Goal: Task Accomplishment & Management: Use online tool/utility

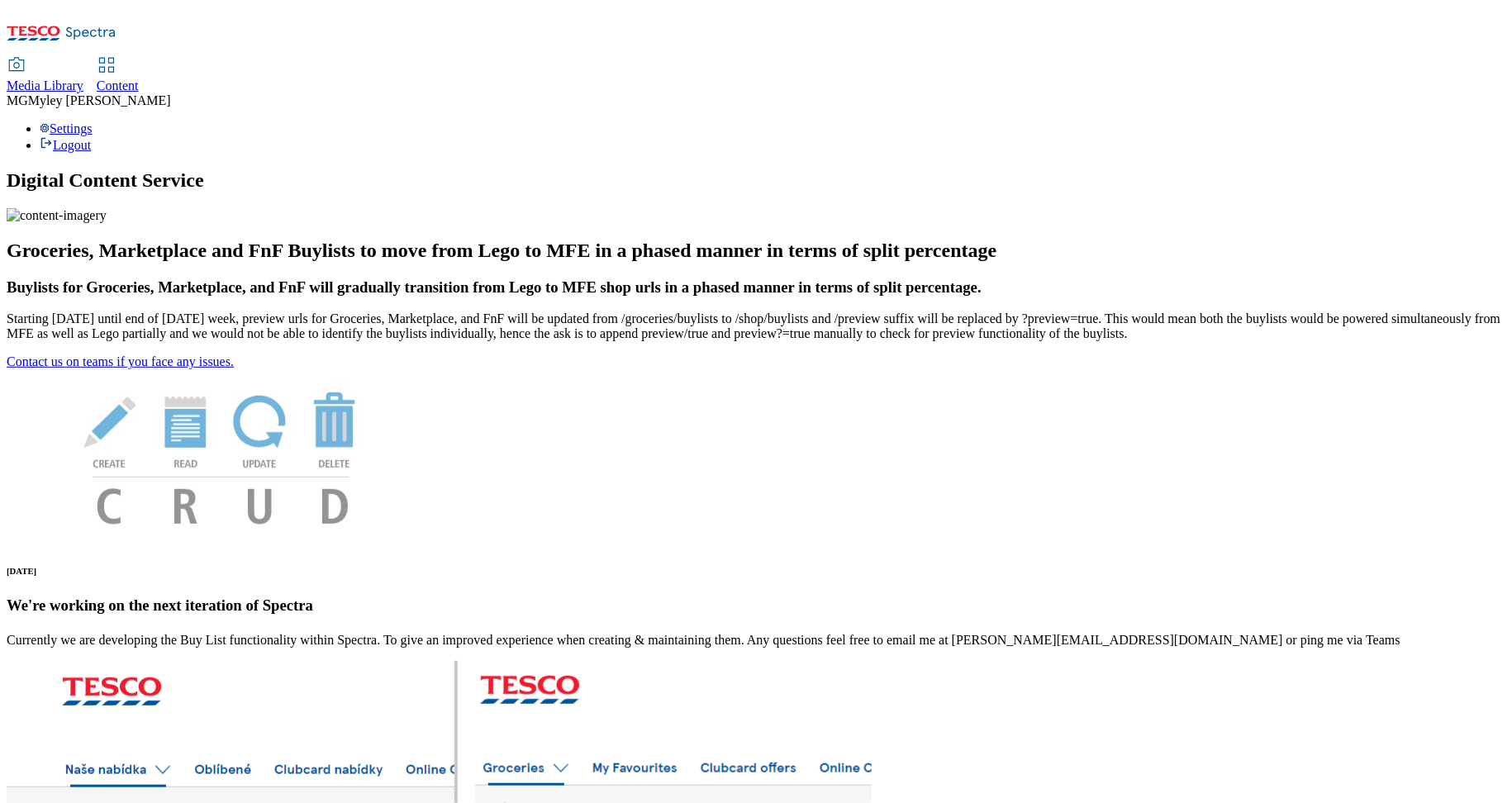
click at [613, 169] on h1 "Digital Content Service" at bounding box center [756, 180] width 1499 height 23
click at [138, 79] on span "Content" at bounding box center [117, 86] width 42 height 14
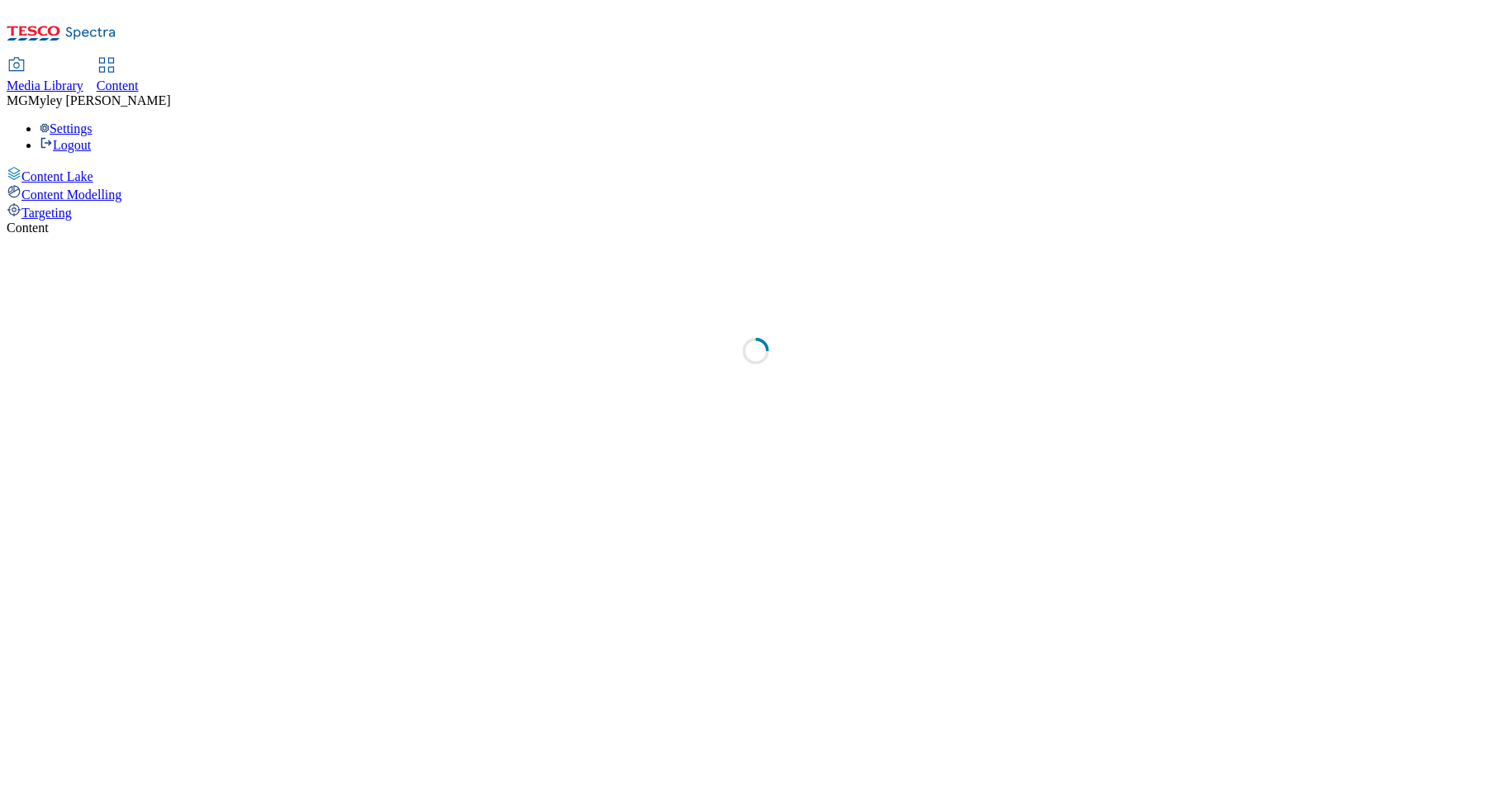
select select "ghs-uk"
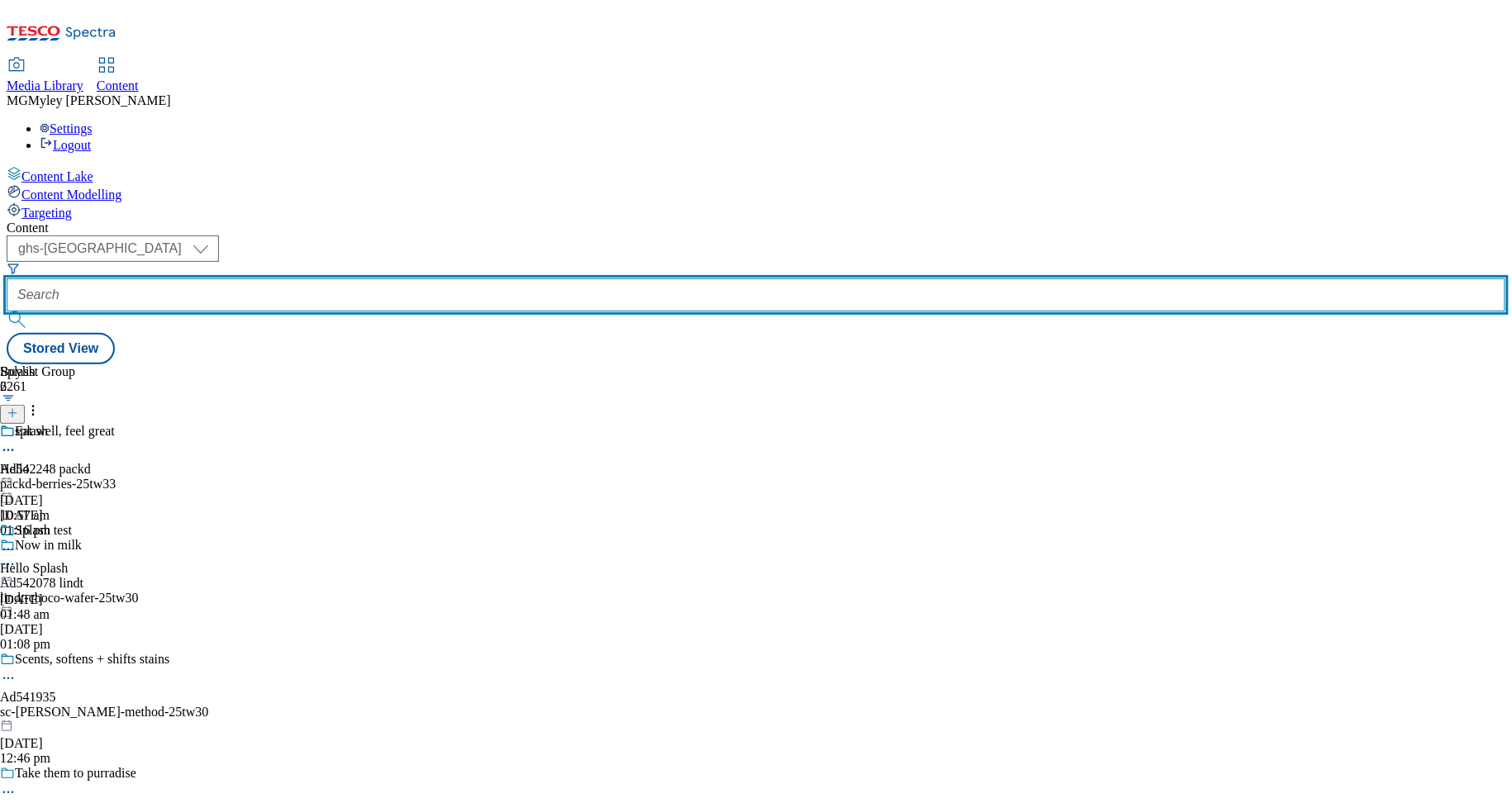
click at [383, 279] on input "text" at bounding box center [756, 295] width 1499 height 33
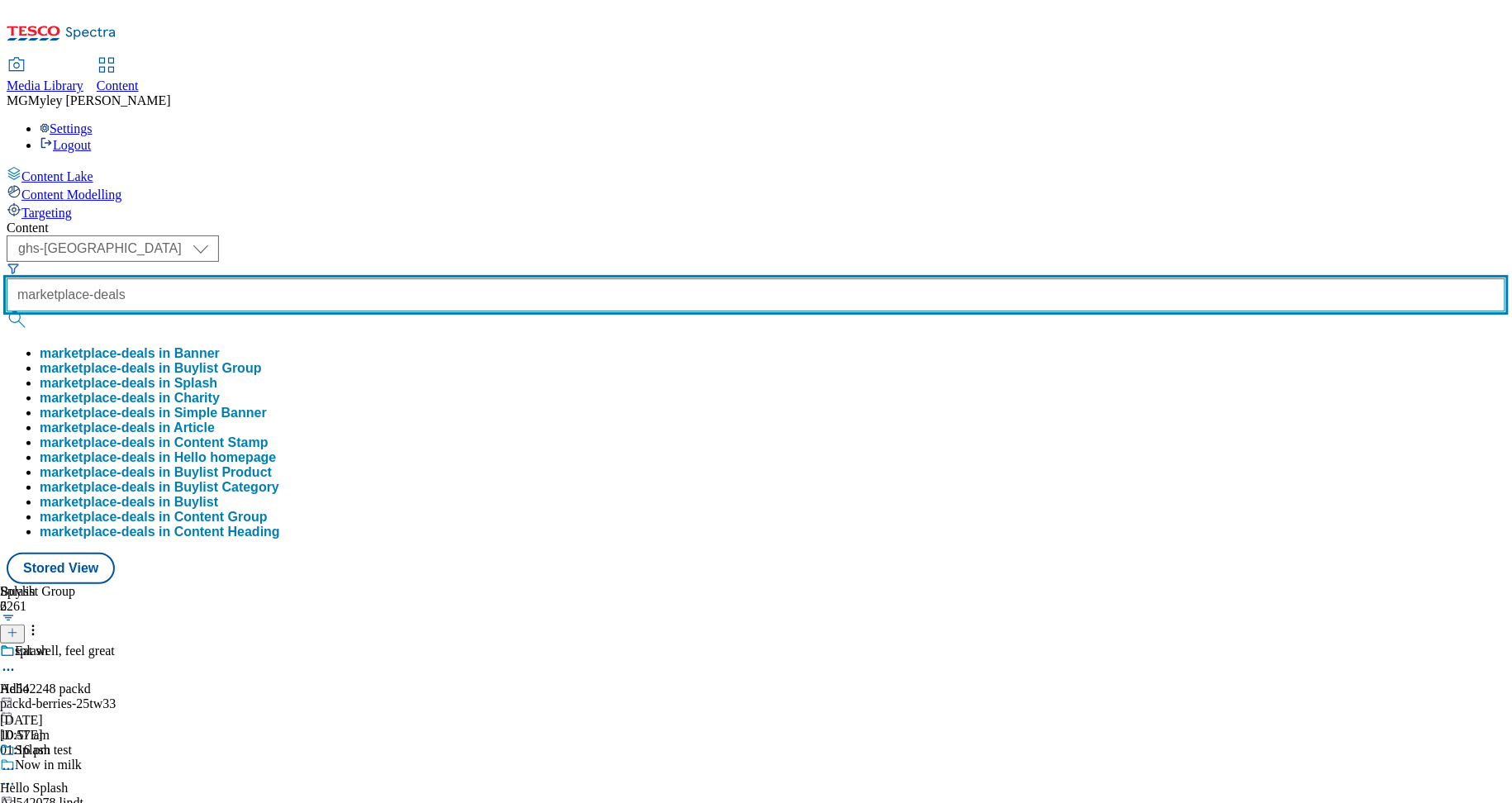
type input "marketplace-deals"
click at [7, 311] on button "submit" at bounding box center [18, 320] width 23 height 17
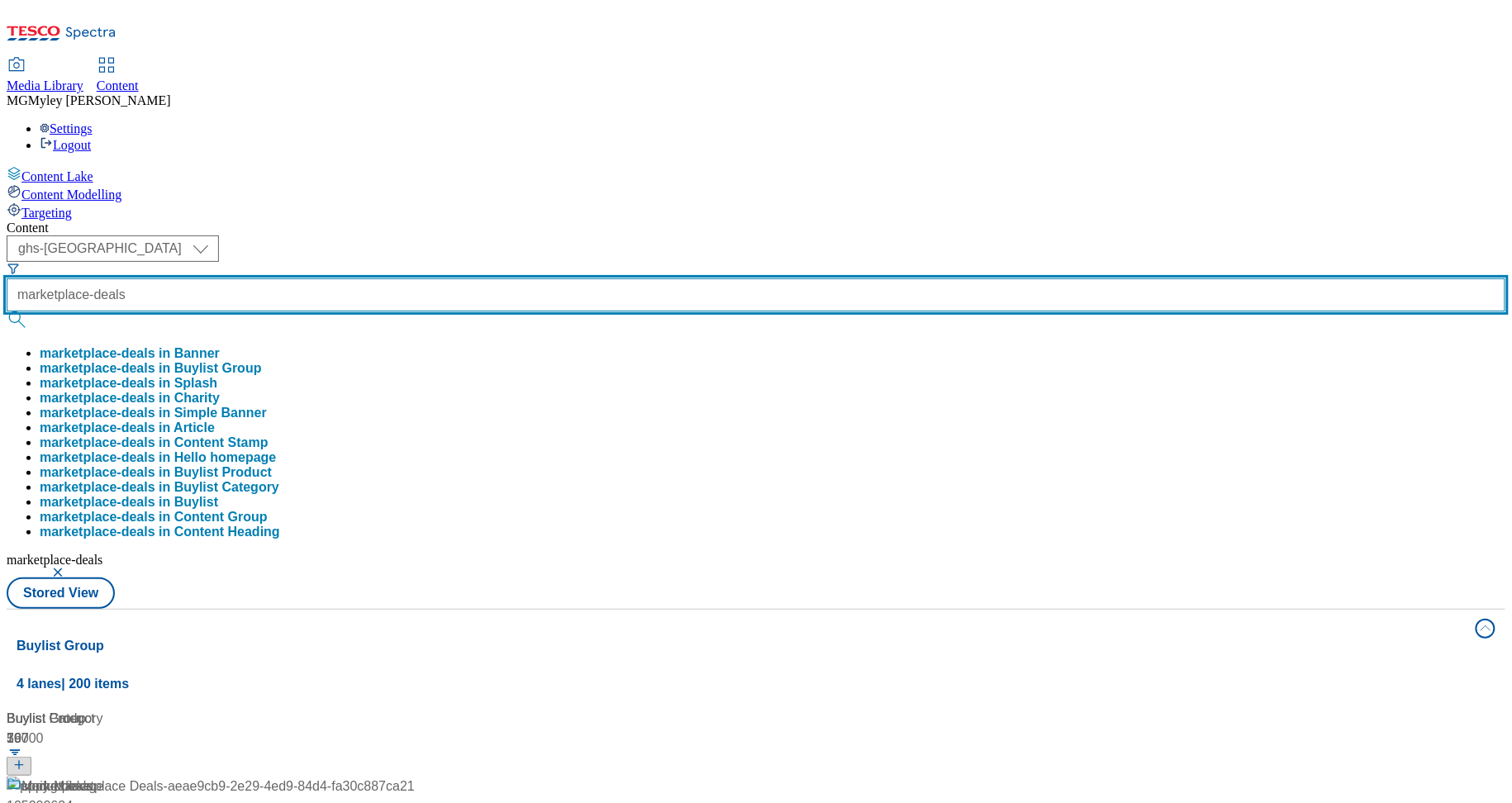
click at [7, 311] on button "submit" at bounding box center [18, 320] width 23 height 17
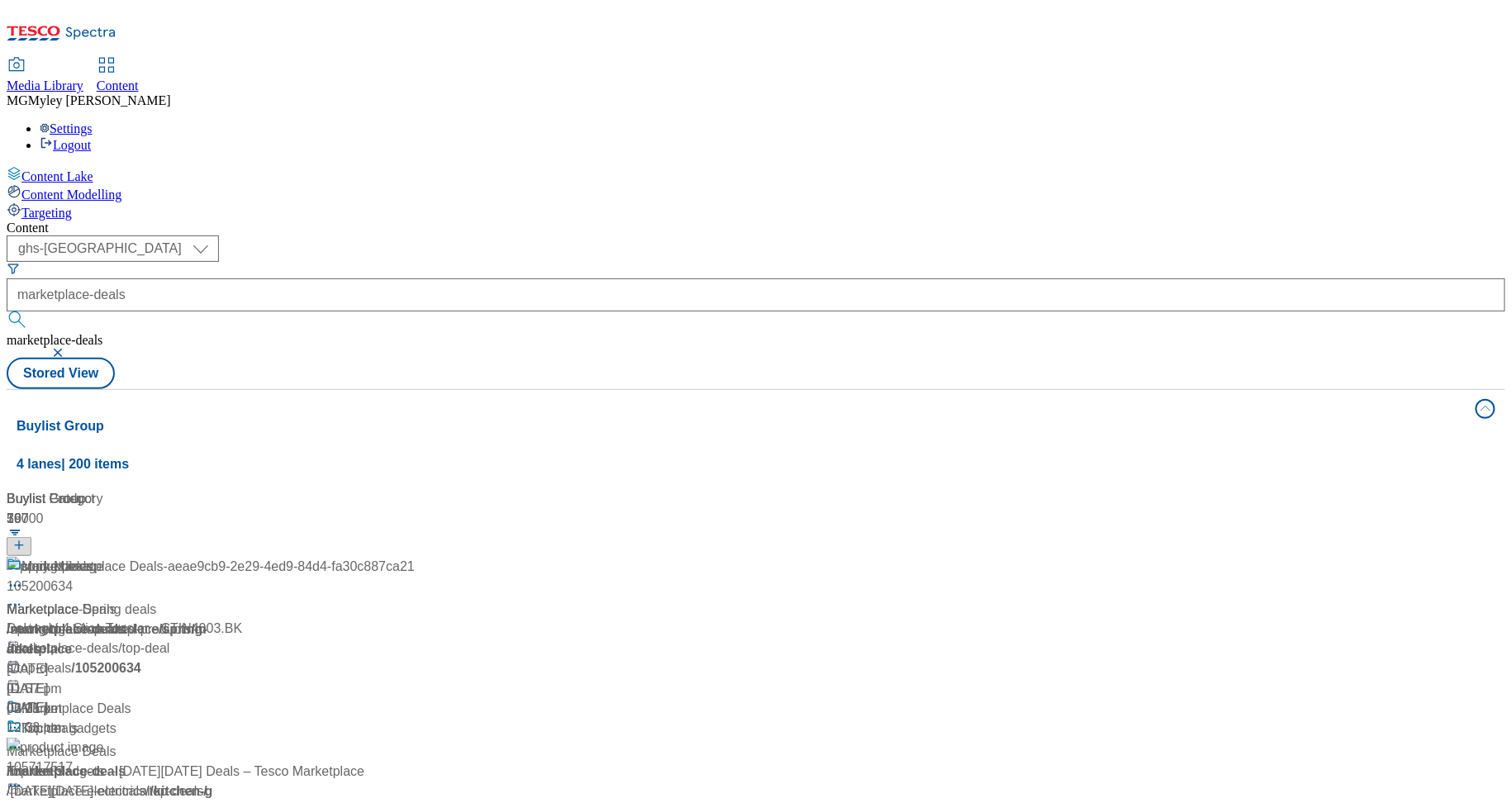
click at [762, 221] on div "Content ( optional ) ghs-roi ghs-uk ghs-uk marketplace-deals marketplace-deals …" at bounding box center [756, 665] width 1499 height 889
click at [132, 699] on span "Marketplace Deals" at bounding box center [76, 709] width 110 height 21
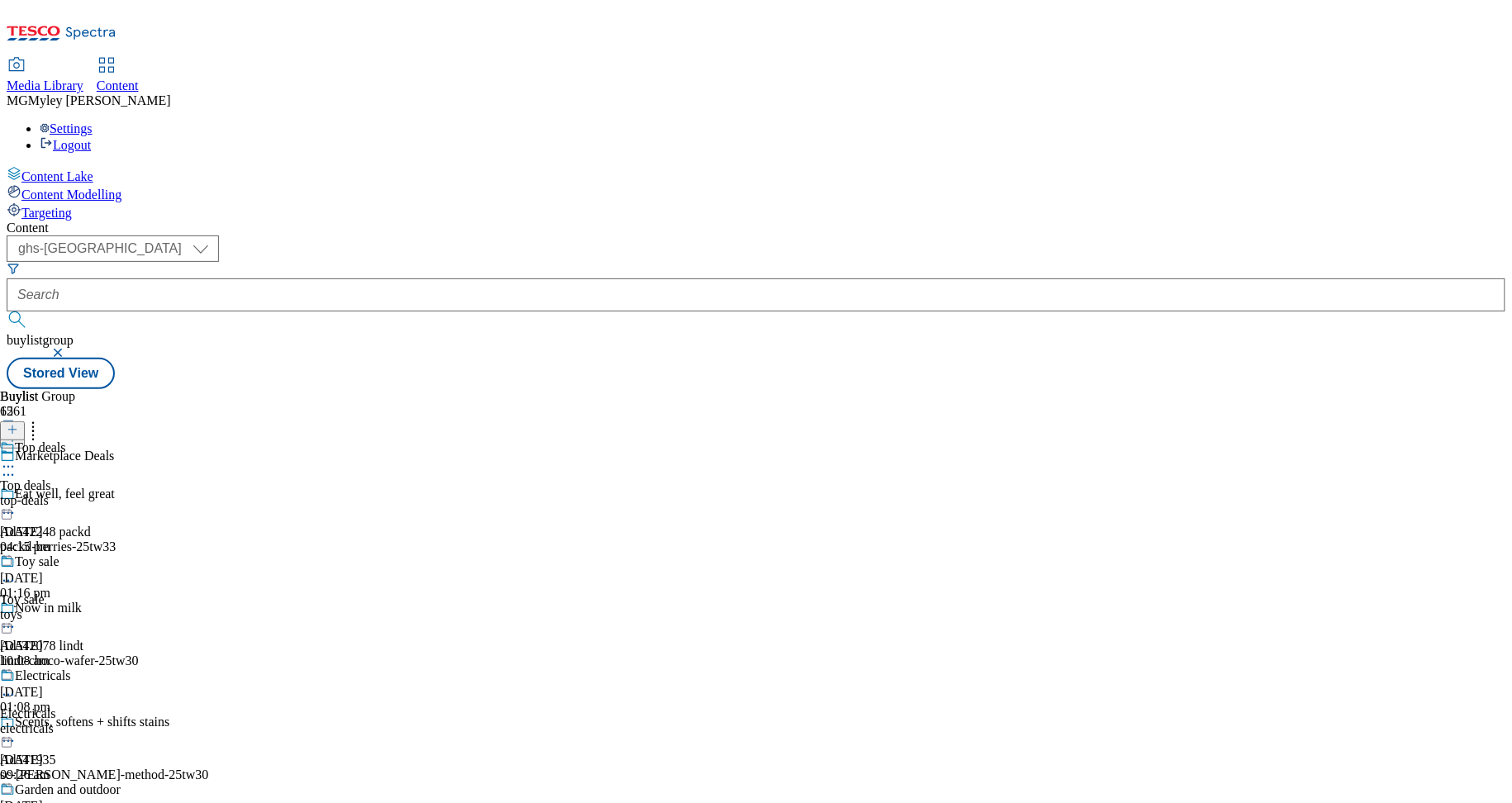
scroll to position [1159, 0]
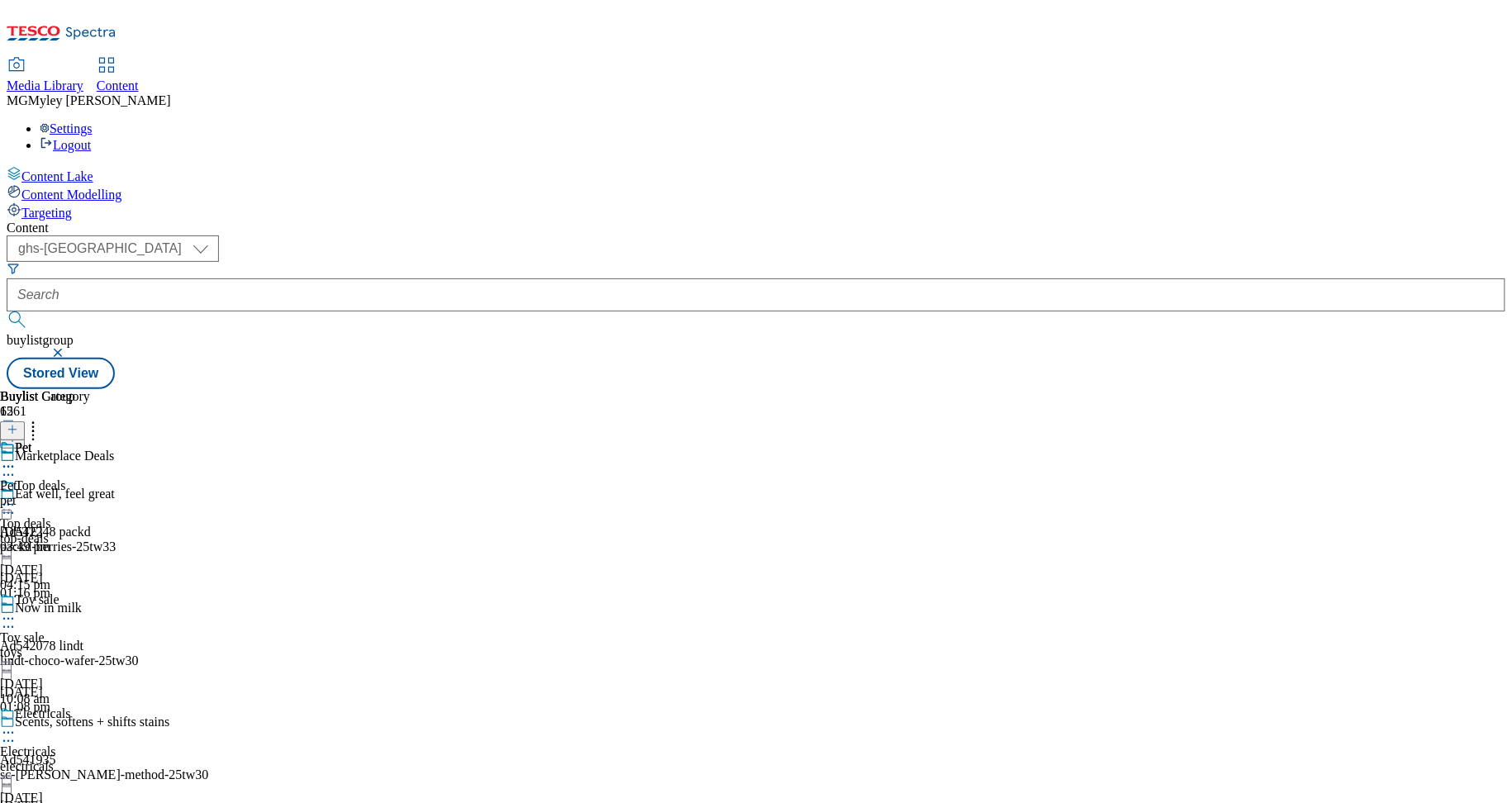
click at [41, 419] on icon at bounding box center [34, 427] width 17 height 17
click at [99, 474] on button "Reorder" at bounding box center [65, 484] width 66 height 21
drag, startPoint x: 779, startPoint y: 548, endPoint x: 769, endPoint y: 348, distance: 200.2
click at [769, 351] on body "Icons icon_account icon_add icon_backward_link icon_basket icon_benefits icon_c…" at bounding box center [756, 198] width 1499 height 383
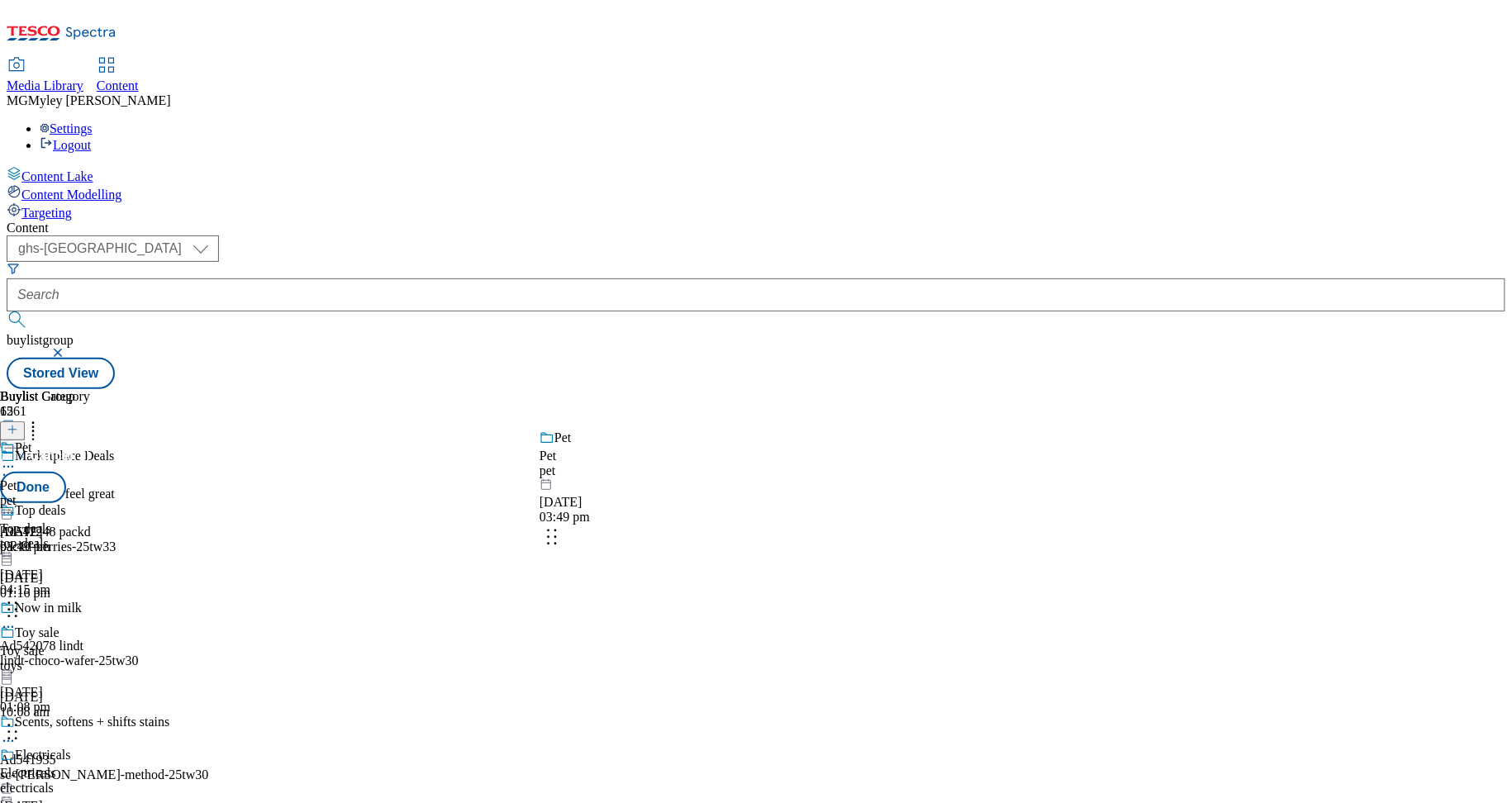
drag, startPoint x: 786, startPoint y: 618, endPoint x: 786, endPoint y: 379, distance: 239.0
click at [786, 380] on body "Icons icon_account icon_add icon_backward_link icon_basket icon_benefits icon_c…" at bounding box center [756, 198] width 1499 height 383
drag, startPoint x: 776, startPoint y: 662, endPoint x: 770, endPoint y: 355, distance: 307.1
click at [771, 357] on body "Icons icon_account icon_add icon_backward_link icon_basket icon_benefits icon_c…" at bounding box center [756, 198] width 1499 height 383
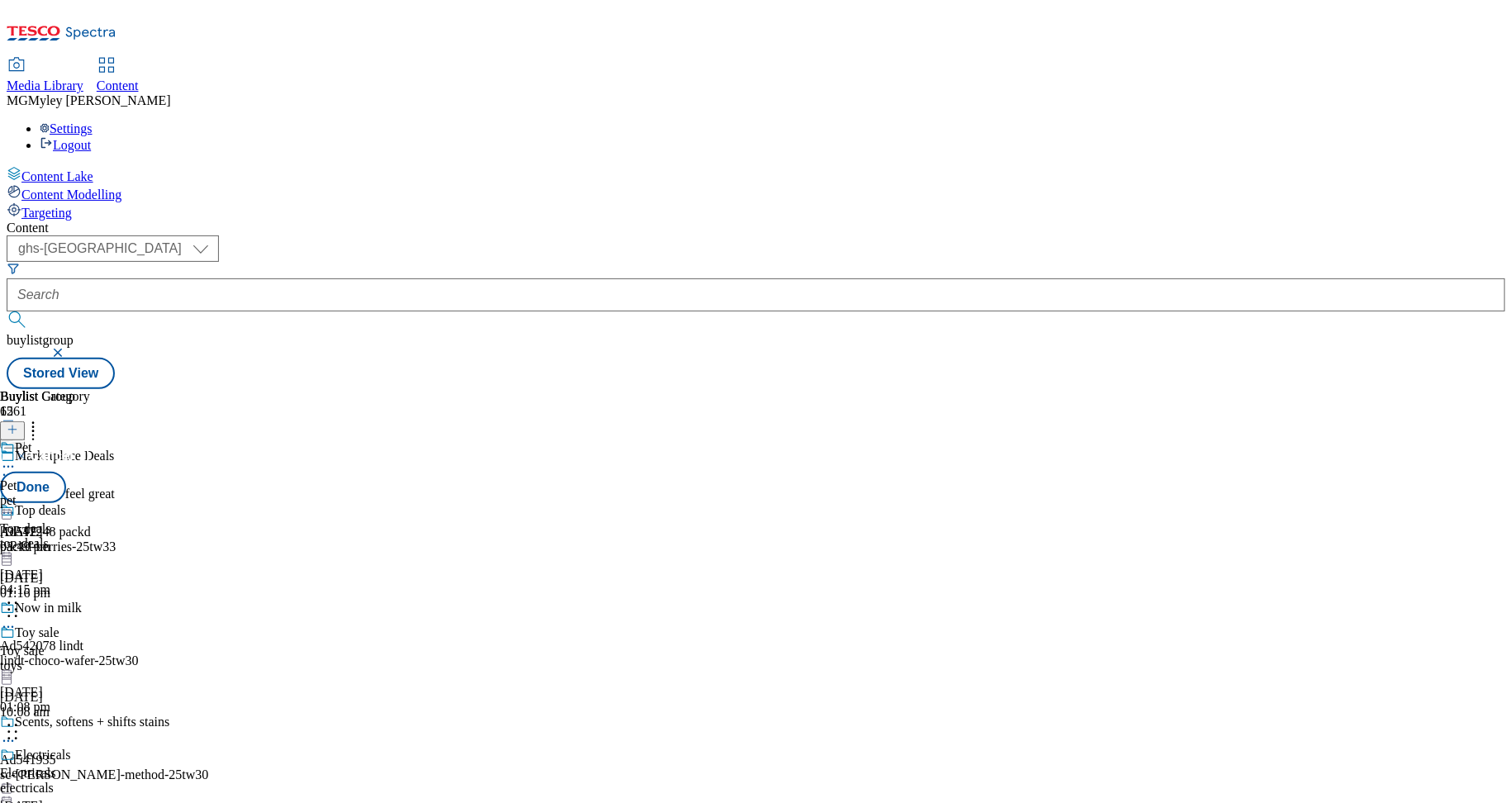
scroll to position [342, 0]
drag, startPoint x: 779, startPoint y: 638, endPoint x: 762, endPoint y: 324, distance: 314.5
click at [762, 324] on body "Icons icon_account icon_add icon_backward_link icon_basket icon_benefits icon_c…" at bounding box center [756, 198] width 1499 height 383
drag, startPoint x: 774, startPoint y: 654, endPoint x: 774, endPoint y: 466, distance: 188.0
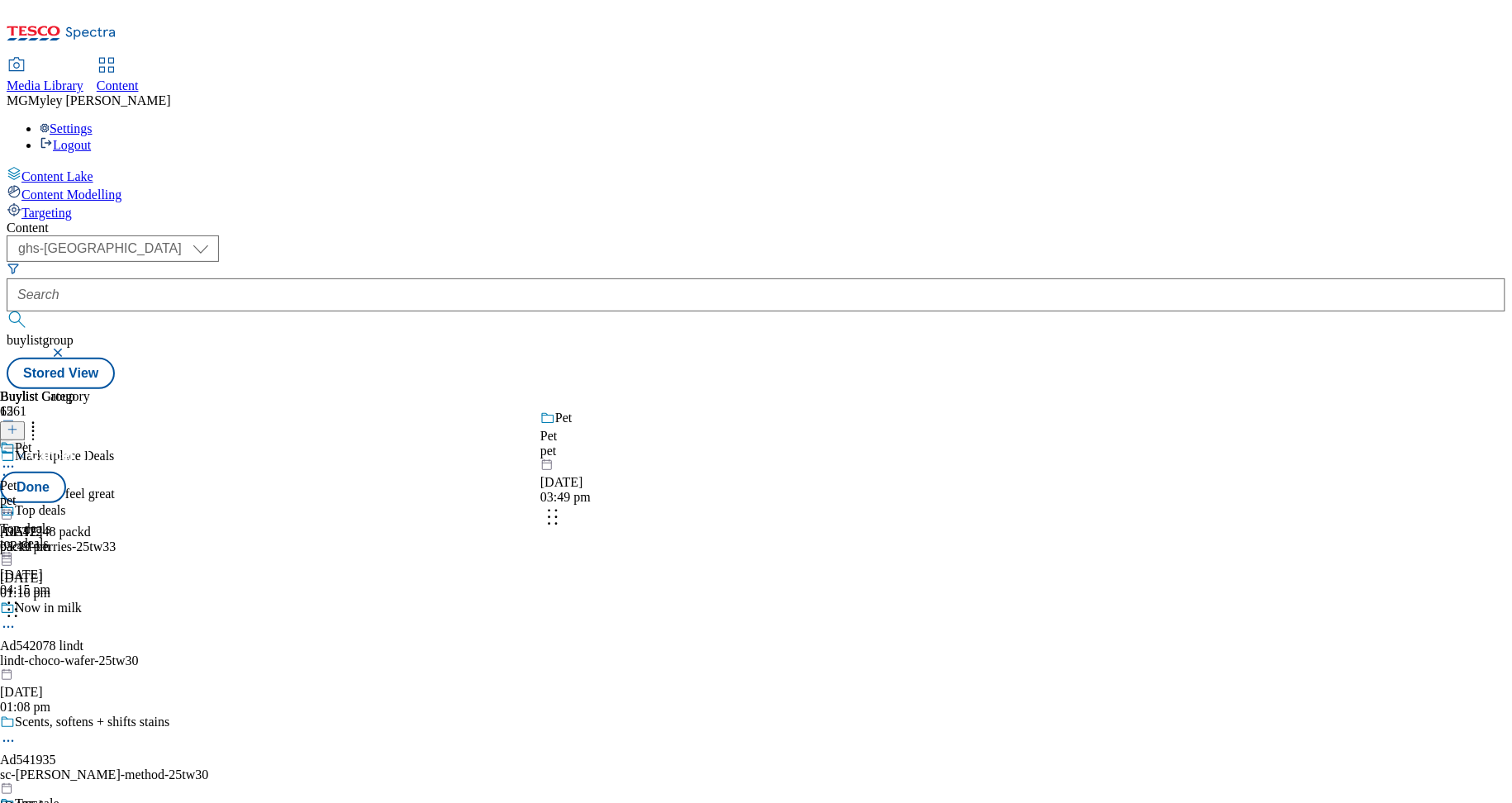
click at [774, 389] on body "Icons icon_account icon_add icon_backward_link icon_basket icon_benefits icon_c…" at bounding box center [756, 198] width 1499 height 383
click at [66, 472] on button "Done" at bounding box center [33, 487] width 66 height 31
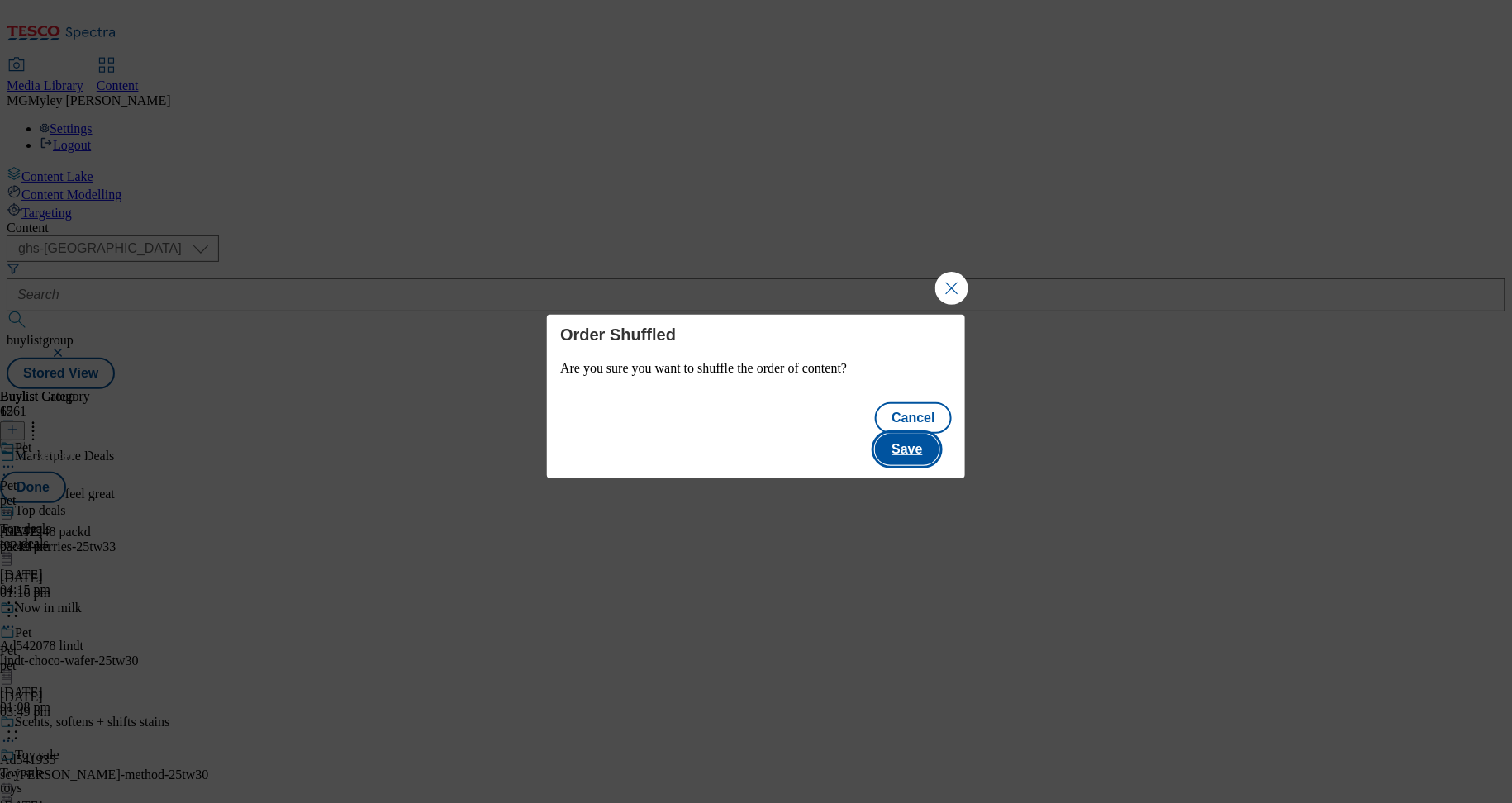
click at [928, 441] on button "Save" at bounding box center [907, 449] width 64 height 31
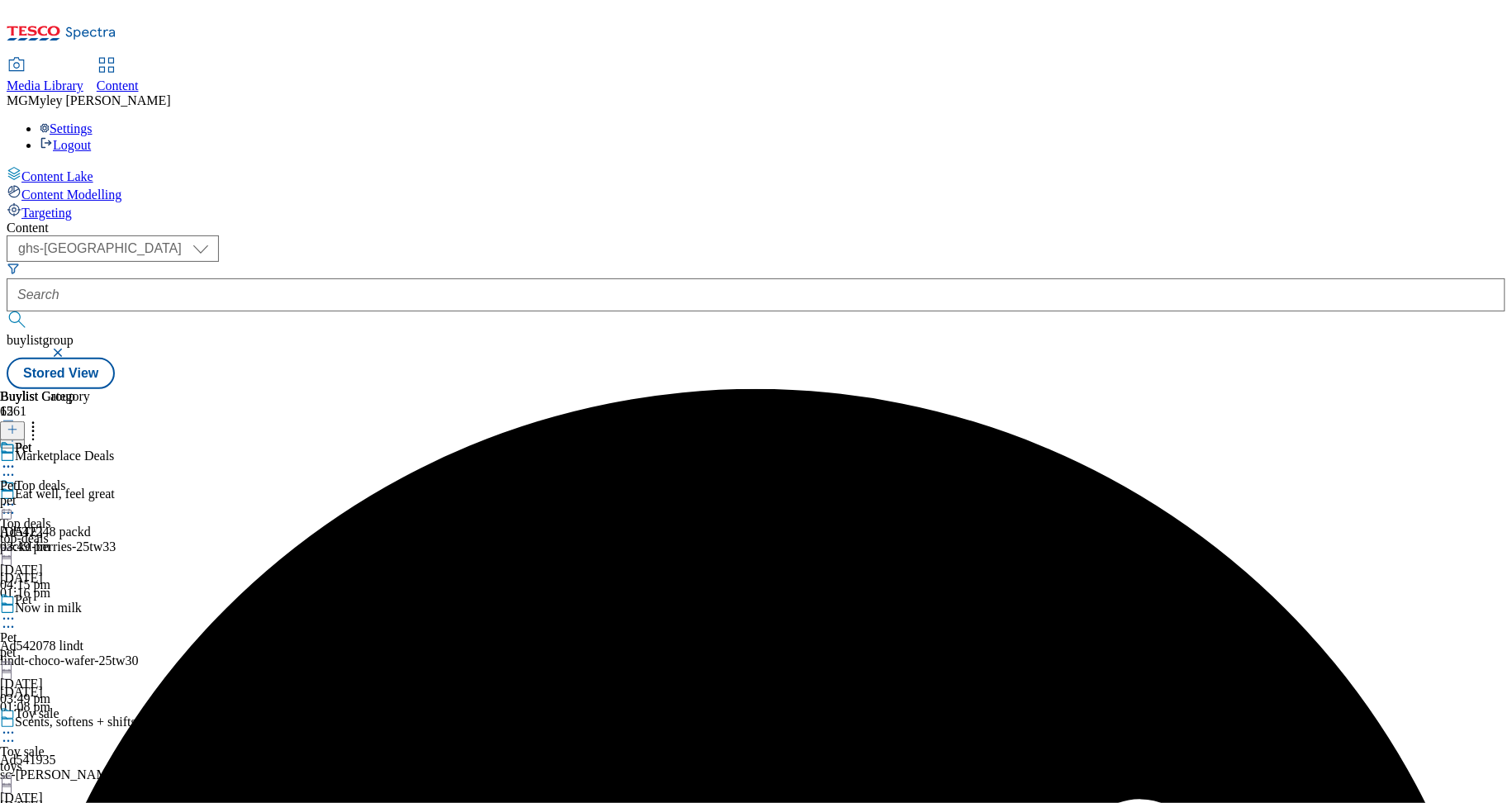
click at [90, 441] on div "Pet Pet pet 15 Sept 2025 03:49 pm" at bounding box center [44, 498] width 90 height 114
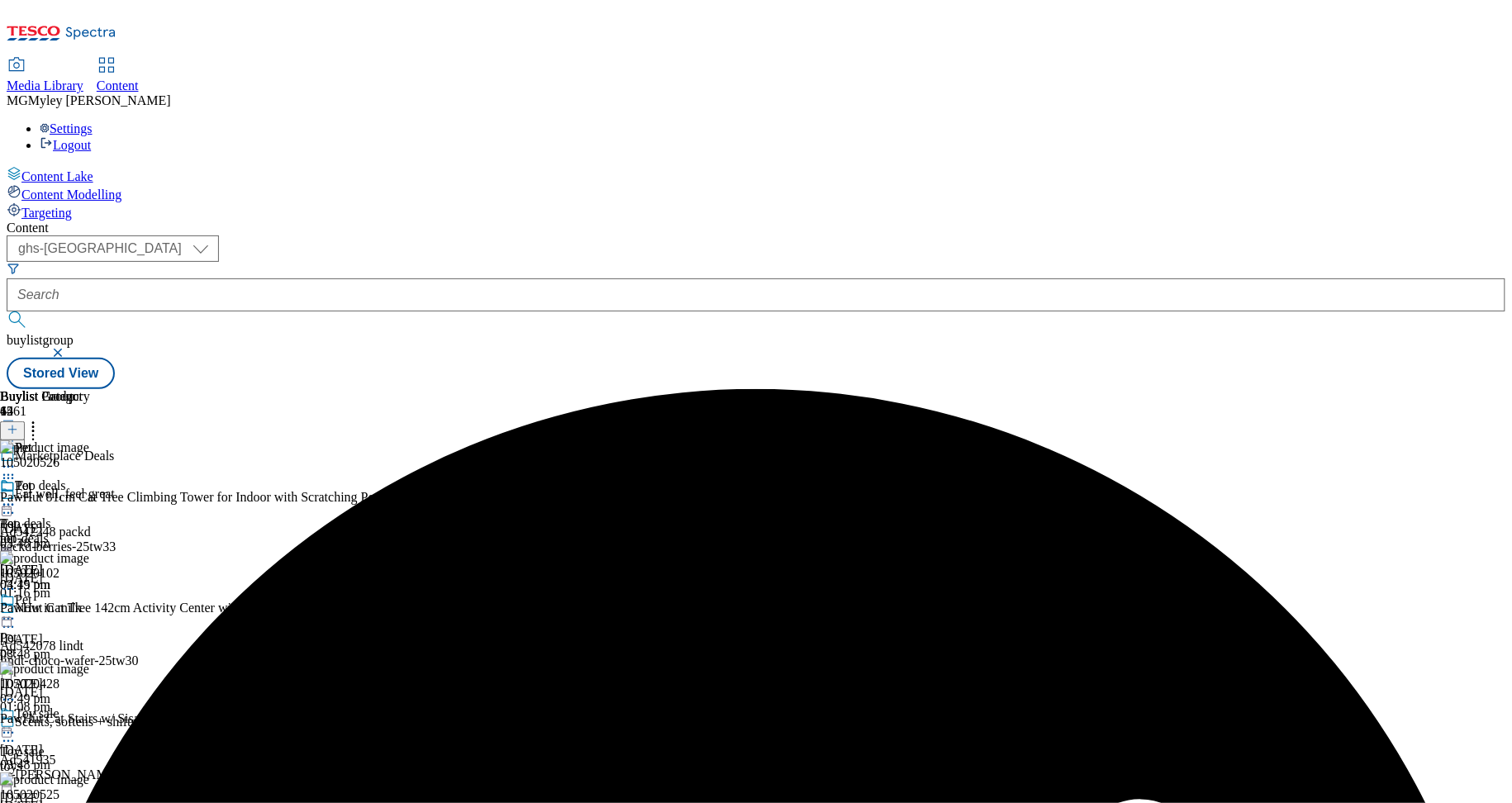
click at [14, 504] on circle at bounding box center [13, 505] width 3 height 3
click at [77, 529] on button "Edit" at bounding box center [55, 539] width 44 height 19
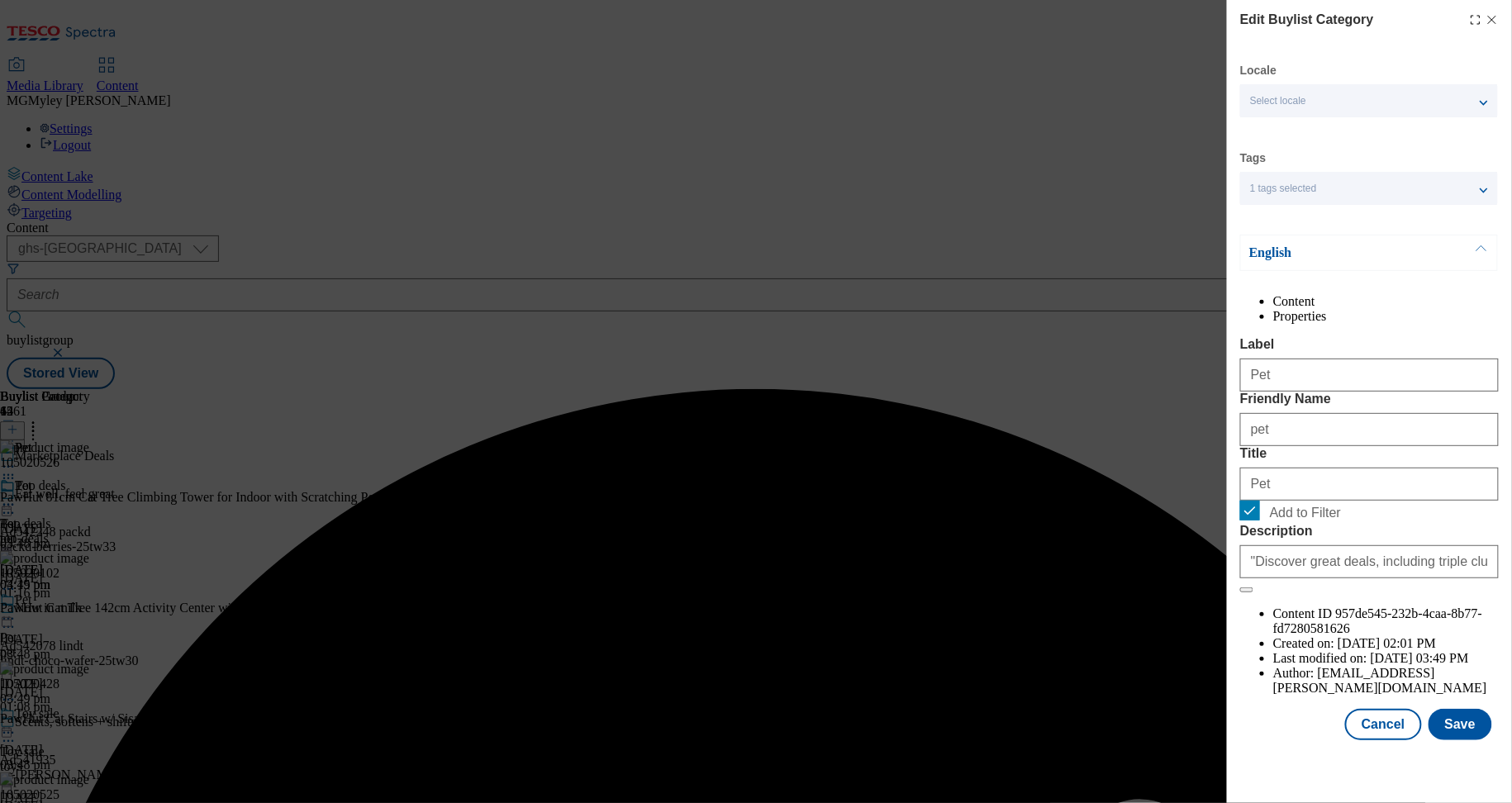
click at [1262, 524] on label "Add to Filter" at bounding box center [1369, 513] width 258 height 23
click at [1260, 520] on input "Add to Filter" at bounding box center [1250, 511] width 20 height 20
checkbox input "false"
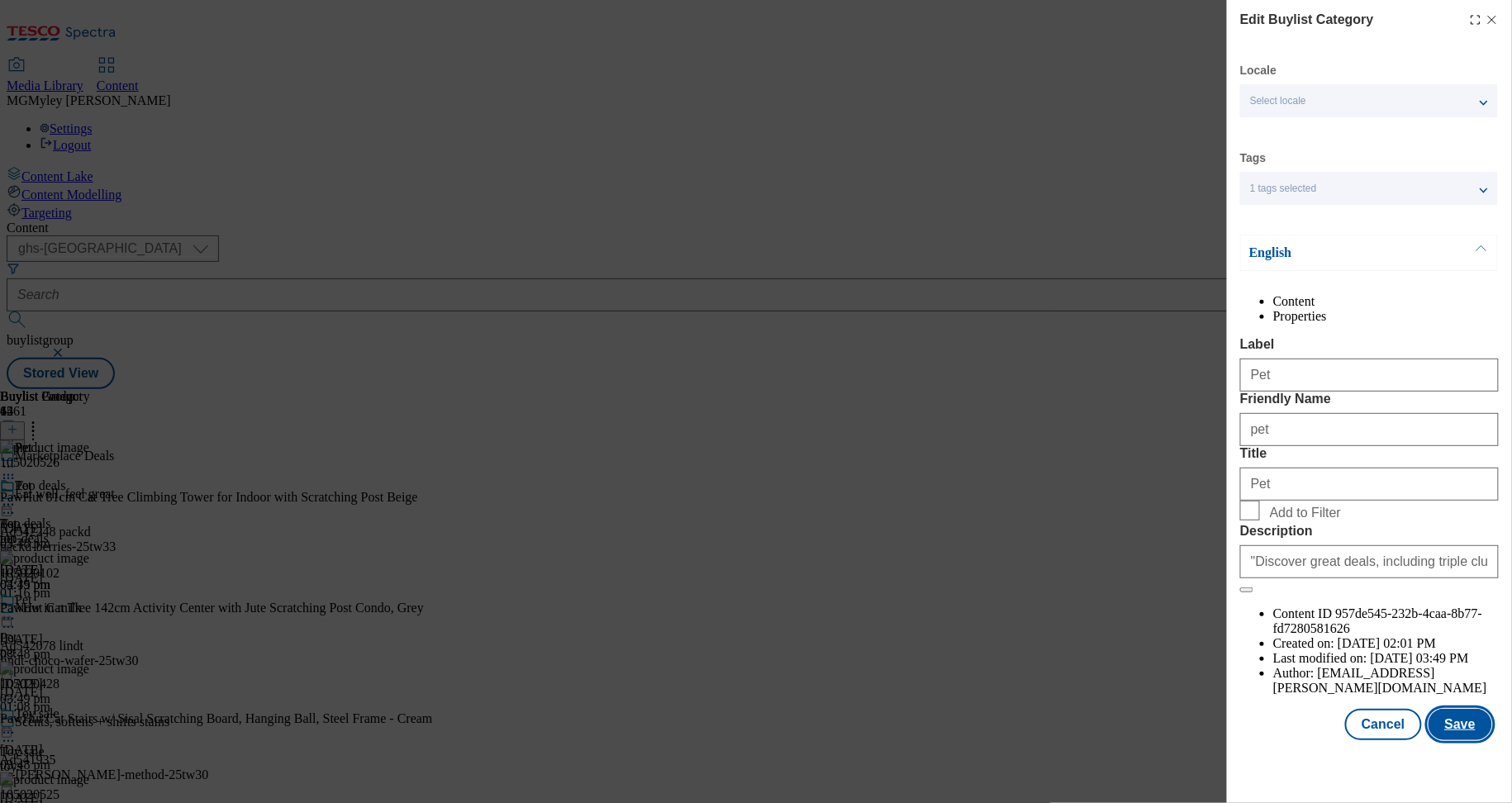
click at [1466, 740] on button "Save" at bounding box center [1461, 724] width 64 height 31
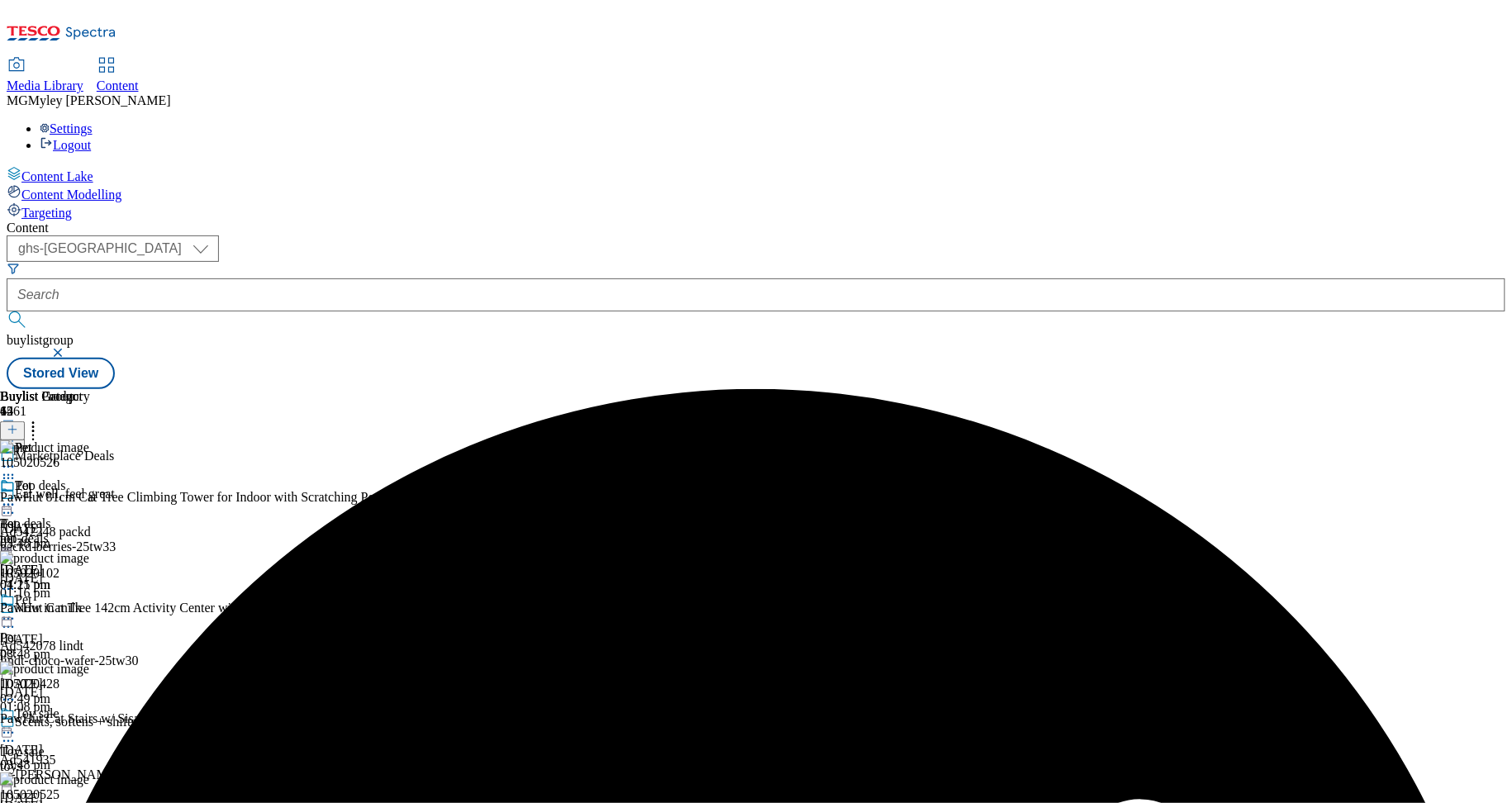
click at [13, 425] on line at bounding box center [13, 430] width 0 height 8
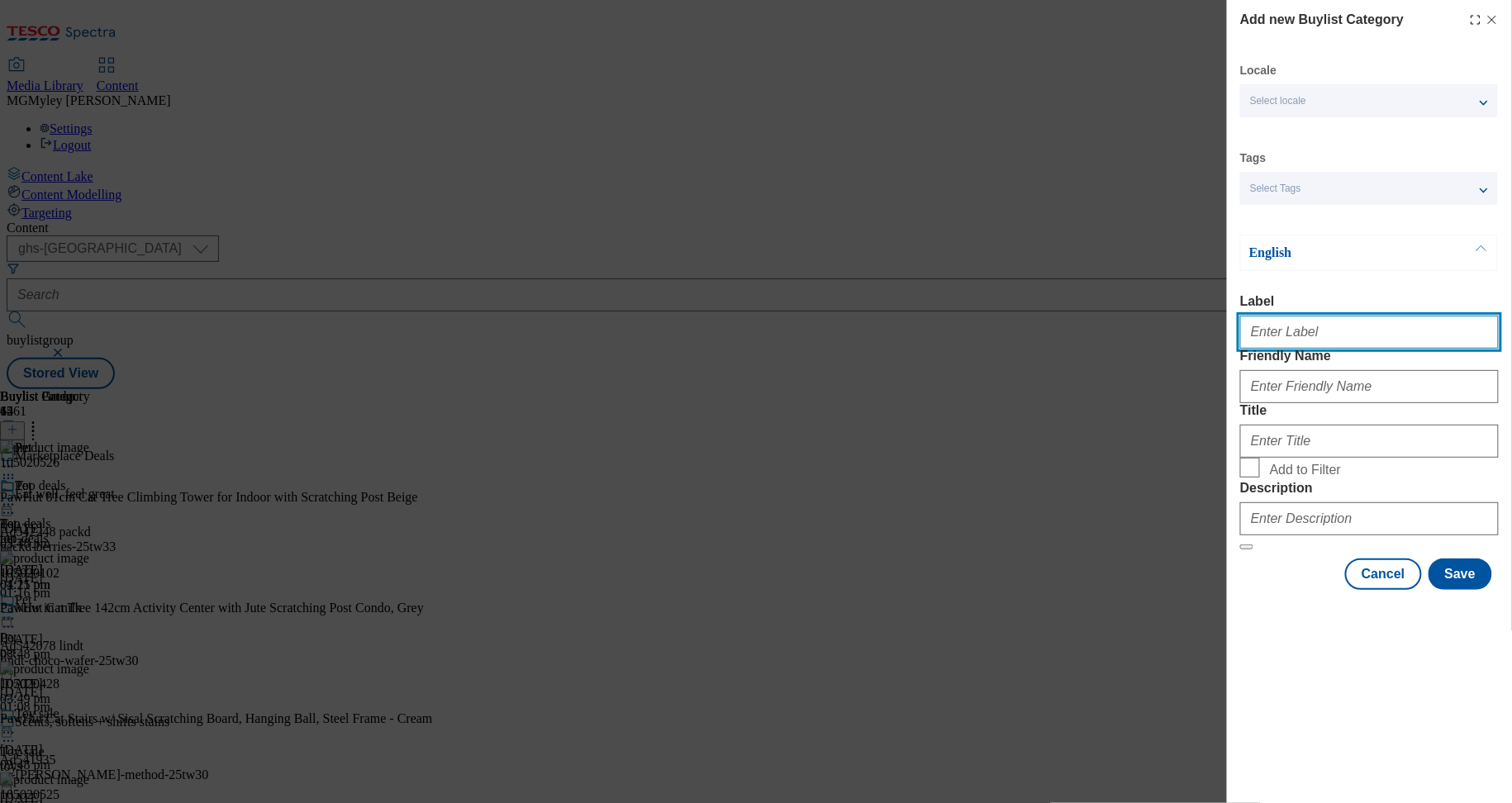
click at [1275, 342] on input "Label" at bounding box center [1369, 331] width 258 height 33
paste input "Pet furniture and accessories"
type input "Pet furniture and accessories"
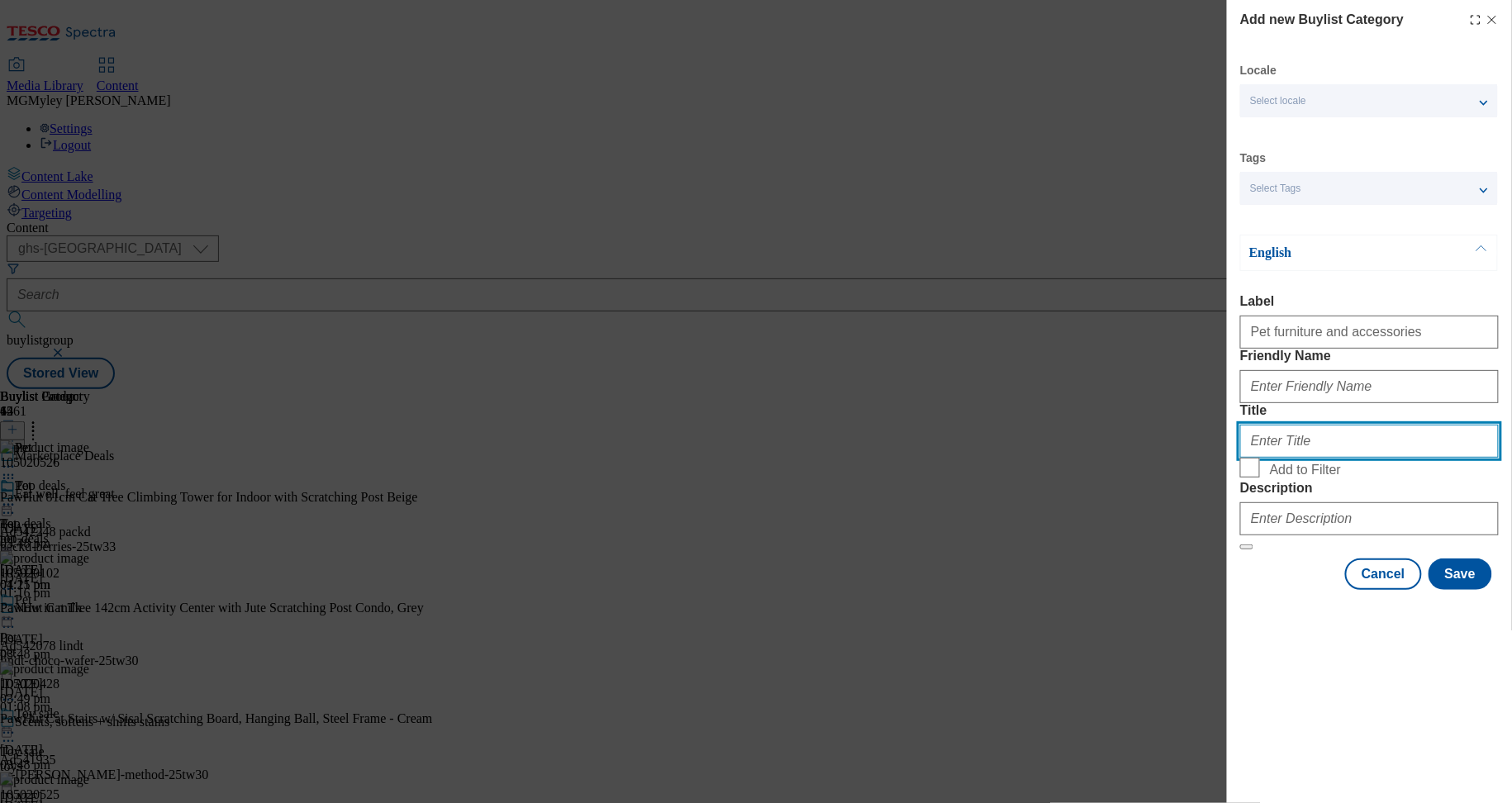
click at [1263, 458] on input "Title" at bounding box center [1369, 441] width 258 height 33
paste input "Pet furniture and accessories"
type input "Pet furniture and accessories"
click at [1259, 477] on input "Add to Filter" at bounding box center [1250, 468] width 20 height 20
checkbox input "true"
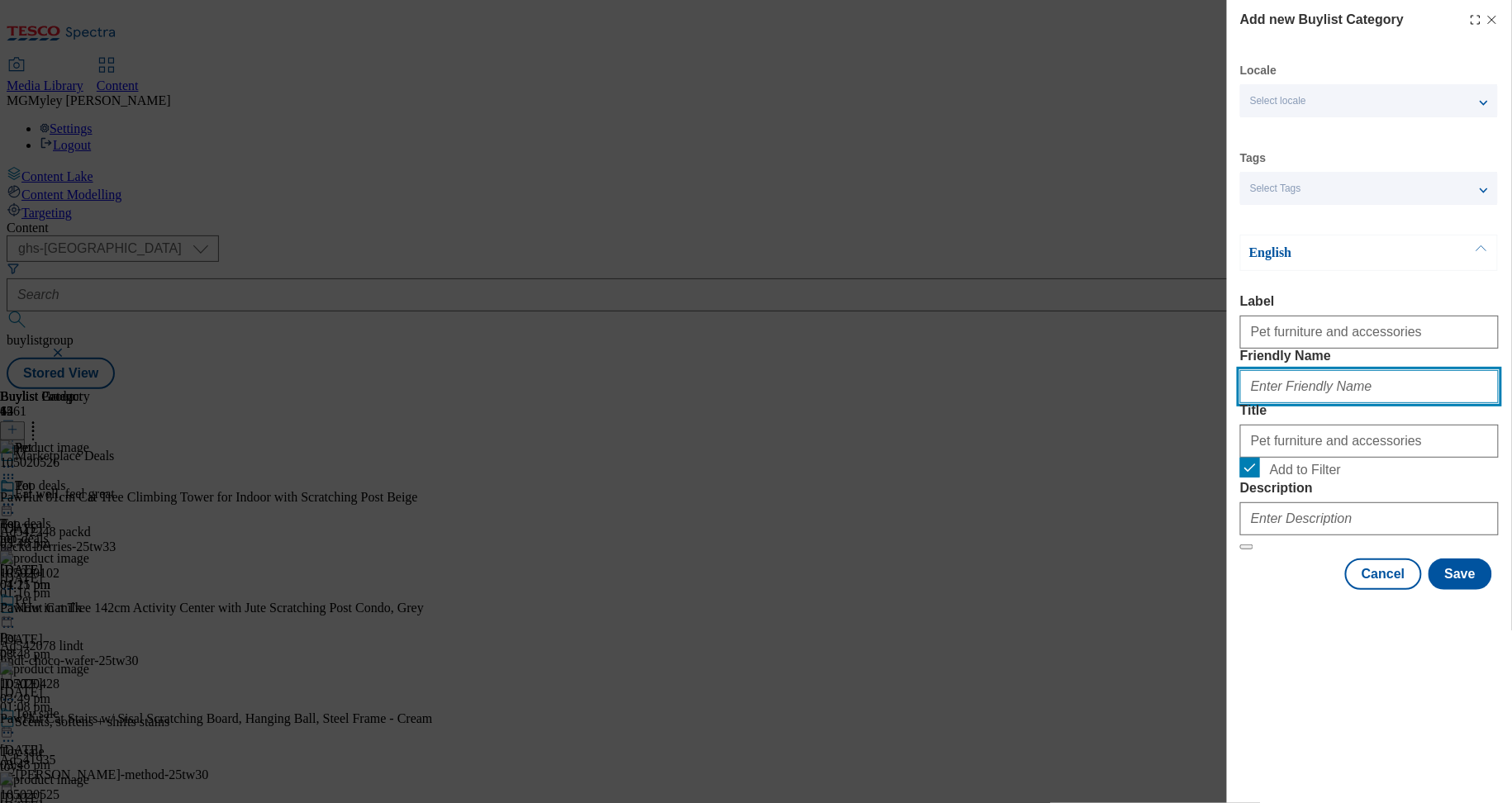
click at [1285, 404] on input "Friendly Name" at bounding box center [1369, 386] width 258 height 33
paste input "Pet furniture and accessories"
click at [1259, 404] on input "Pet furniture and accessories" at bounding box center [1369, 386] width 258 height 33
type input "pet-furniture-and-accessories"
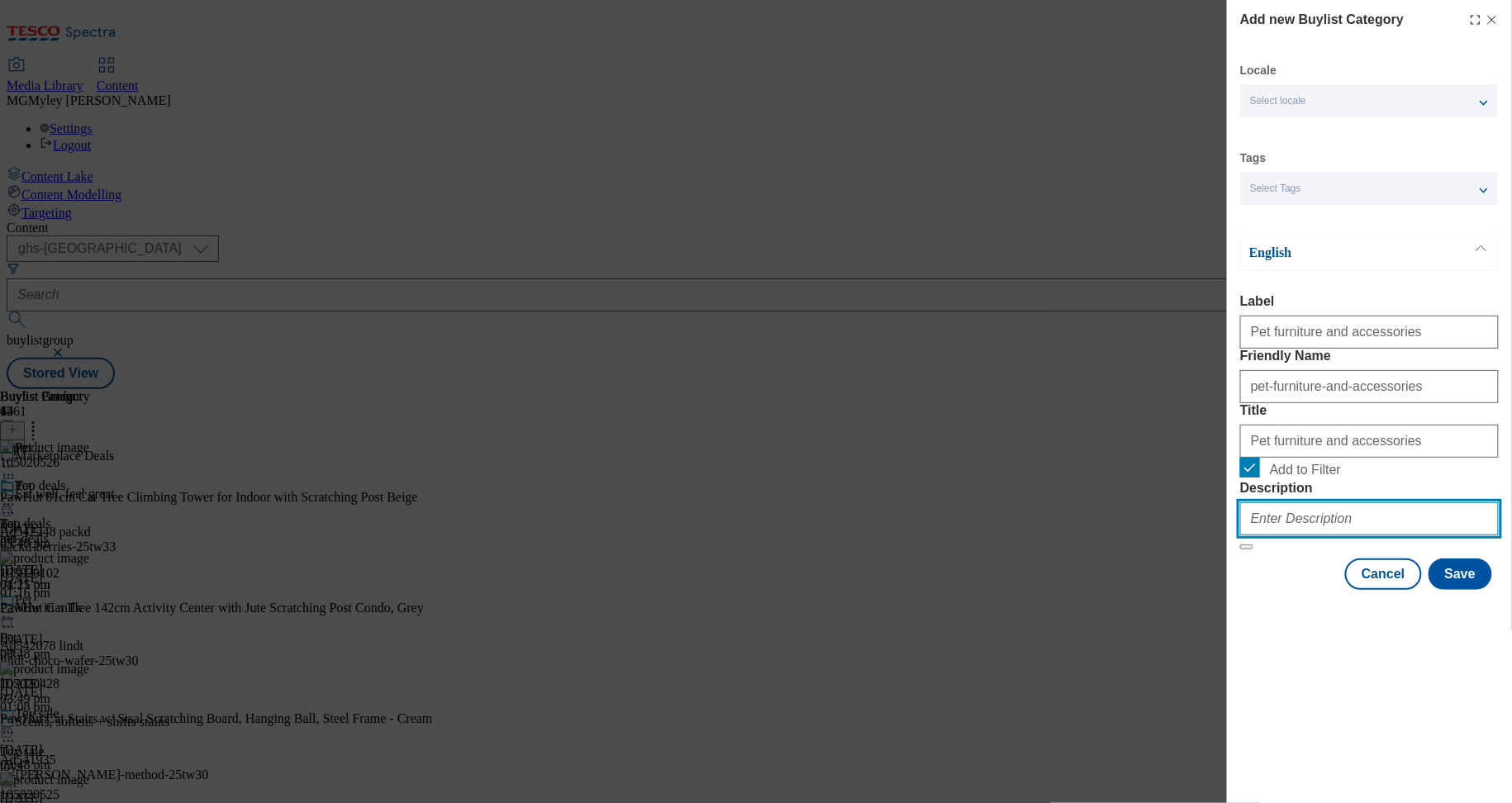
click at [1332, 535] on input "Description" at bounding box center [1369, 519] width 258 height 33
paste input "Discover top deals on pet essentials with our Marketplace Pet Event. Browse a r…"
type input "Discover top deals on pet essentials with our Marketplace Pet Event. Browse a r…"
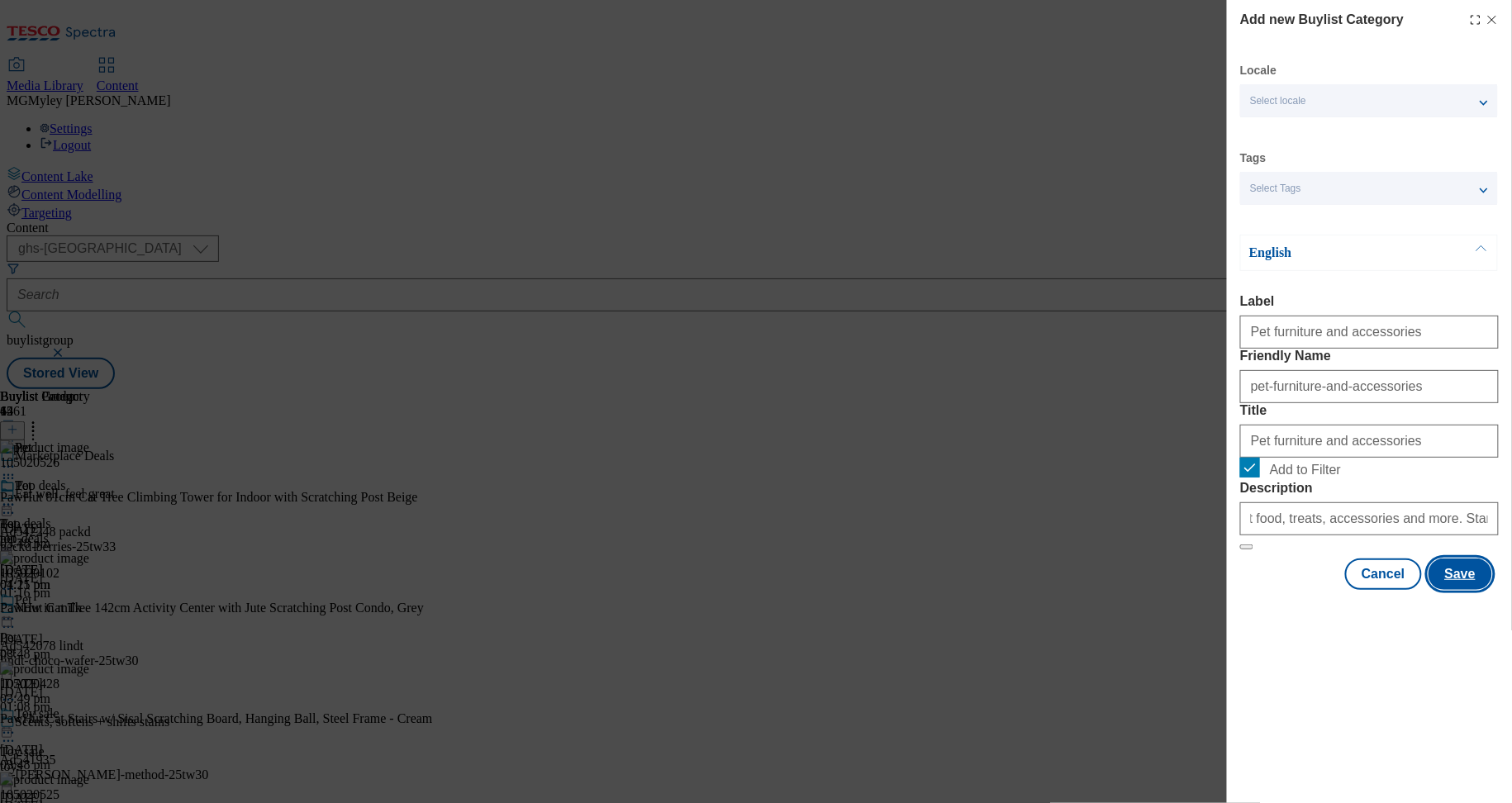
scroll to position [0, 0]
click at [1442, 590] on button "Save" at bounding box center [1461, 574] width 64 height 31
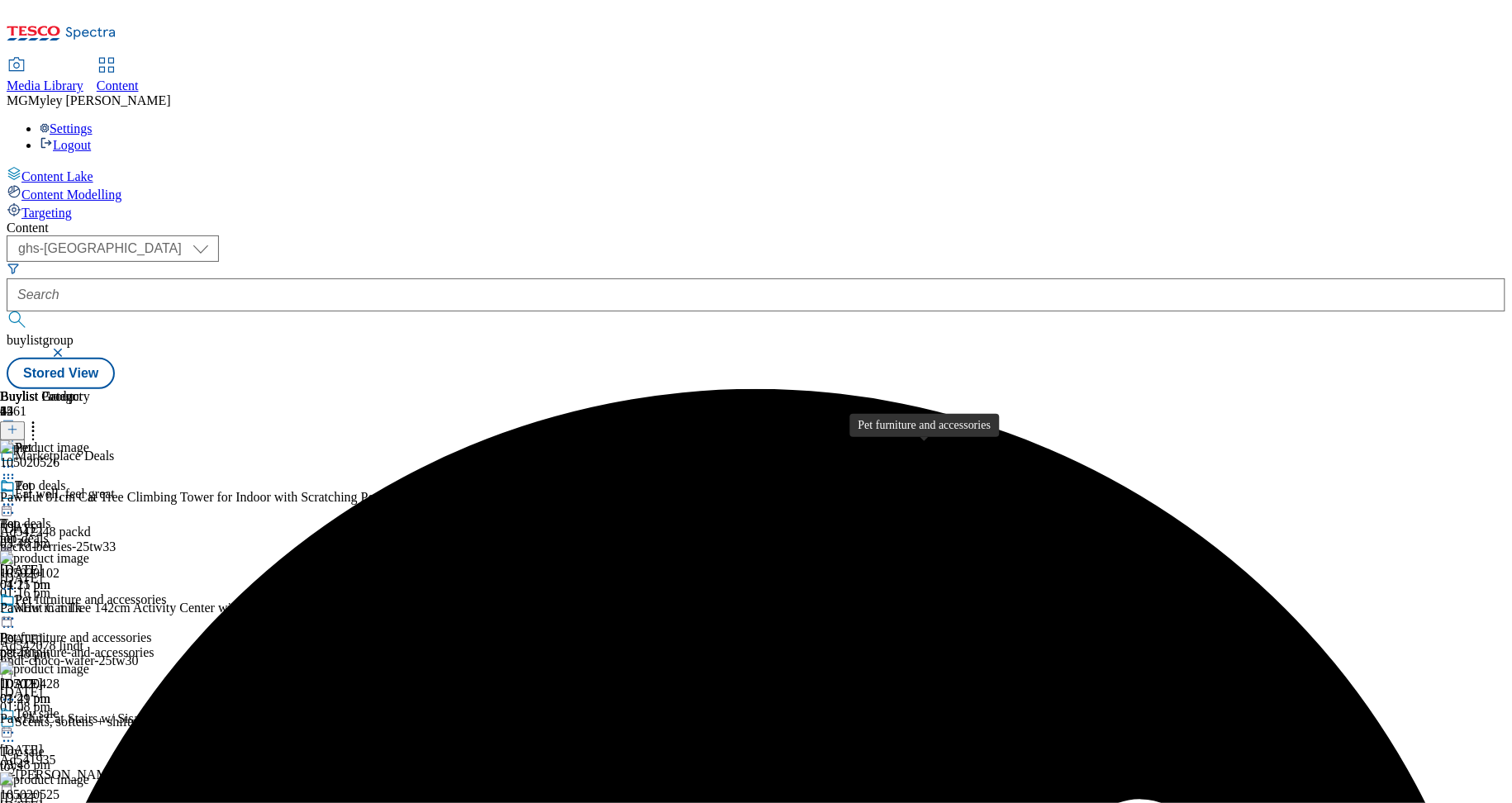
click at [151, 630] on span "Pet furniture and accessories" at bounding box center [76, 638] width 151 height 15
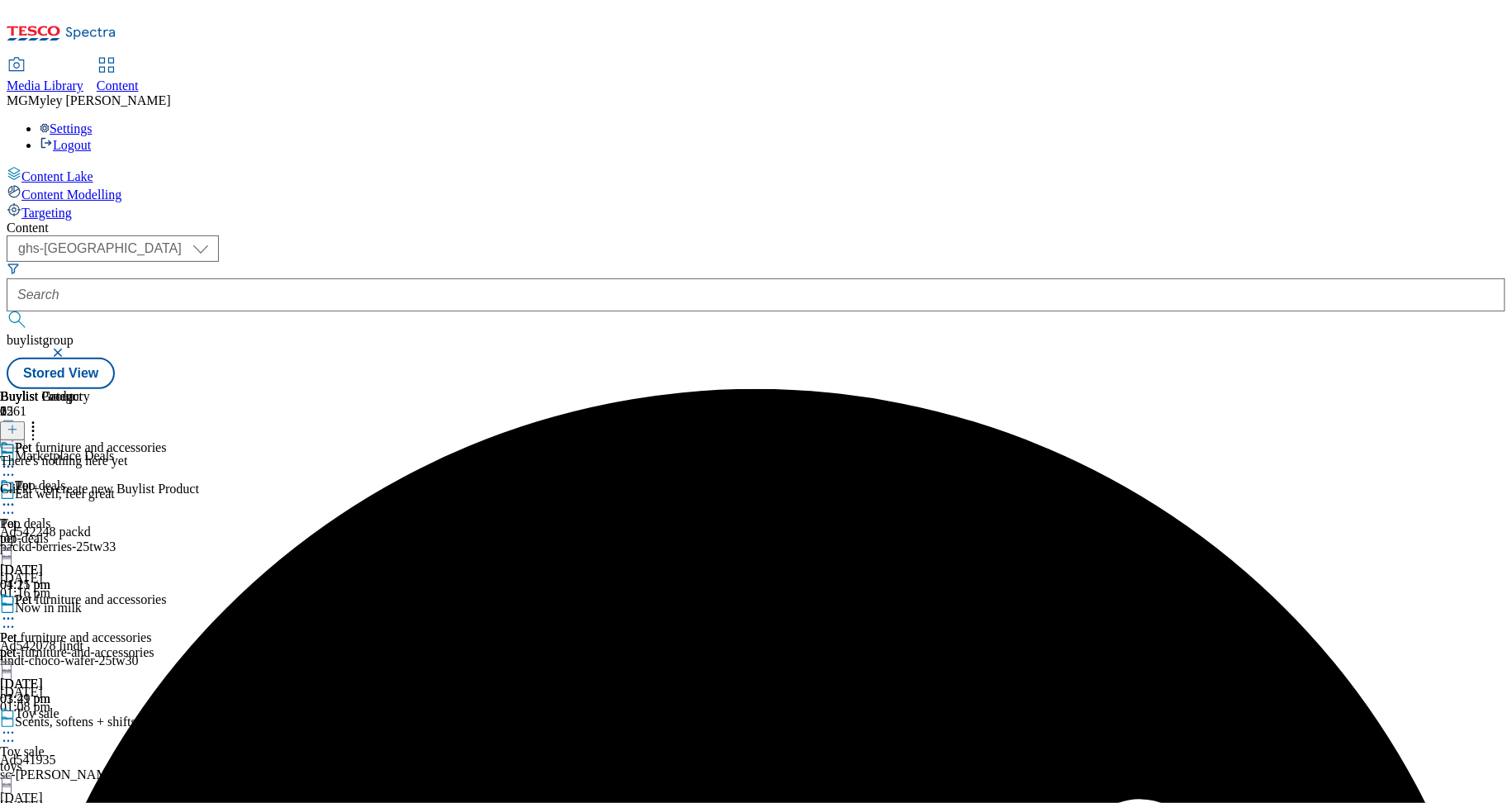
click at [166, 592] on div "Pet furniture and accessories Pet furniture and accessories pet-furniture-and-a…" at bounding box center [83, 649] width 166 height 114
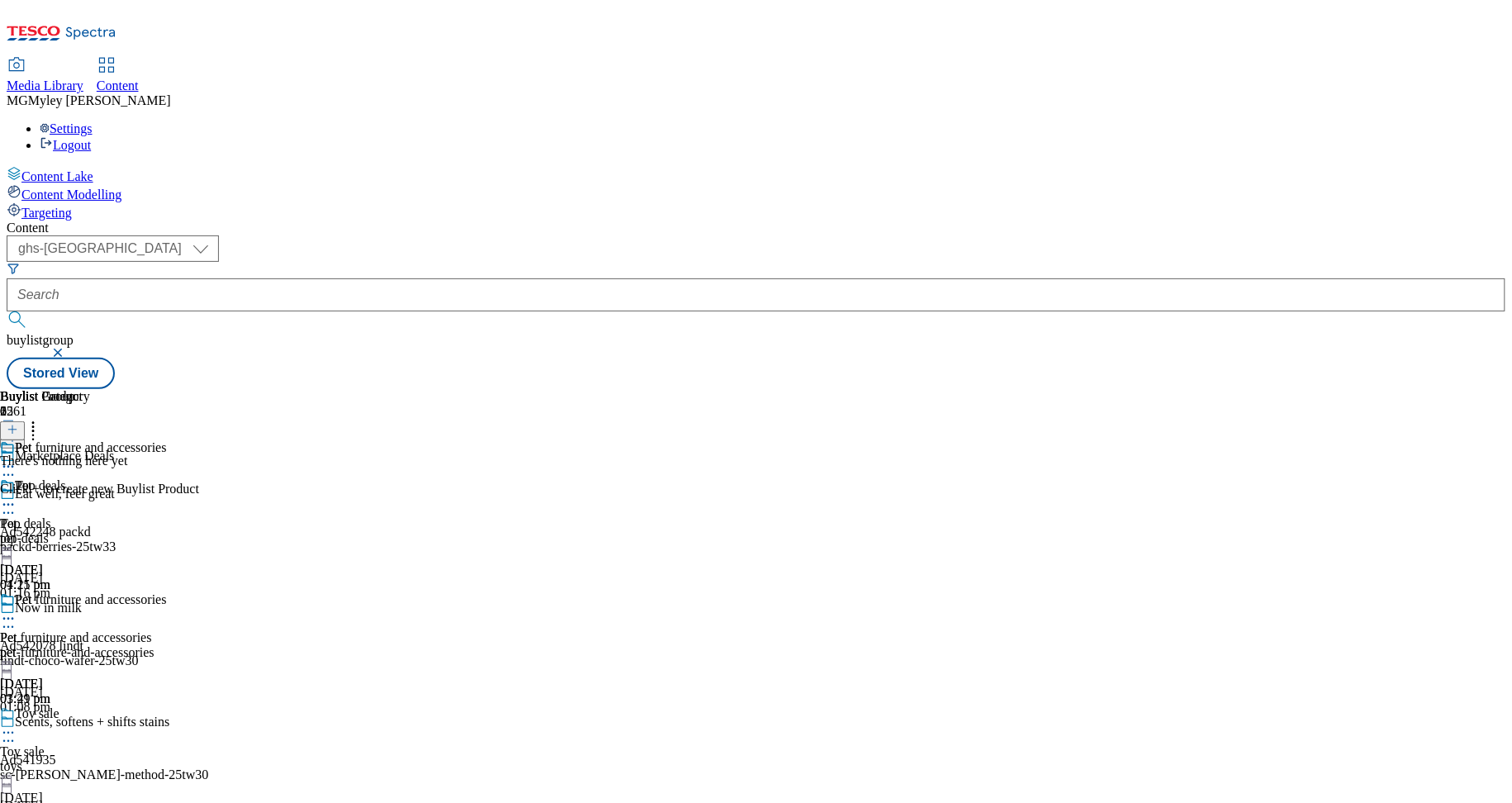
click at [17, 611] on icon at bounding box center [8, 619] width 17 height 17
click at [77, 667] on span "Copy" at bounding box center [64, 673] width 26 height 13
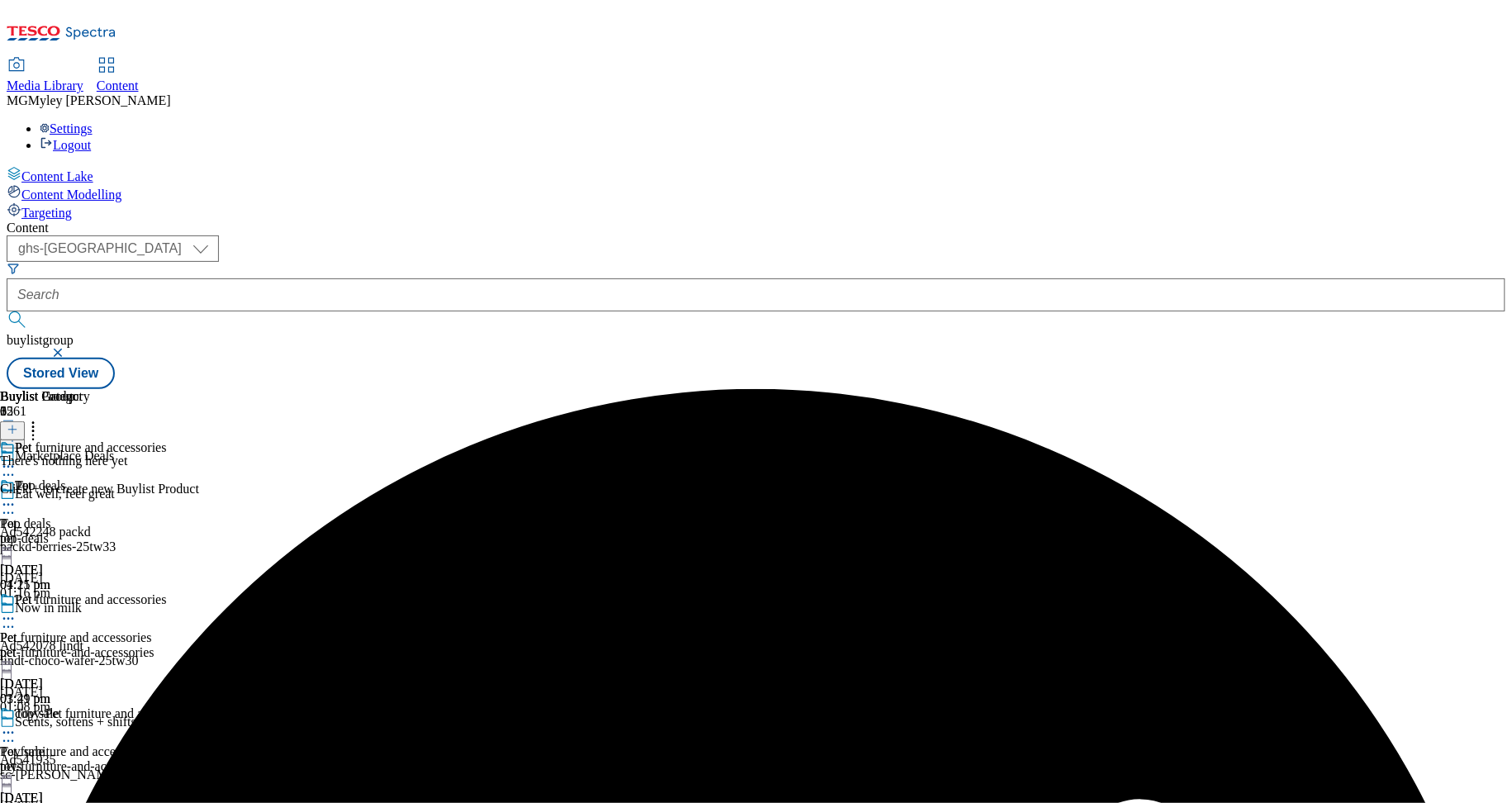
click at [151, 744] on span "Pet furniture and accessories" at bounding box center [76, 752] width 151 height 15
click at [17, 725] on icon at bounding box center [8, 733] width 17 height 17
click at [77, 758] on button "Edit" at bounding box center [55, 767] width 44 height 19
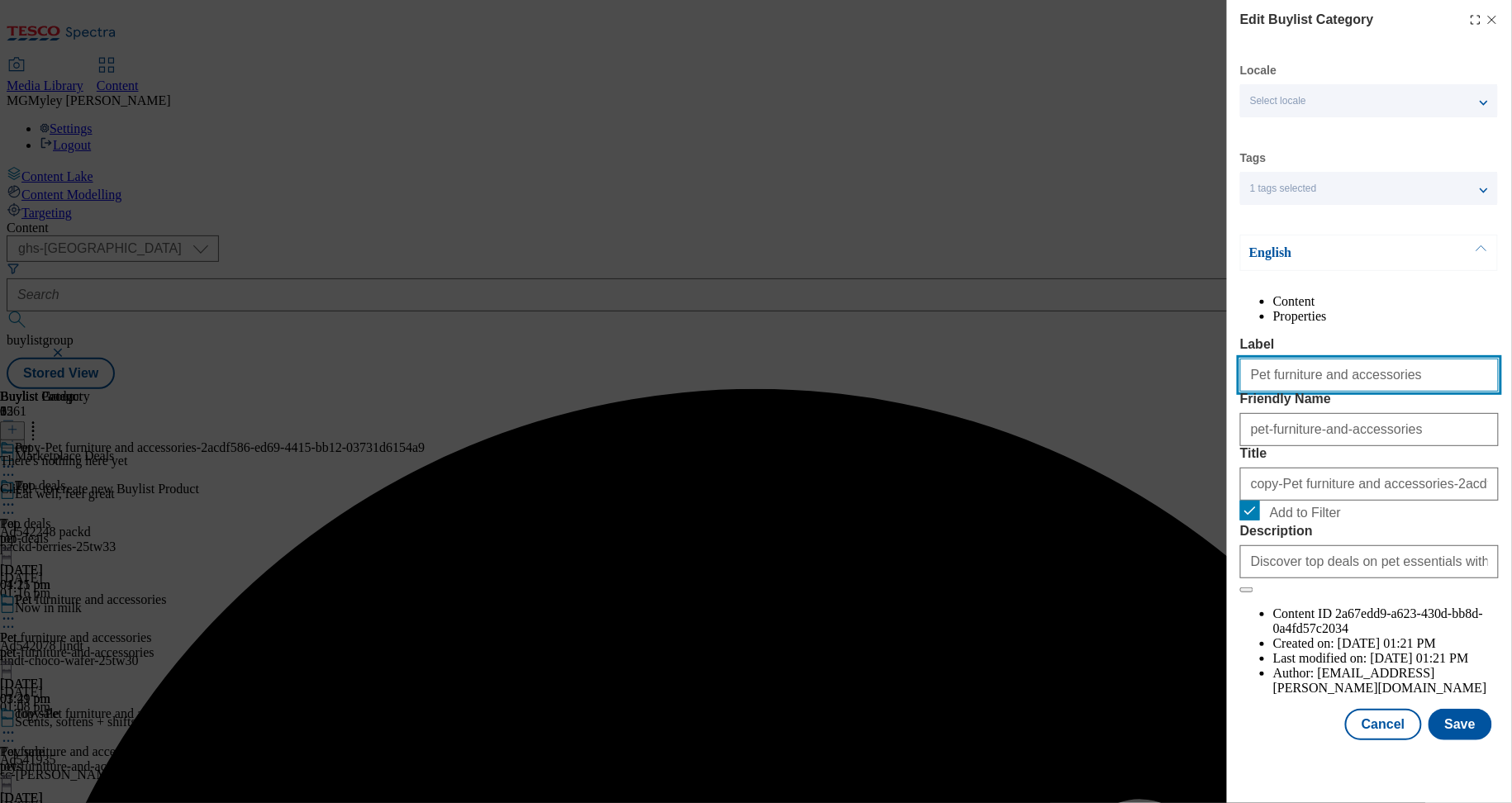
click at [1311, 392] on input "Pet furniture and accessories" at bounding box center [1369, 374] width 258 height 33
paste input "ood and treat"
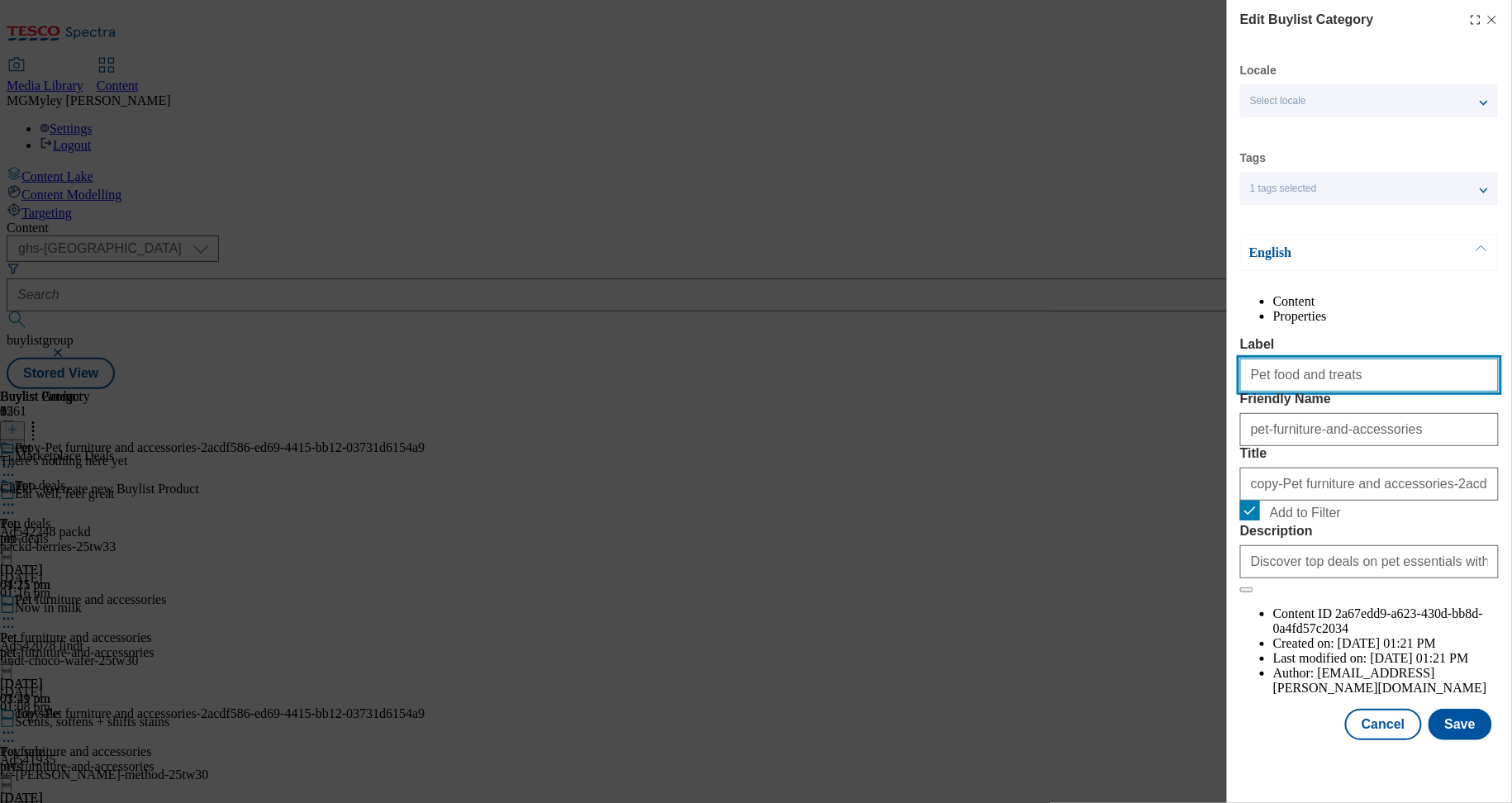
type input "Pet food and treats"
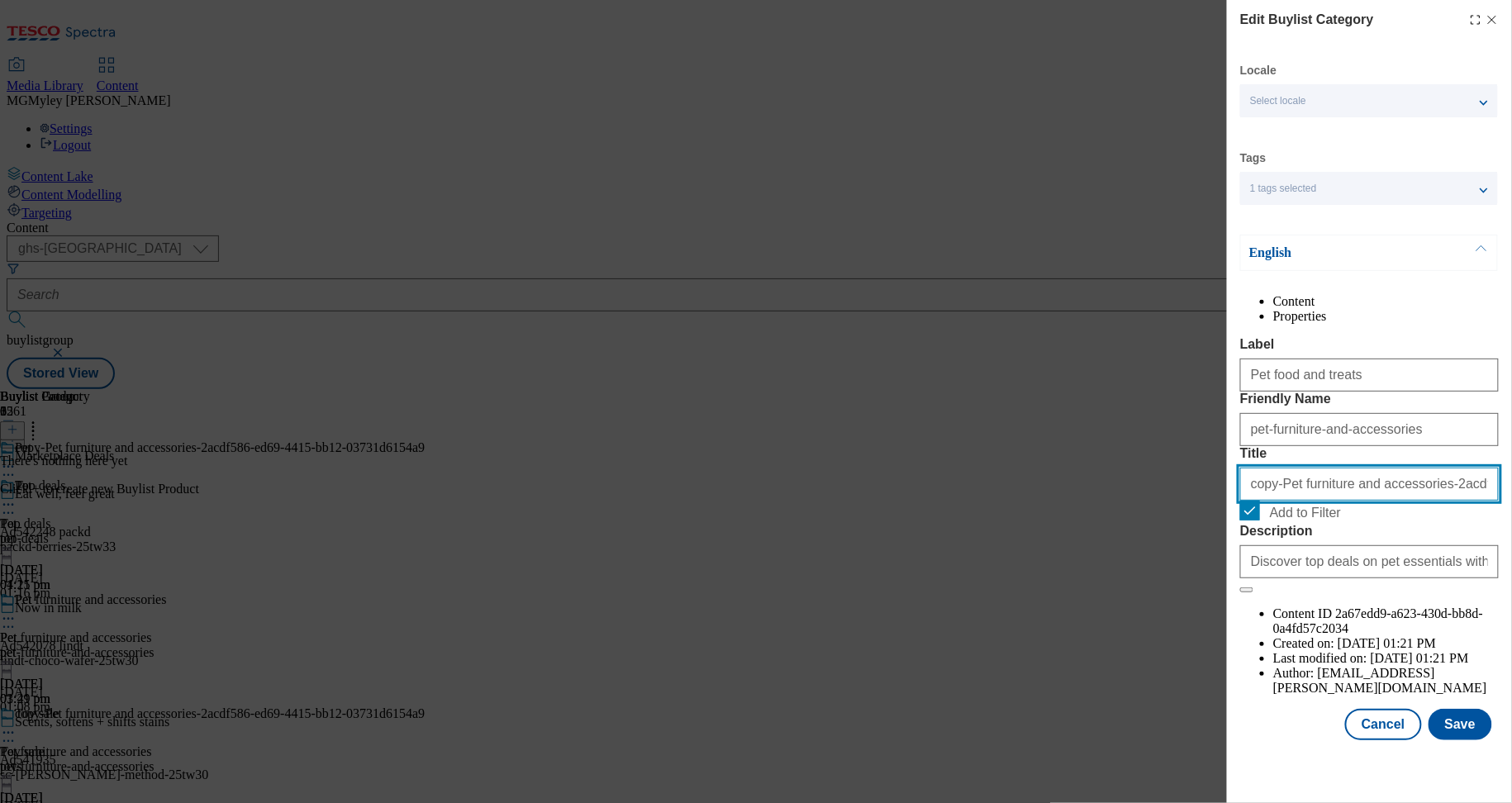
click at [1316, 501] on input "copy-Pet furniture and accessories-2acdf586-ed69-4415-bb12-03731d6154a9" at bounding box center [1369, 483] width 258 height 33
paste input "Pet food and treats"
type input "Pet food and treats"
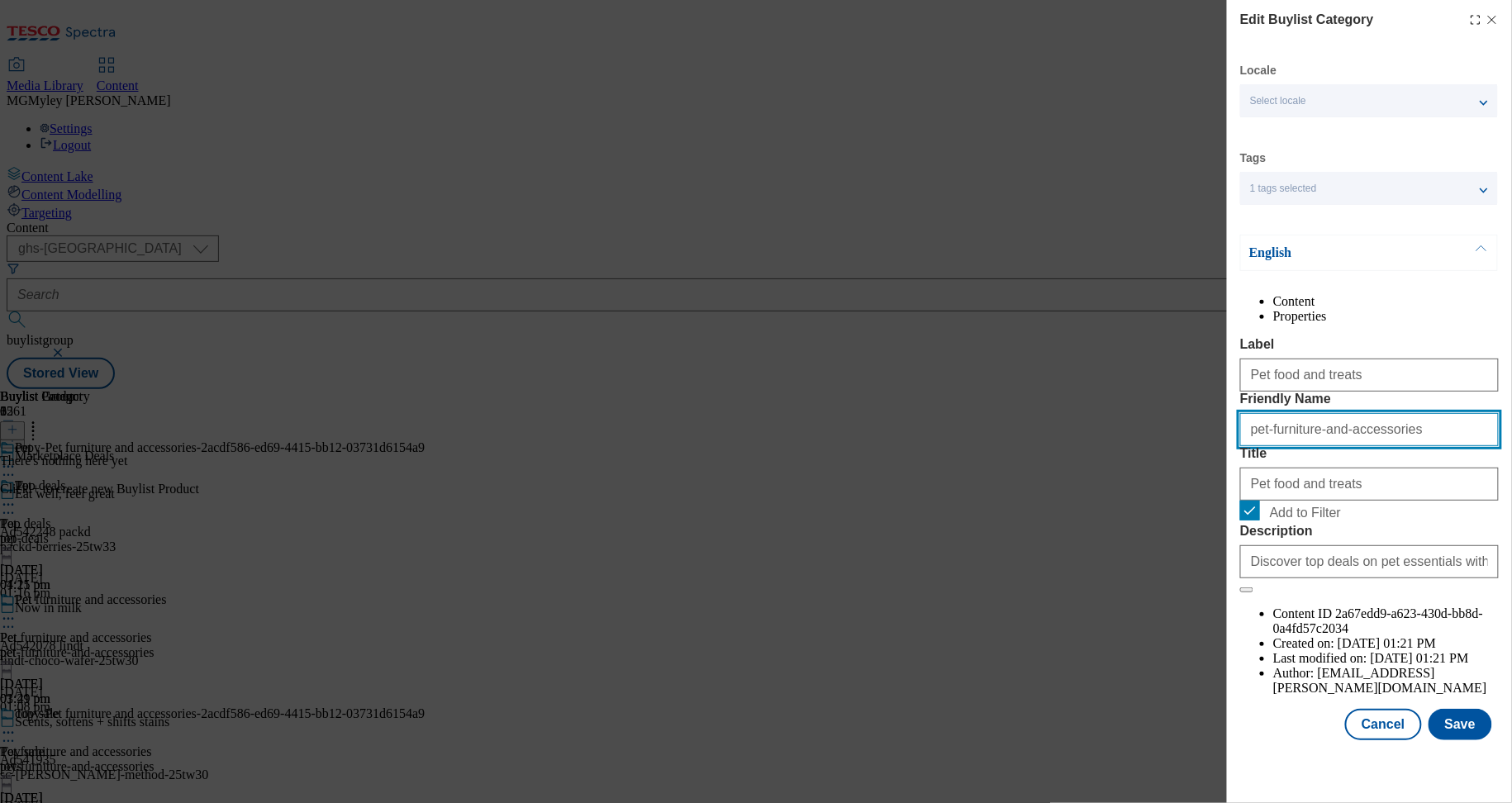
click at [1319, 446] on input "pet-furniture-and-accessories" at bounding box center [1369, 429] width 258 height 33
paste input "Pet food and treat"
click at [1265, 446] on input "Pet food and treats" at bounding box center [1369, 429] width 258 height 33
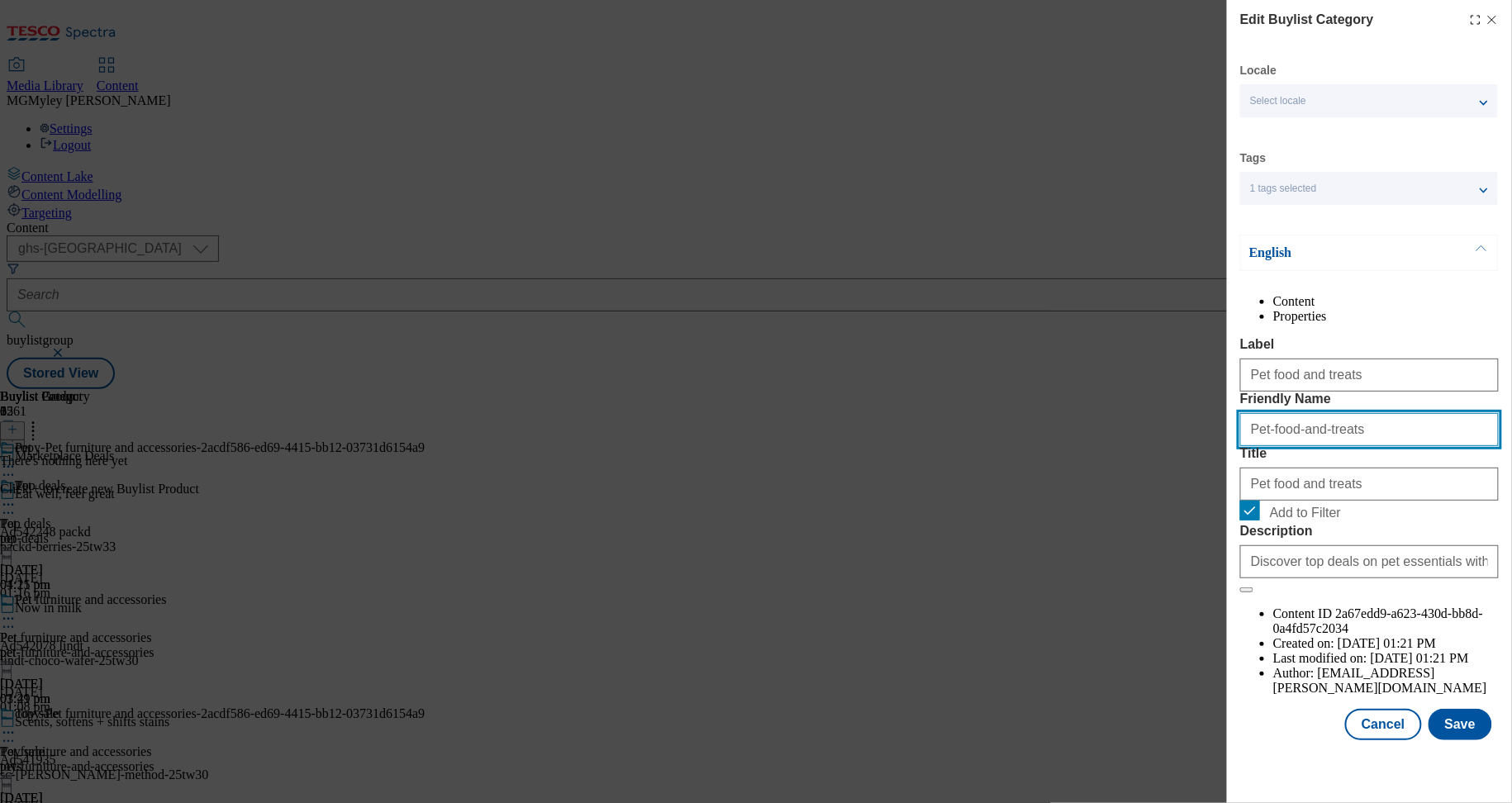
click at [1256, 446] on input "Pet-food-and-treats" at bounding box center [1369, 429] width 258 height 33
type input "pet-food-and-treats"
click at [1436, 740] on button "Save" at bounding box center [1461, 724] width 64 height 31
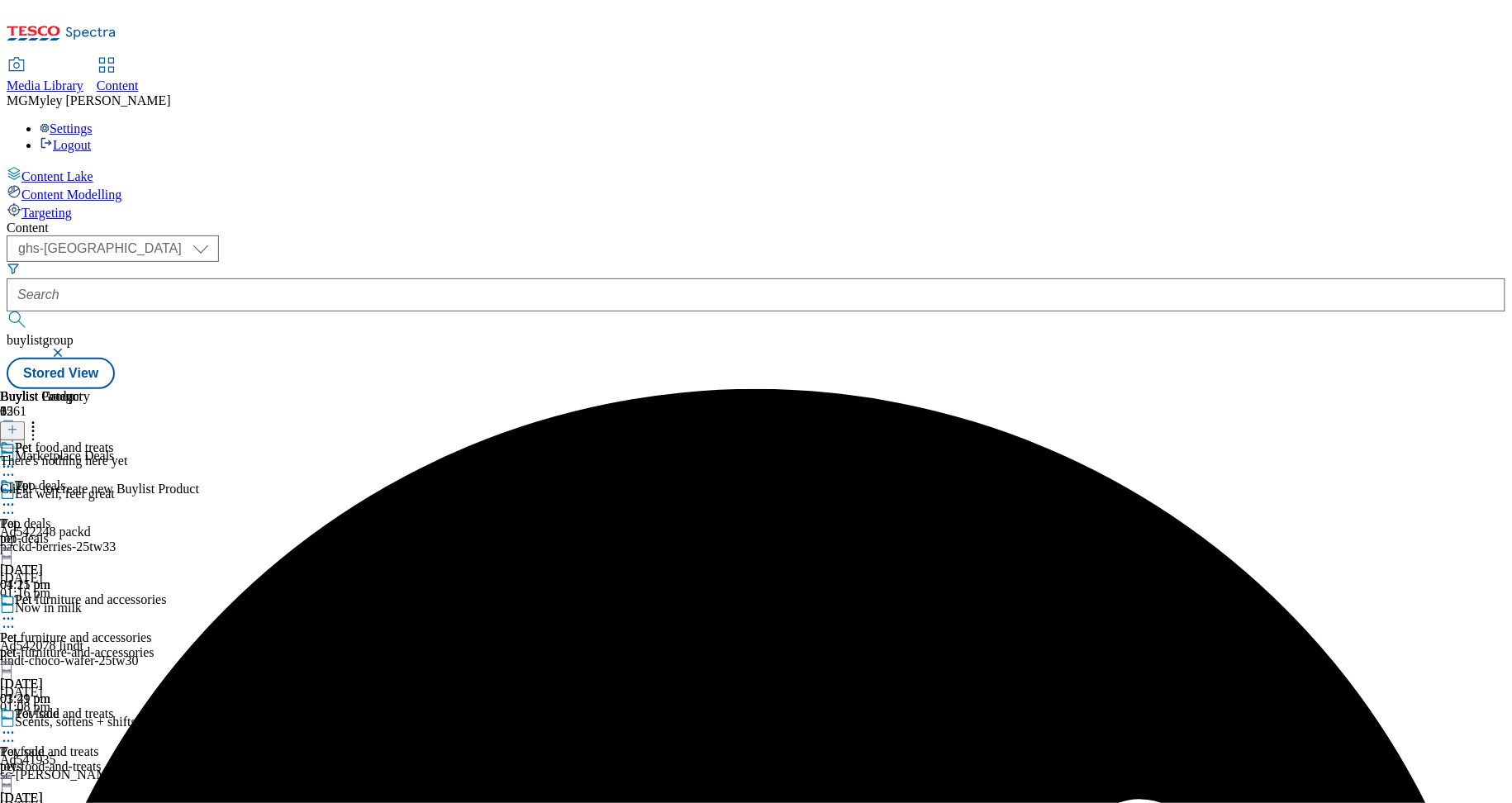
click at [17, 725] on icon at bounding box center [8, 733] width 17 height 17
click at [83, 777] on button "Copy" at bounding box center [58, 786] width 50 height 19
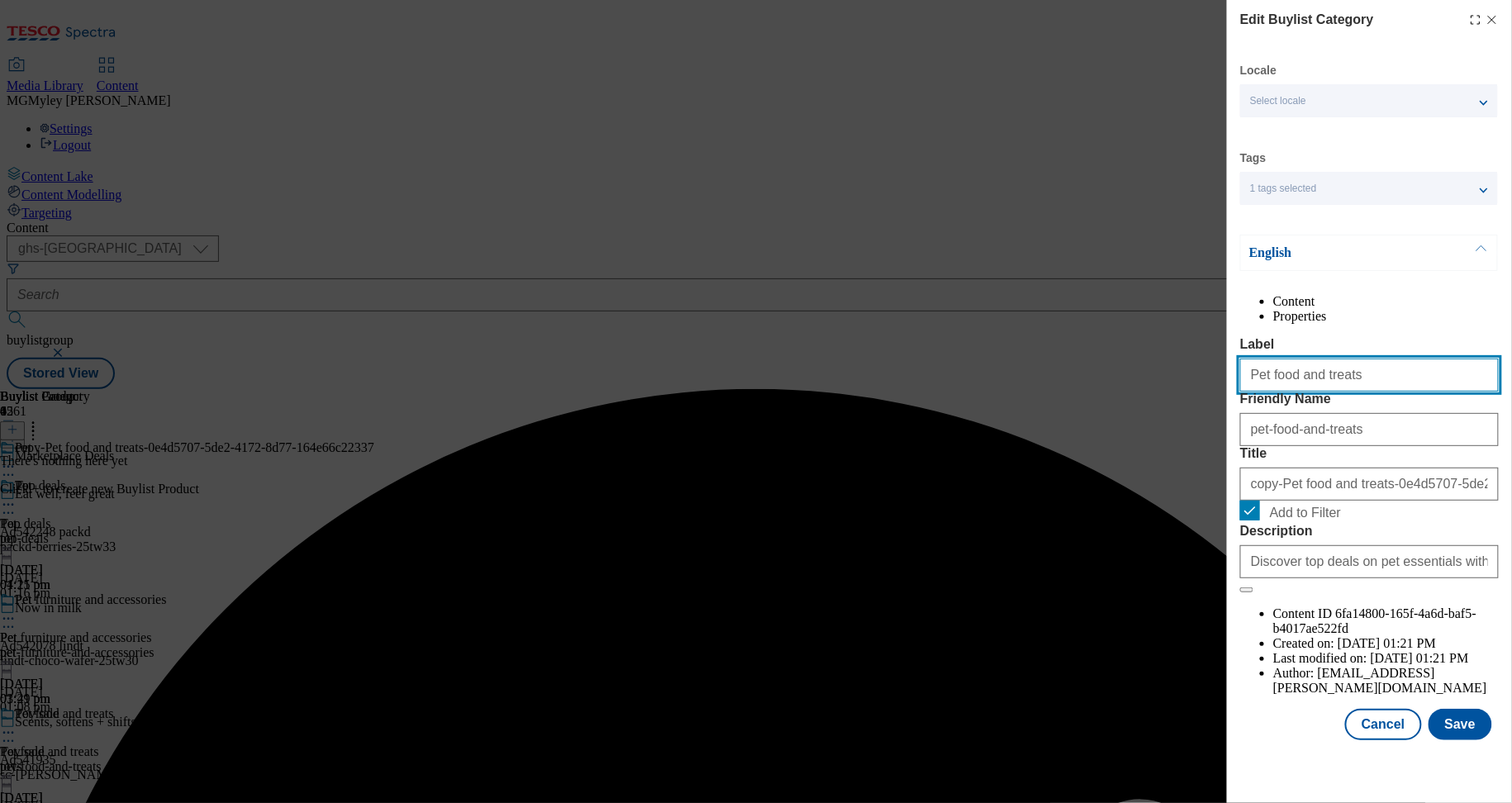
click at [1333, 392] on input "Pet food and treats" at bounding box center [1369, 374] width 258 height 33
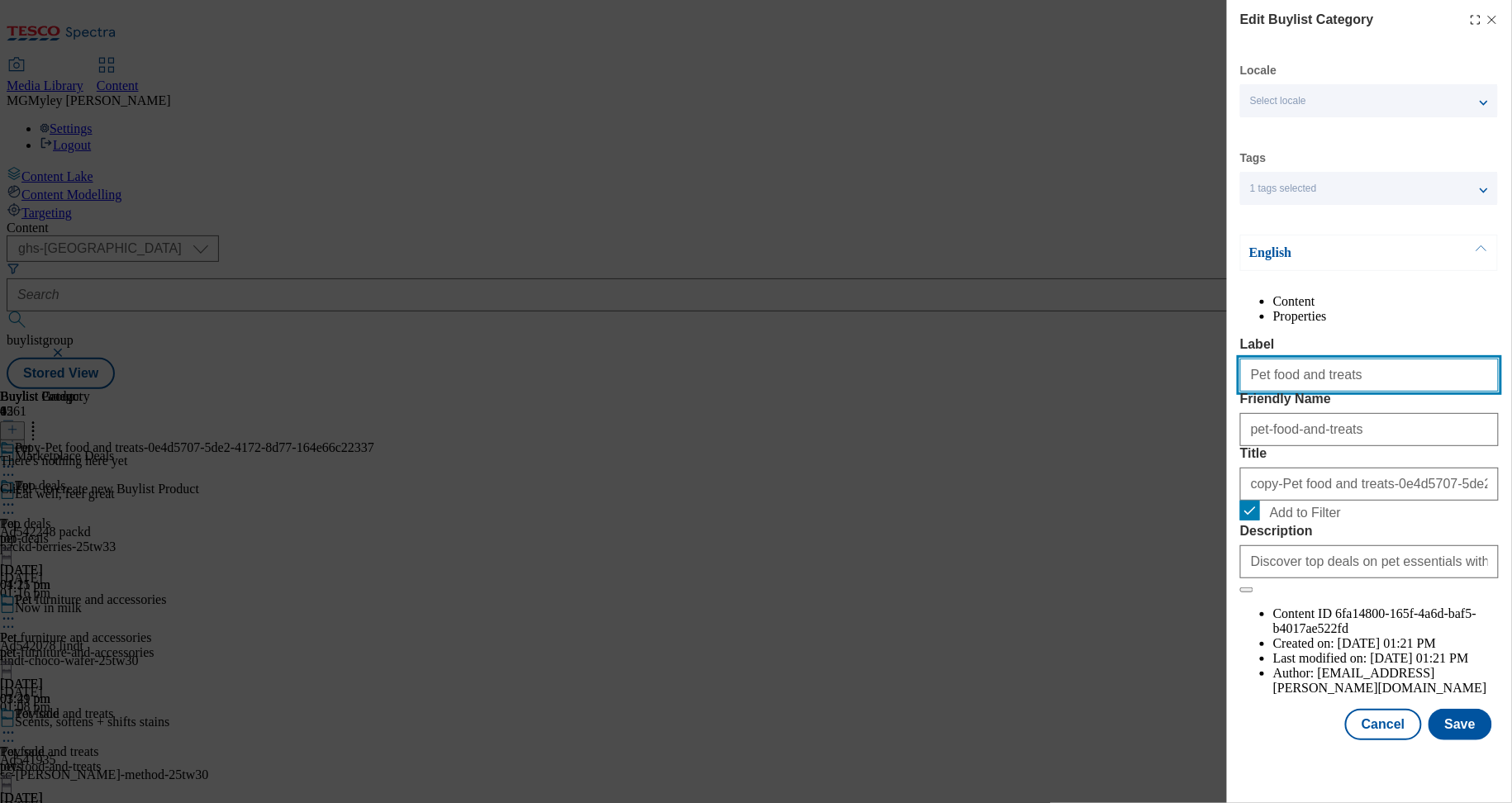
paste input "care essential"
type input "Pet care essentials"
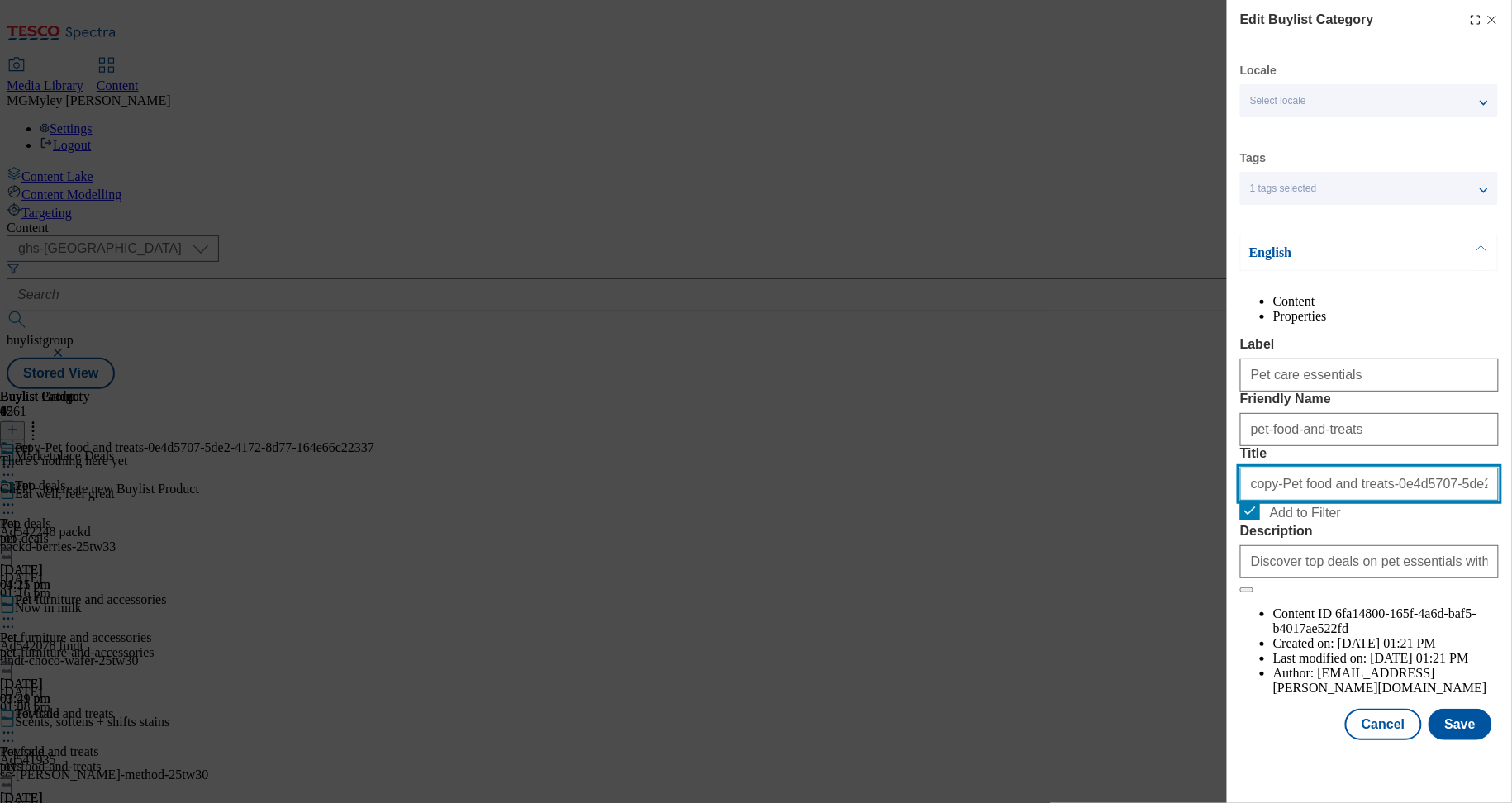
click at [1309, 501] on input "copy-Pet food and treats-0e4d5707-5de2-4172-8d77-164e66c22337" at bounding box center [1369, 483] width 258 height 33
paste input "Pet care essentials"
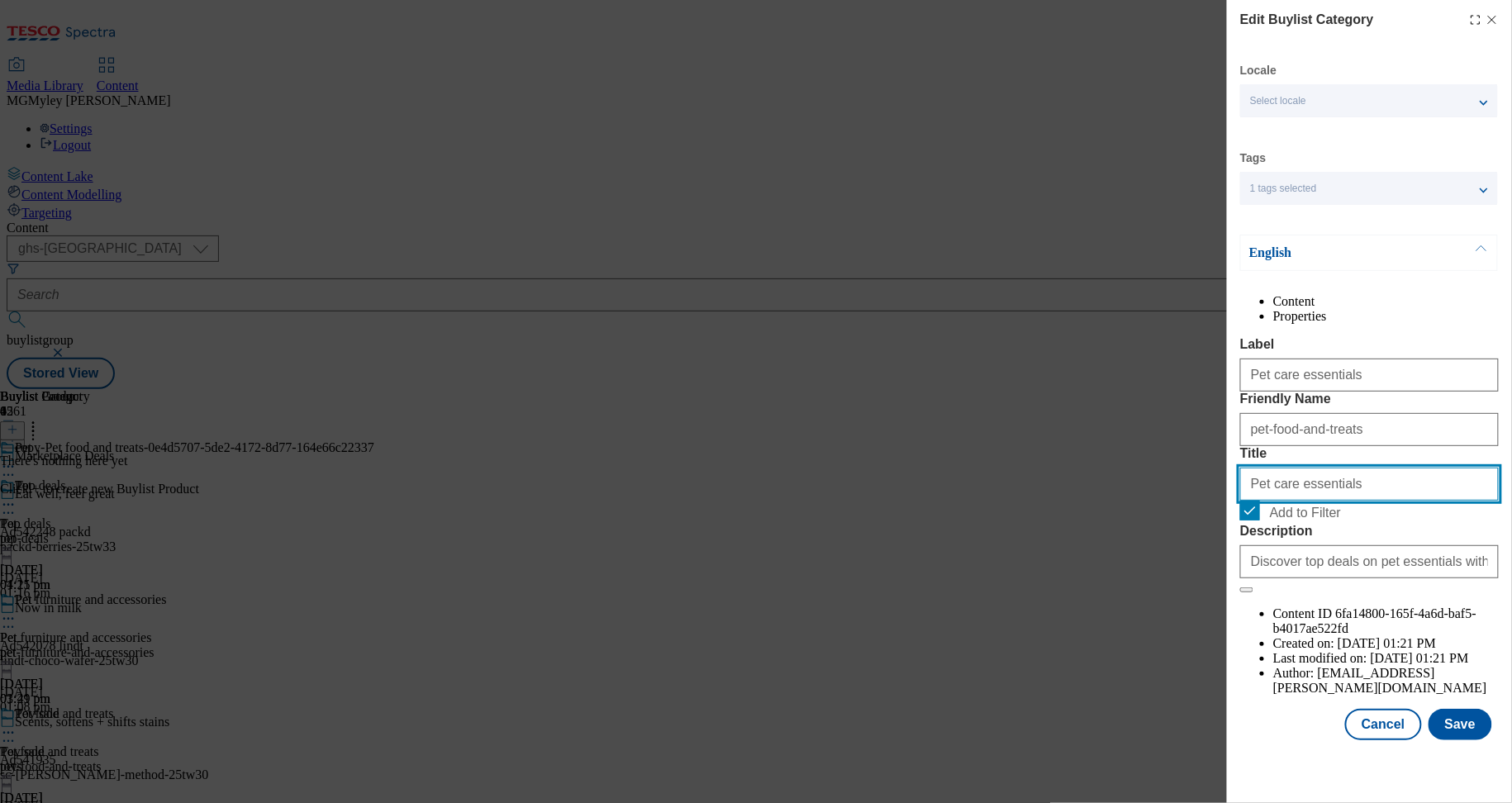
type input "Pet care essentials"
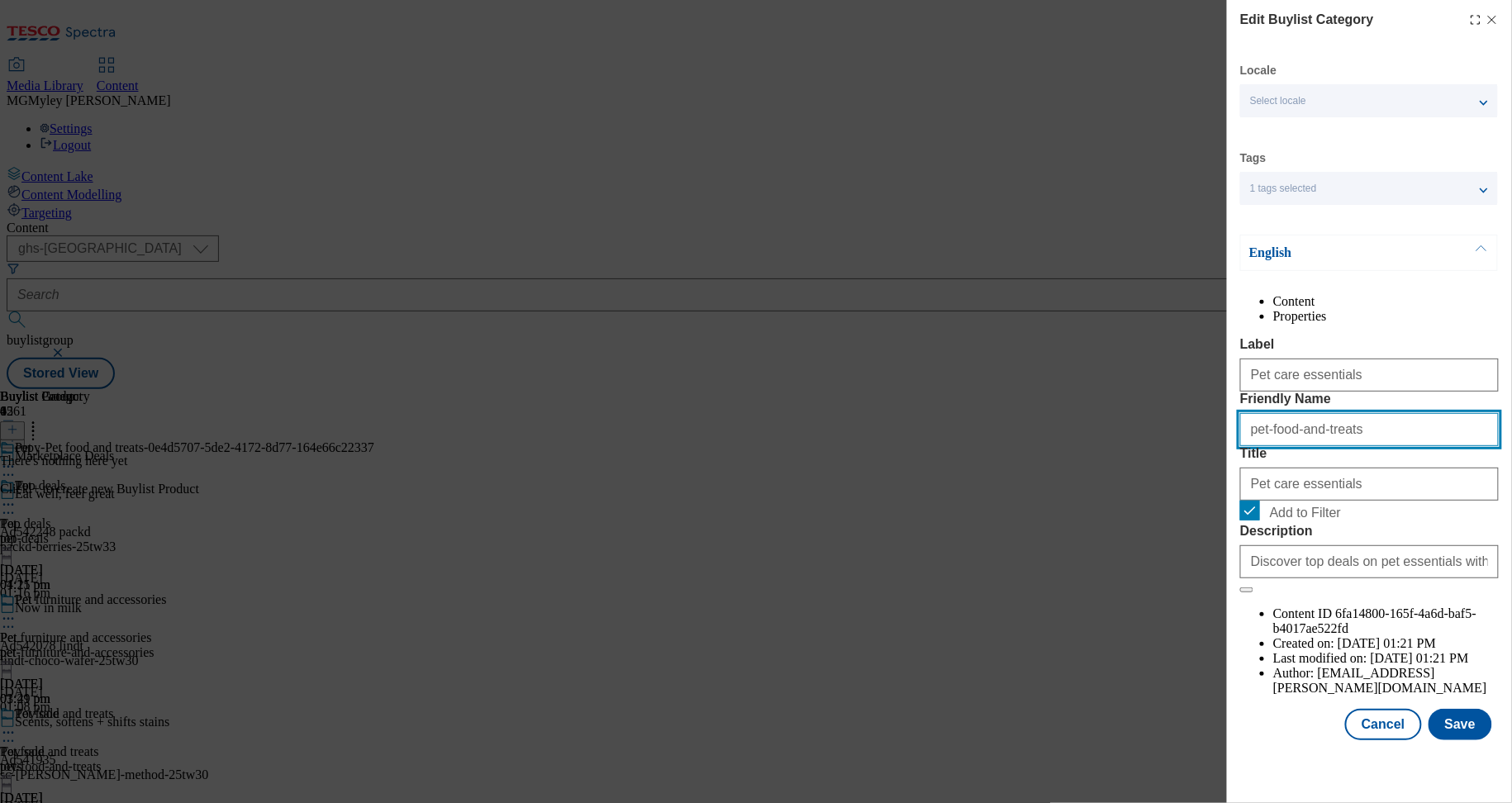
drag, startPoint x: 1373, startPoint y: 503, endPoint x: 1194, endPoint y: 490, distance: 179.5
click at [1194, 491] on div "Edit Buylist Category Locale Select locale English Welsh Tags 1 tags selected f…" at bounding box center [756, 401] width 1512 height 803
paste input "Pet care essential"
click at [1257, 446] on input "Pet care essentials" at bounding box center [1369, 429] width 258 height 33
type input "pet-care-essentials"
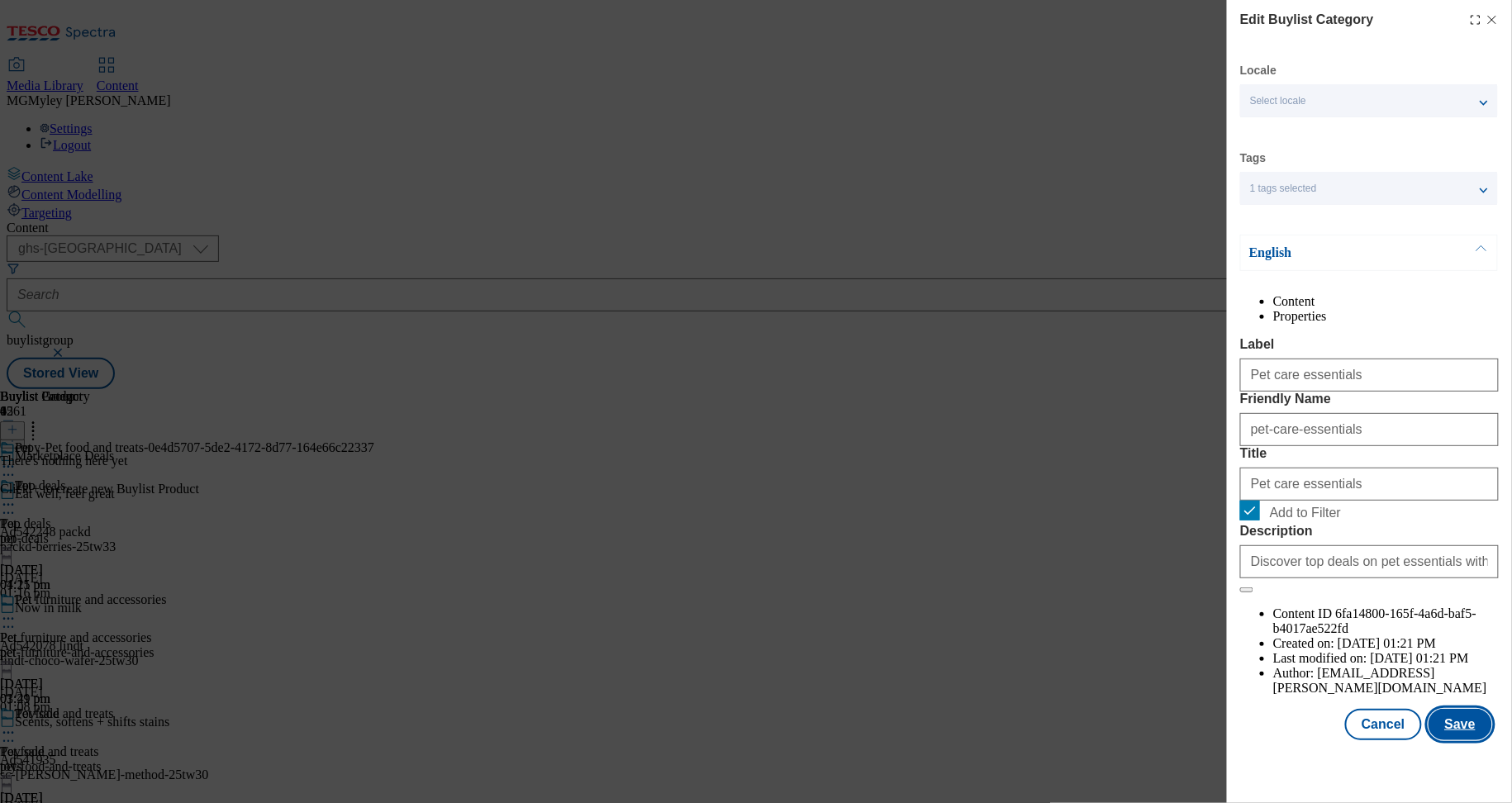
click at [1455, 740] on button "Save" at bounding box center [1461, 724] width 64 height 31
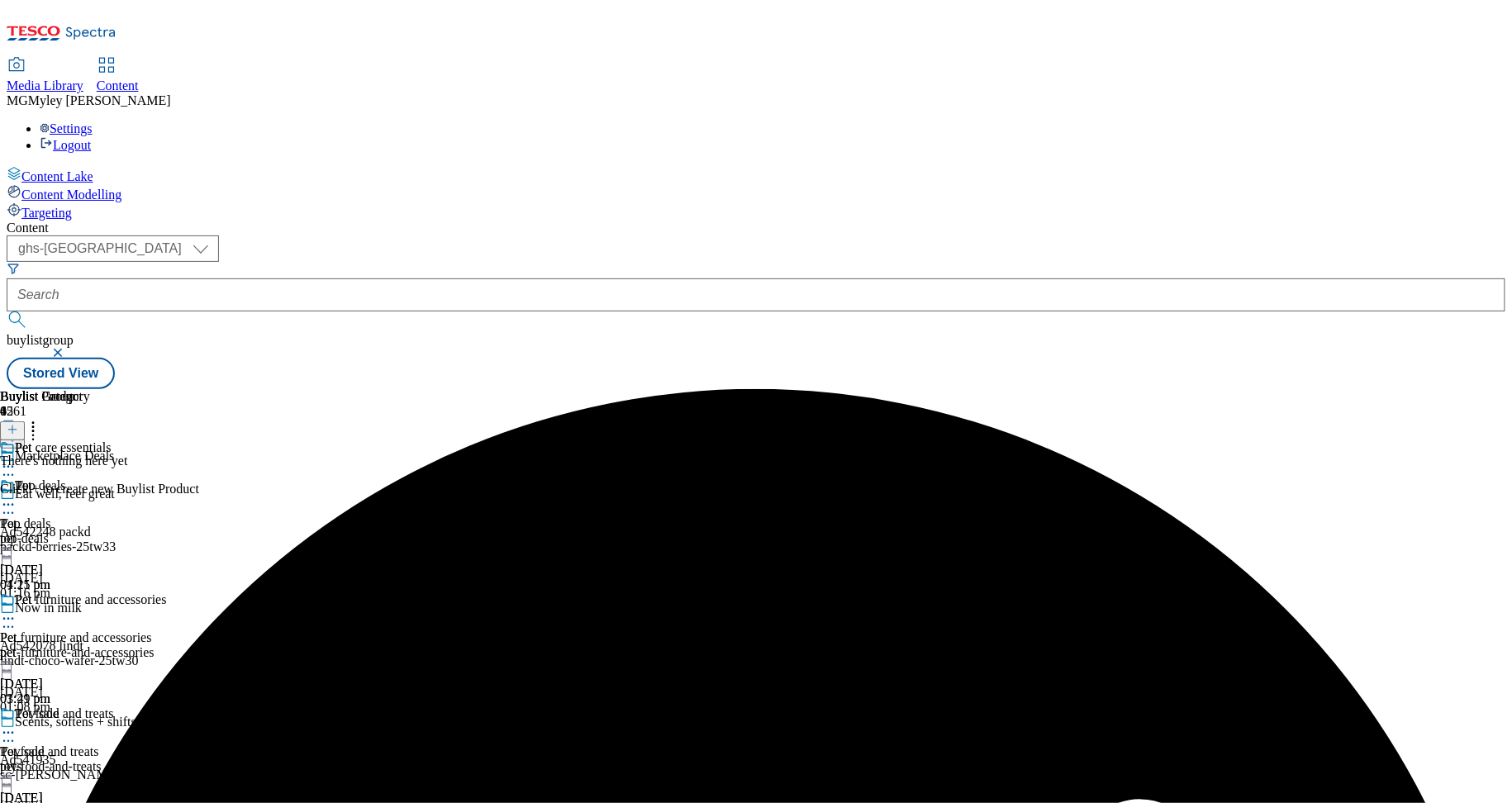
scroll to position [164, 0]
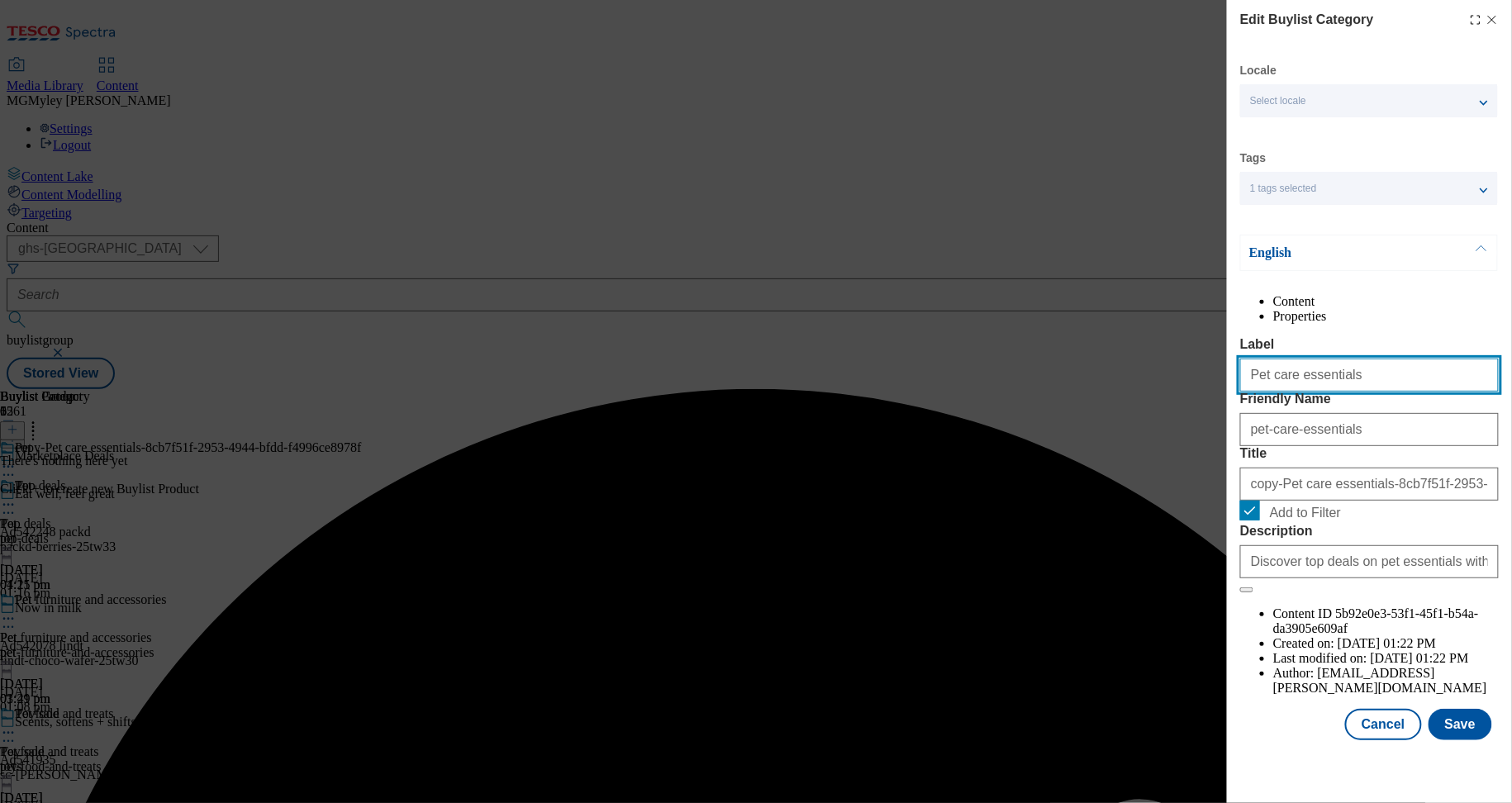
click at [1344, 392] on input "Pet care essentials" at bounding box center [1369, 374] width 258 height 33
paste input "gift"
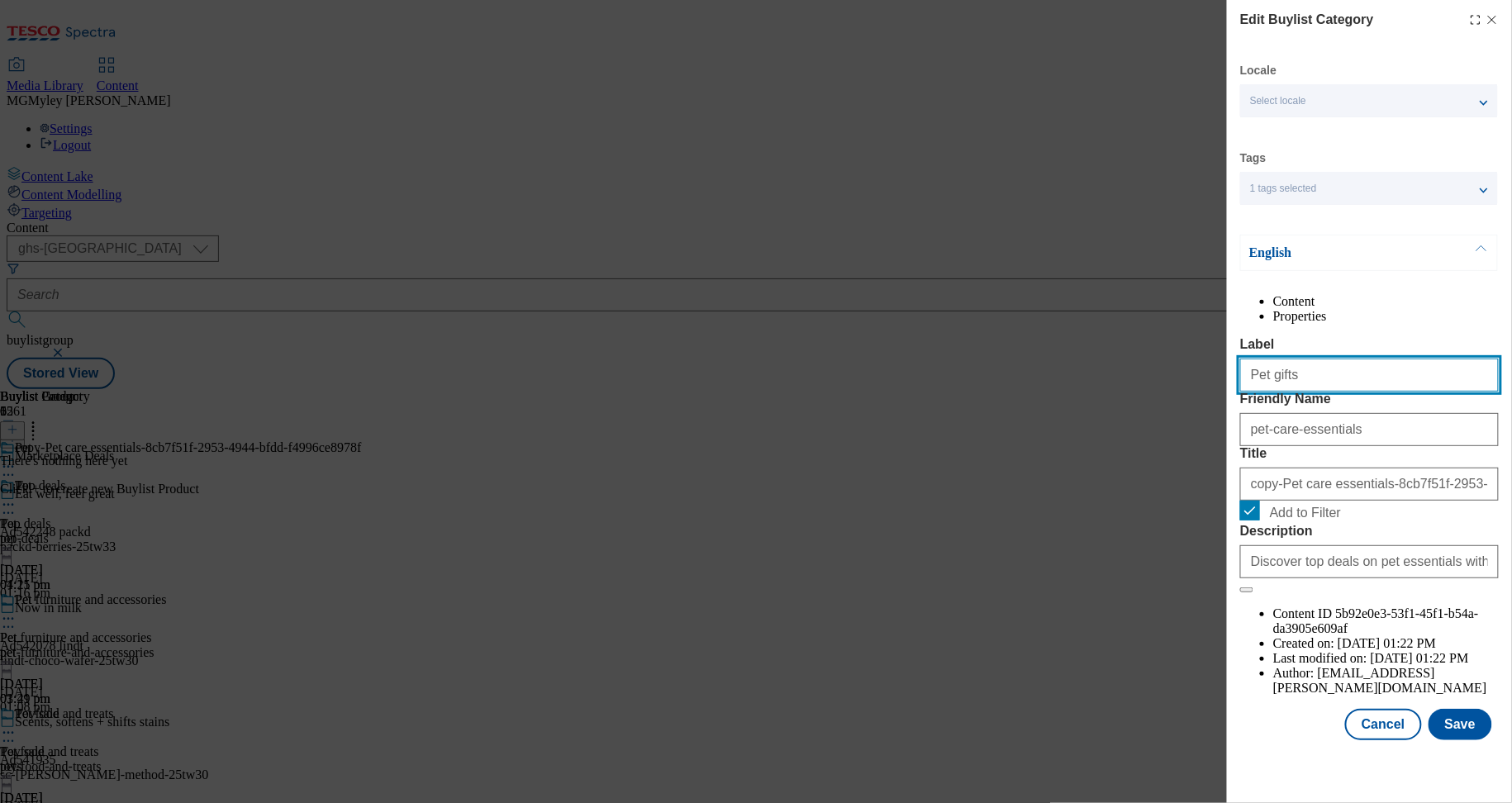
type input "Pet gifts"
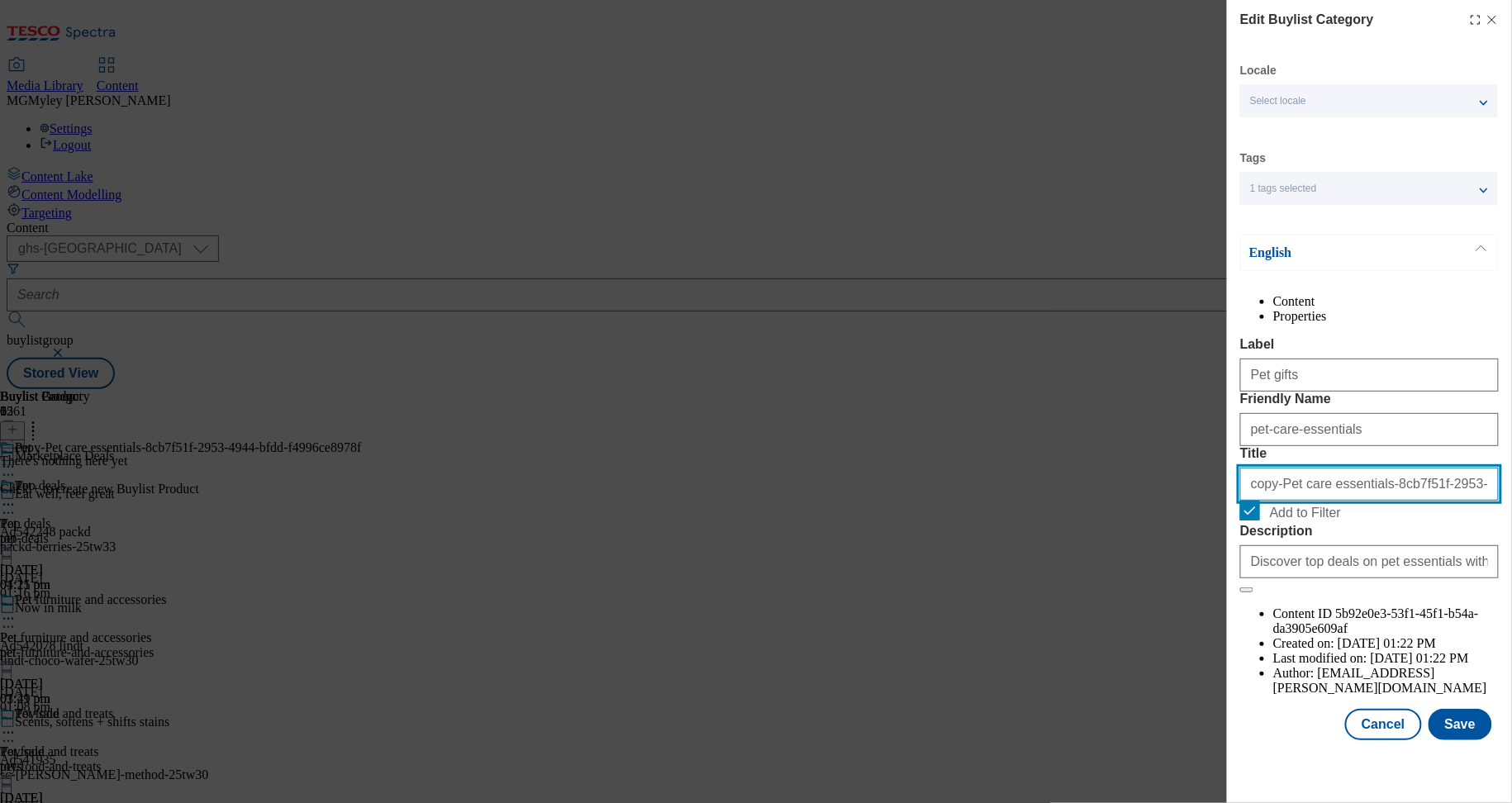
click at [1323, 501] on input "copy-Pet care essentials-8cb7f51f-2953-4944-bfdd-f4996ce8978f" at bounding box center [1369, 483] width 258 height 33
paste input "Pet gifts"
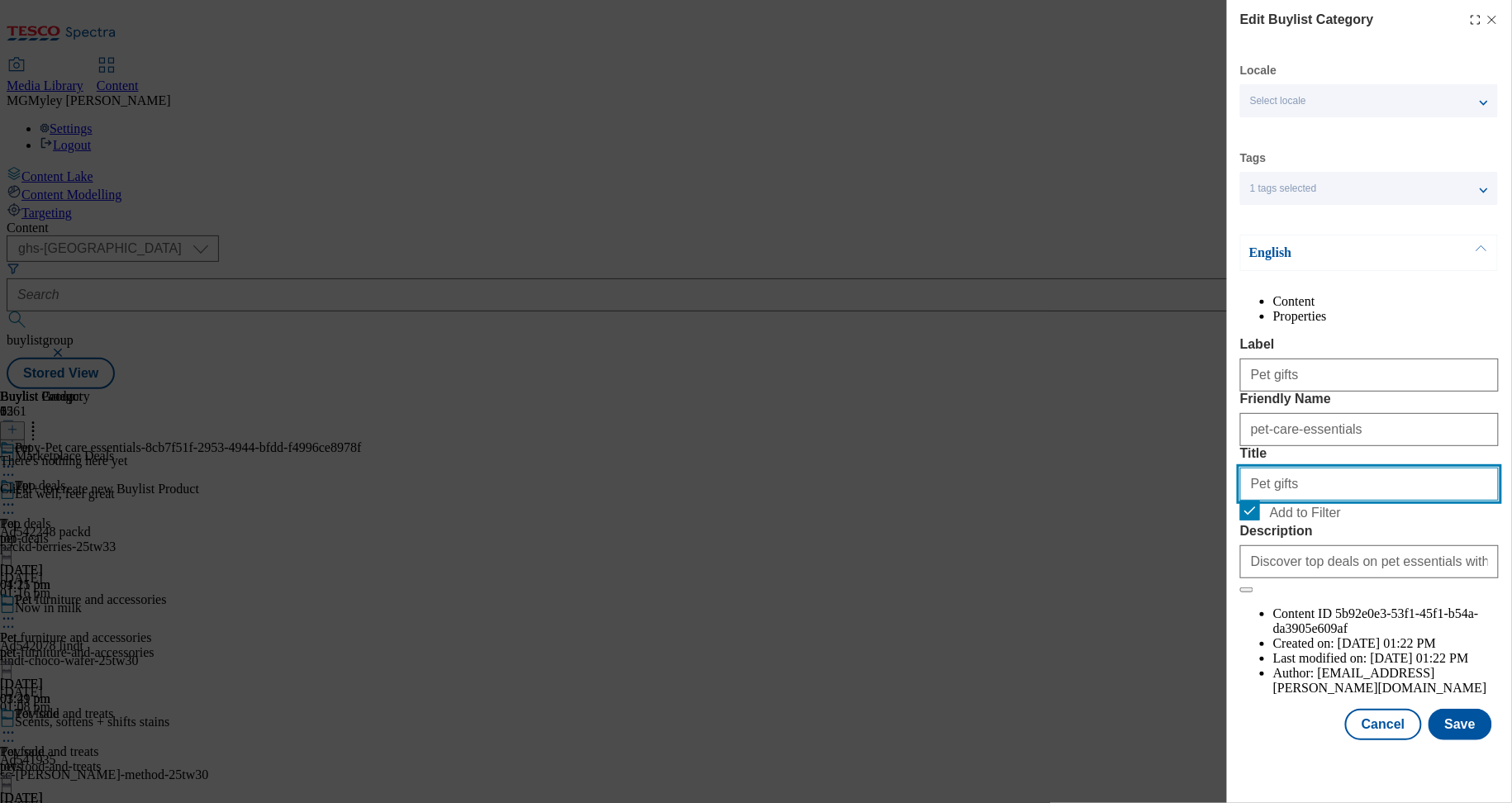
type input "Pet gifts"
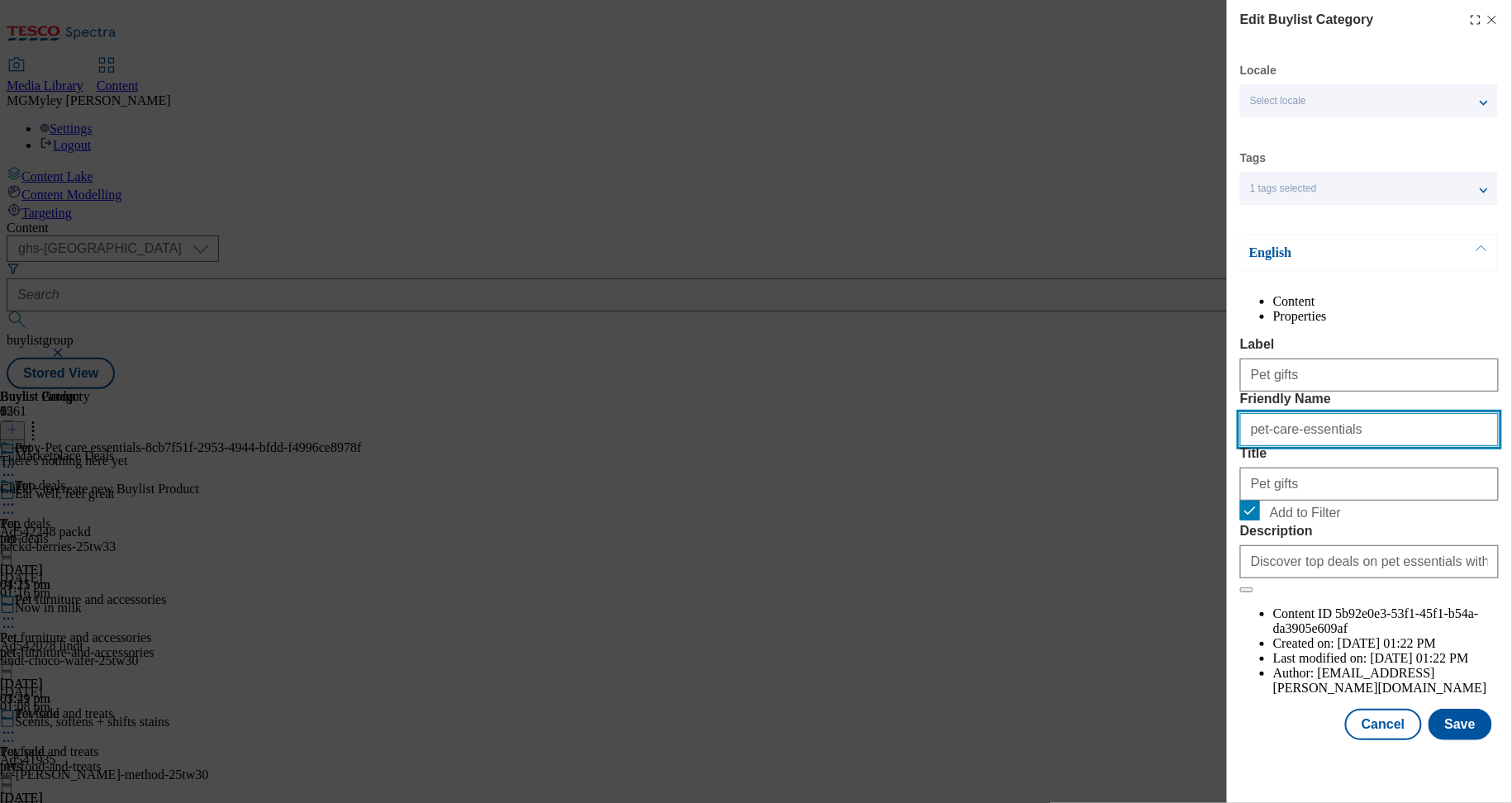
drag, startPoint x: 1369, startPoint y: 495, endPoint x: 1191, endPoint y: 495, distance: 178.0
click at [1192, 495] on div "Edit Buylist Category Locale Select locale English Welsh Tags 1 tags selected f…" at bounding box center [756, 401] width 1512 height 803
paste input "Pet gift"
click at [1259, 446] on input "Pet gifts" at bounding box center [1369, 429] width 258 height 33
type input "pet-gifts"
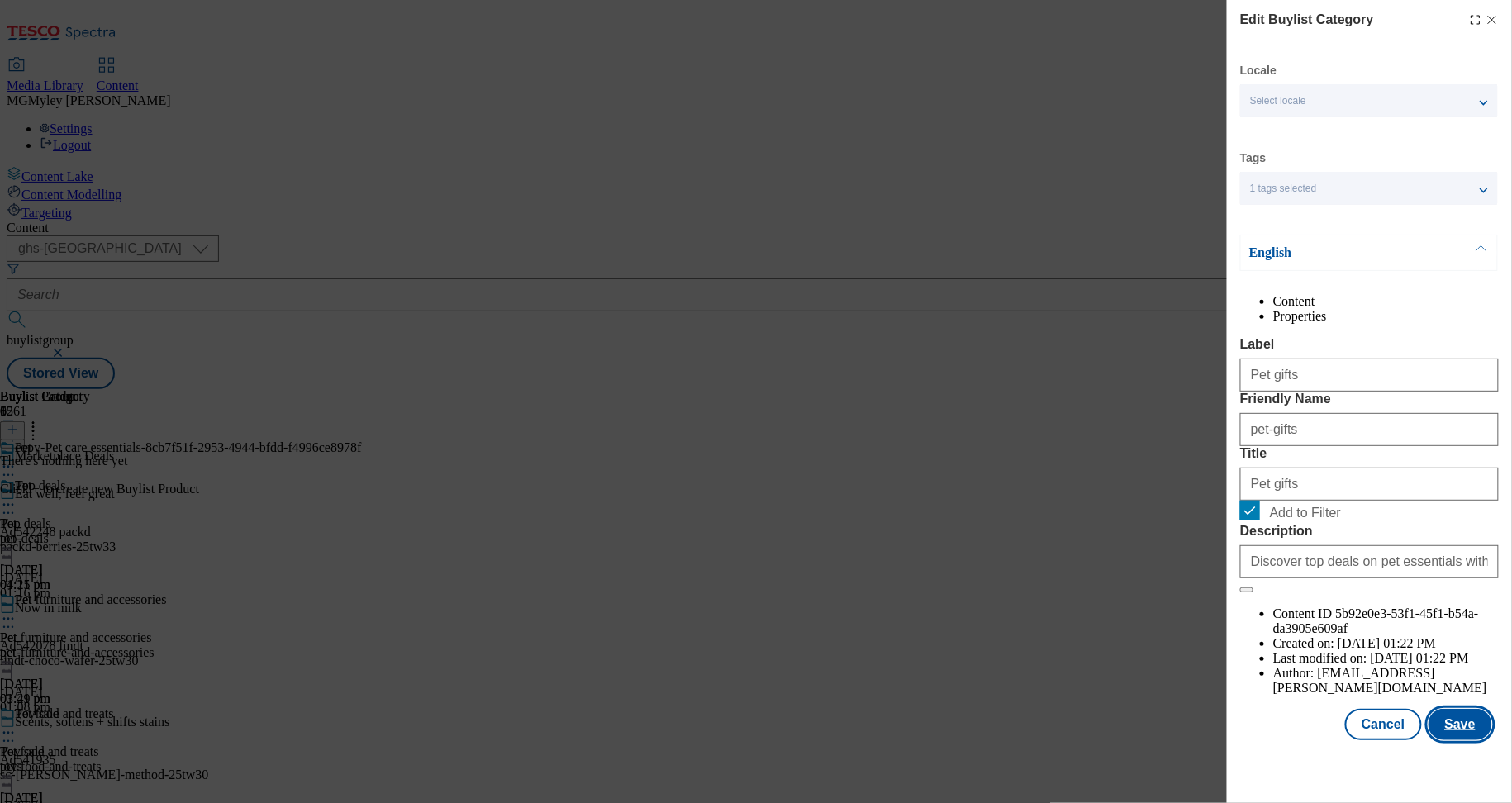
click at [1481, 740] on button "Save" at bounding box center [1461, 724] width 64 height 31
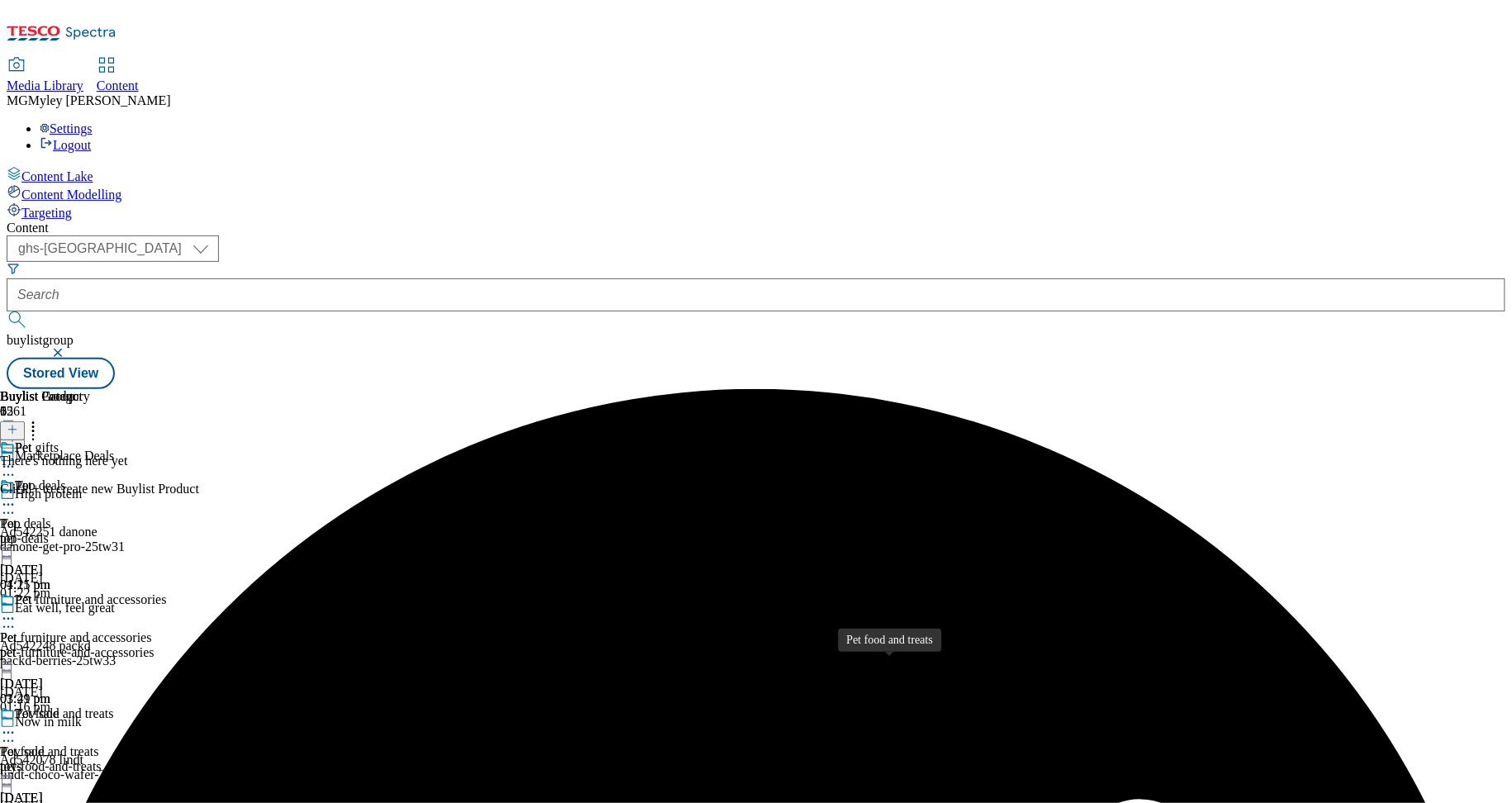
scroll to position [336, 0]
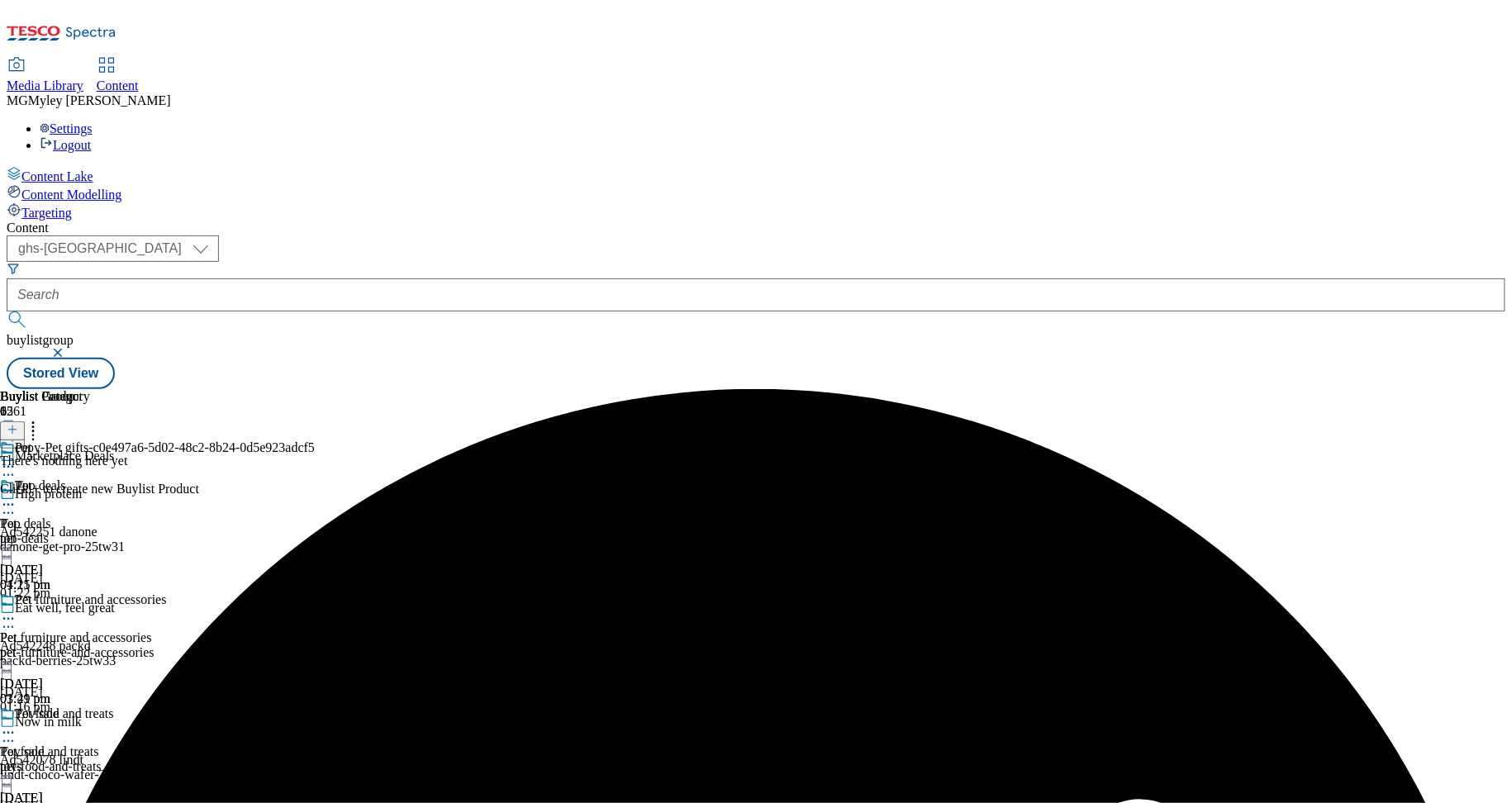
drag, startPoint x: 1074, startPoint y: 614, endPoint x: 1055, endPoint y: 618, distance: 19.4
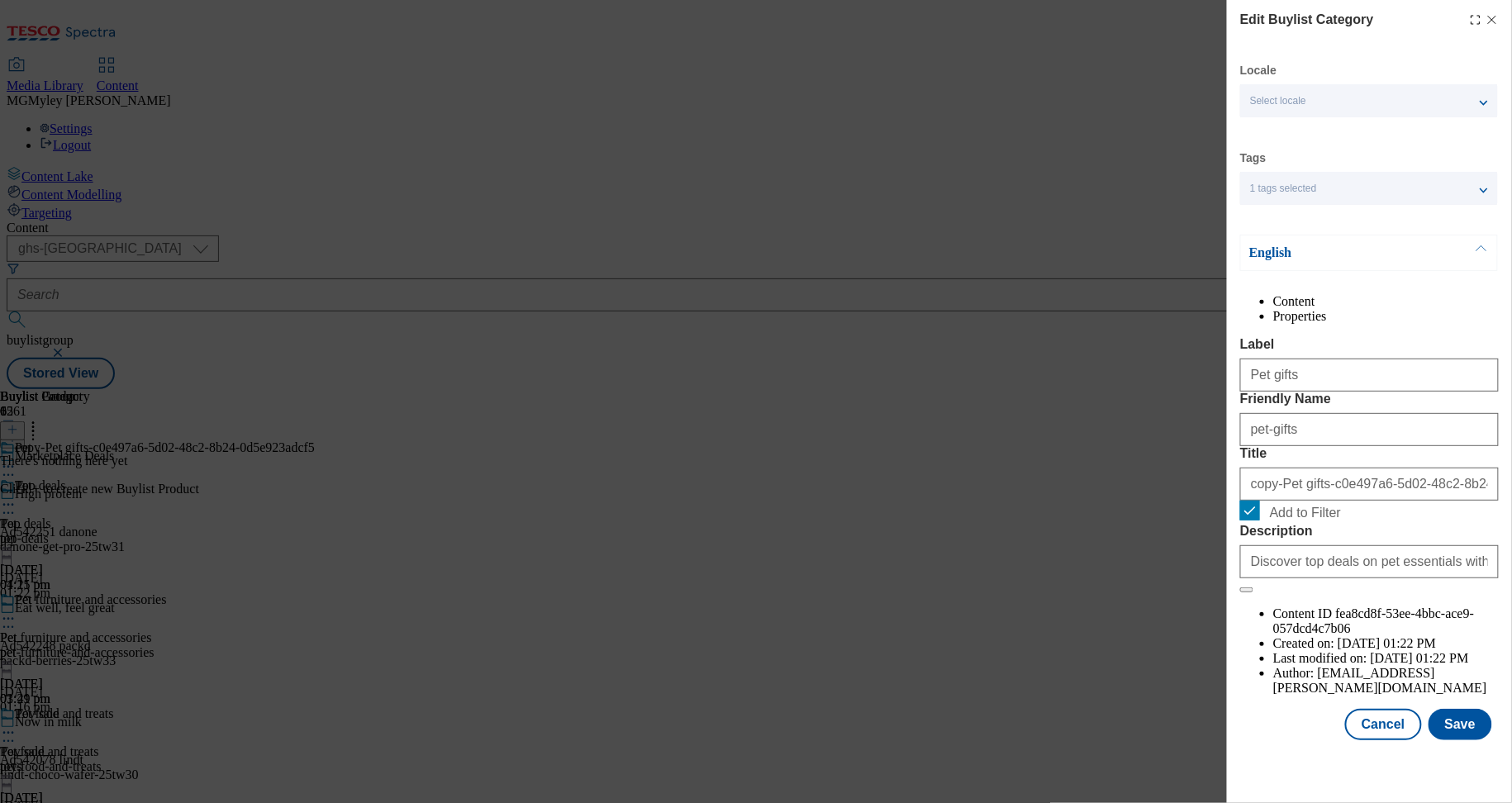
click at [1293, 392] on div "Pet gifts" at bounding box center [1369, 372] width 258 height 39
click at [1293, 392] on input "Pet gifts" at bounding box center [1369, 374] width 258 height 33
paste input "Small animal accessorie"
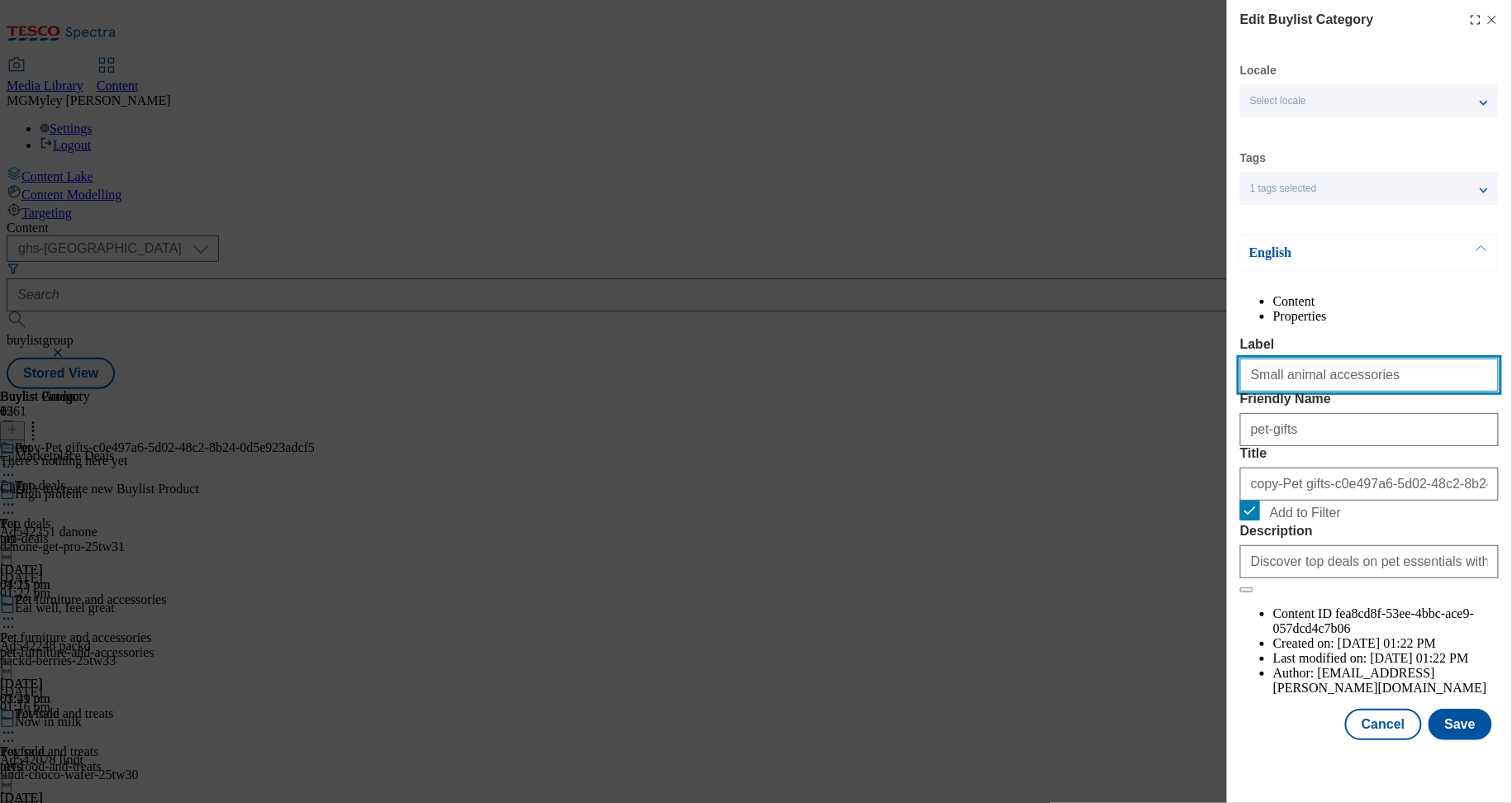
type input "Small animal accessories"
click at [1308, 501] on div "copy-Pet gifts-c0e497a6-5d02-48c2-8b24-0d5e923adcf5" at bounding box center [1369, 480] width 258 height 39
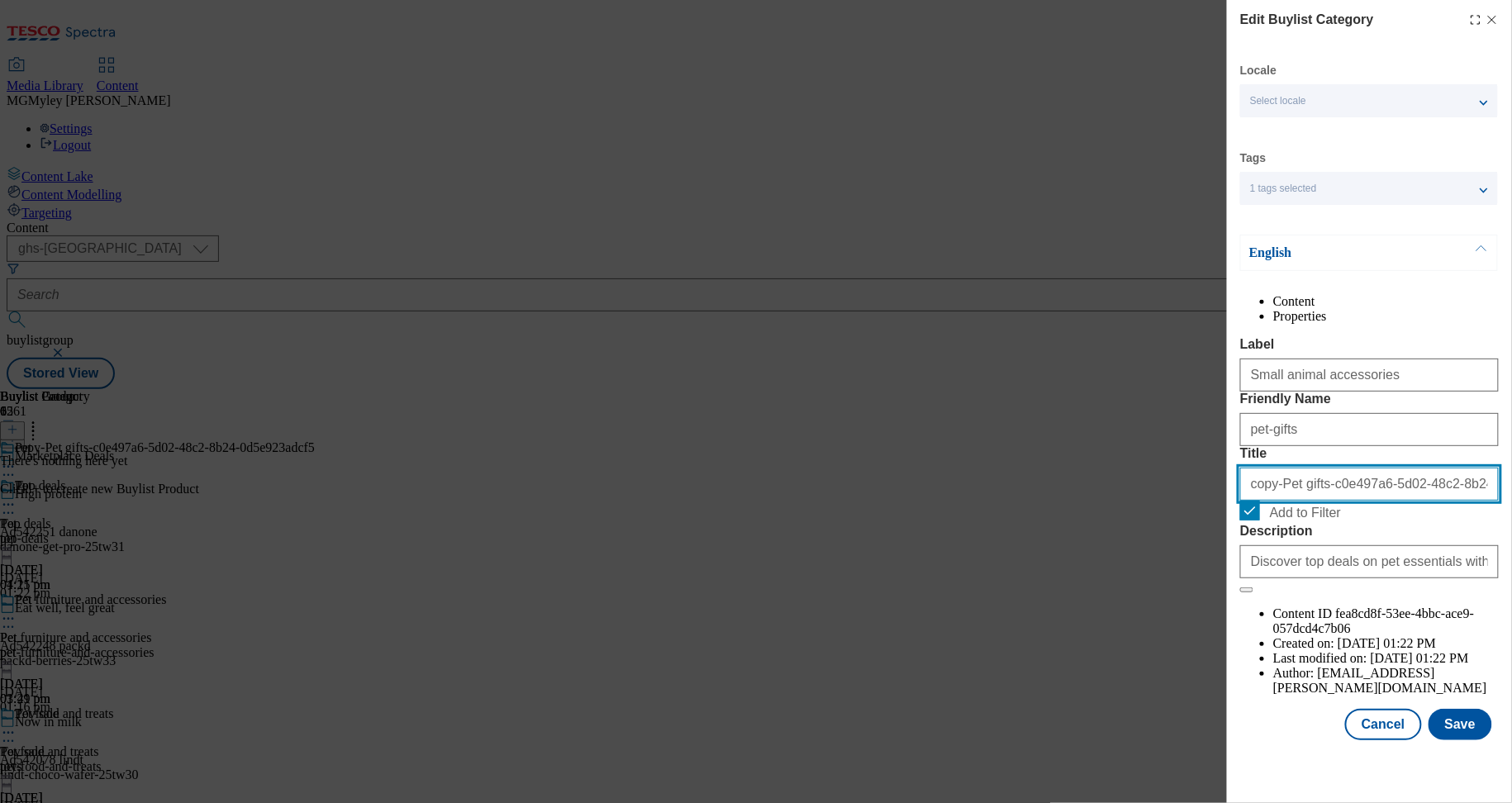
click at [1308, 501] on input "copy-Pet gifts-c0e497a6-5d02-48c2-8b24-0d5e923adcf5" at bounding box center [1369, 483] width 258 height 33
paste input "Small animal accessories"
type input "Small animal accessories"
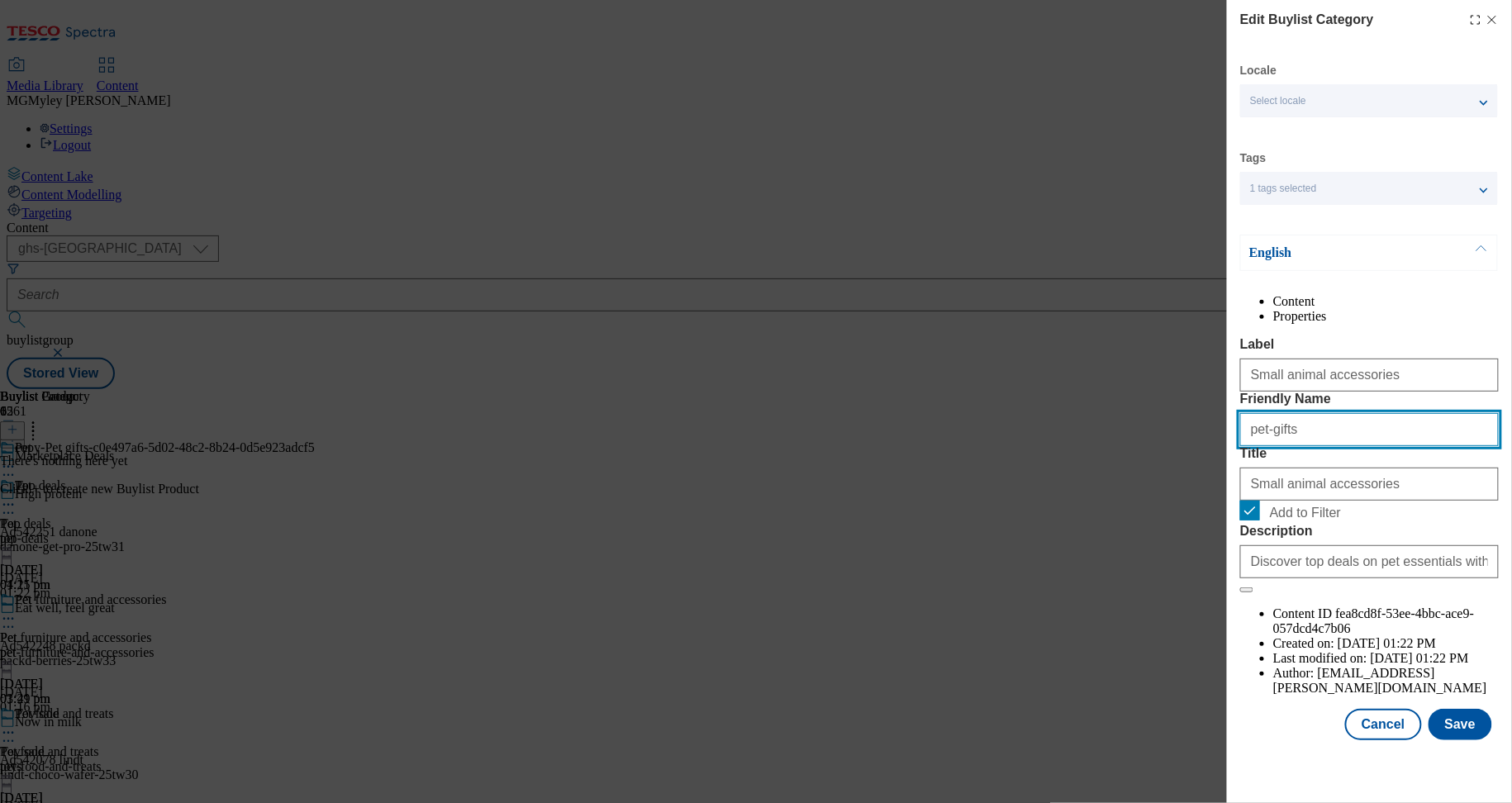
drag, startPoint x: 1332, startPoint y: 488, endPoint x: 1214, endPoint y: 488, distance: 118.0
click at [1214, 488] on div "Edit Buylist Category Locale Select locale English Welsh Tags 1 tags selected f…" at bounding box center [756, 401] width 1512 height 803
paste input "Small animal accessorie"
click at [1256, 446] on input "Small animal accessories" at bounding box center [1369, 429] width 258 height 33
type input "small-animal-accessories"
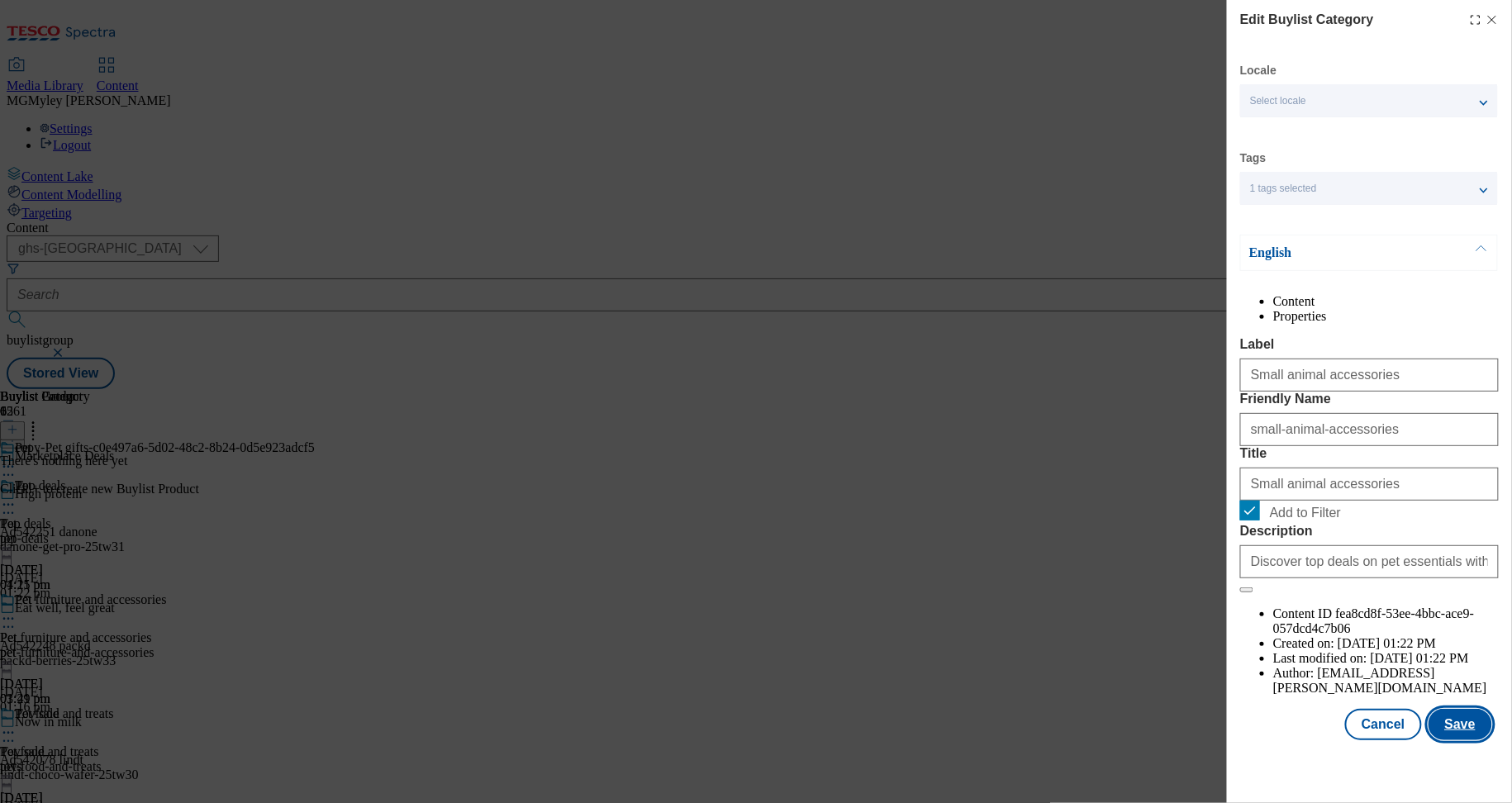
click at [1469, 740] on button "Save" at bounding box center [1461, 724] width 64 height 31
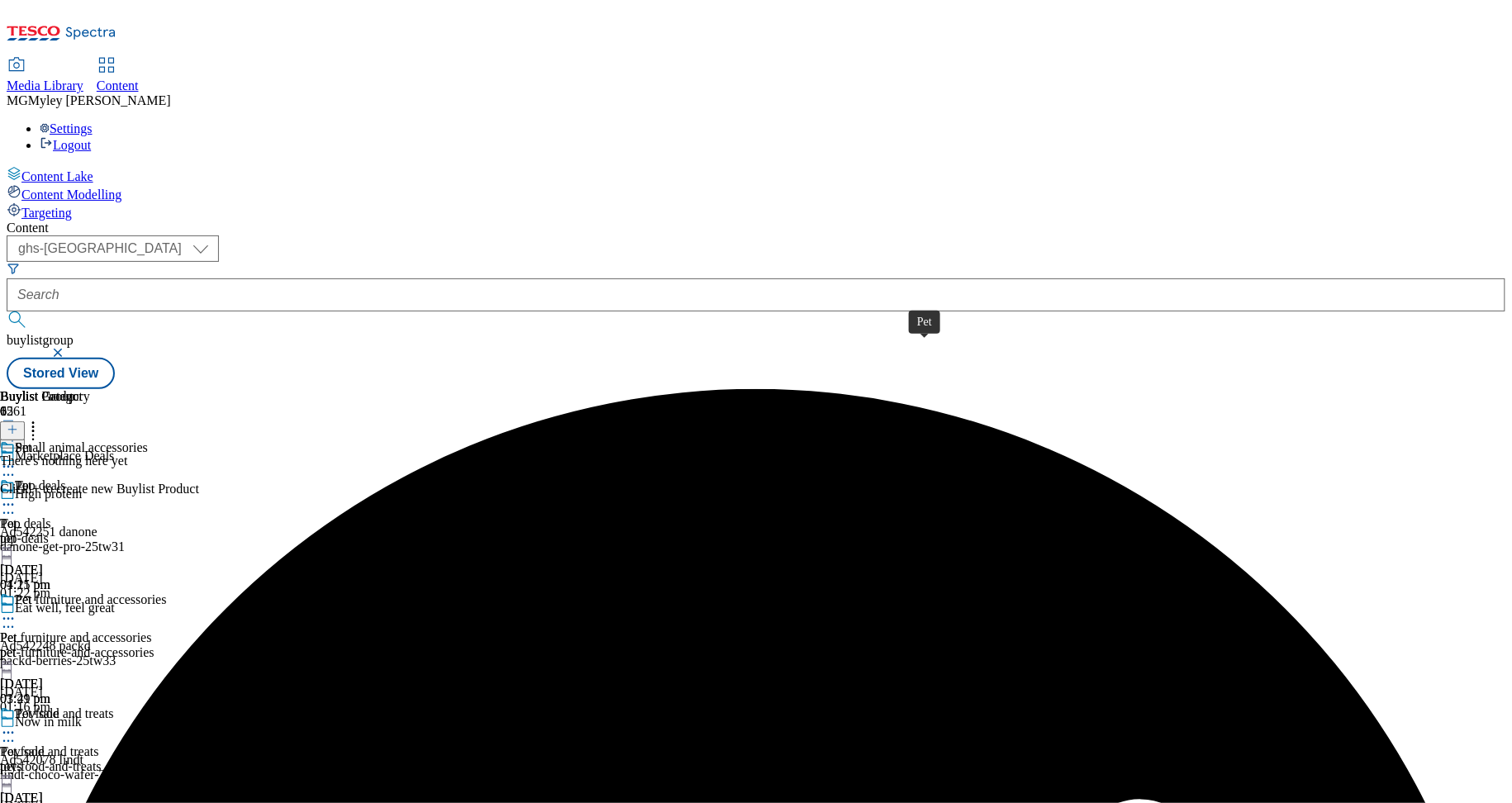
click at [17, 516] on span "Pet" at bounding box center [8, 524] width 17 height 15
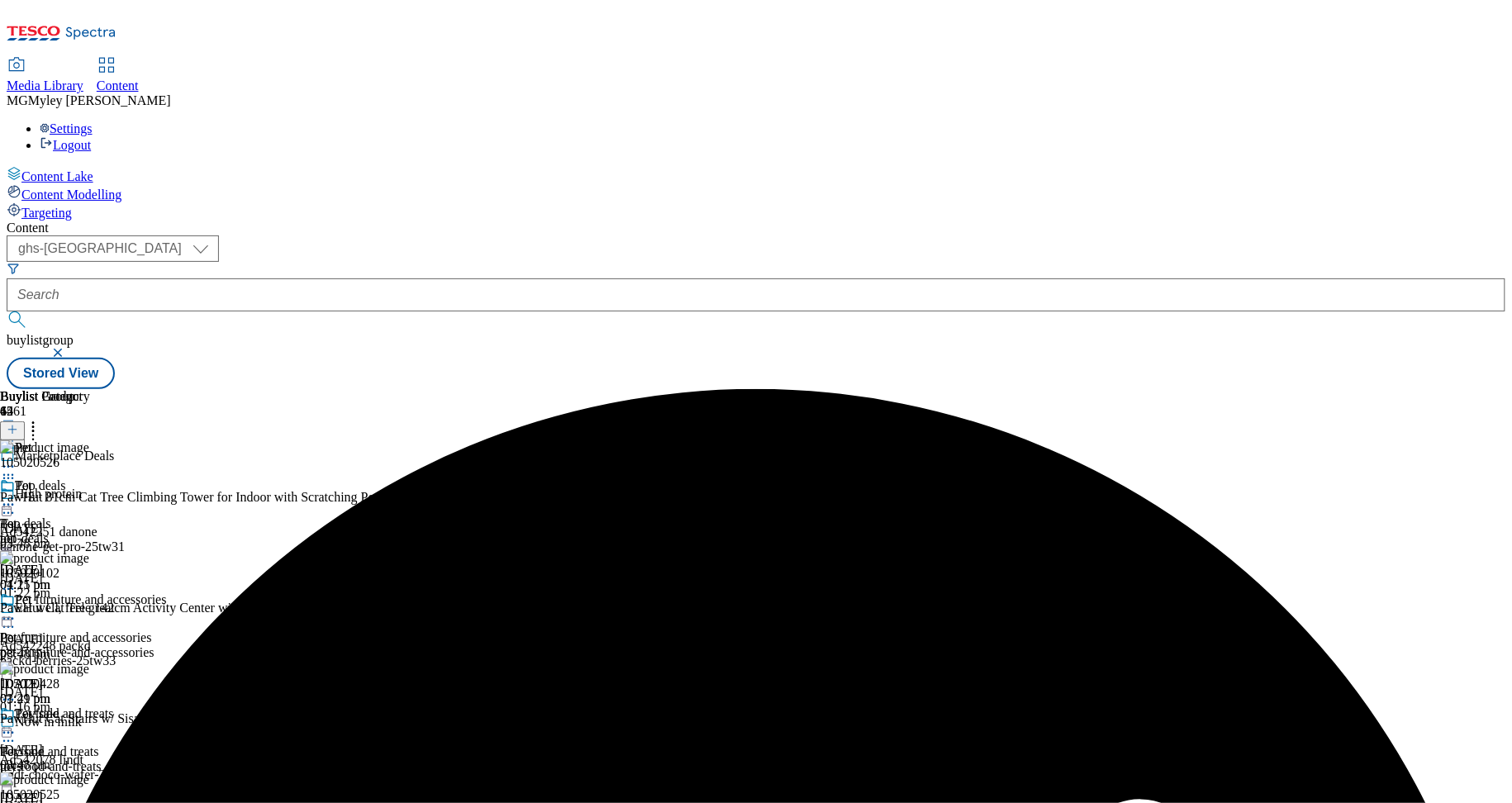
click at [41, 419] on icon at bounding box center [34, 427] width 17 height 17
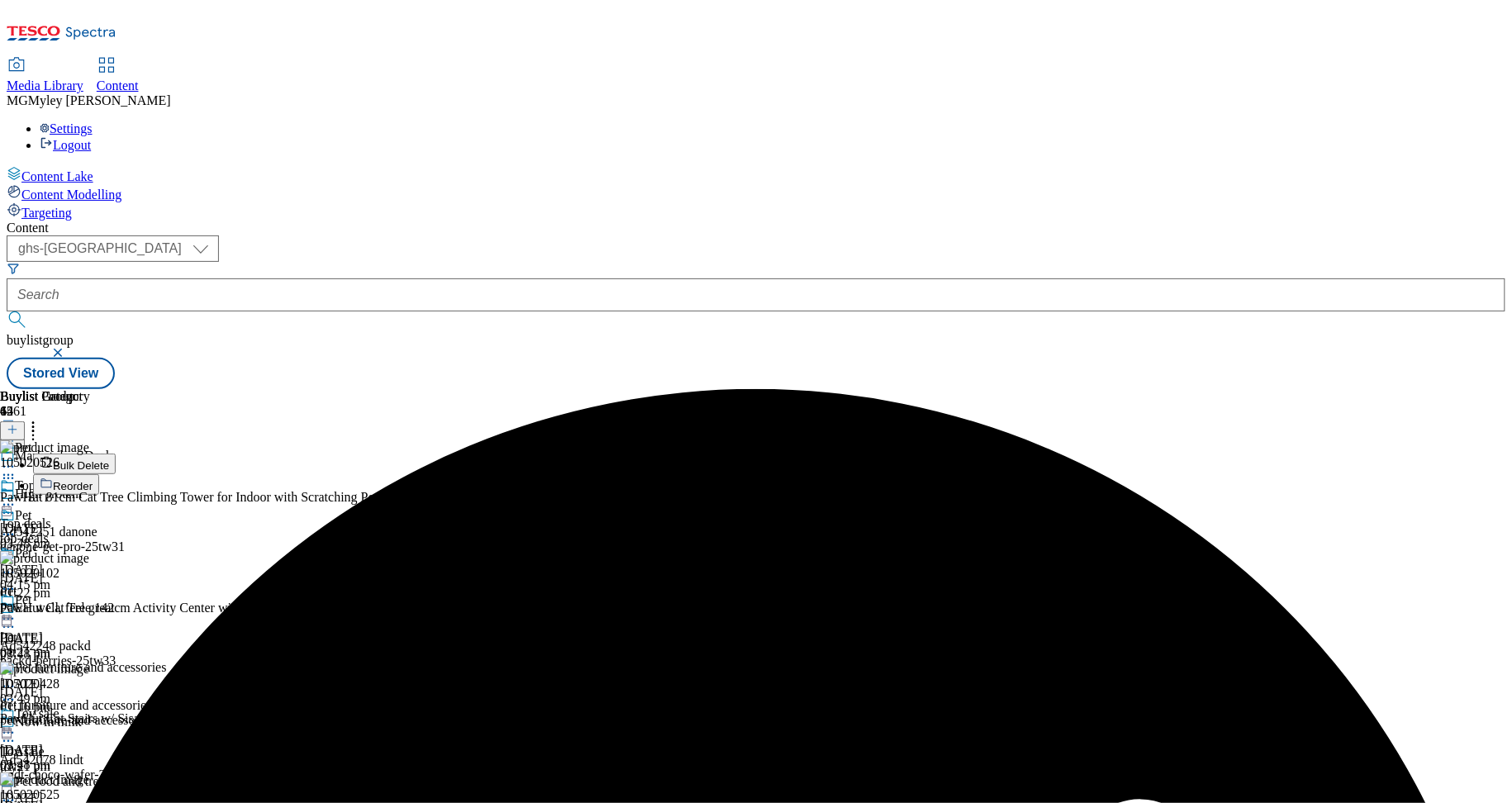
click at [99, 474] on button "Reorder" at bounding box center [65, 484] width 66 height 21
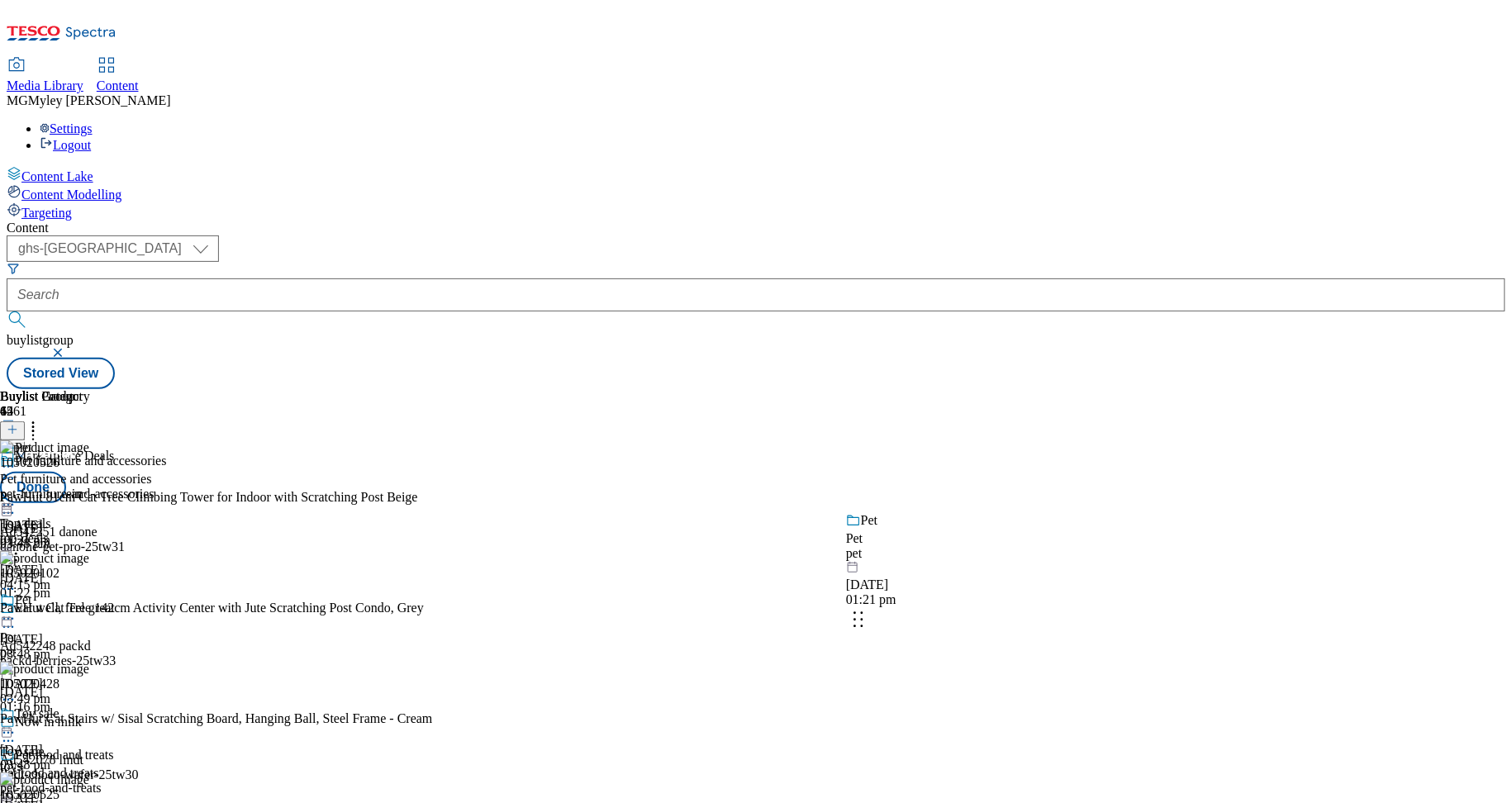
drag, startPoint x: 1082, startPoint y: 315, endPoint x: 1082, endPoint y: 657, distance: 342.0
click at [1082, 389] on body "Icons icon_account icon_add icon_backward_link icon_basket icon_benefits icon_c…" at bounding box center [756, 198] width 1499 height 383
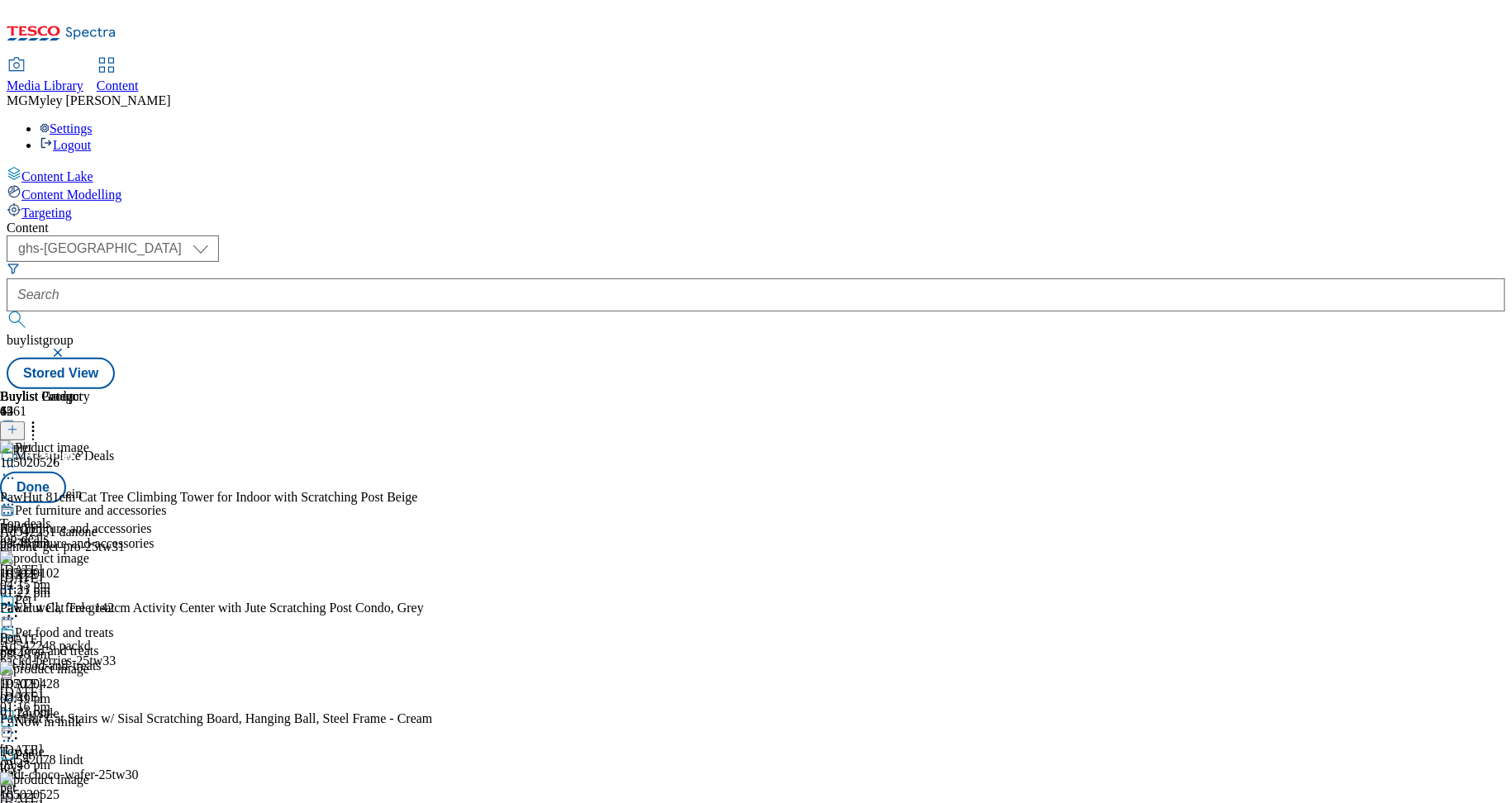
scroll to position [425, 0]
drag, startPoint x: 1081, startPoint y: 303, endPoint x: 1072, endPoint y: 667, distance: 364.1
click at [1076, 389] on body "Icons icon_account icon_add icon_backward_link icon_basket icon_benefits icon_c…" at bounding box center [756, 198] width 1499 height 383
drag, startPoint x: 1075, startPoint y: 493, endPoint x: 1066, endPoint y: 692, distance: 199.2
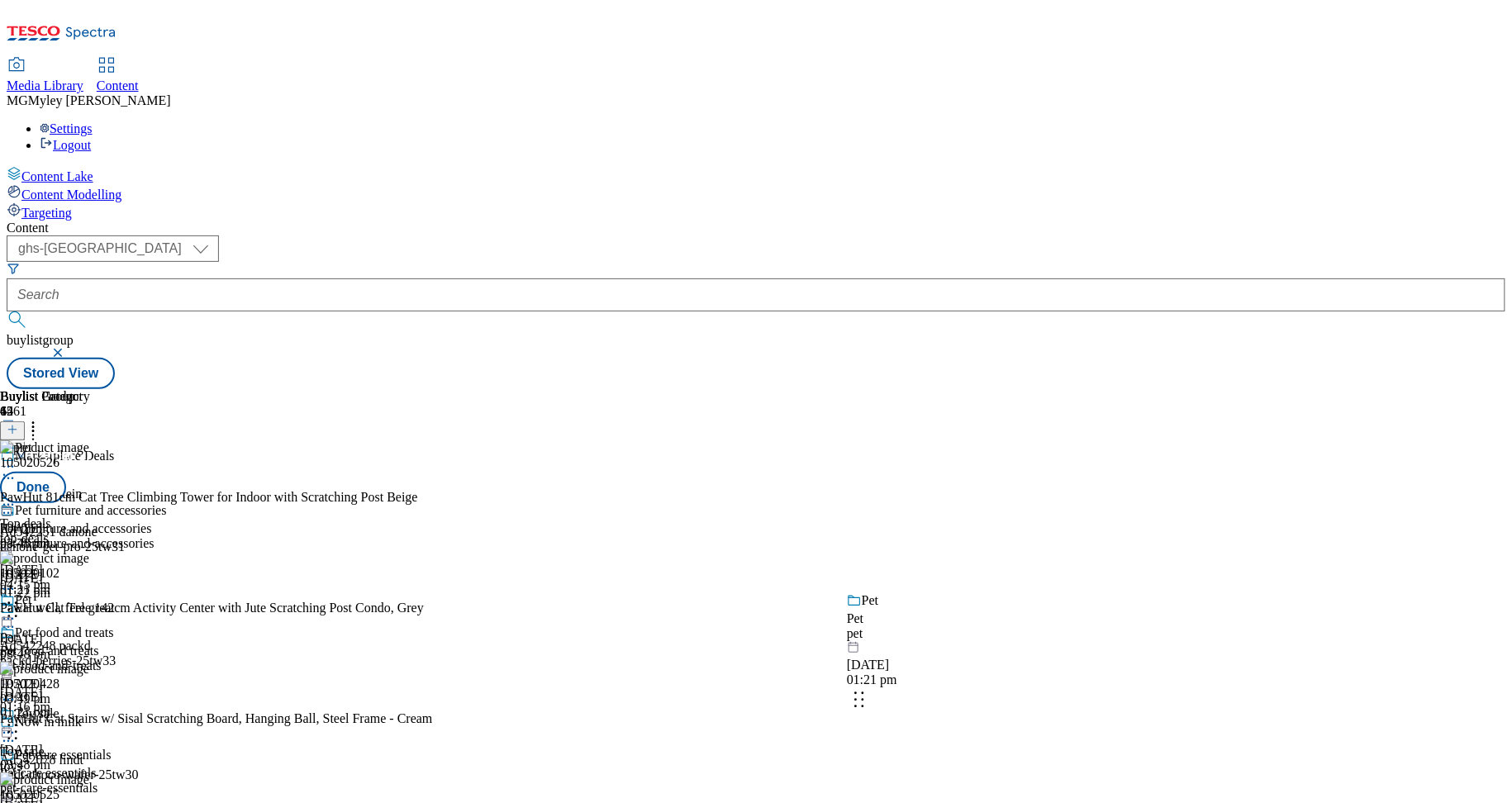
click at [1071, 389] on body "Icons icon_account icon_add icon_backward_link icon_basket icon_benefits icon_c…" at bounding box center [756, 198] width 1499 height 383
click at [66, 472] on button "Done" at bounding box center [33, 487] width 66 height 31
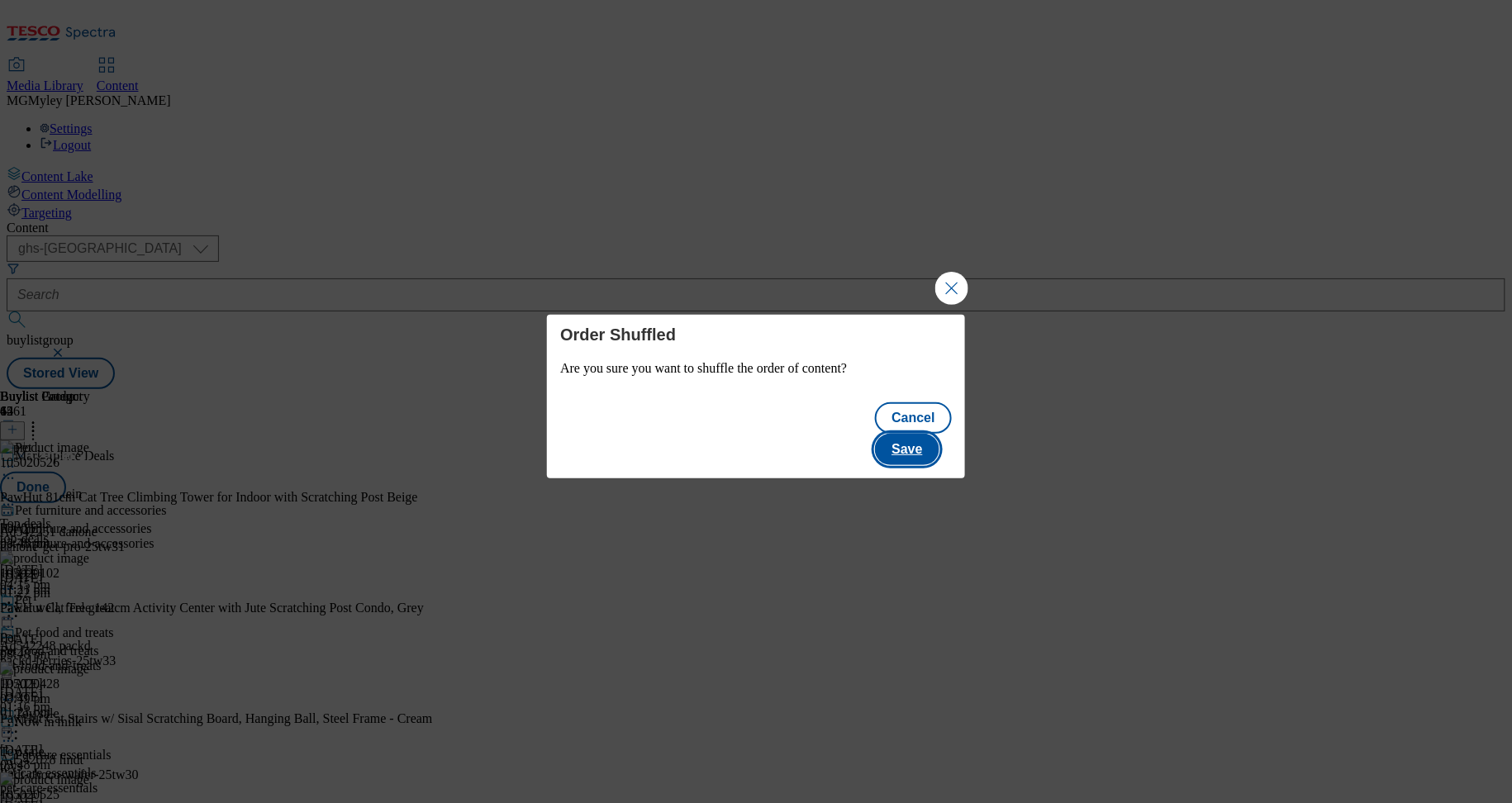
click at [913, 434] on button "Save" at bounding box center [907, 449] width 64 height 31
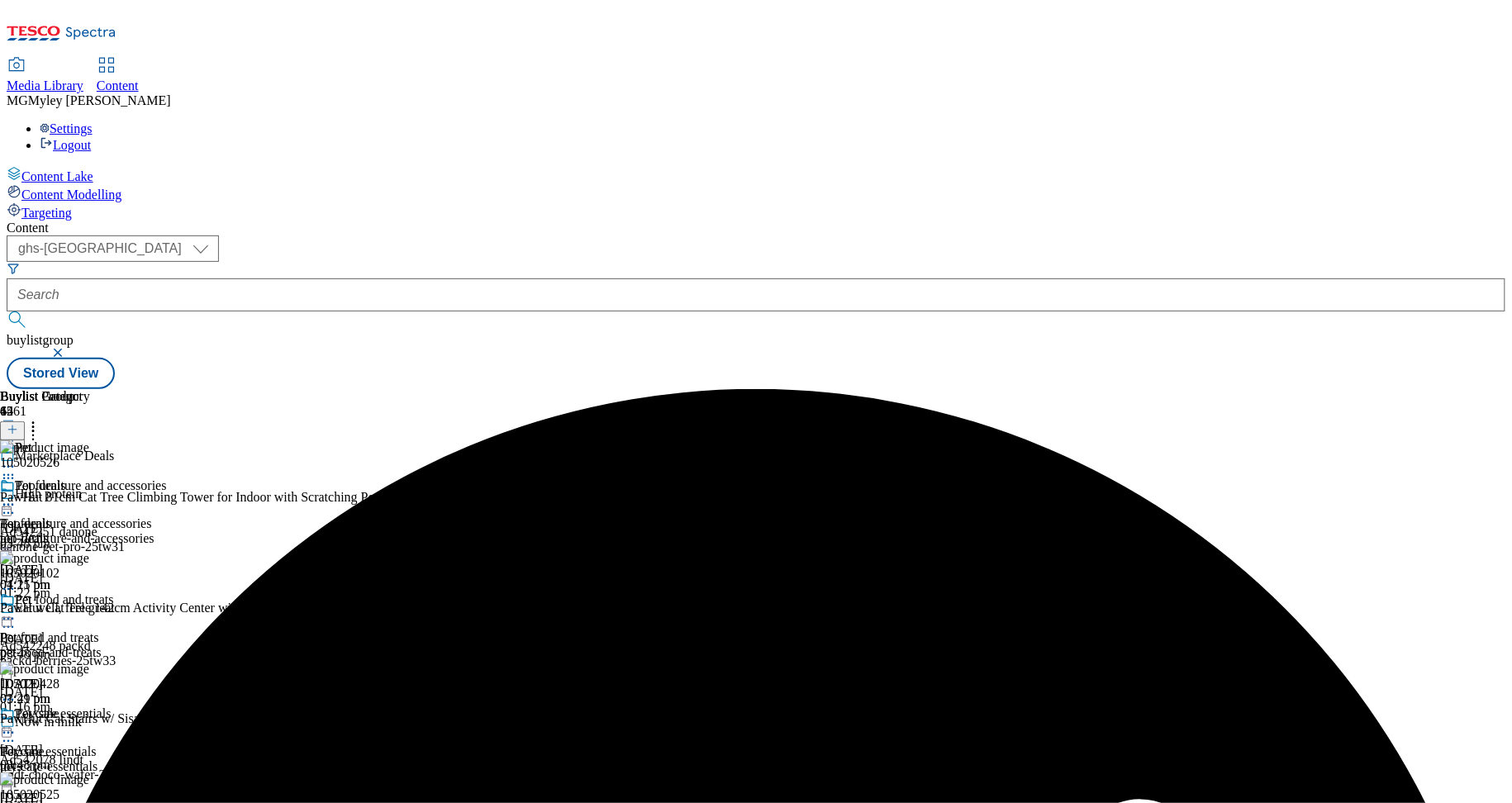
click at [121, 592] on div "Pet Pet pet 15 Sept 2025 03:49 pm" at bounding box center [60, 649] width 121 height 114
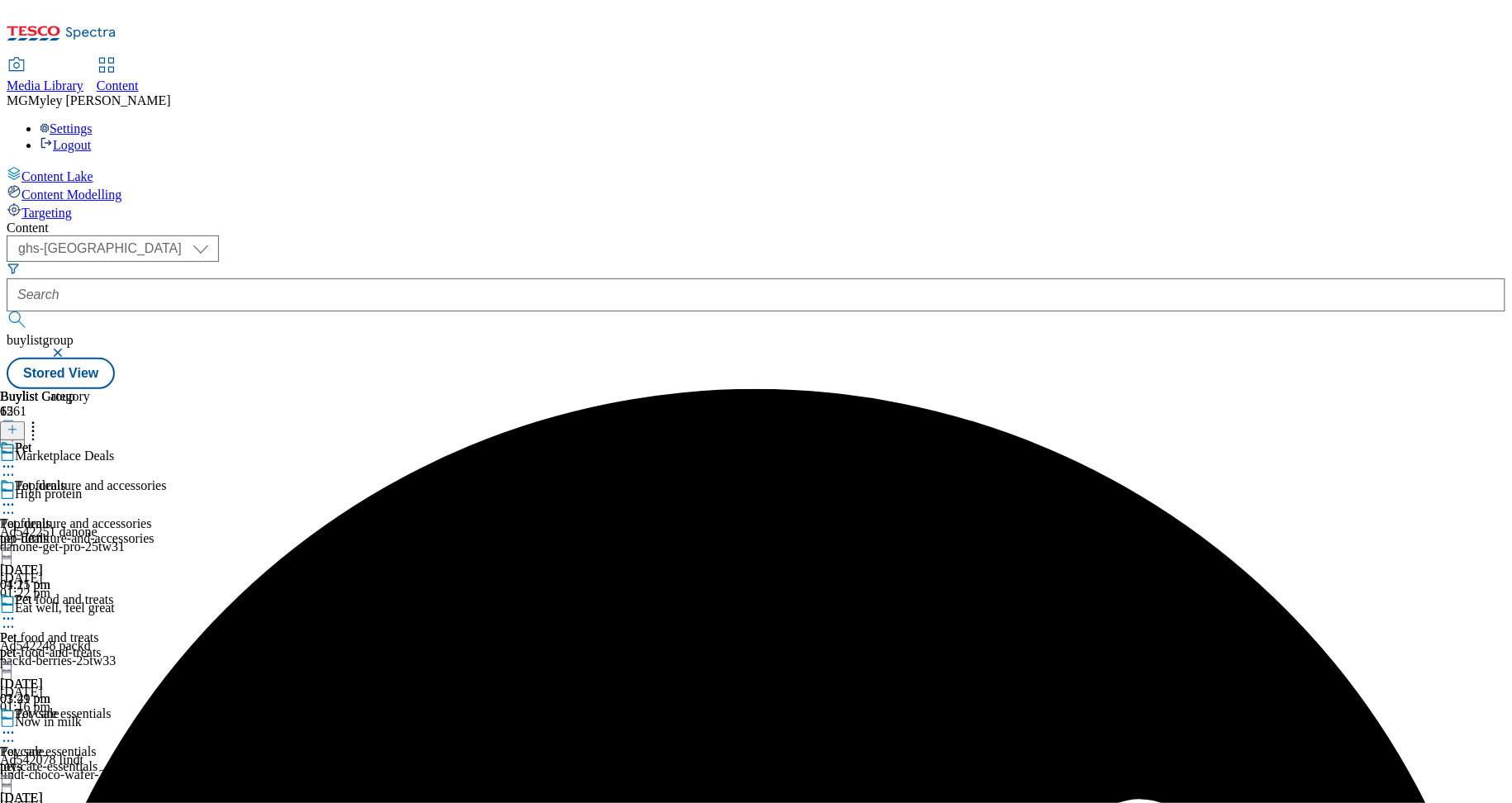
click at [17, 611] on icon at bounding box center [8, 619] width 17 height 17
click at [77, 644] on button "Edit" at bounding box center [55, 653] width 44 height 19
select select "evergreen"
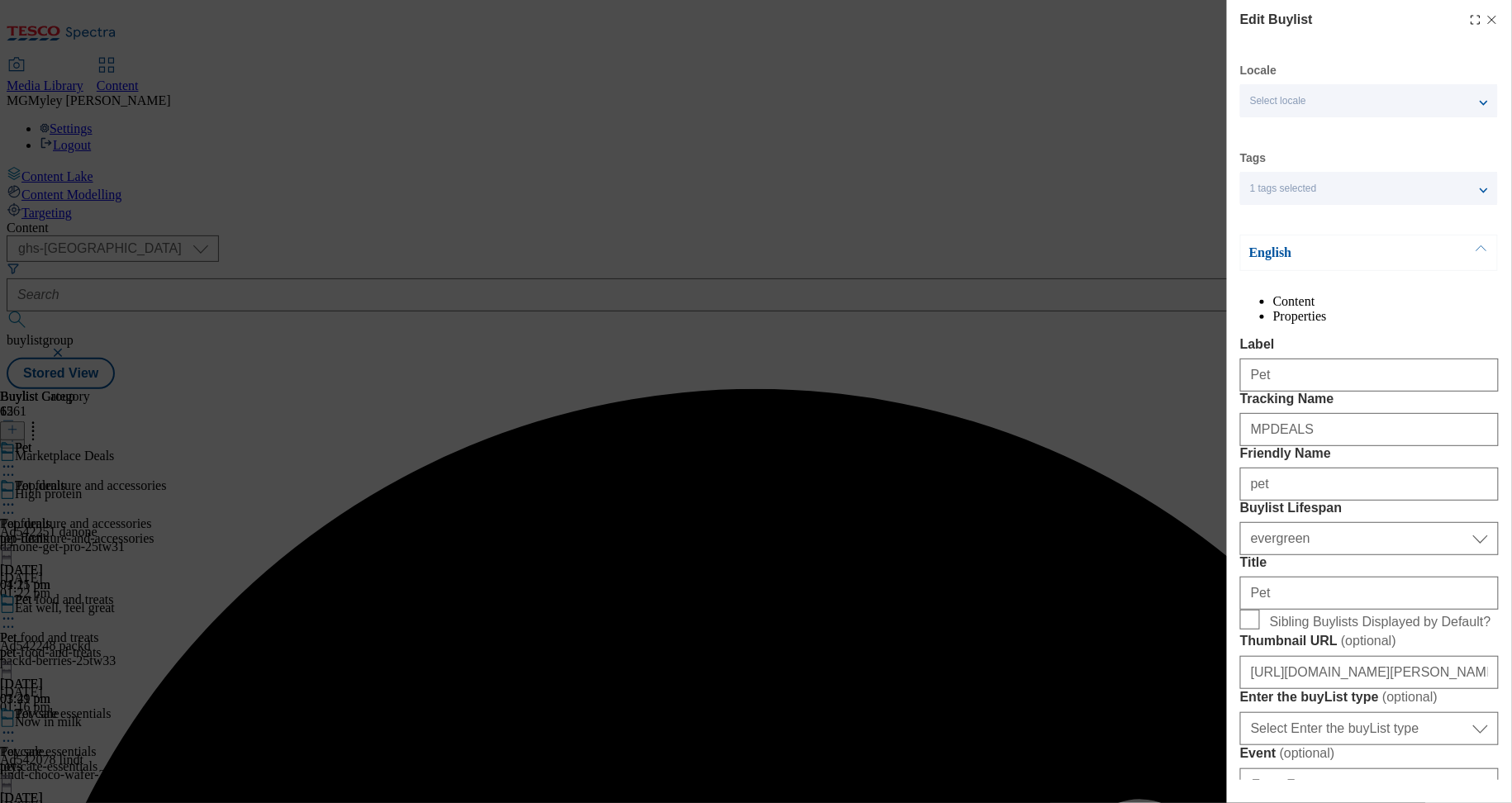
select select "Banner"
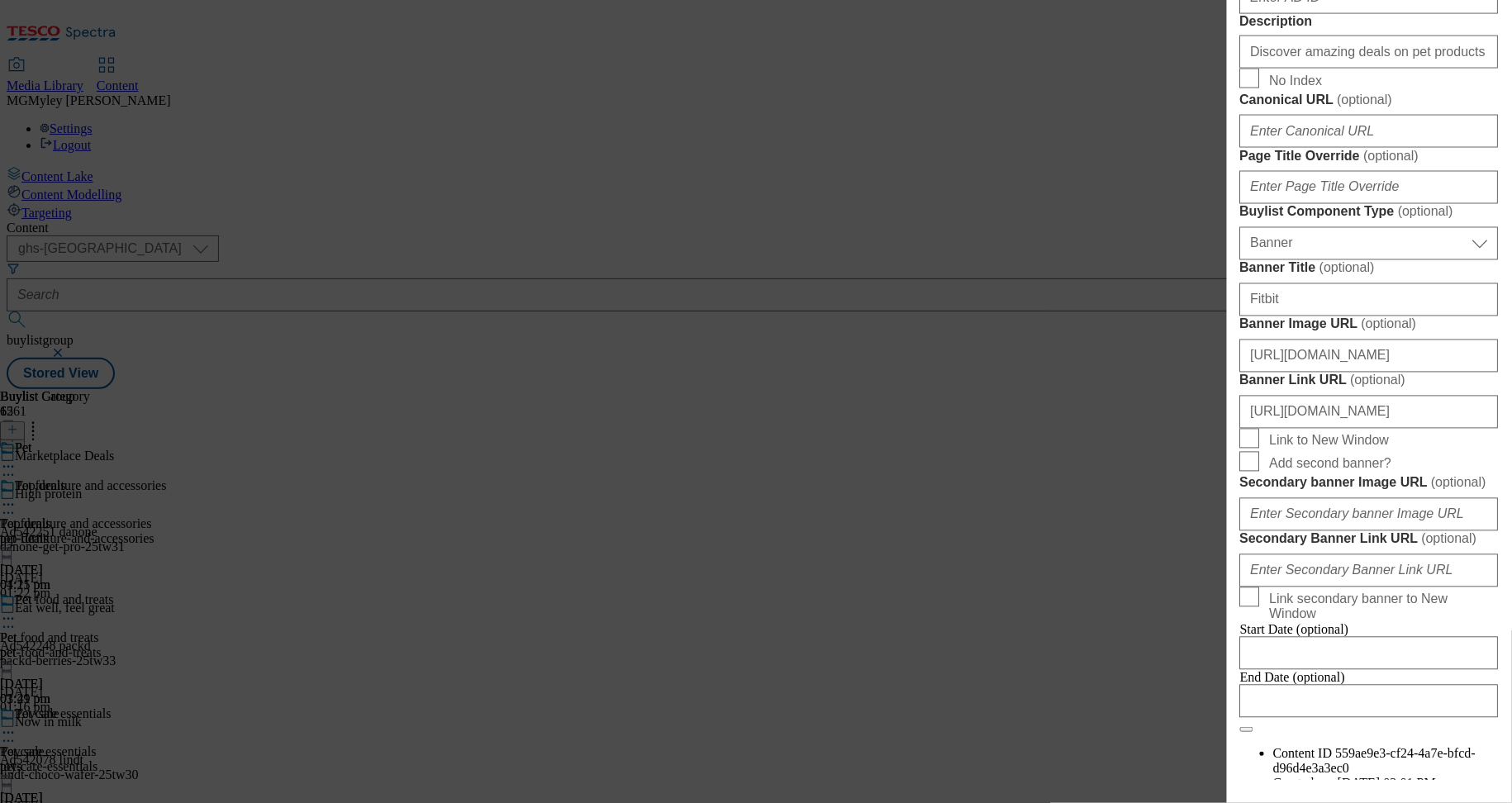
scroll to position [959, 0]
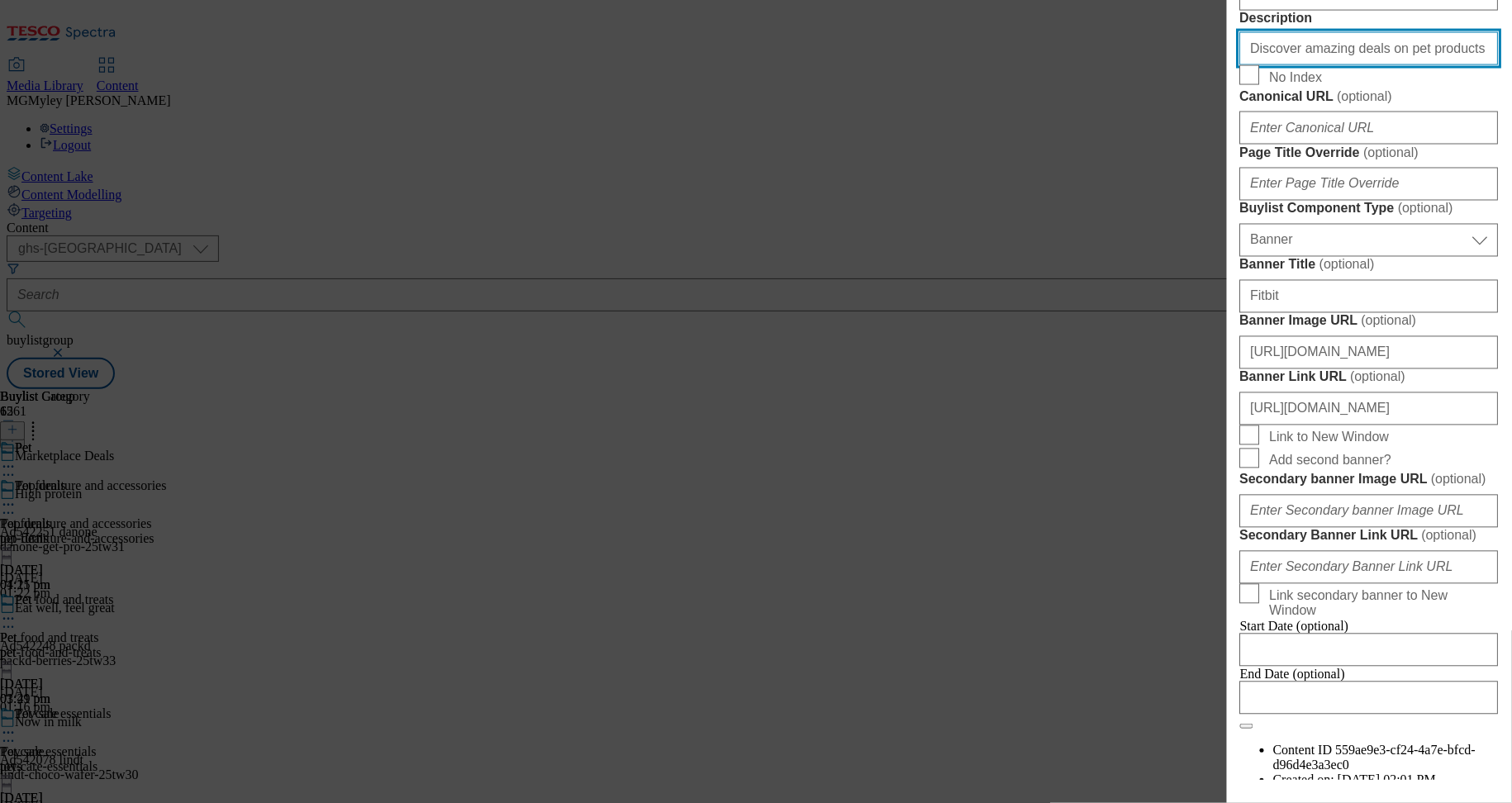
click at [1389, 65] on input "Discover amazing deals on pet products in our Marketplace. From essentials to t…" at bounding box center [1369, 48] width 258 height 33
paste input "Small animal accessories"
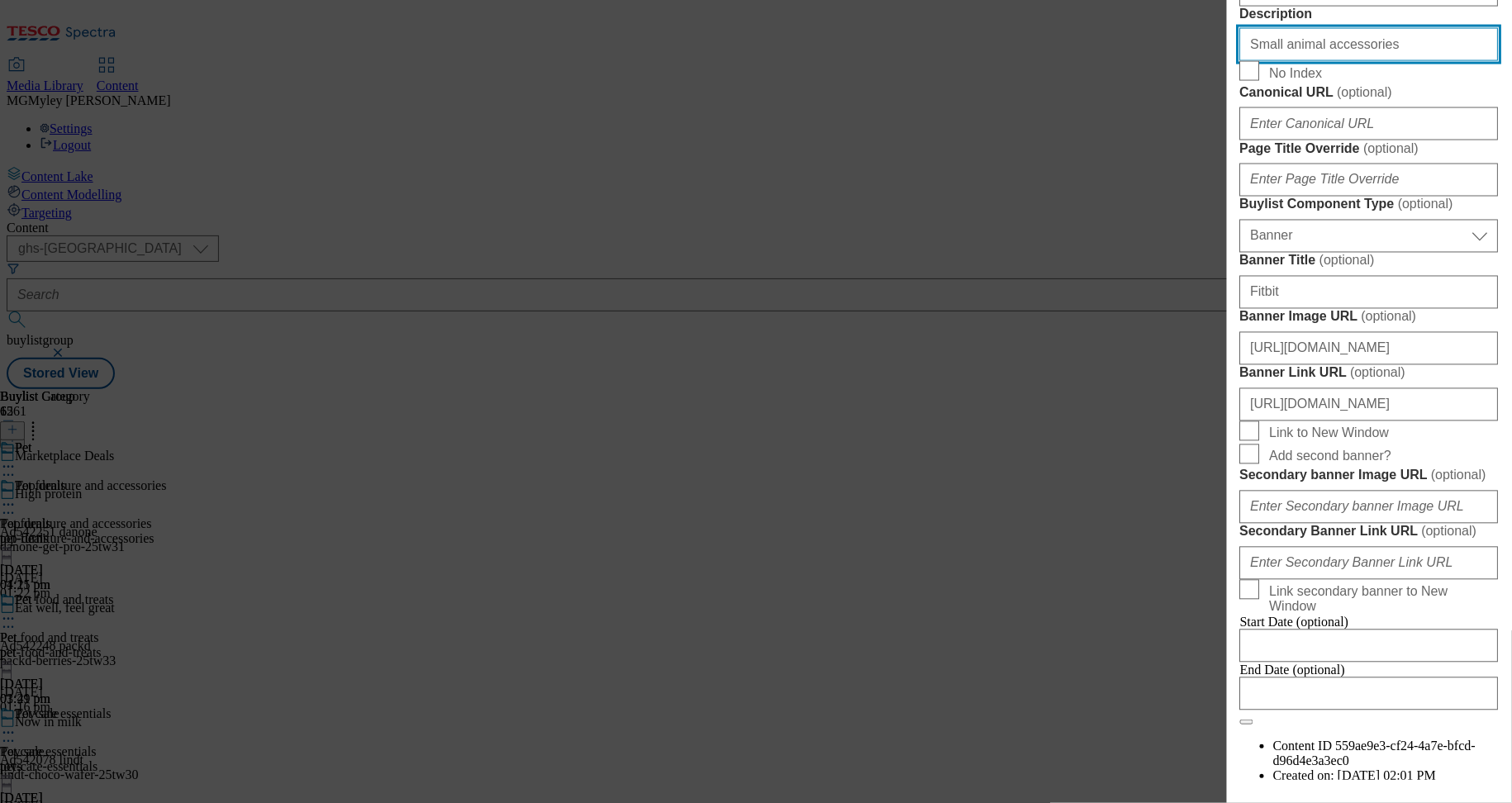
click at [1341, 61] on input "Small animal accessories" at bounding box center [1369, 44] width 258 height 33
paste input "Discover top deals on pet essentials with our Marketplace Pet Event. Browse a r…"
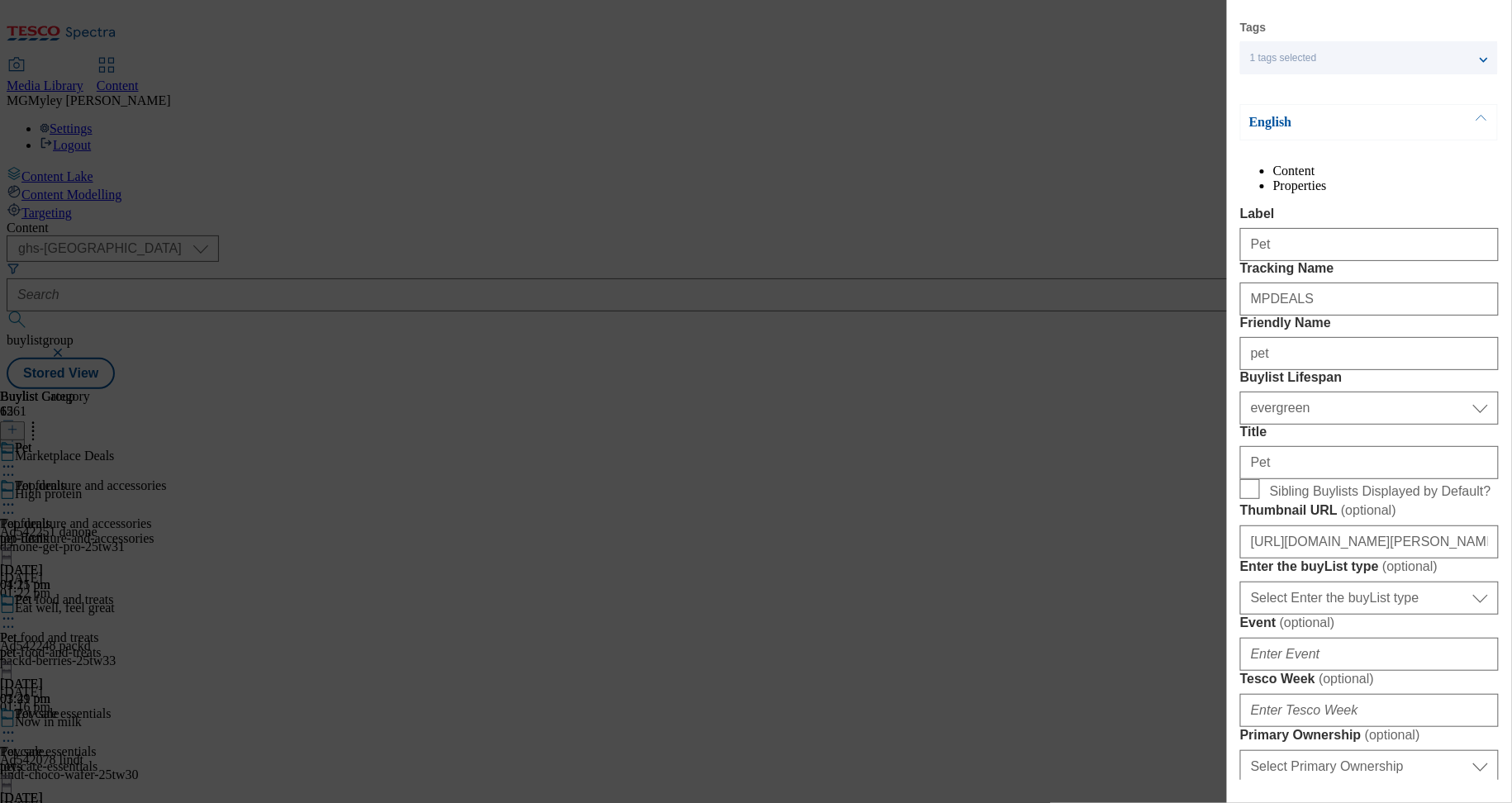
scroll to position [0, 0]
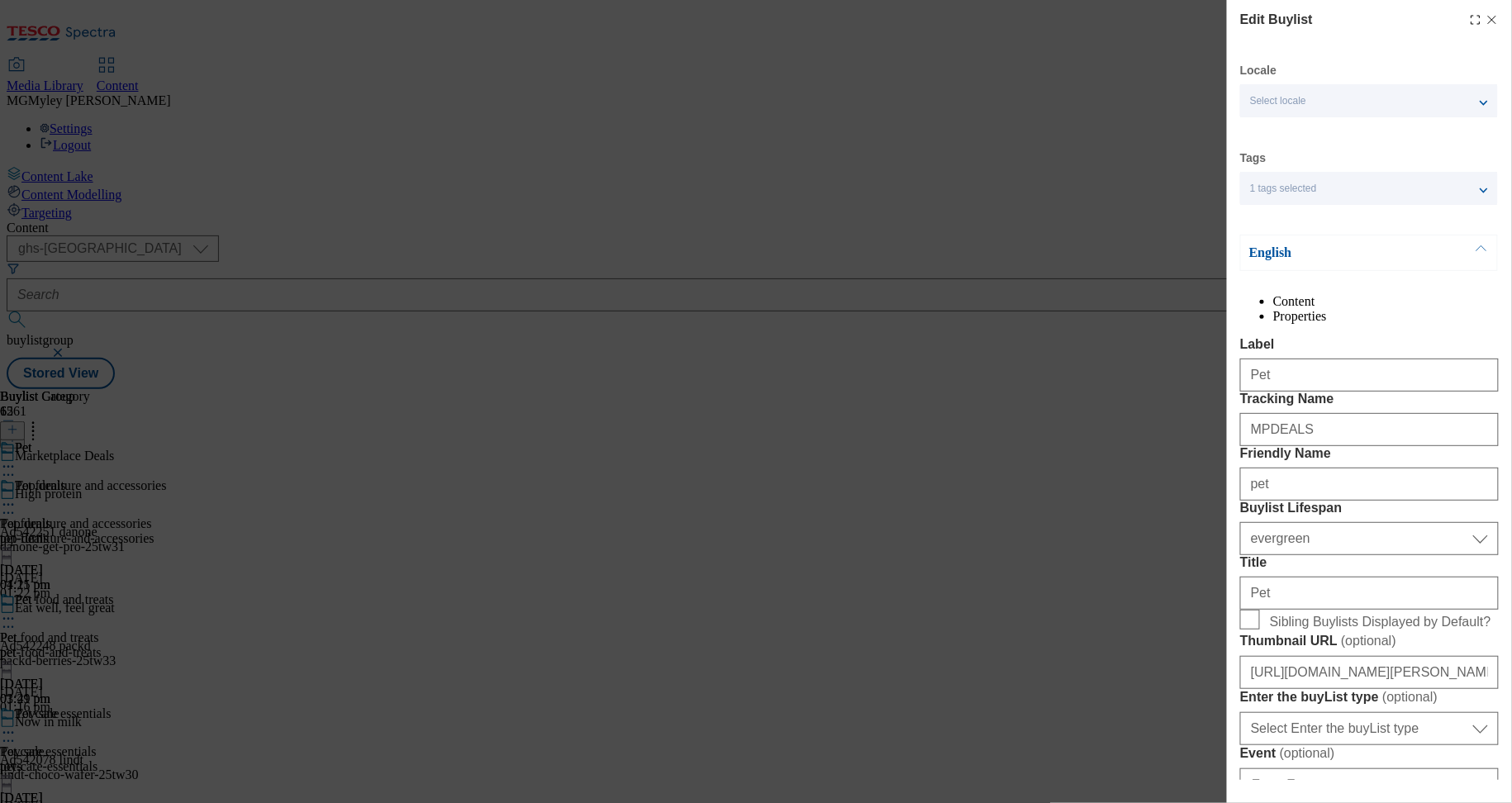
type input "Discover top deals on pet essentials with our Marketplace Pet Event. Browse a r…"
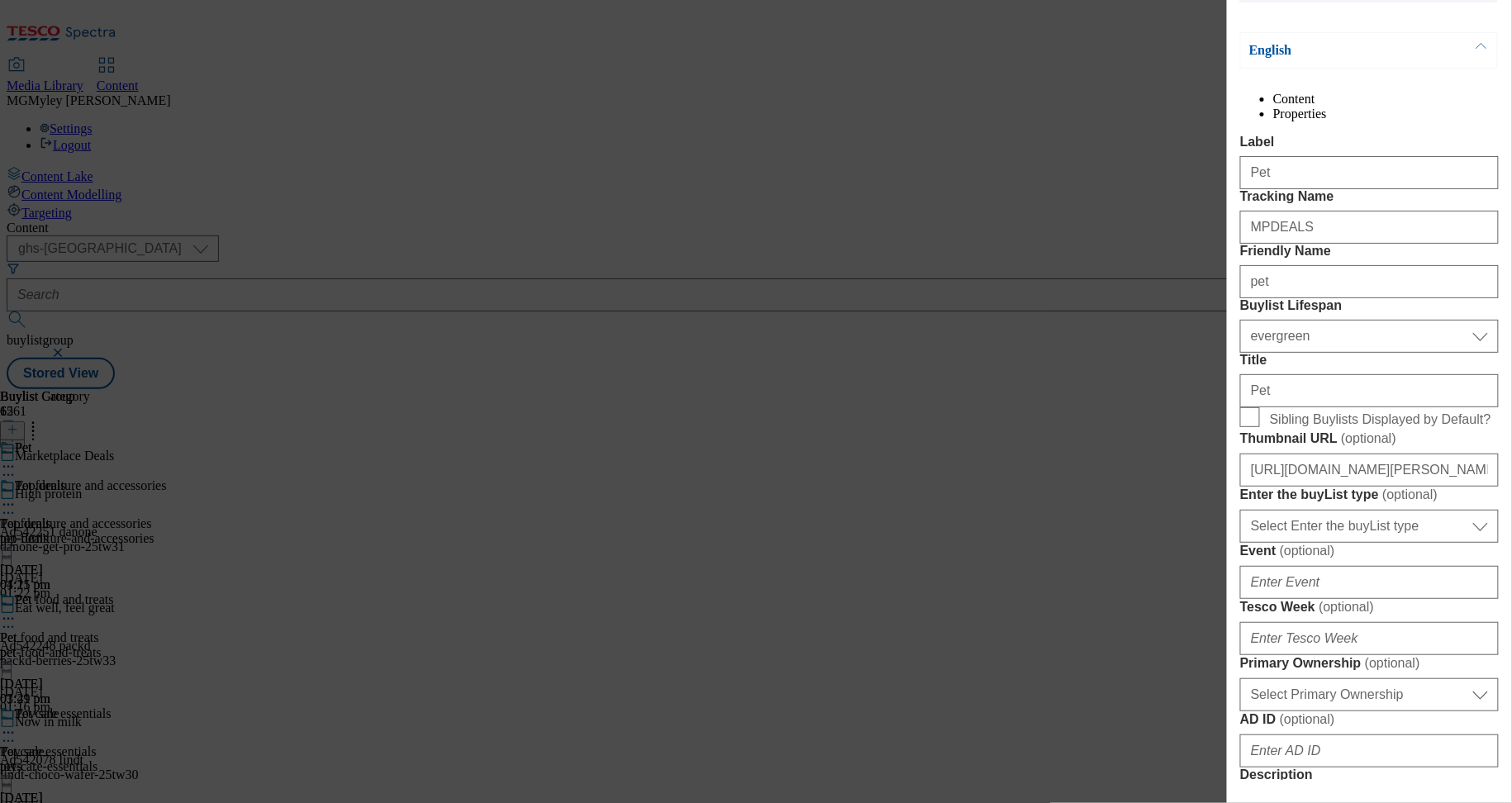
scroll to position [233, 0]
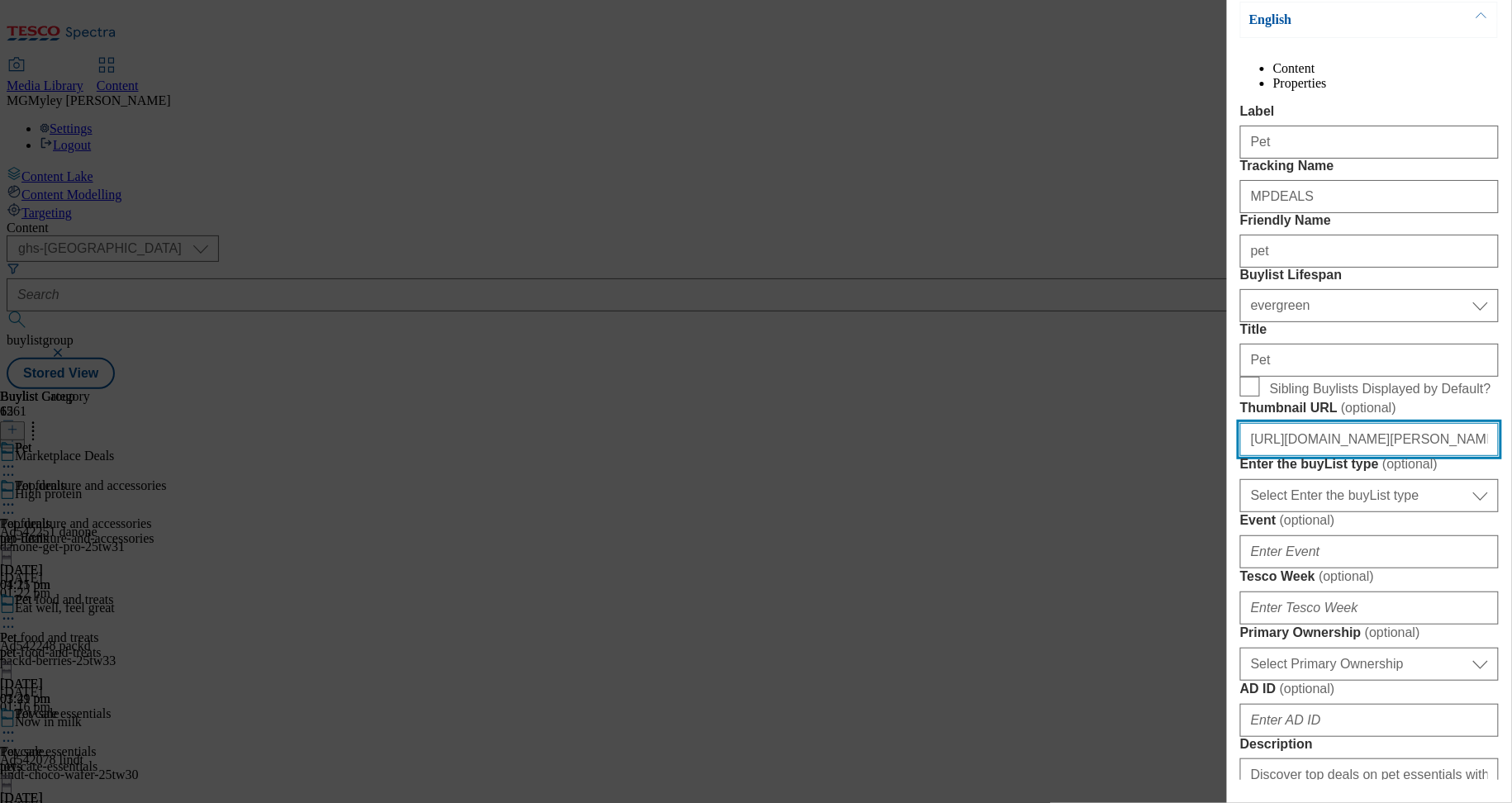
click at [1368, 456] on input "https://digitalcontent.api.tesco.com/v2/media/ghs-mktg/b5390108-af3c-4f11-8ba8-…" at bounding box center [1369, 439] width 258 height 33
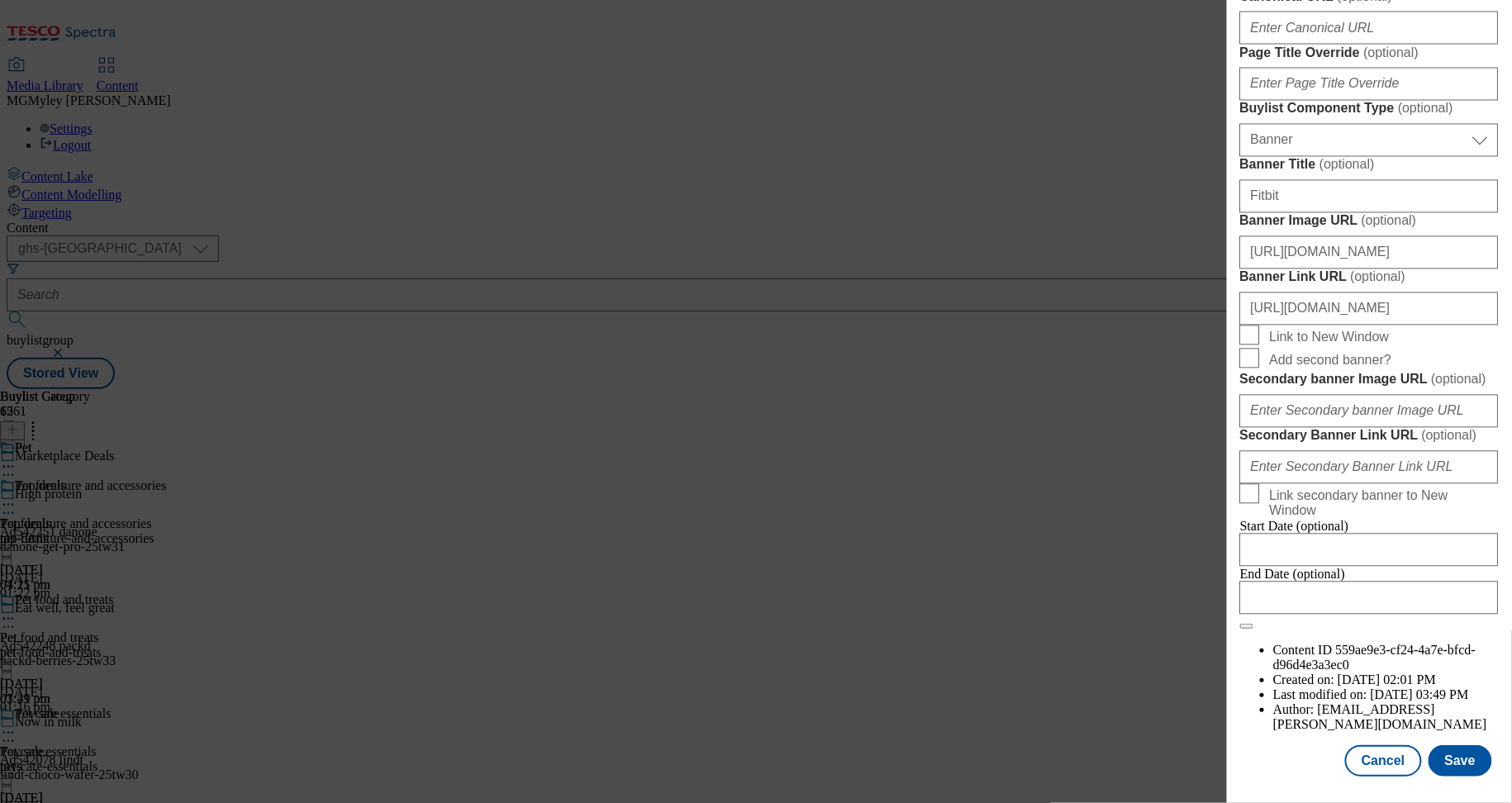
scroll to position [1674, 0]
click at [1468, 767] on button "Save" at bounding box center [1461, 760] width 64 height 31
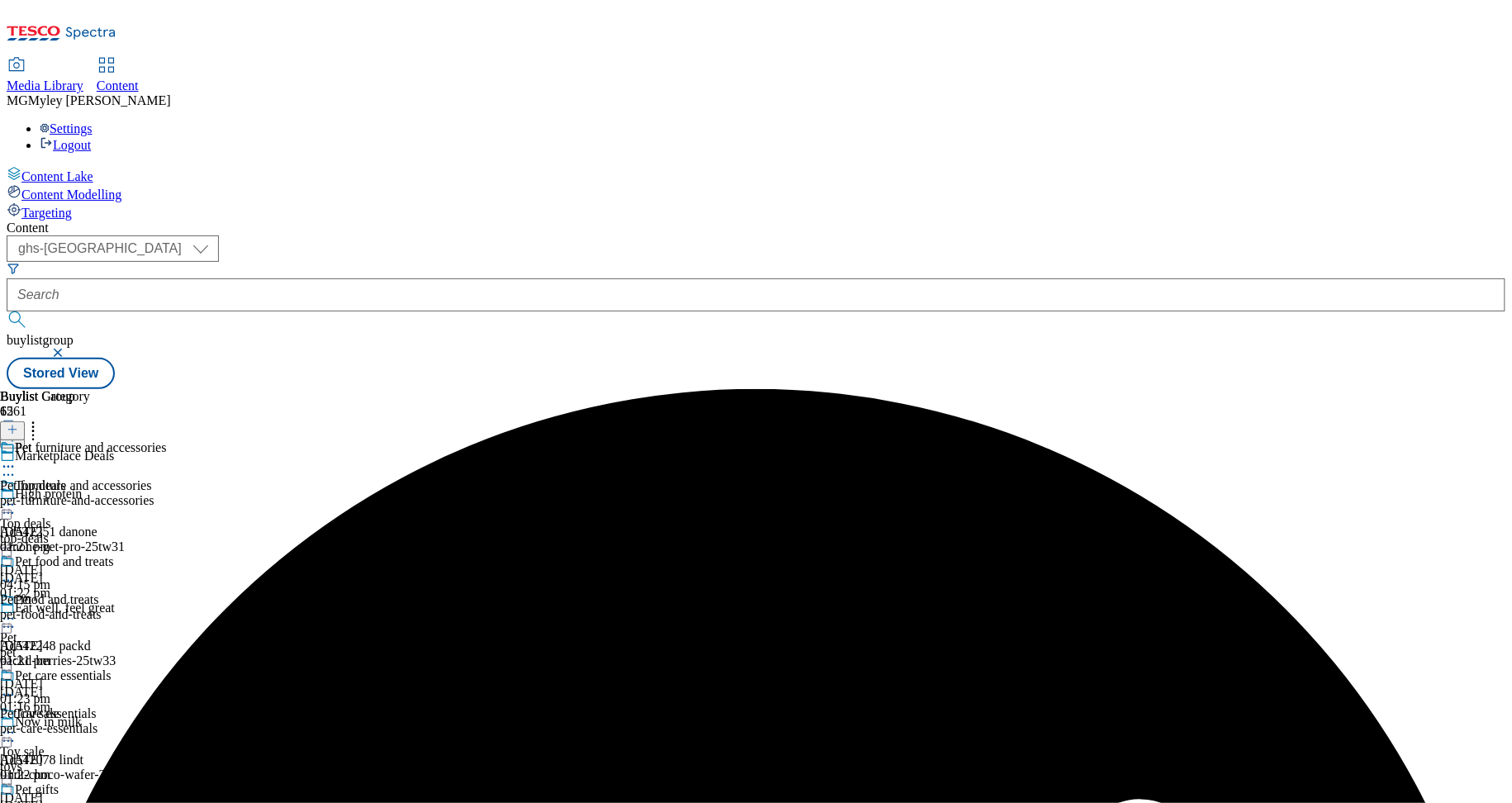
click at [121, 707] on div "Toy sale Toy sale toys 16 Sept 2025 10:08 am" at bounding box center [60, 764] width 121 height 114
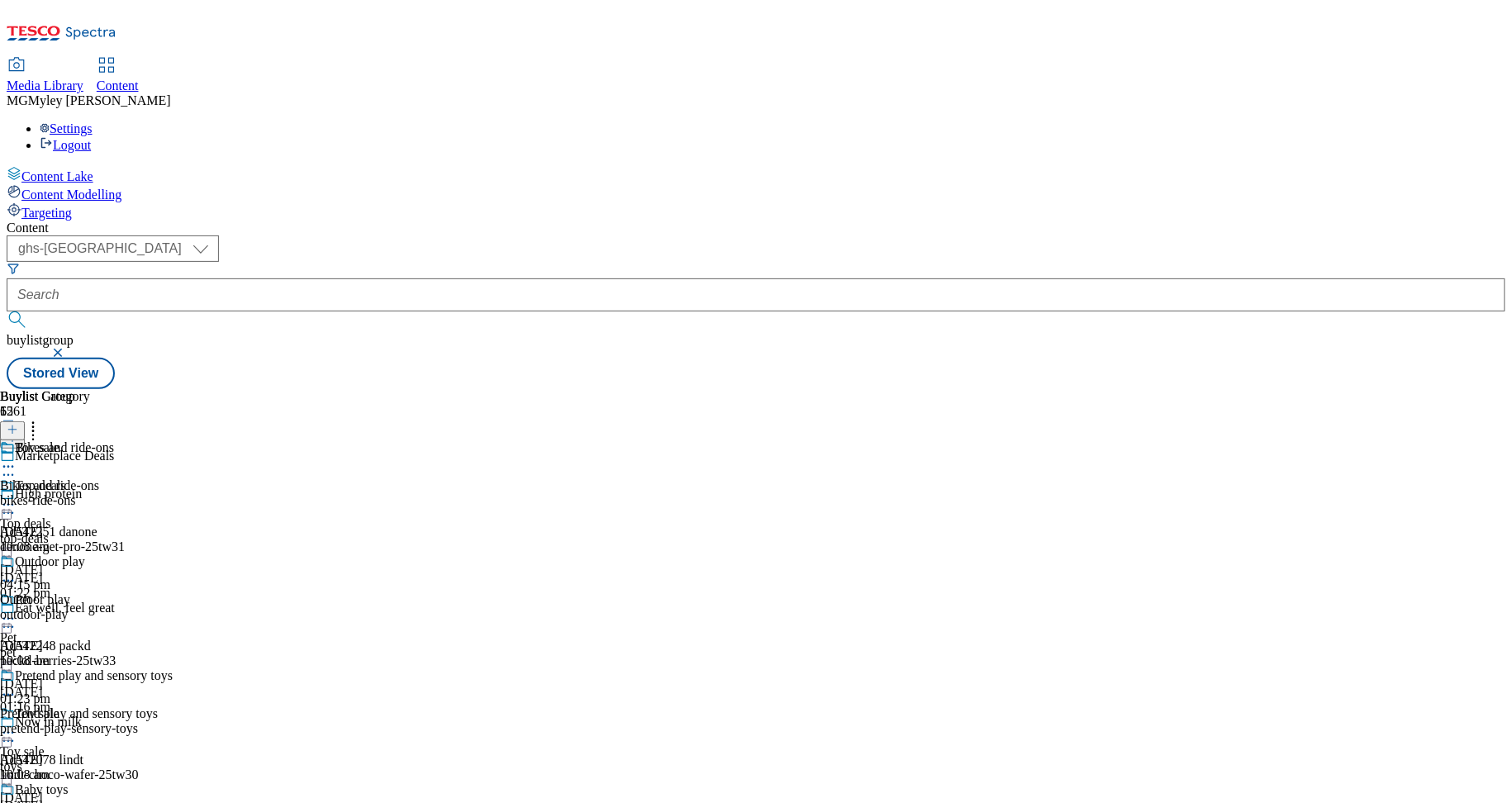
scroll to position [336, 0]
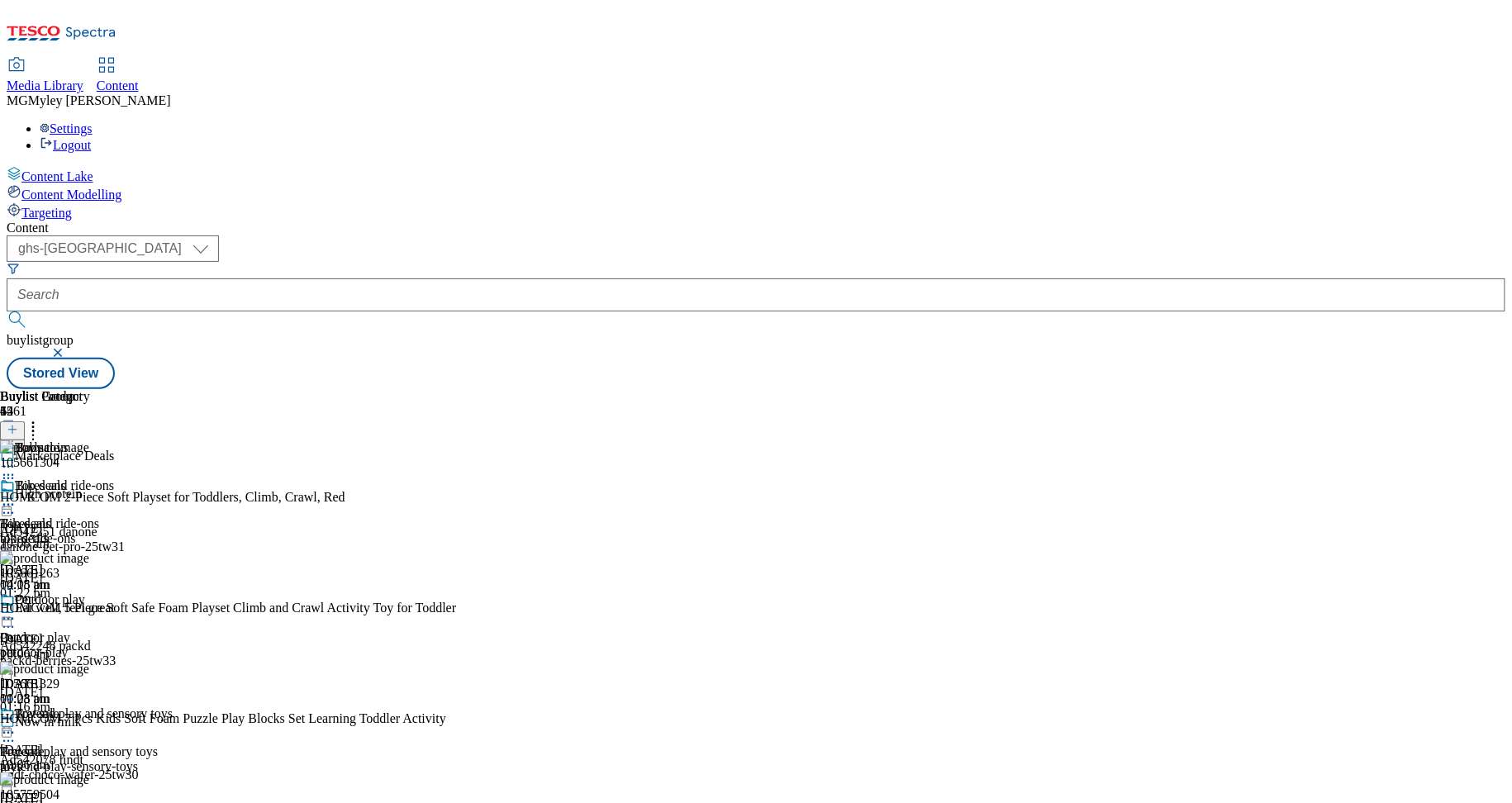
click at [18, 424] on icon at bounding box center [13, 430] width 12 height 12
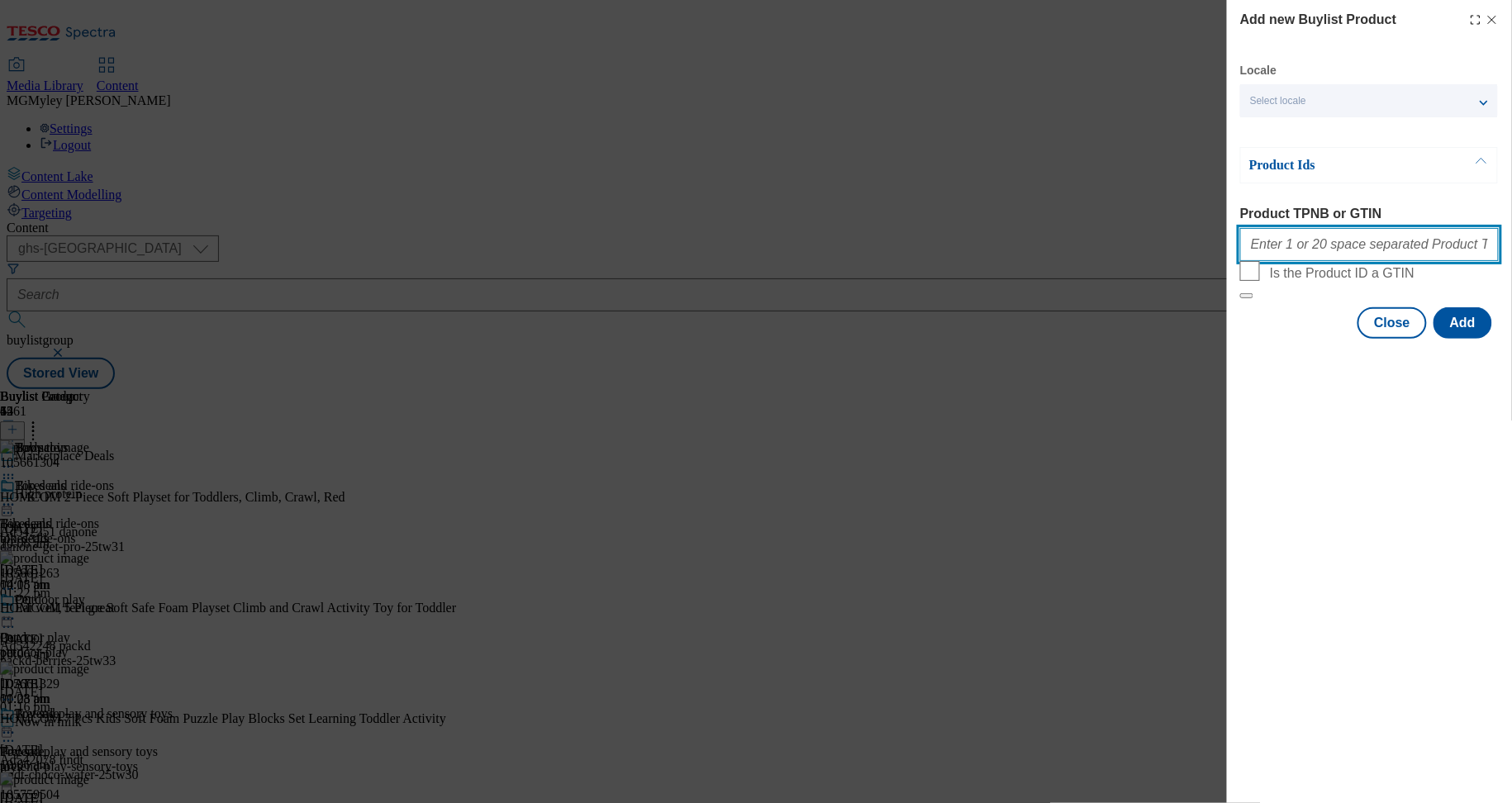
click at [1348, 245] on input "Product TPNB or GTIN" at bounding box center [1369, 244] width 258 height 33
paste input "105048112 105436873 105436863 105436864 105436866 105436877 105439026 105970411…"
type input "105048112 105436873 105436863 105436864 105436866 105436877 105439026 105970411…"
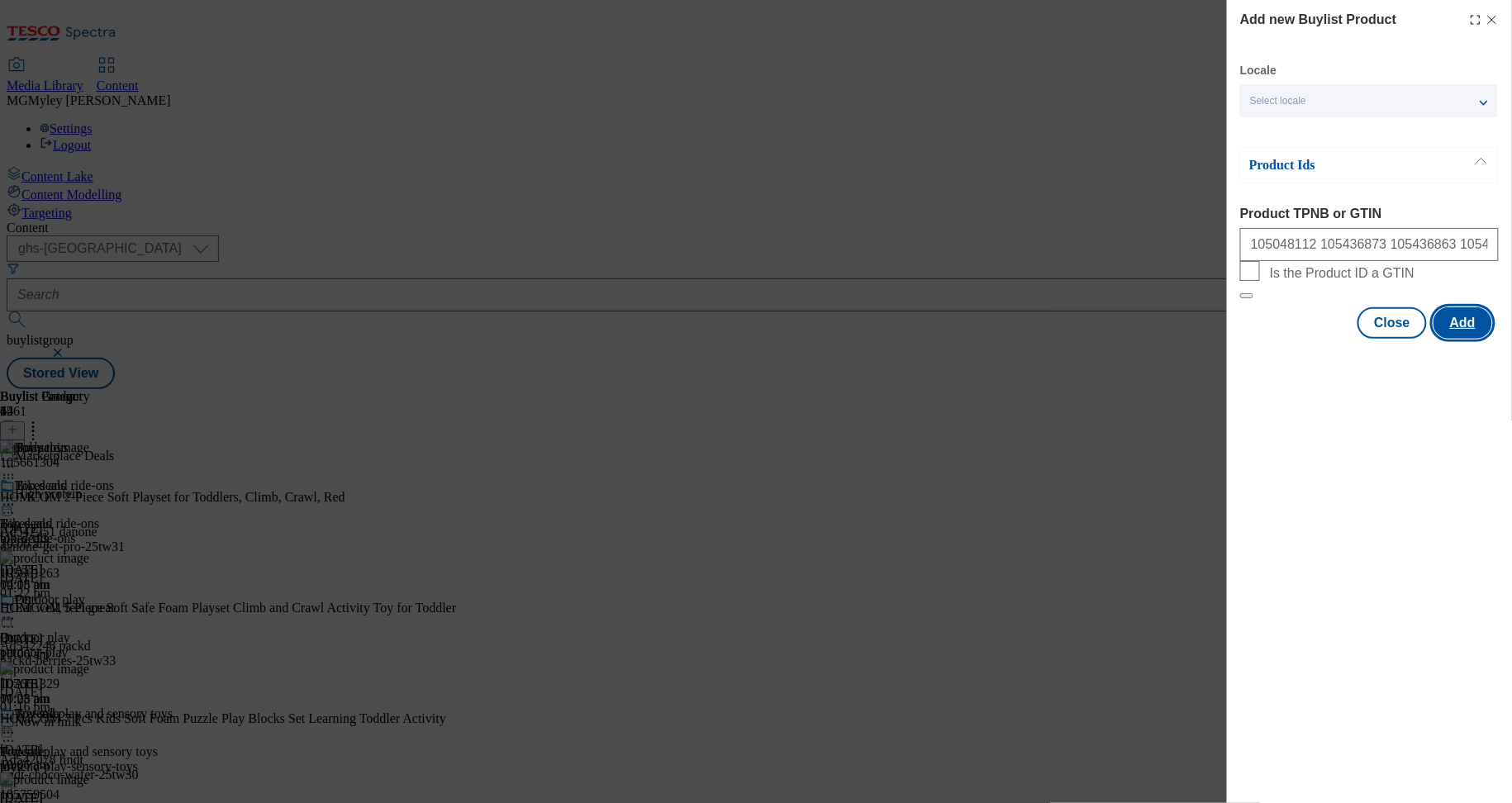
click at [1462, 339] on button "Add" at bounding box center [1463, 322] width 59 height 31
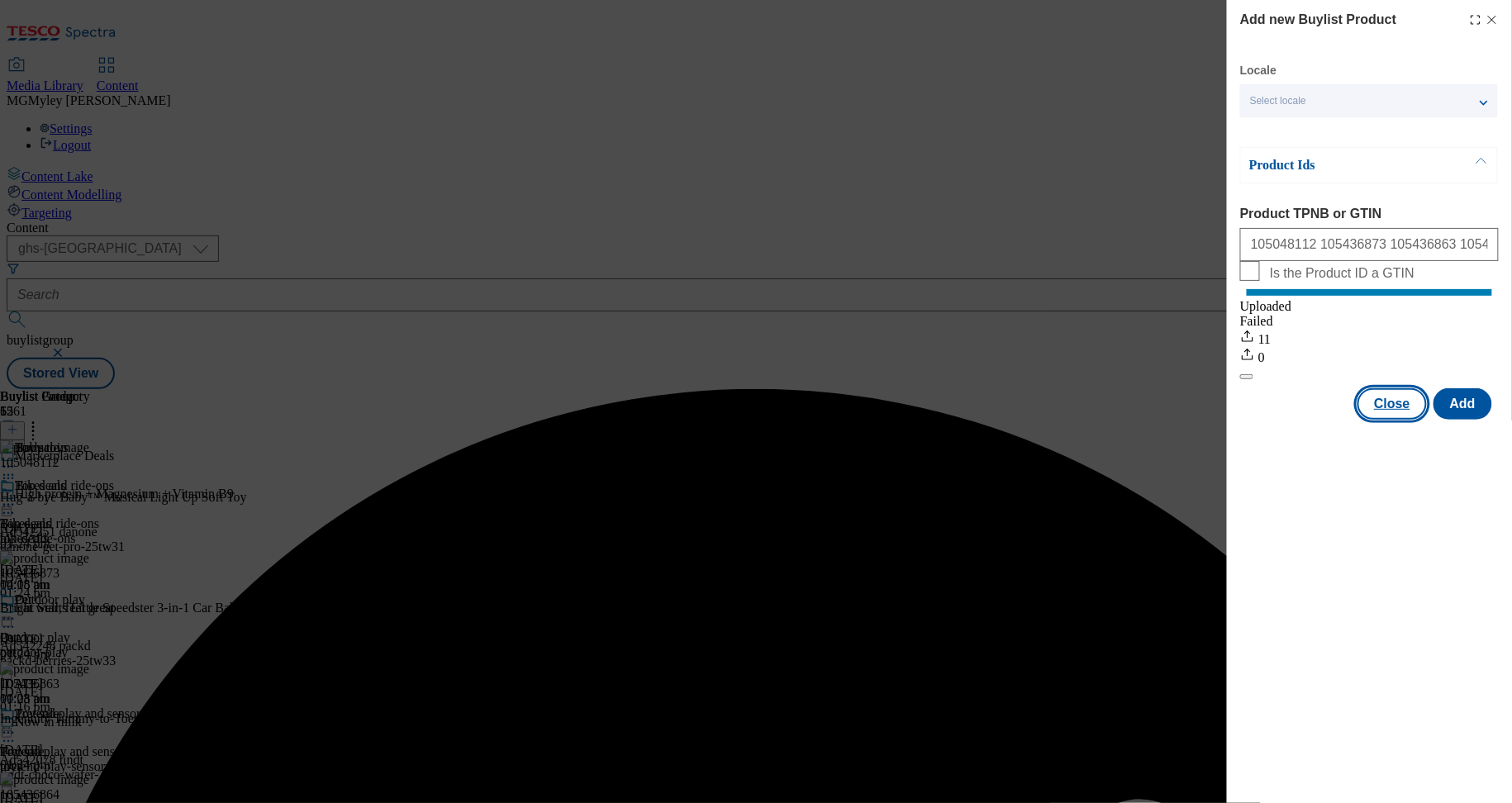
click at [1389, 420] on button "Close" at bounding box center [1392, 404] width 70 height 31
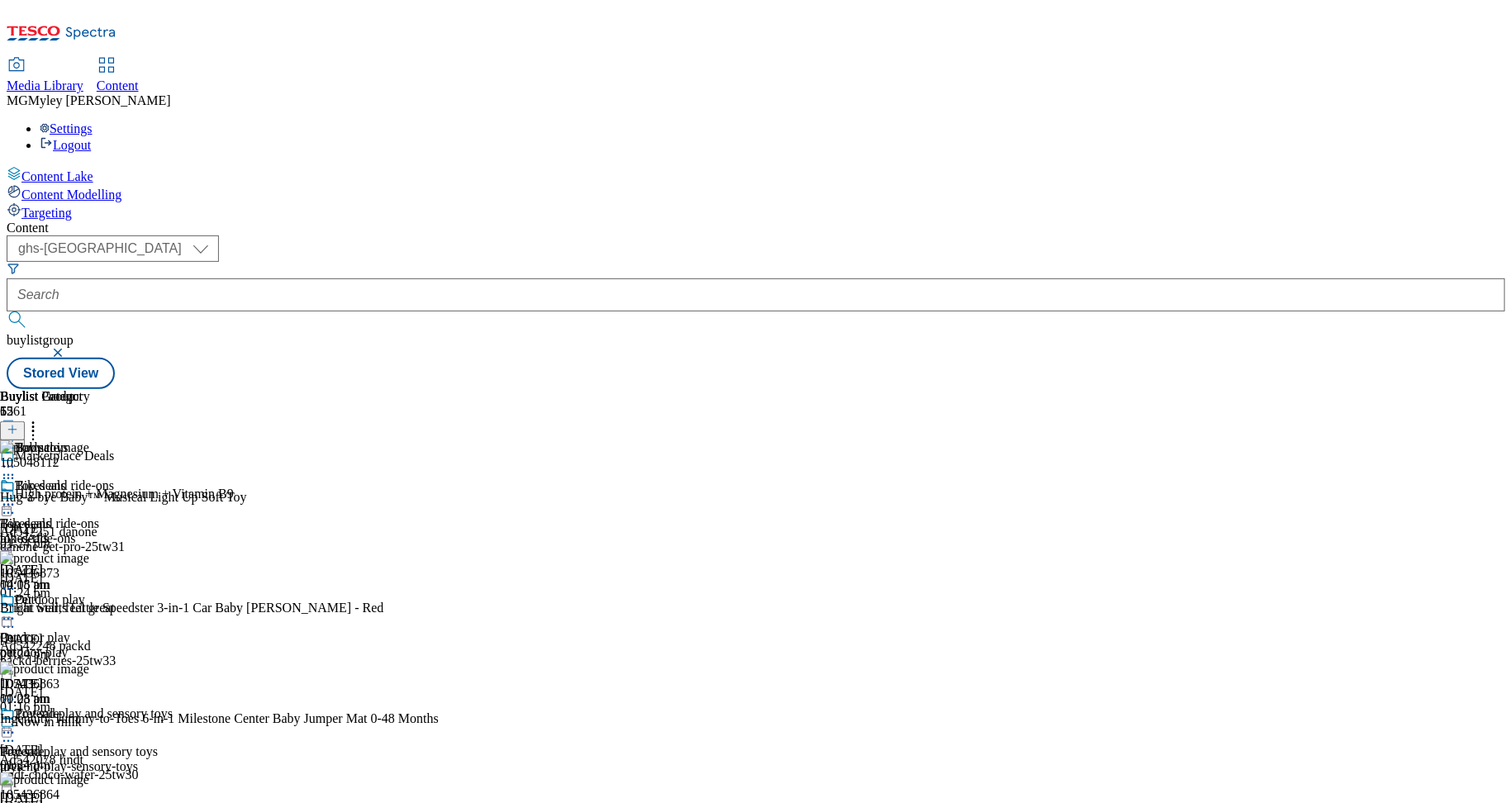
scroll to position [1160, 0]
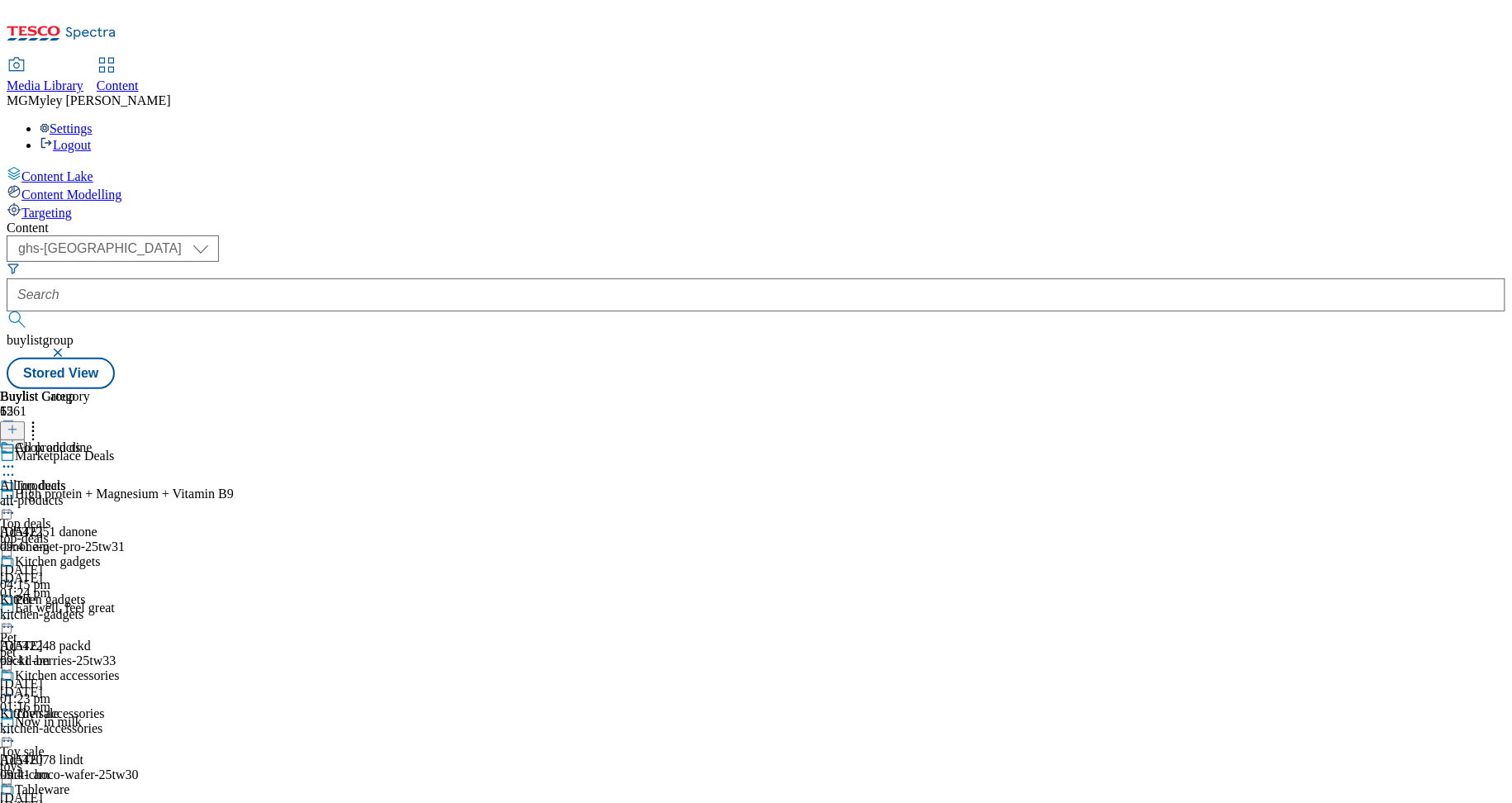
click at [120, 493] on div "all-products" at bounding box center [60, 501] width 120 height 15
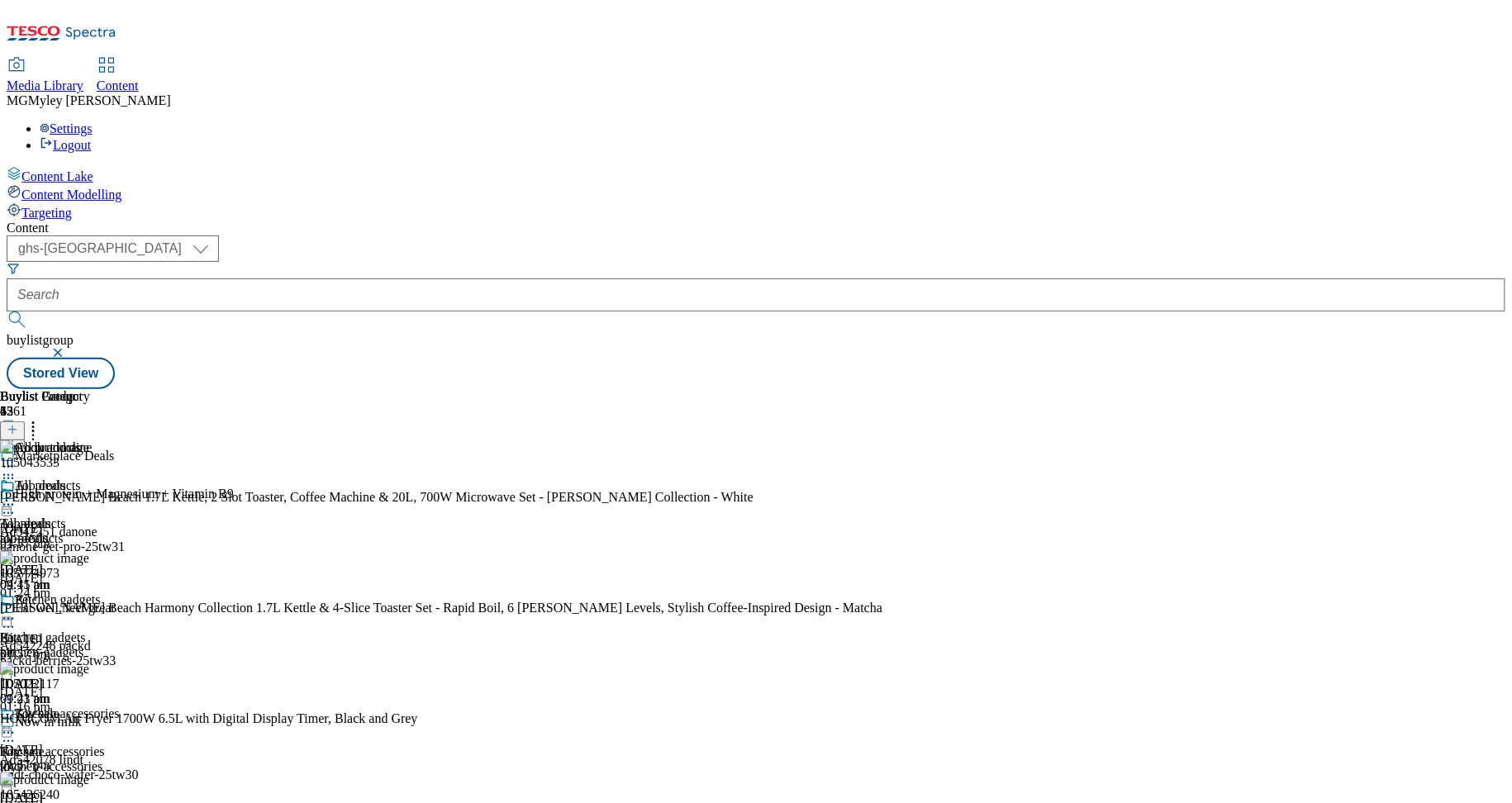
click at [25, 421] on button at bounding box center [13, 430] width 25 height 19
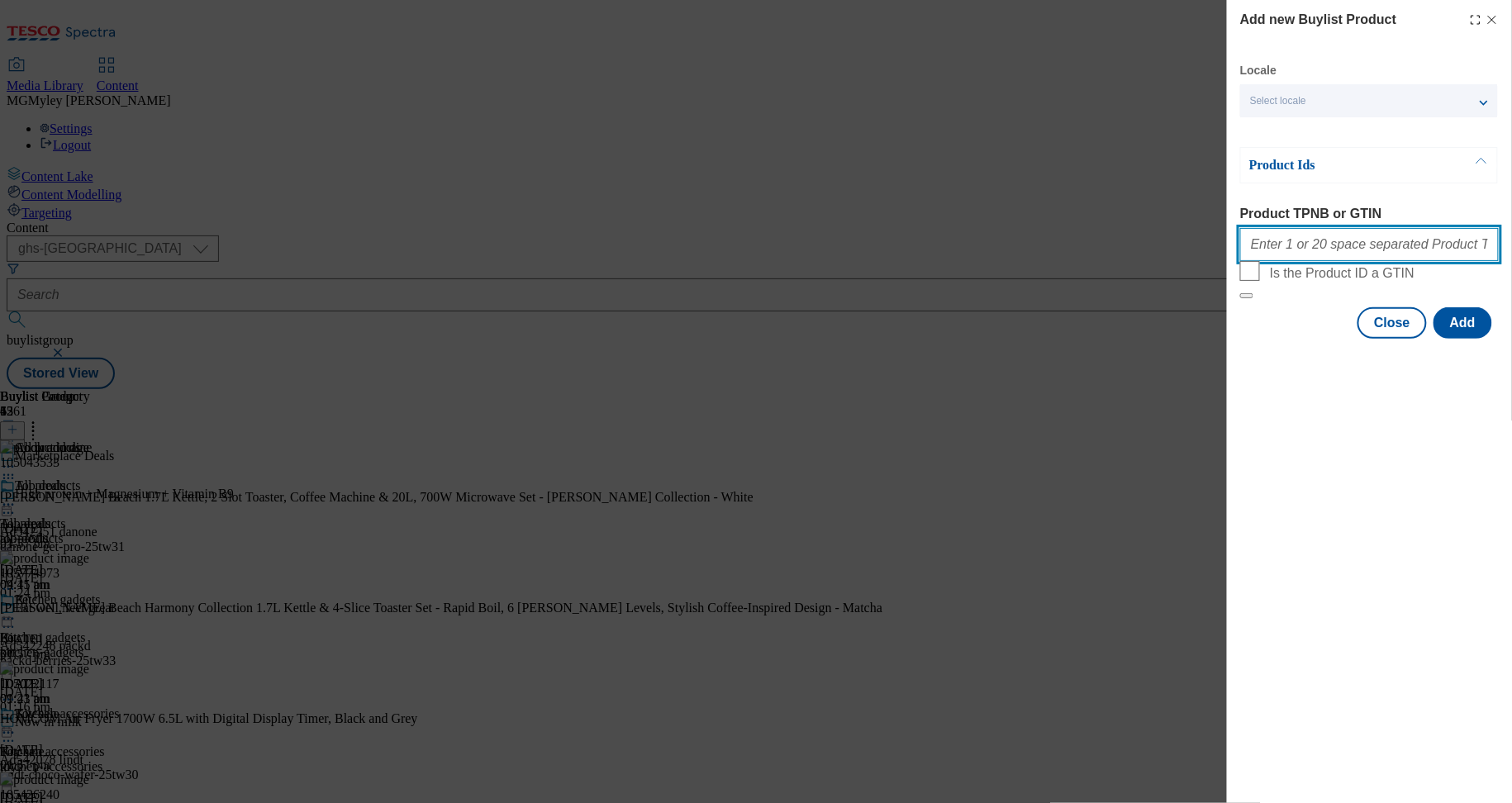
click at [1327, 259] on input "Product TPNB or GTIN" at bounding box center [1369, 244] width 258 height 33
paste input "105426240 105426242 105426239 106053501 105015527 105420824 105420827 105040350…"
type input "105426240 105426242 105426239 106053501 105015527 105420824 105420827 105040350…"
click at [1468, 339] on button "Add" at bounding box center [1463, 322] width 59 height 31
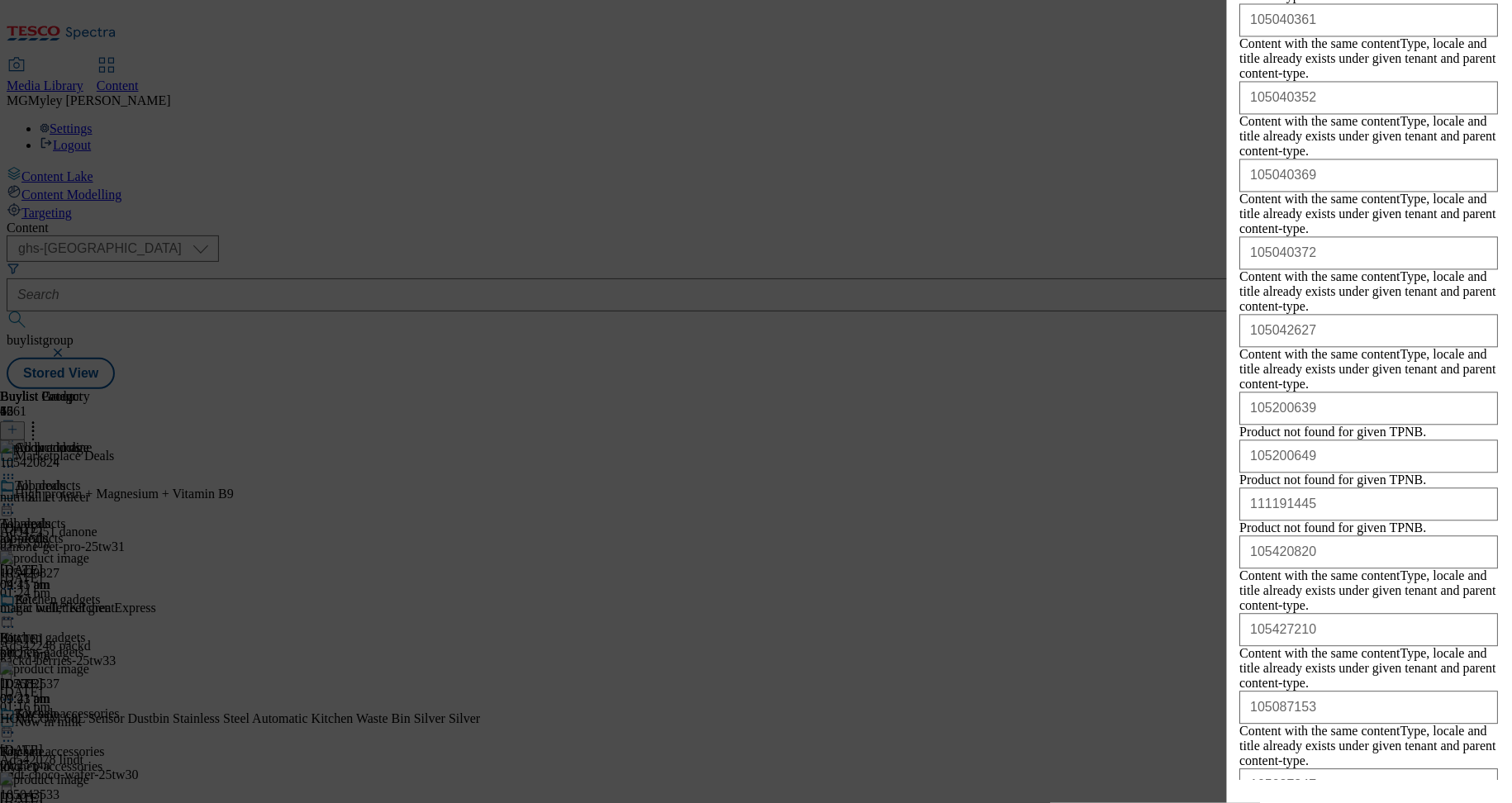
scroll to position [1981, 0]
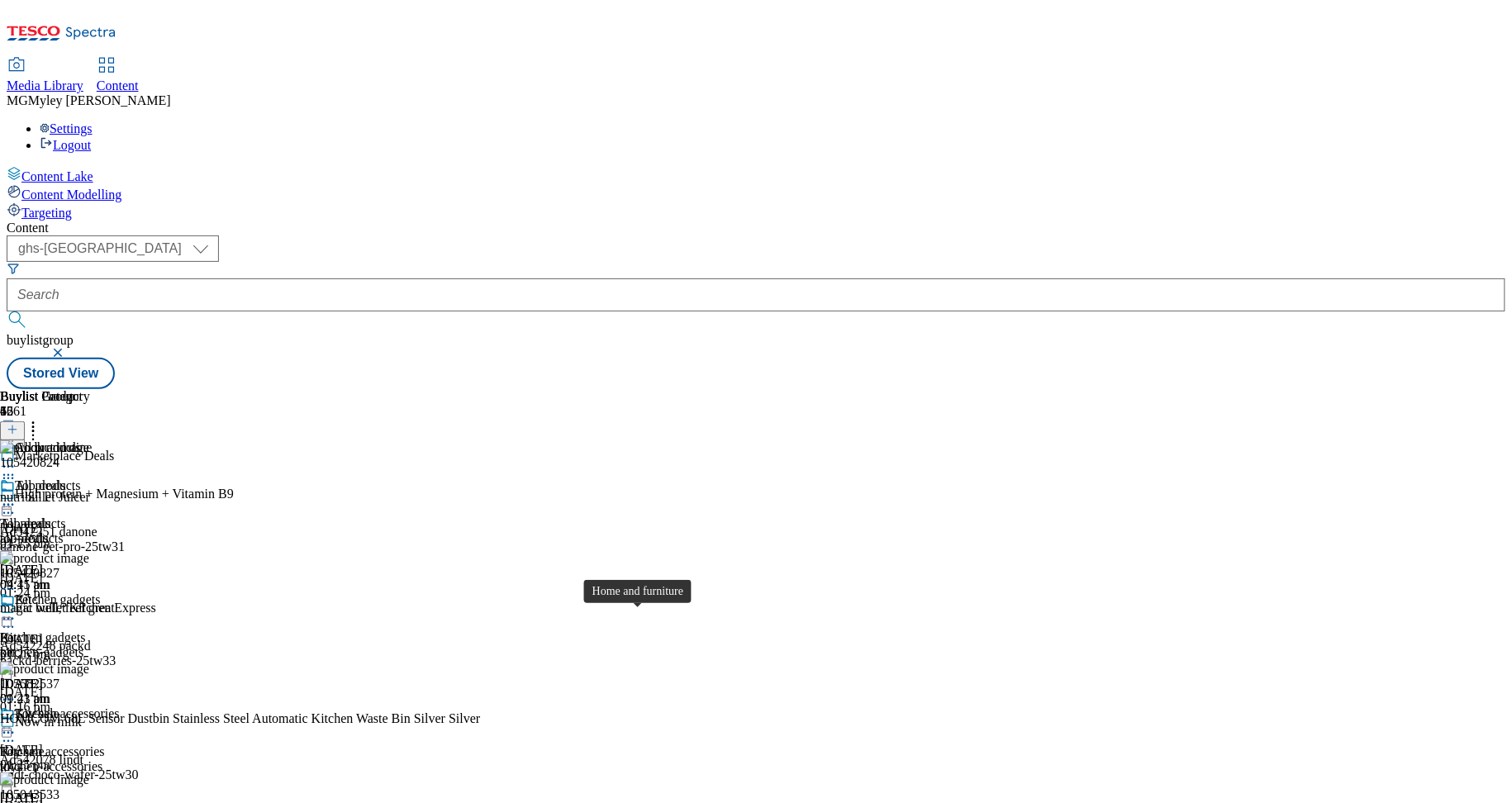
scroll to position [491, 0]
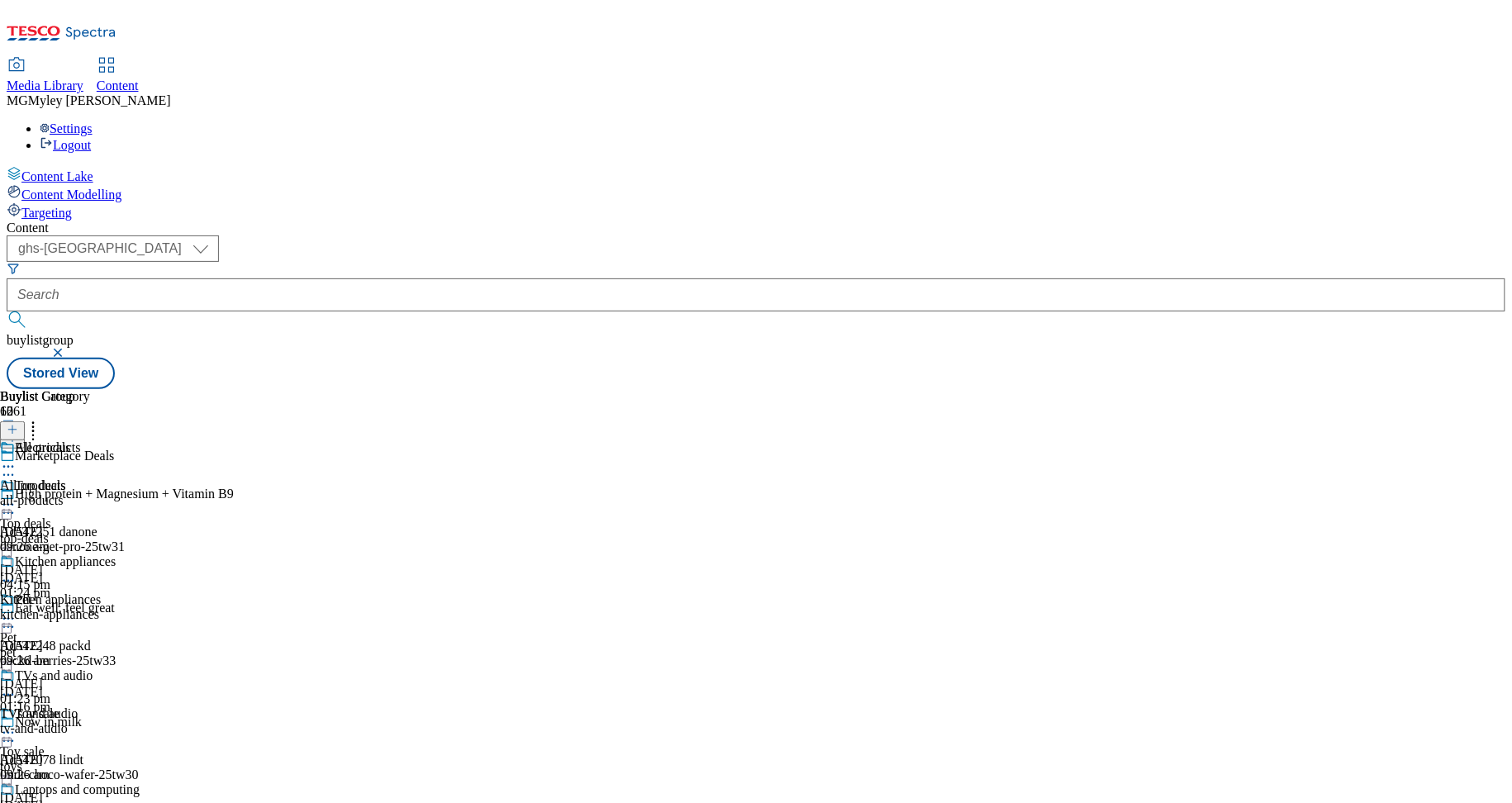
click at [179, 493] on div "all-products" at bounding box center [89, 501] width 179 height 15
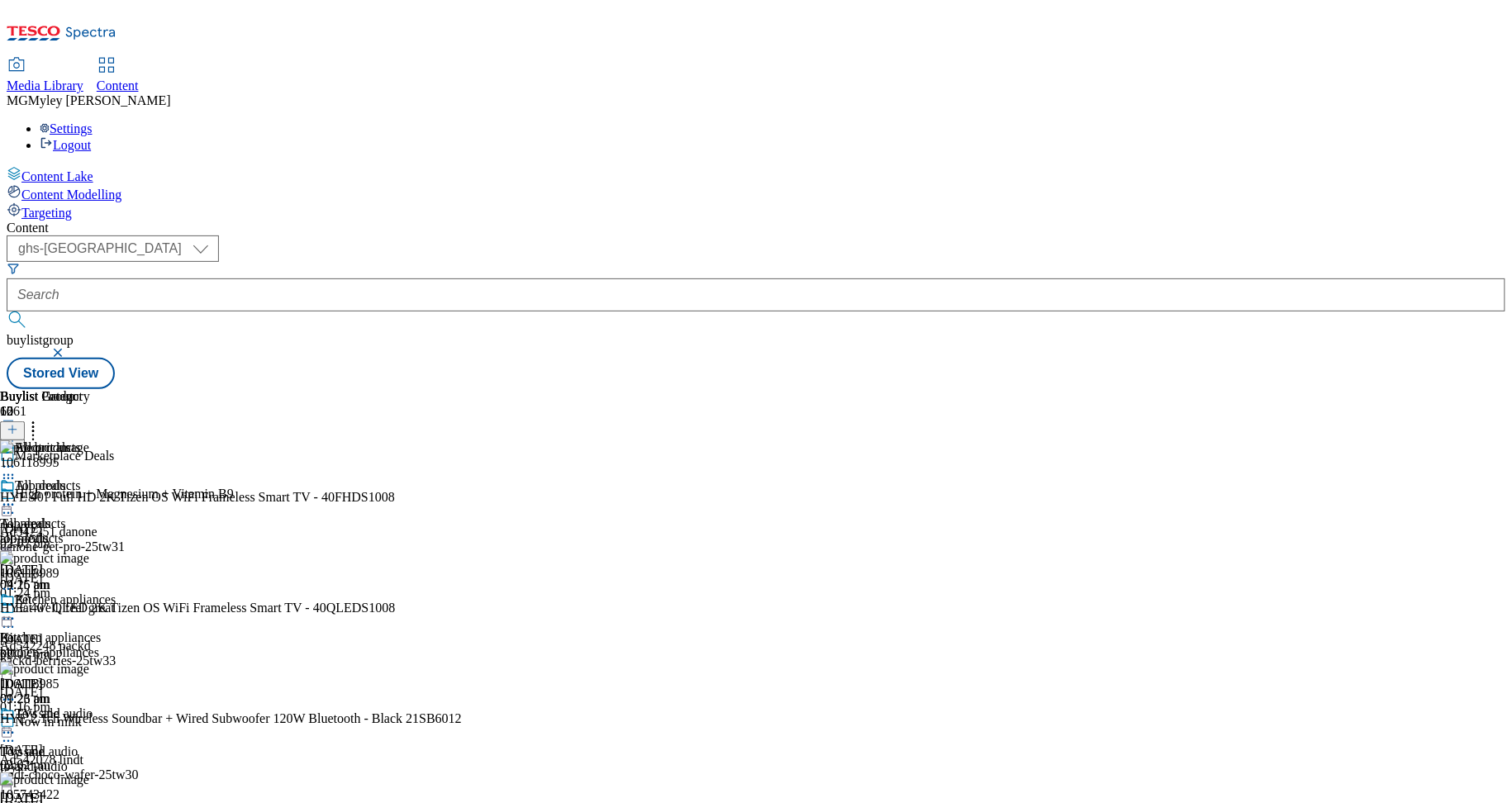
click at [14, 504] on circle at bounding box center [13, 505] width 3 height 3
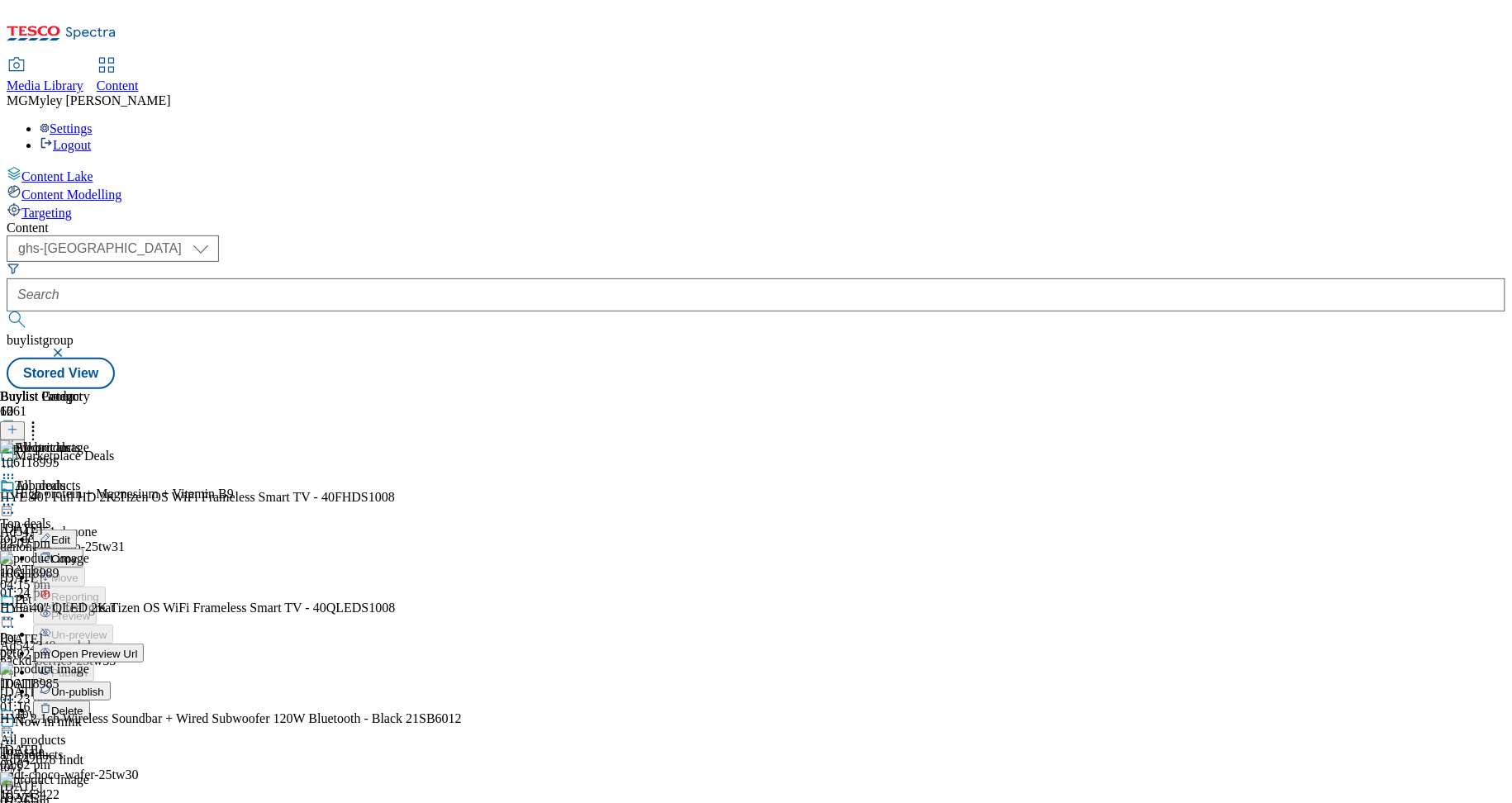
click at [77, 529] on button "Edit" at bounding box center [55, 539] width 44 height 19
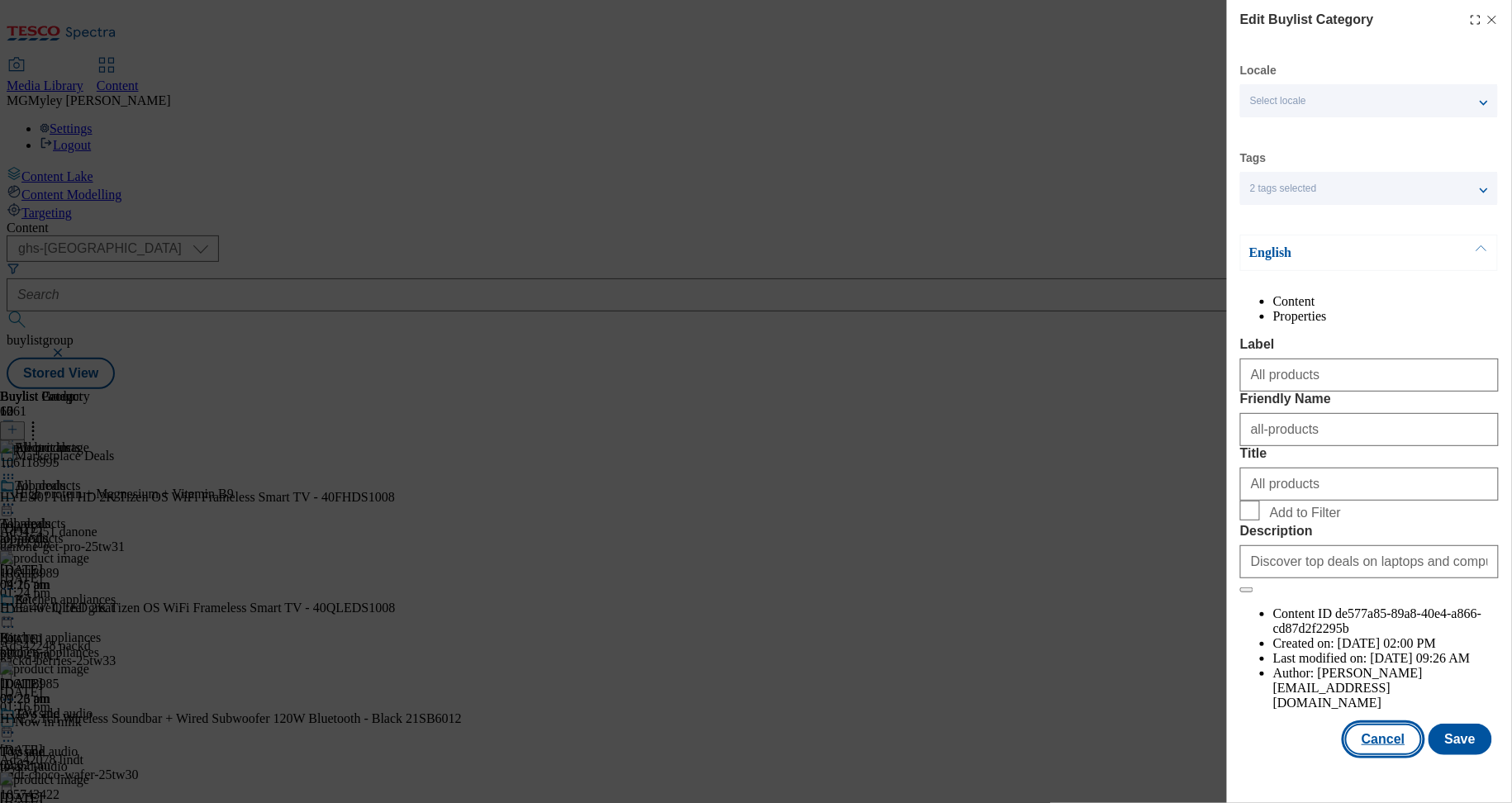
click at [1394, 755] on button "Cancel" at bounding box center [1383, 739] width 76 height 31
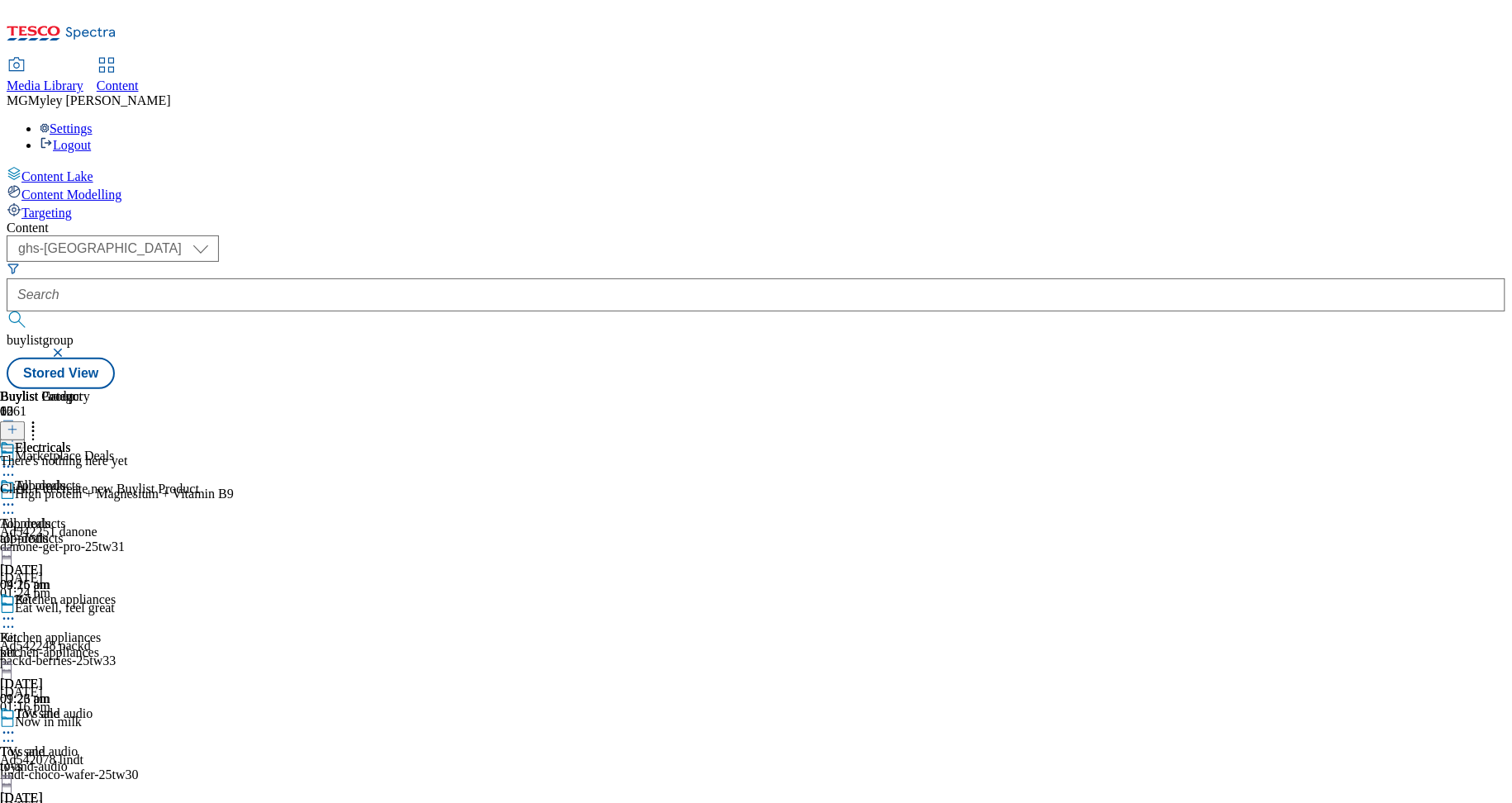
click at [13, 425] on line at bounding box center [13, 430] width 0 height 8
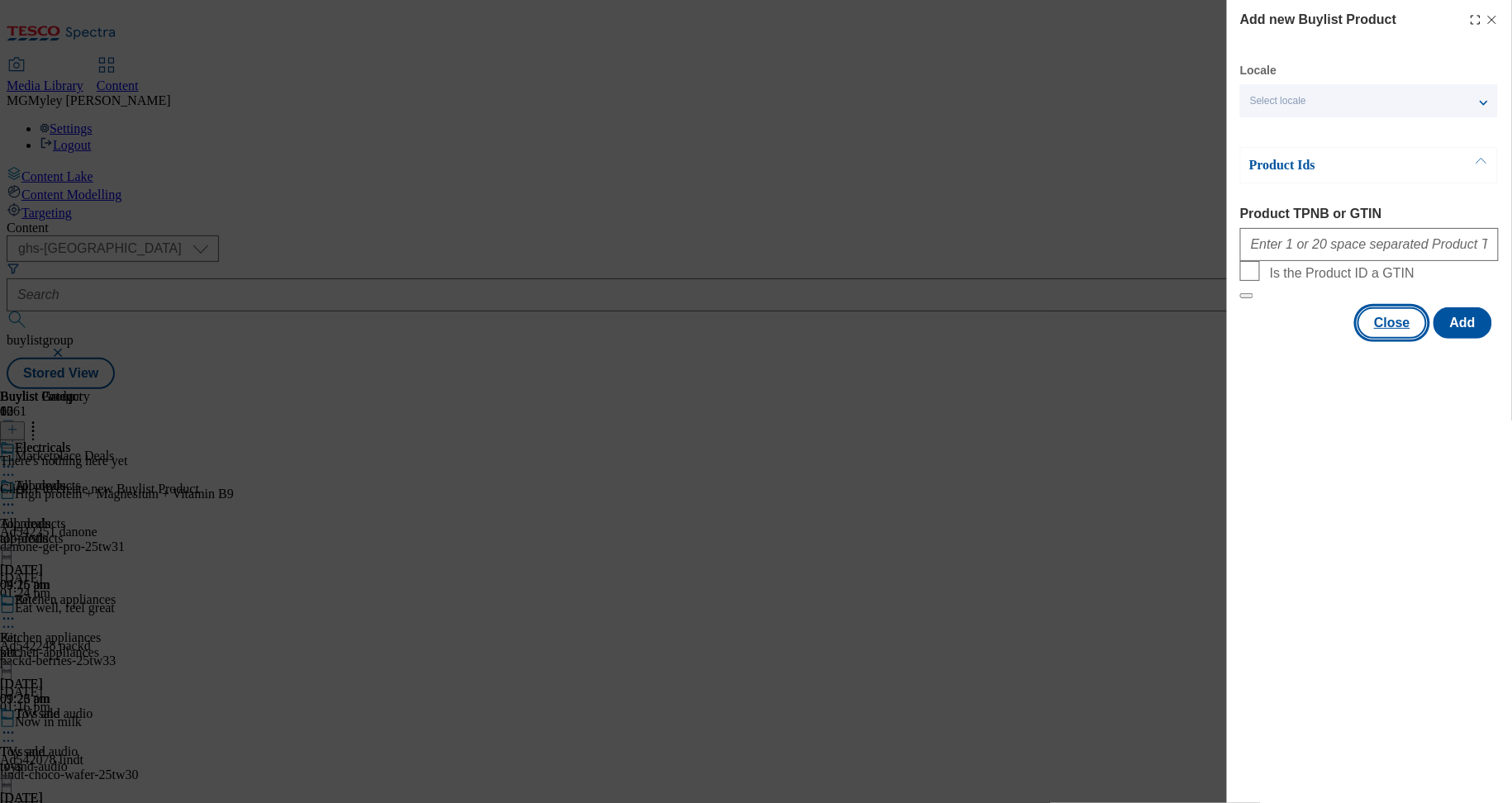
click at [1396, 339] on button "Close" at bounding box center [1392, 322] width 70 height 31
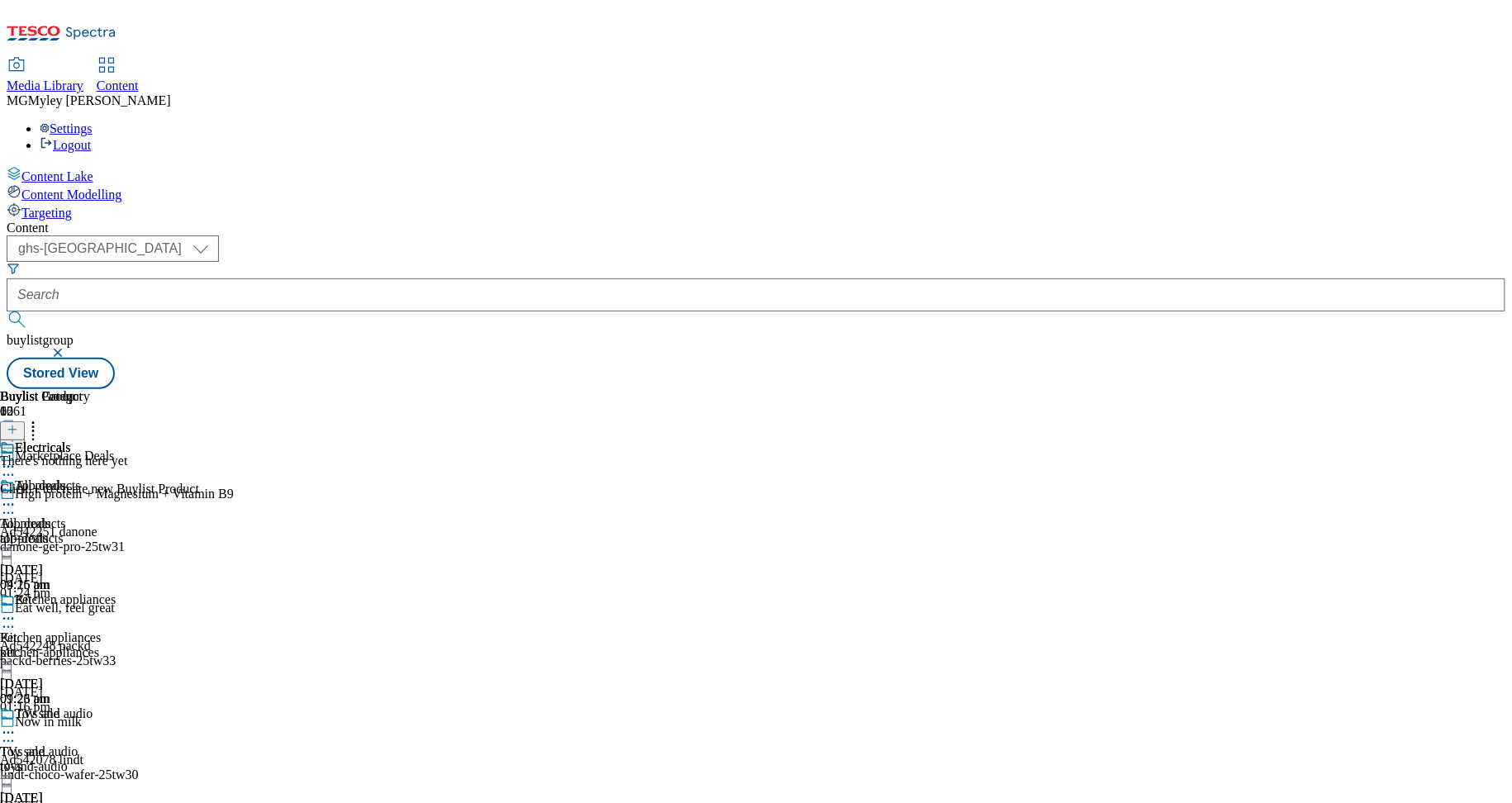
scroll to position [0, 0]
click at [66, 516] on div "All products" at bounding box center [33, 524] width 66 height 15
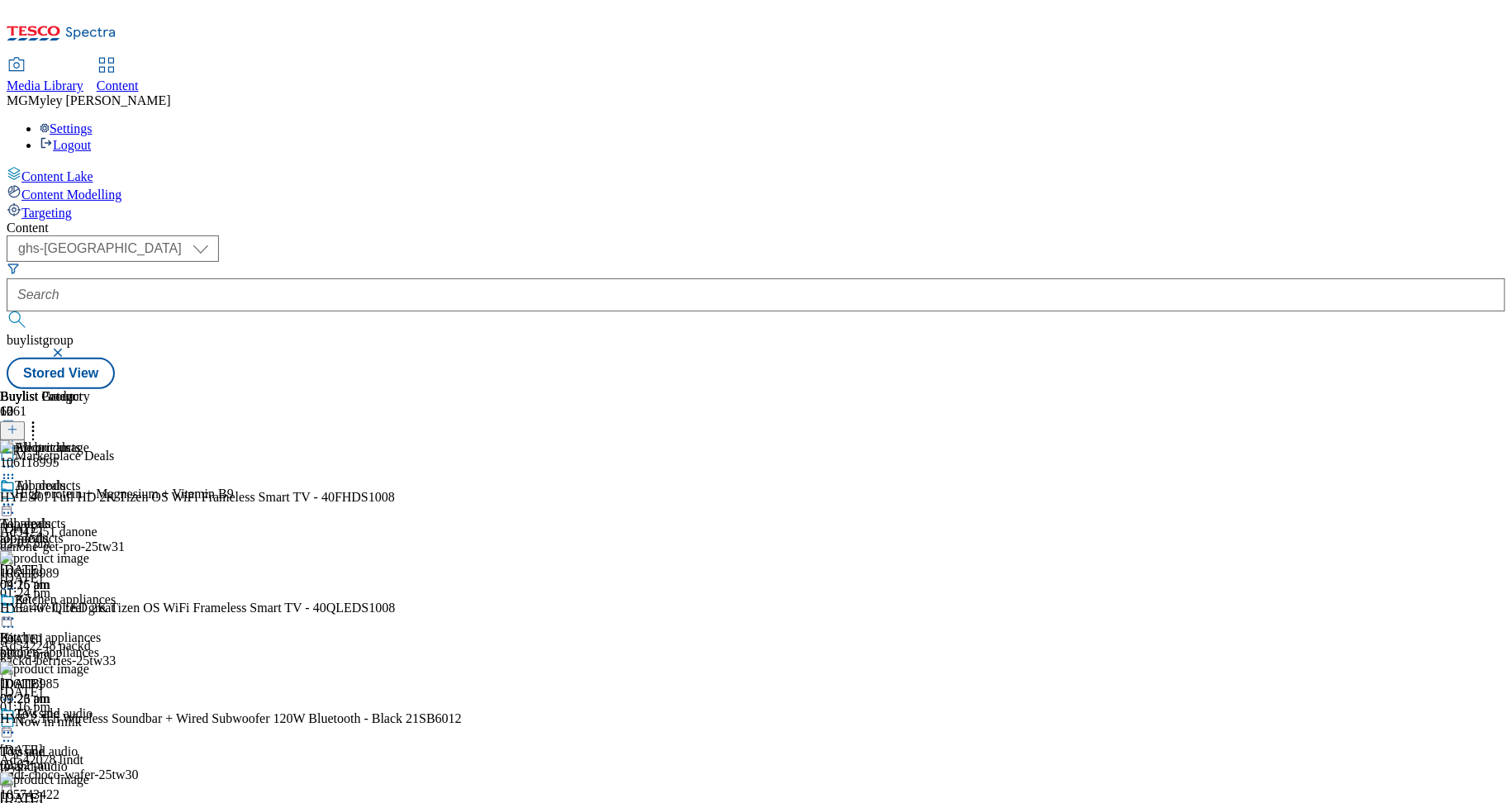
click at [18, 424] on icon at bounding box center [13, 430] width 12 height 12
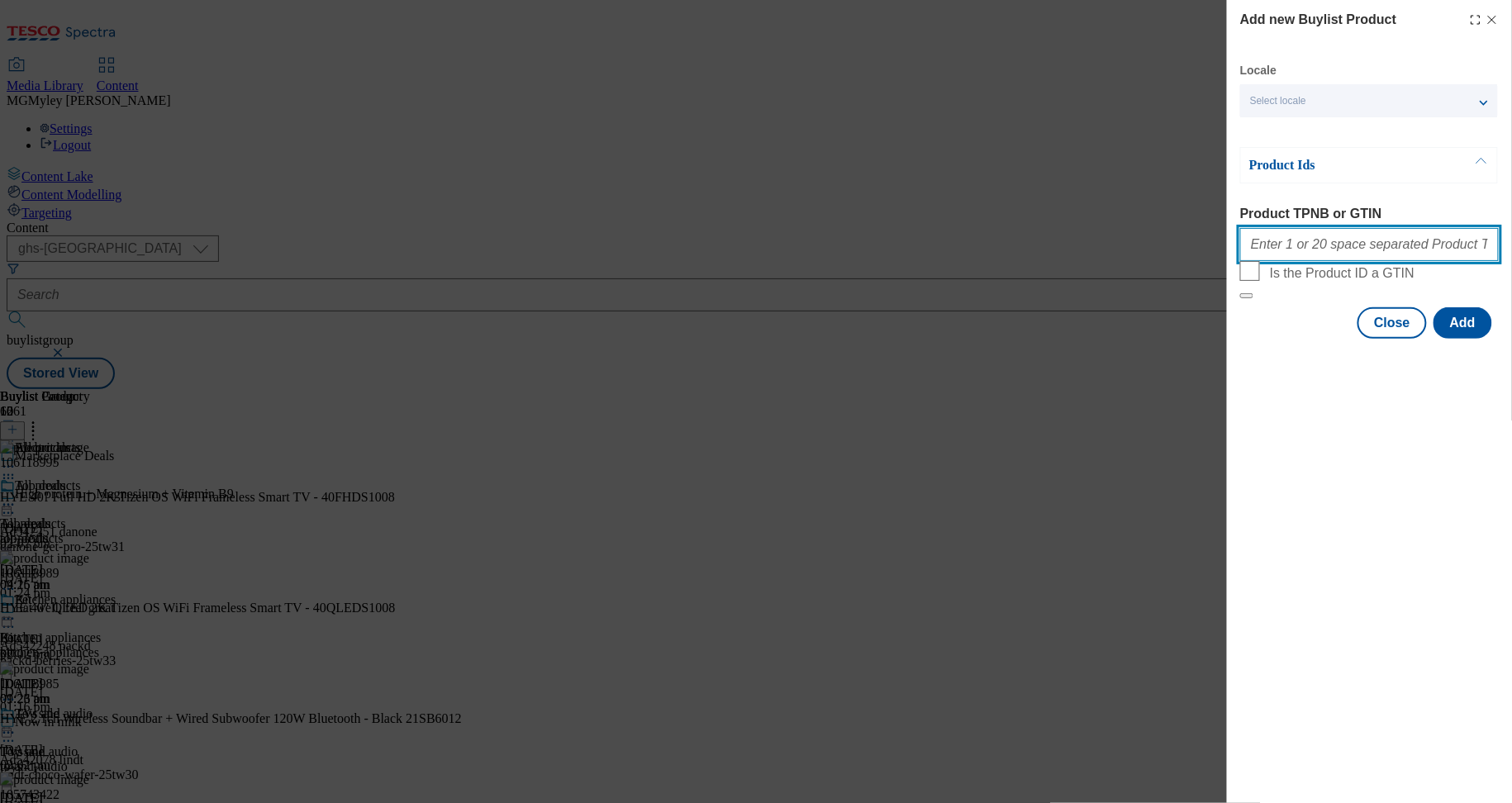
click at [1333, 259] on input "Product TPNB or GTIN" at bounding box center [1369, 244] width 258 height 33
paste input "106092479 106092478 106092477 105234781 105297725 105234810"
type input "106092479 106092478 106092477 105234781 105297725 105234810"
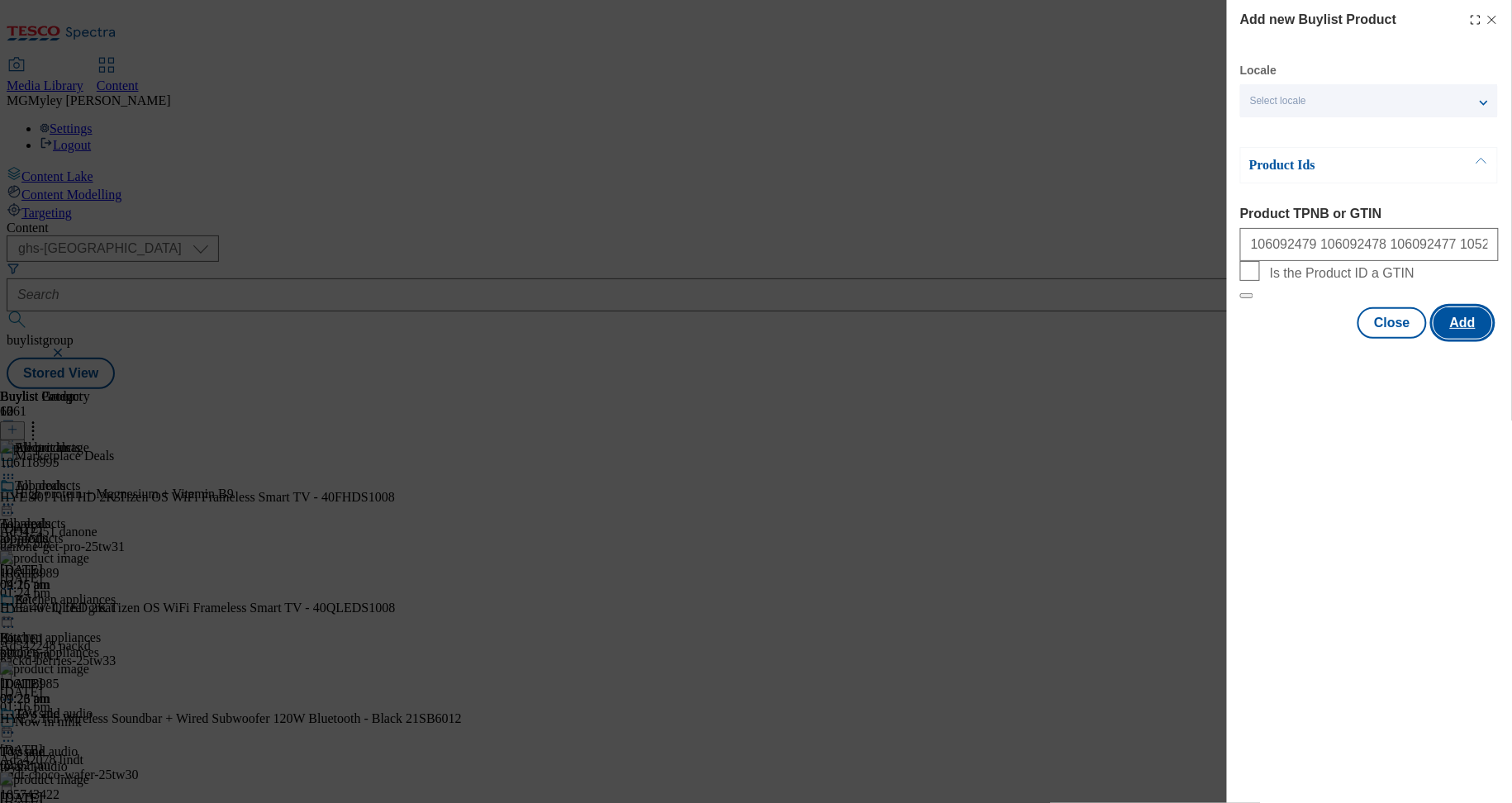
click at [1481, 339] on button "Add" at bounding box center [1463, 322] width 59 height 31
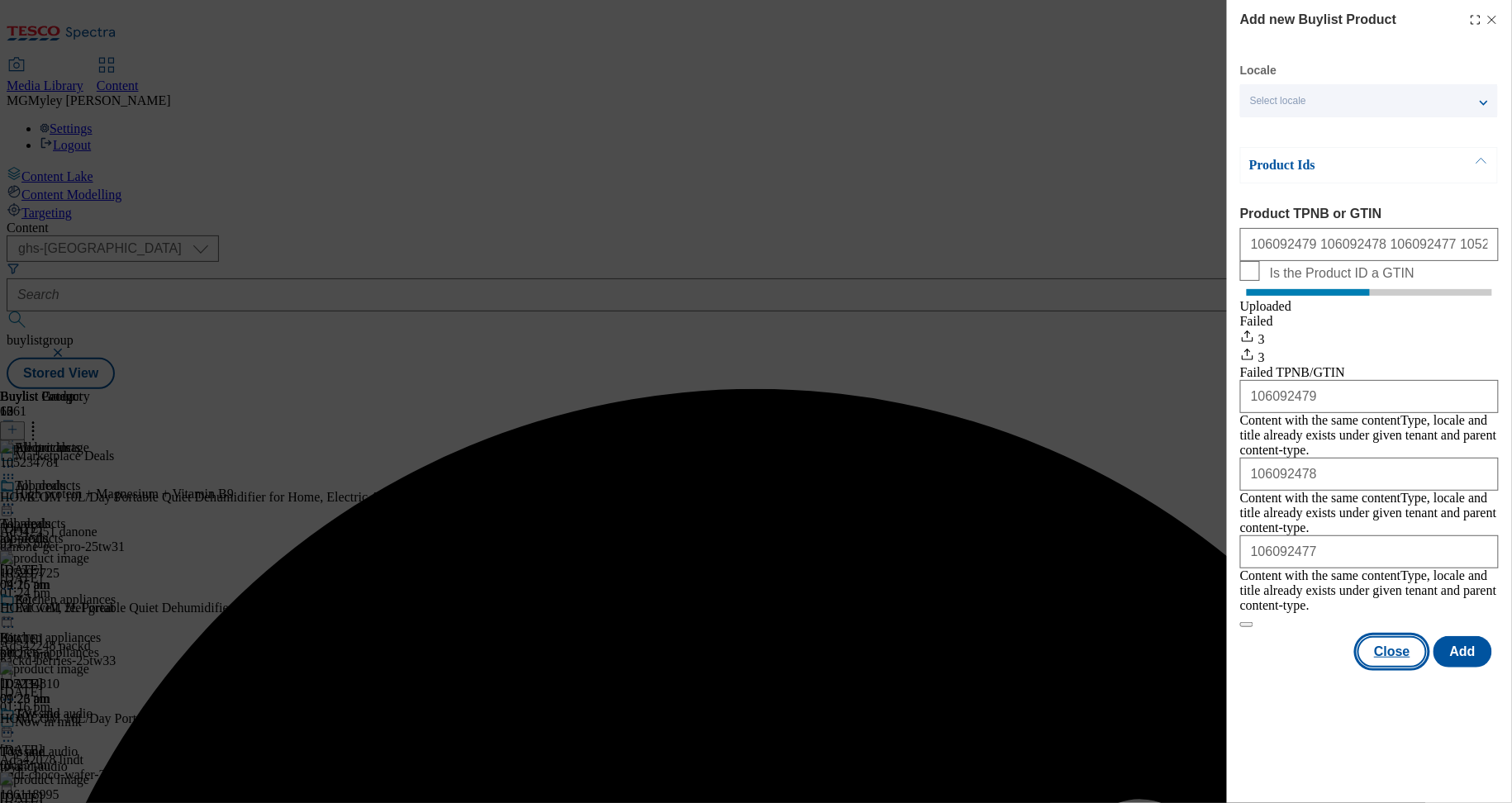
click at [1405, 636] on button "Close" at bounding box center [1392, 651] width 70 height 31
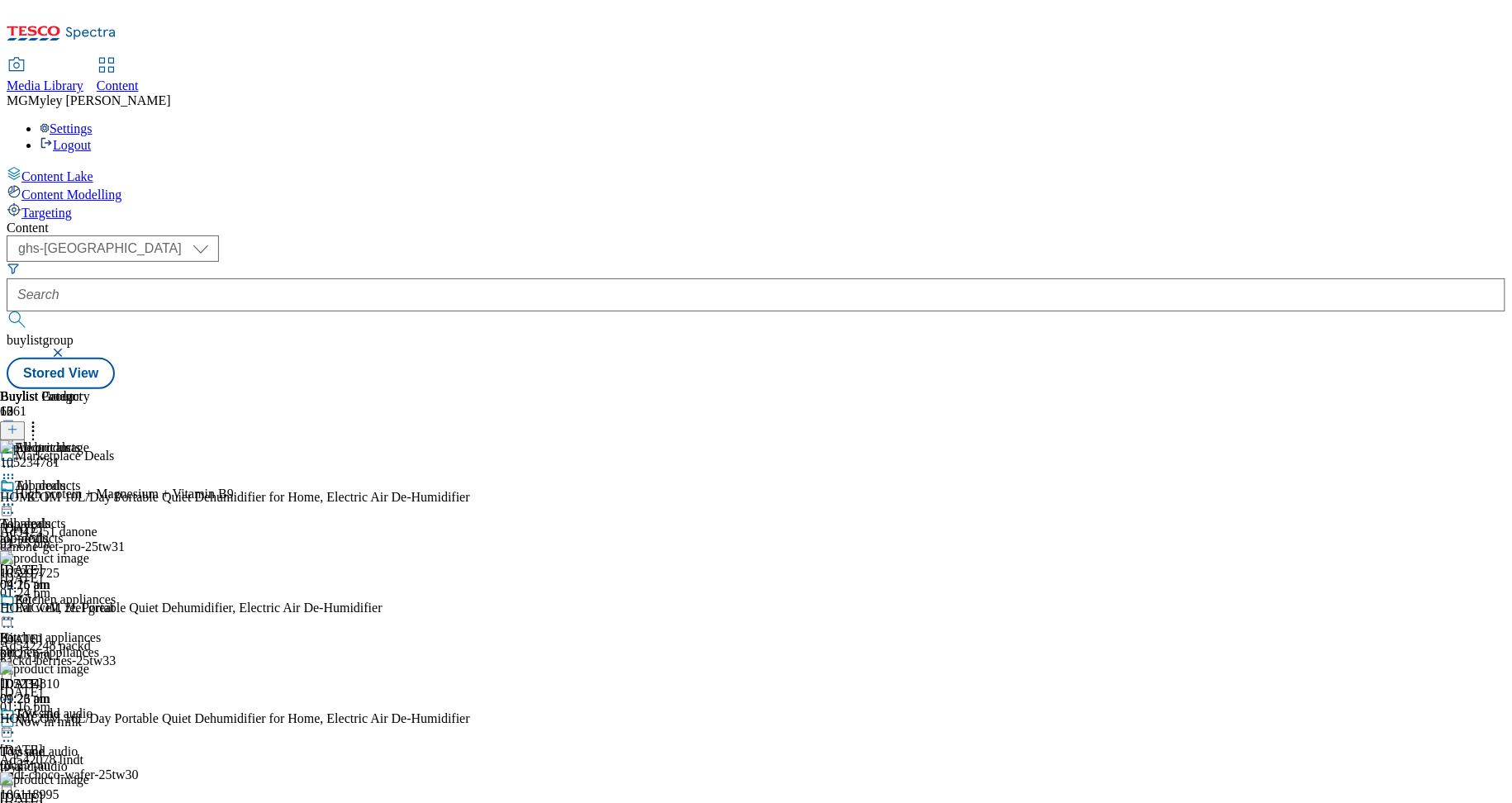
scroll to position [605, 0]
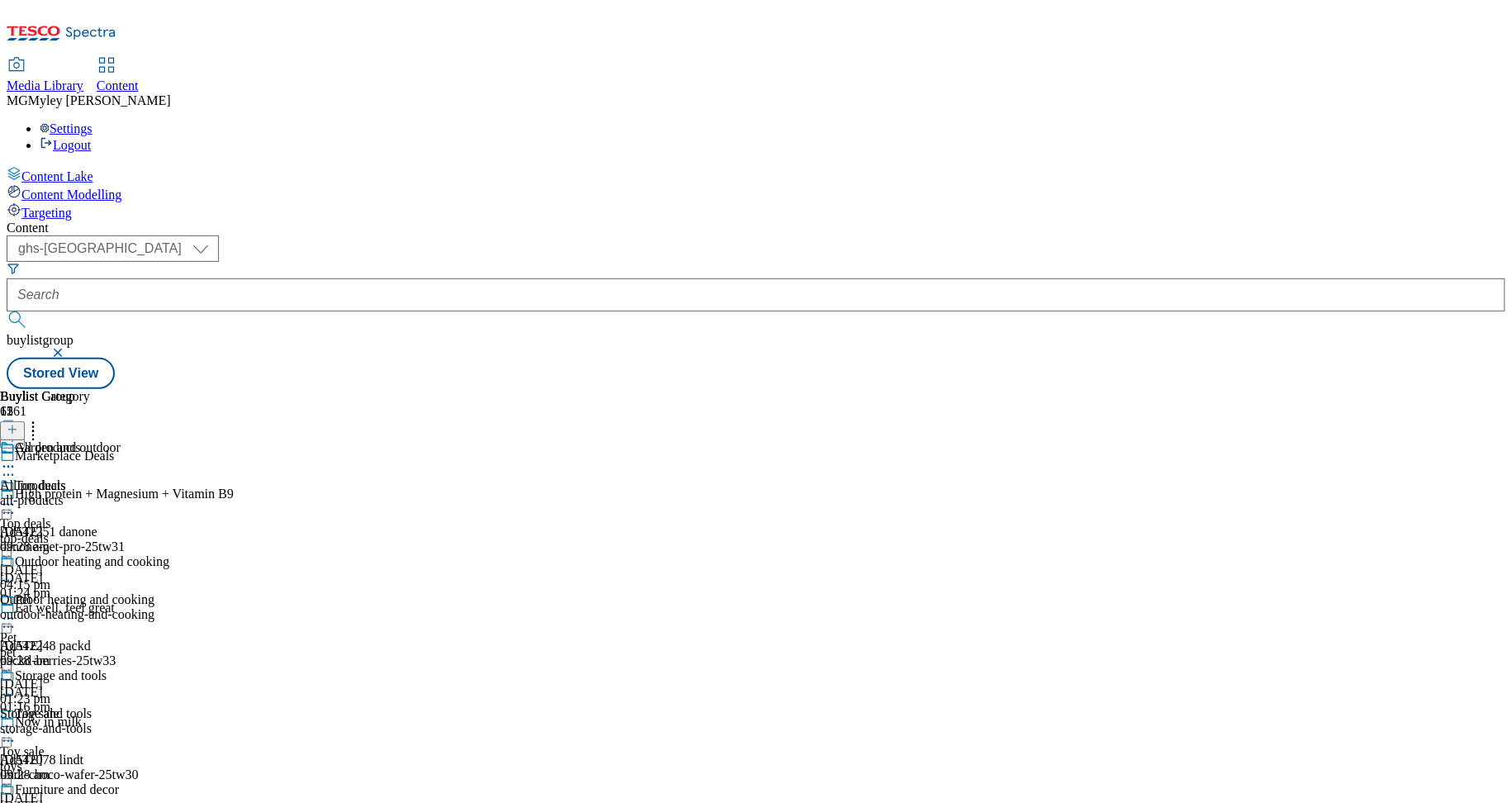
click at [169, 493] on div "all-products" at bounding box center [85, 501] width 169 height 15
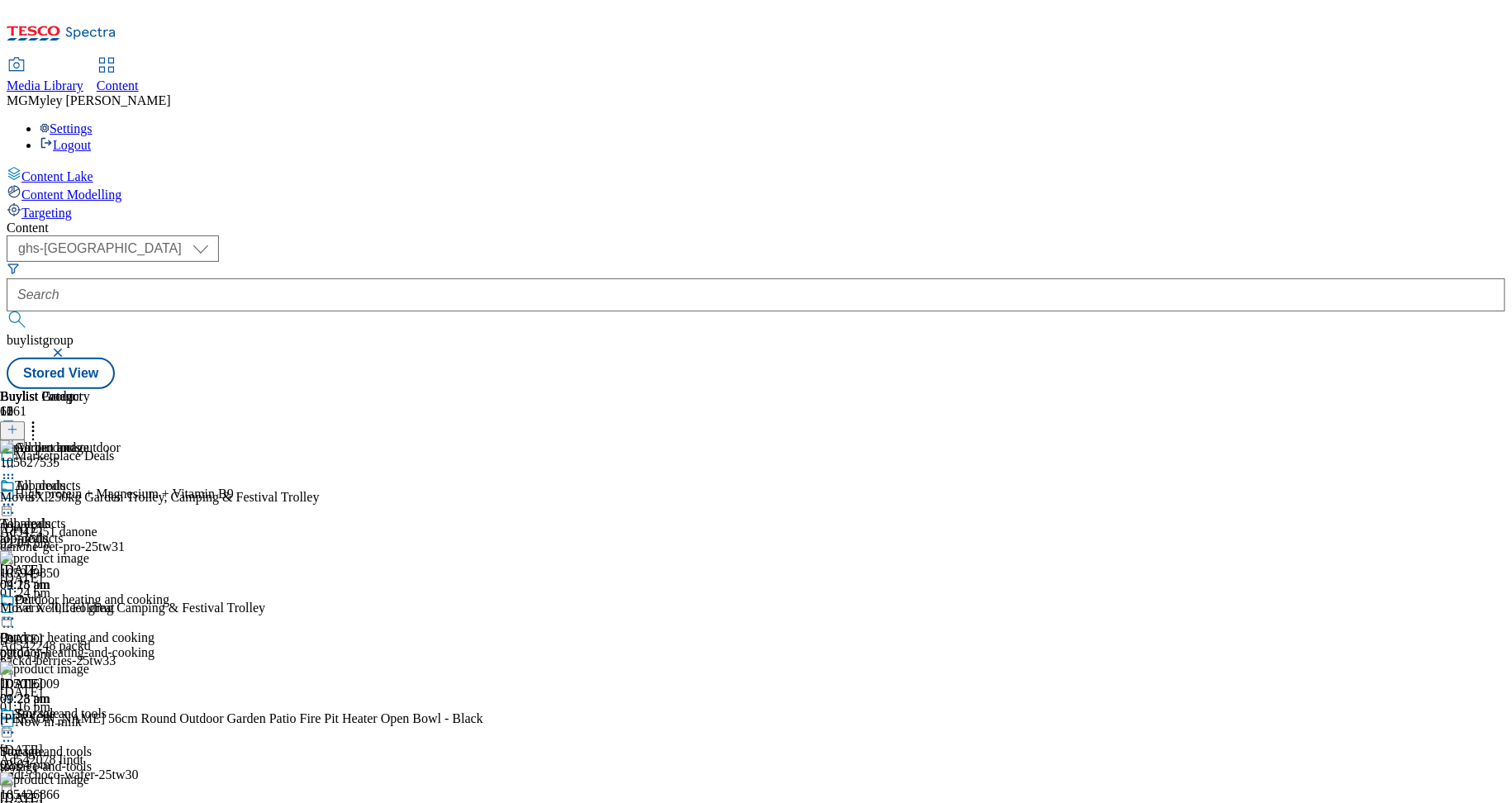
click at [18, 424] on icon at bounding box center [13, 430] width 12 height 12
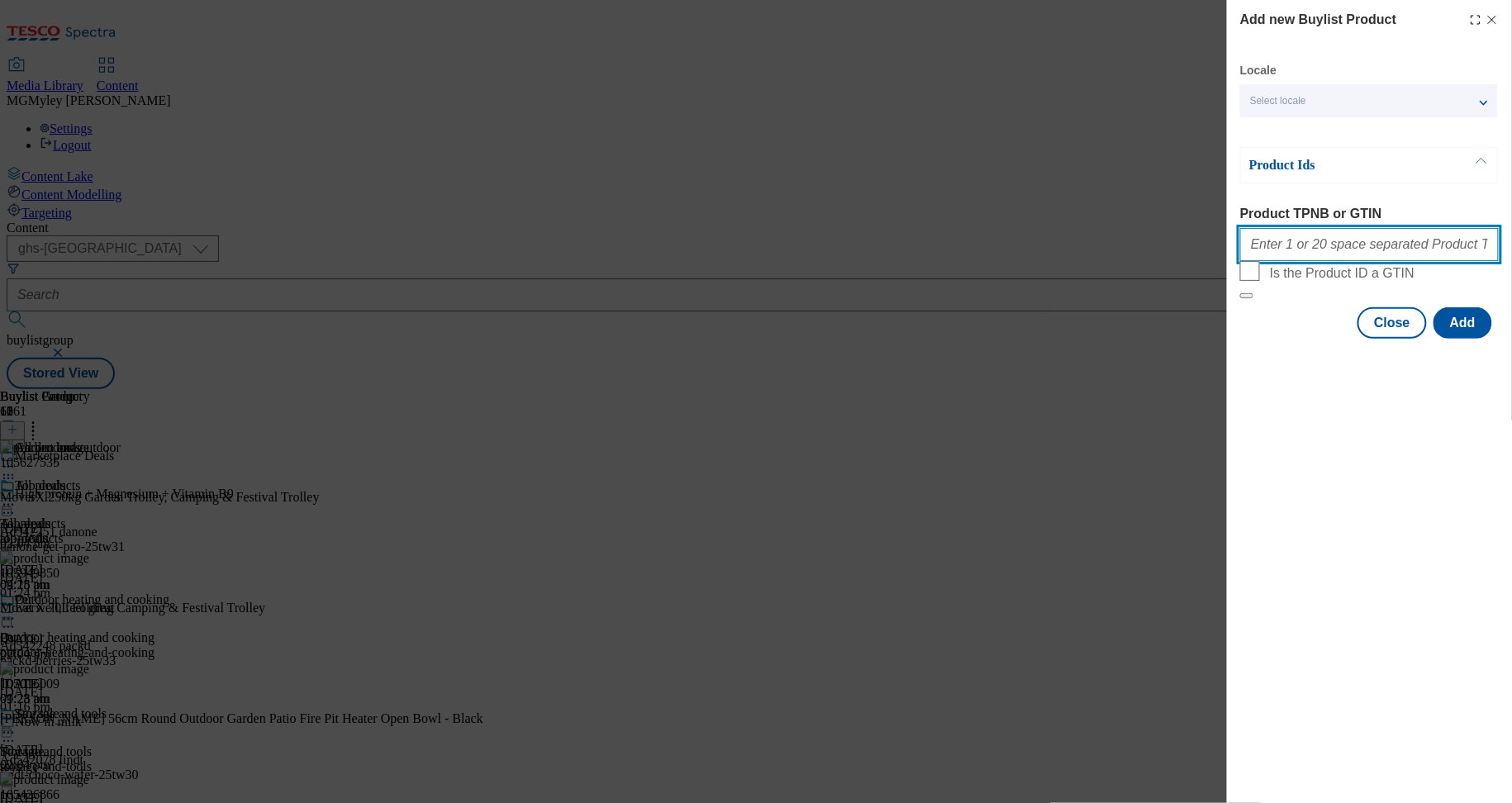
click at [1343, 245] on input "Product TPNB or GTIN" at bounding box center [1369, 244] width 258 height 33
paste input "105582271 105426866 105819568 105819569 105819567 105425438 105505010 105771806…"
type input "105582271 105426866 105819568 105819569 105819567 105425438 105505010 105771806…"
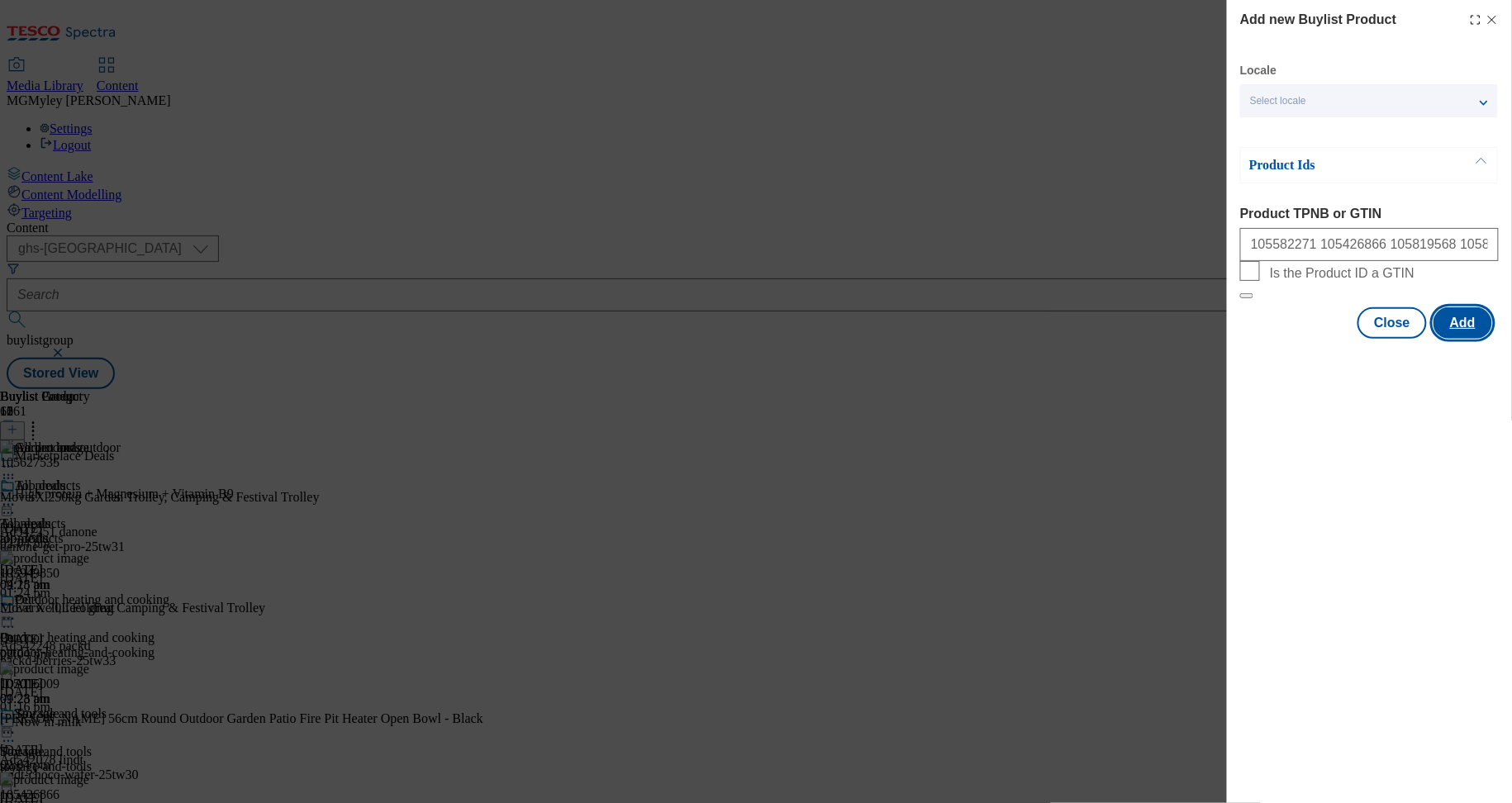
click at [1468, 339] on button "Add" at bounding box center [1463, 322] width 59 height 31
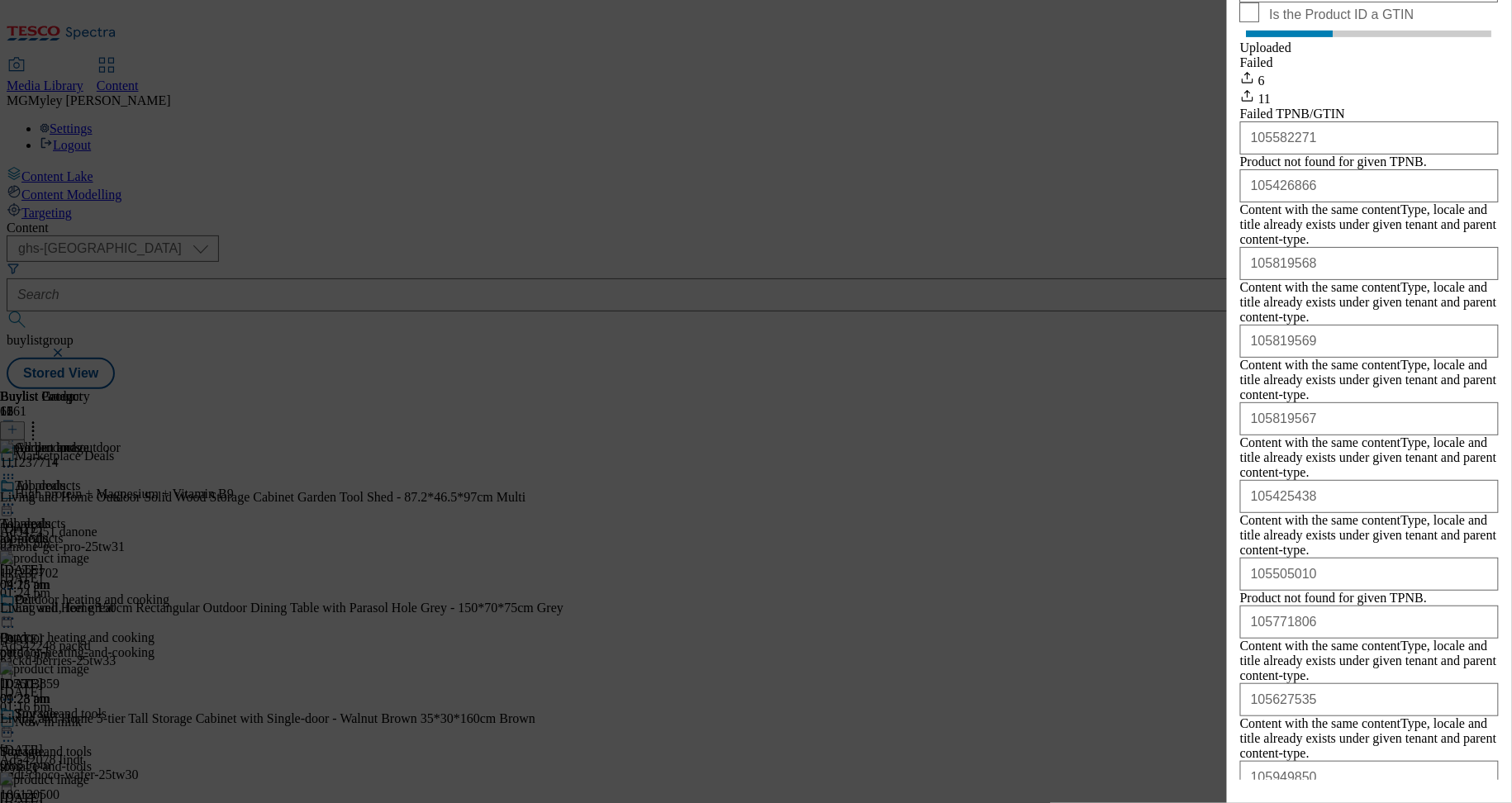
scroll to position [399, 0]
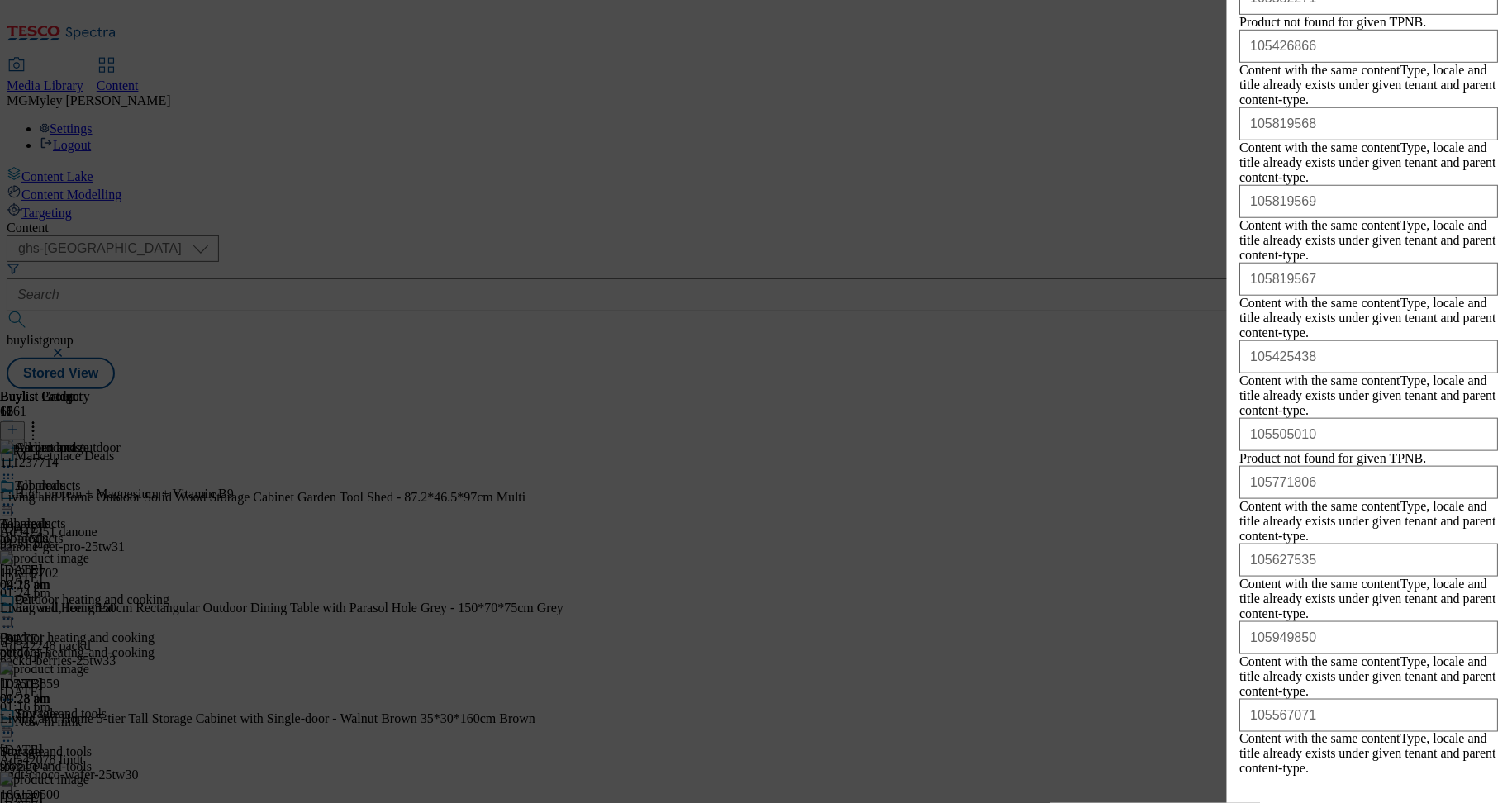
click at [1393, 800] on button "Close" at bounding box center [1392, 815] width 70 height 31
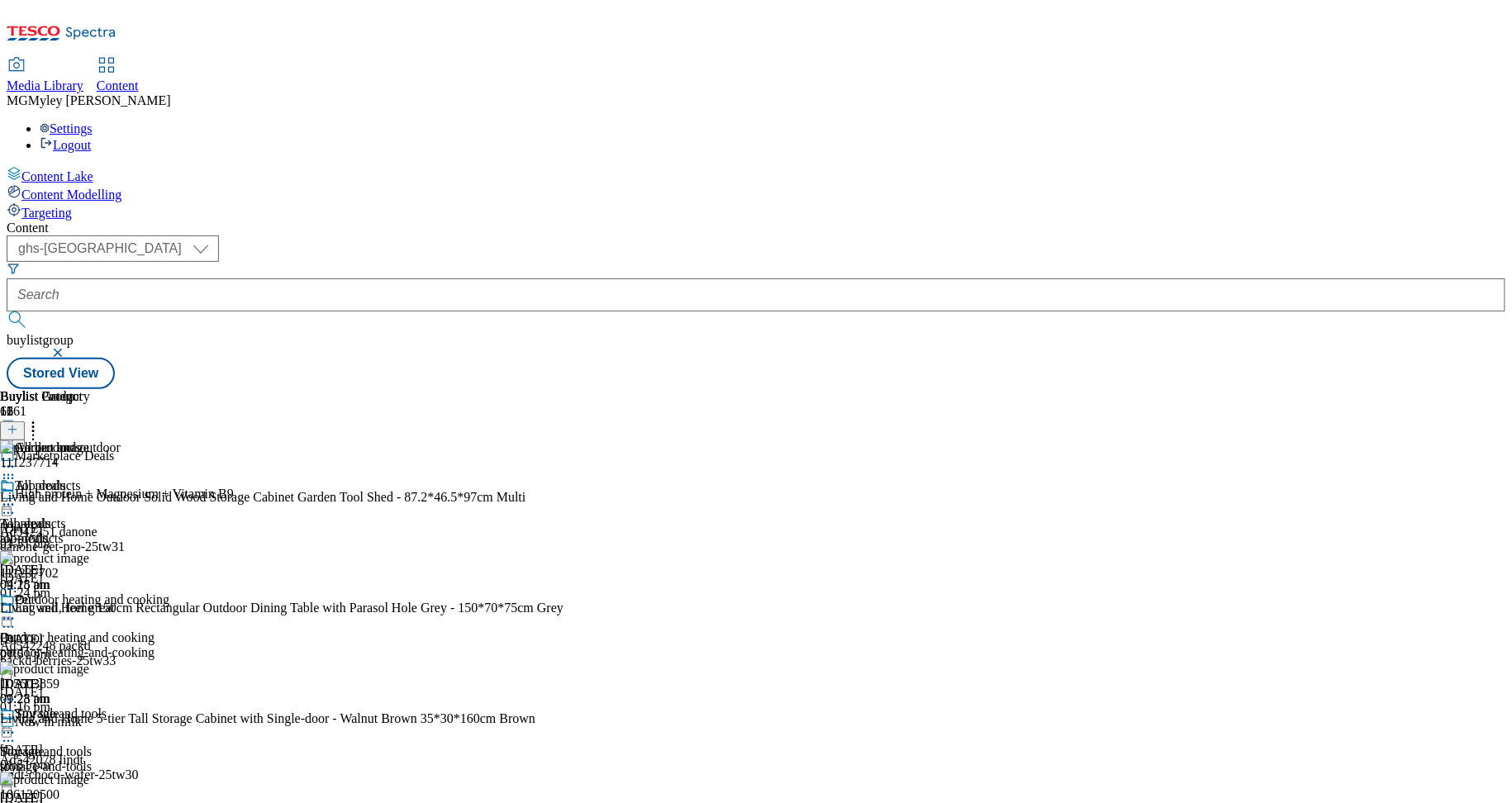
scroll to position [963, 0]
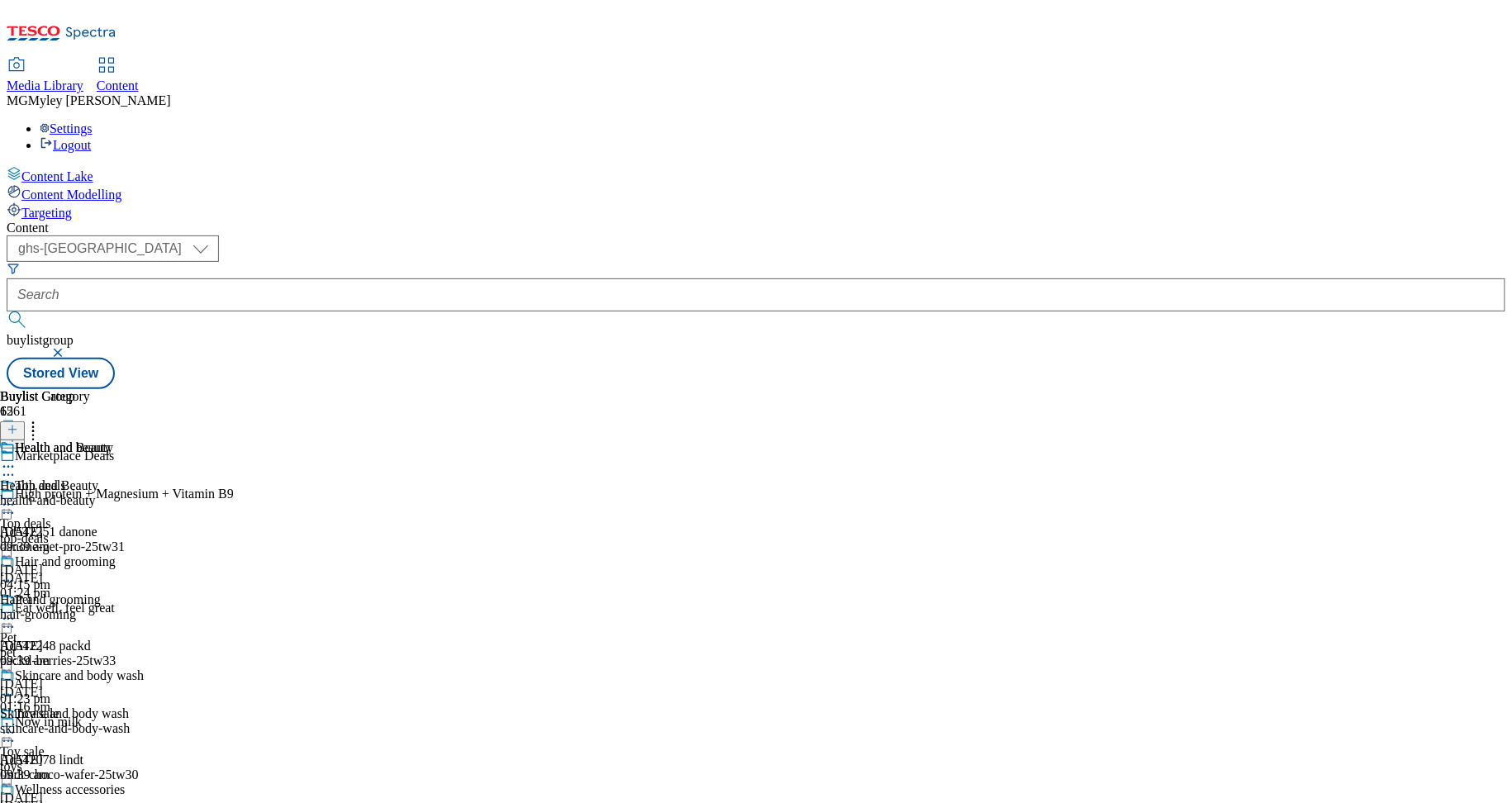
click at [143, 441] on div "Health and Beauty Health and Beauty health-and-beauty 10 Sept 2025 09:39 am" at bounding box center [71, 498] width 143 height 114
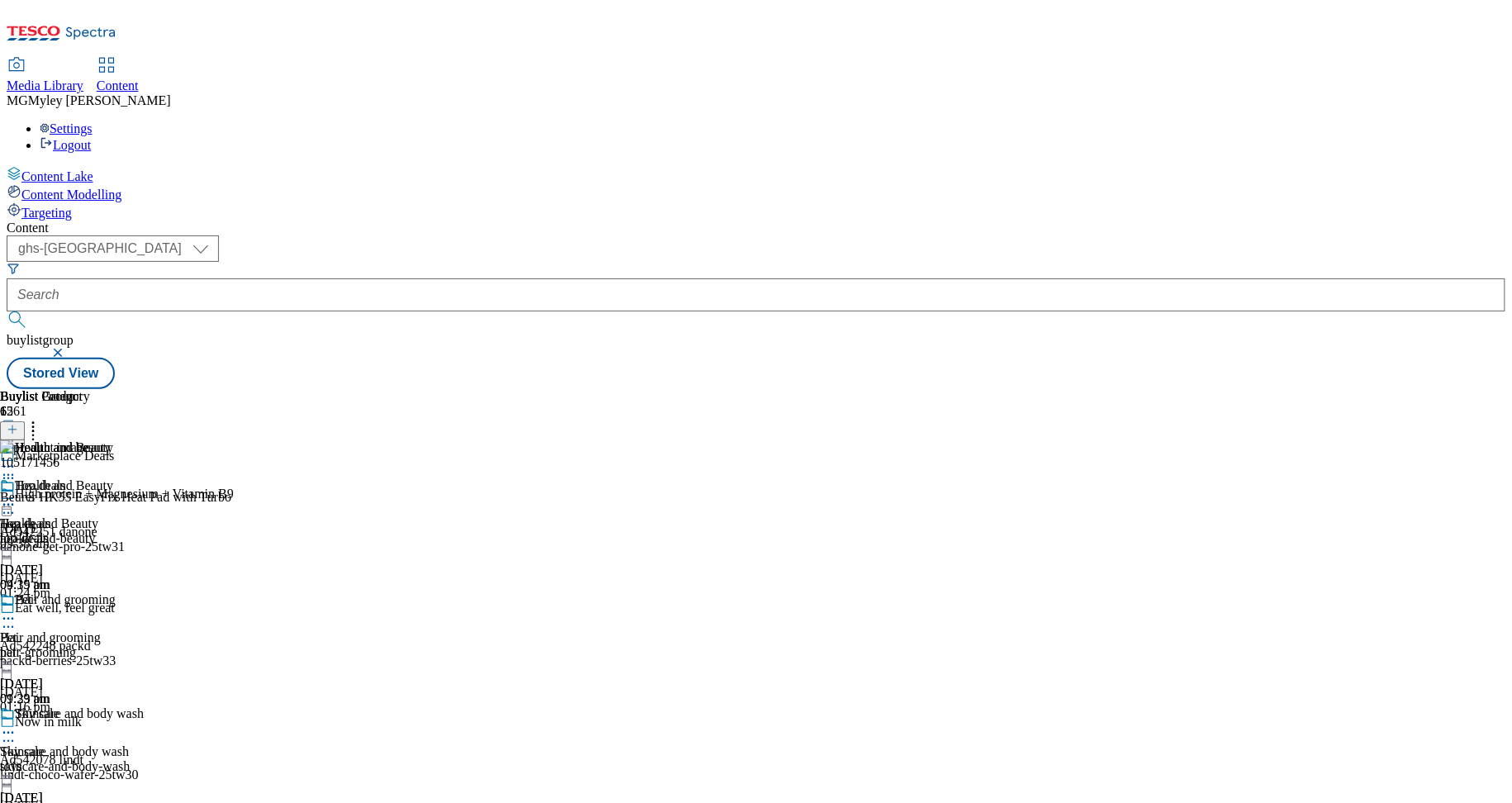
click at [18, 424] on icon at bounding box center [13, 430] width 12 height 12
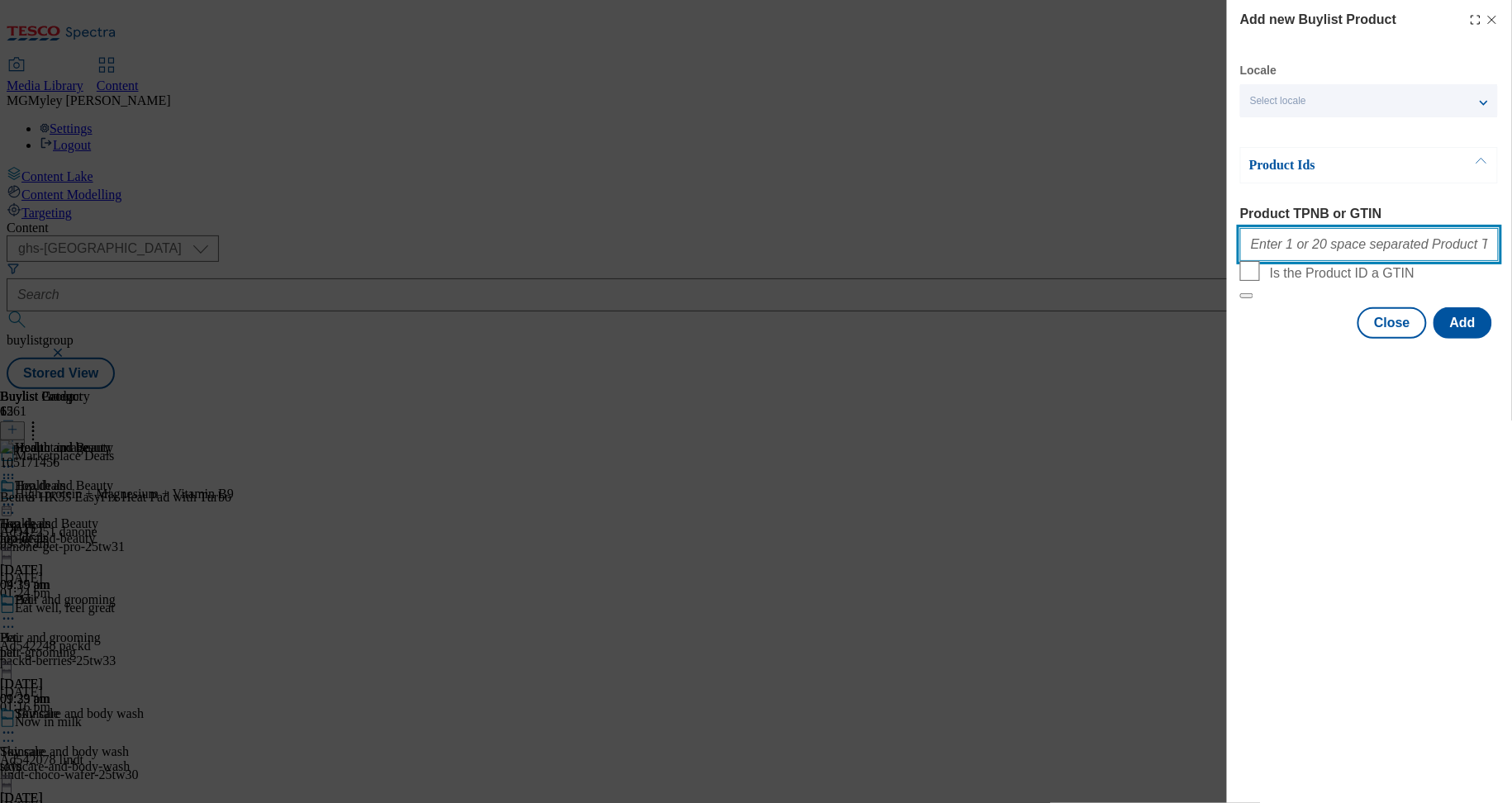
click at [1301, 252] on input "Product TPNB or GTIN" at bounding box center [1369, 244] width 258 height 33
paste input "106080009 105171508 105773121 105773122 105793827 105793859 105793823 105773120…"
type input "106080009 105171508 105773121 105773122 105793827 105793859 105793823 105773120…"
click at [1458, 339] on button "Add" at bounding box center [1463, 322] width 59 height 31
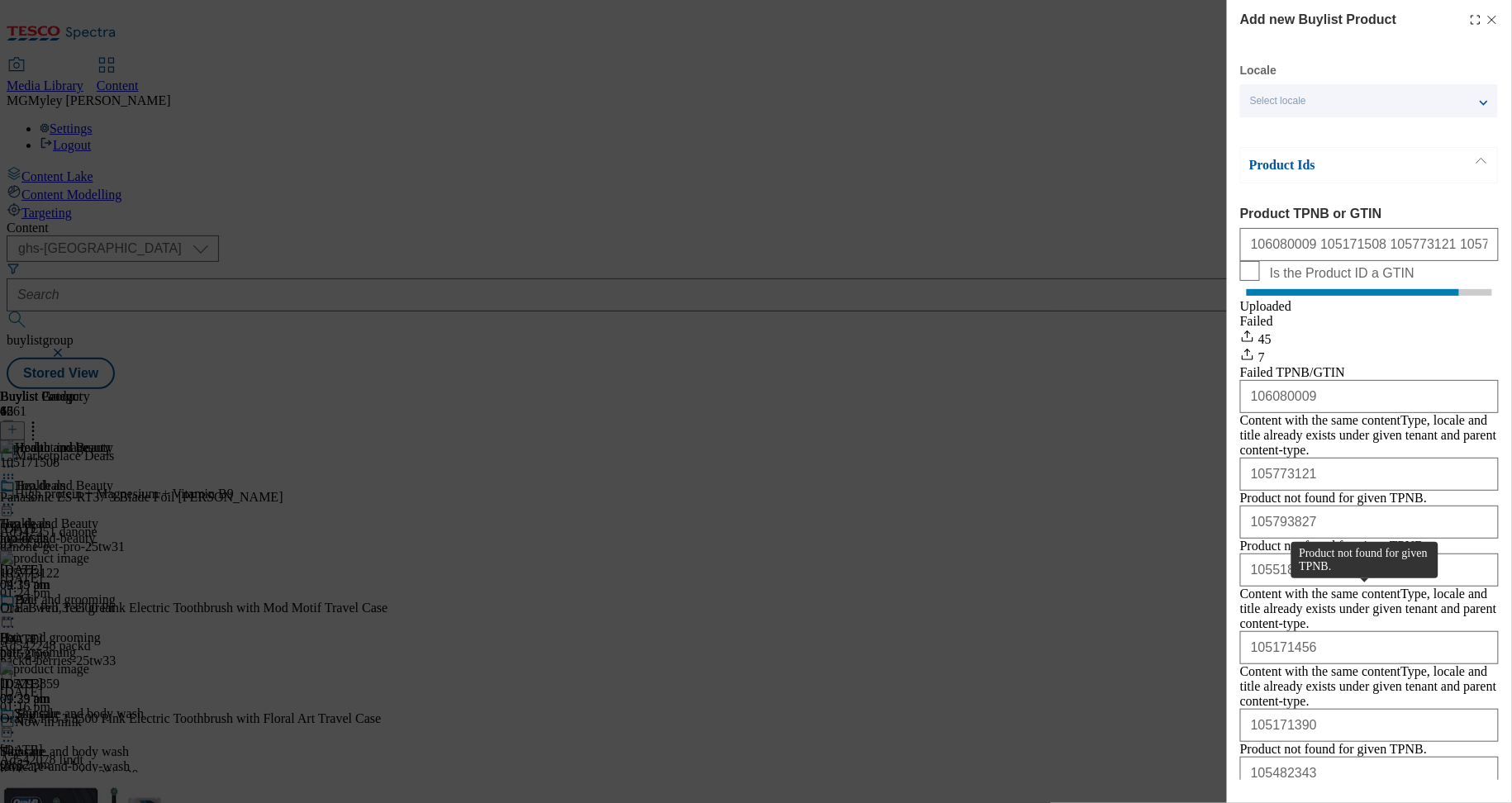
scroll to position [136, 0]
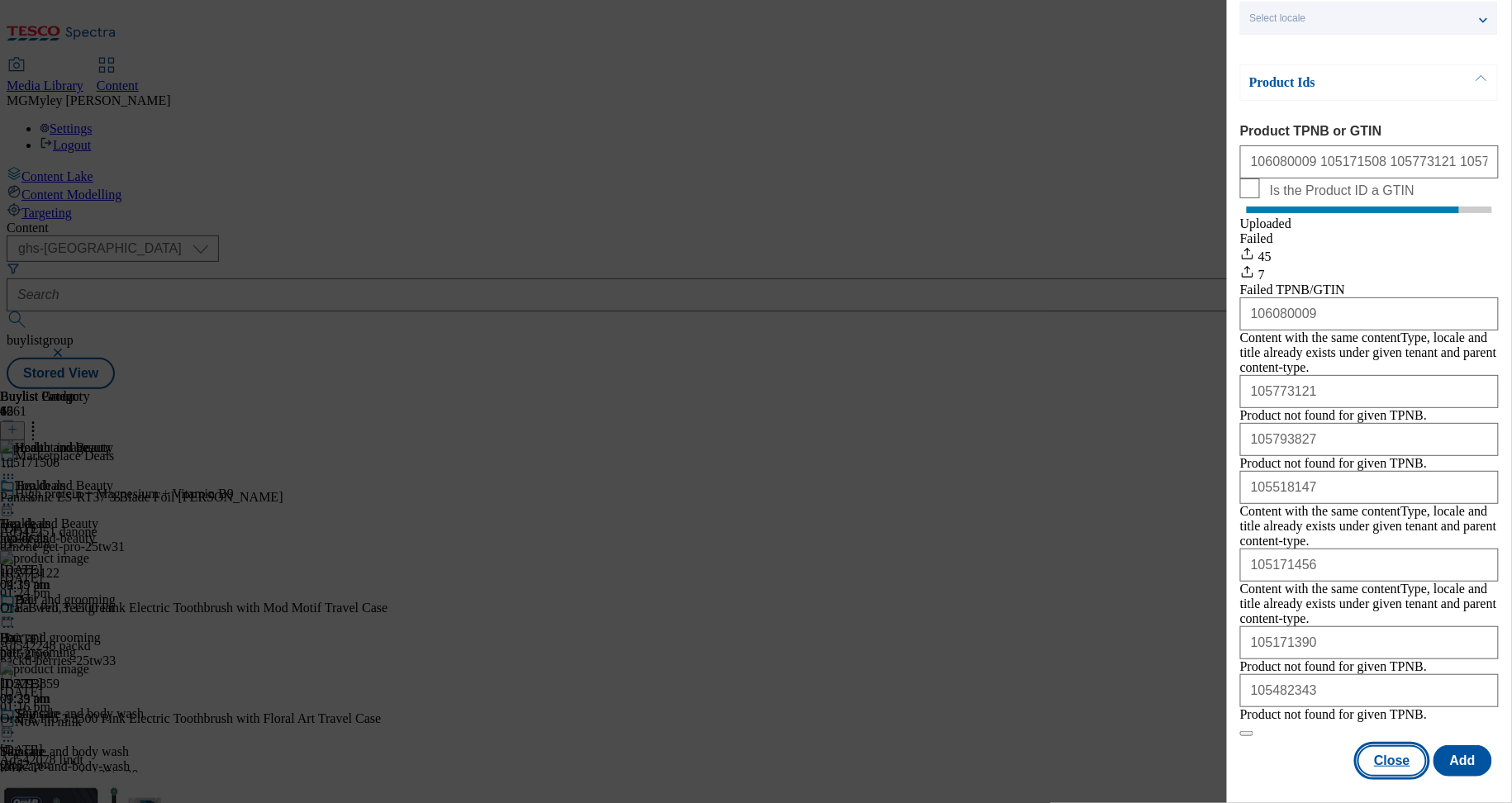
click at [1416, 765] on button "Close" at bounding box center [1392, 760] width 70 height 31
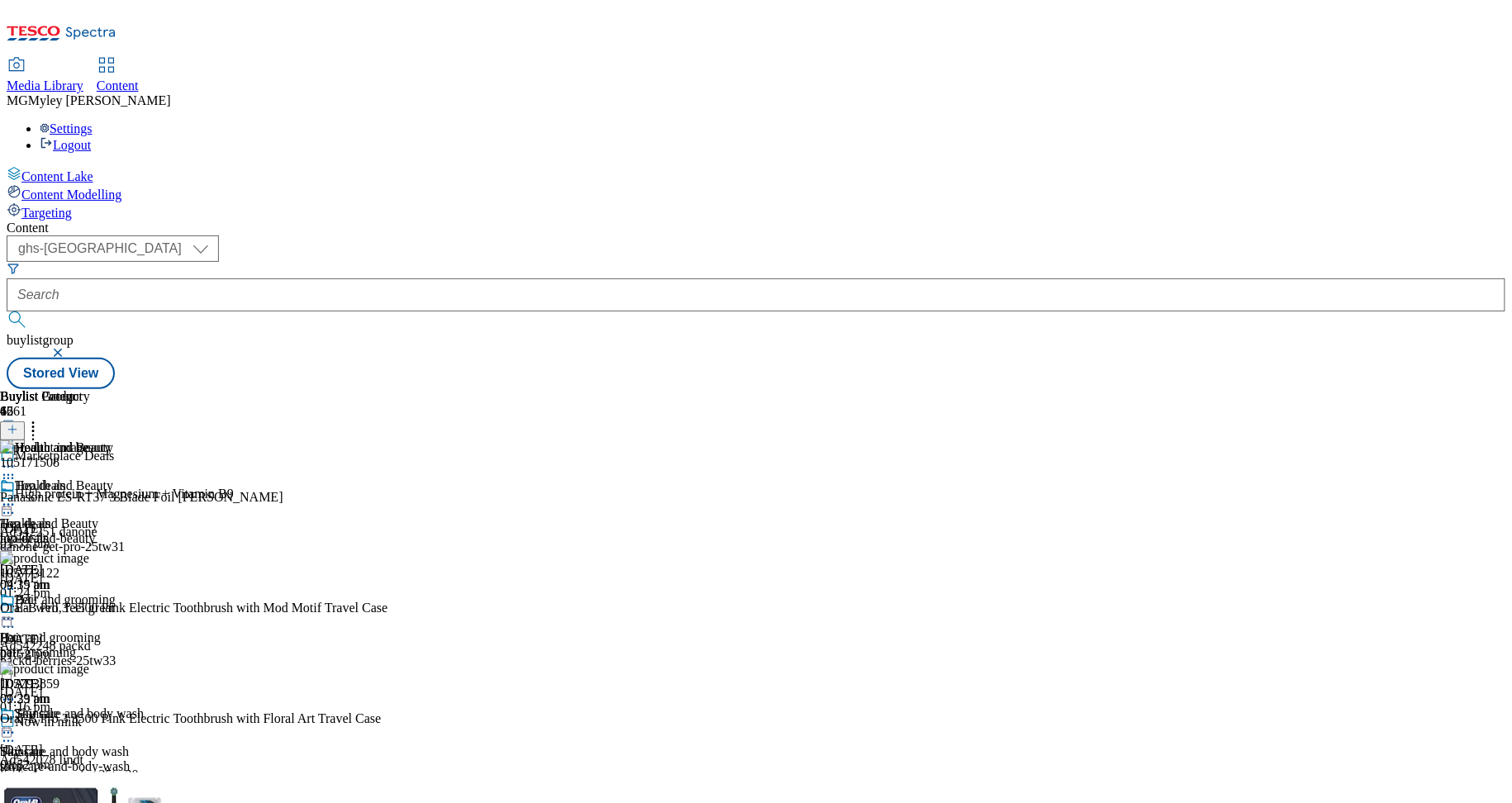
scroll to position [707, 0]
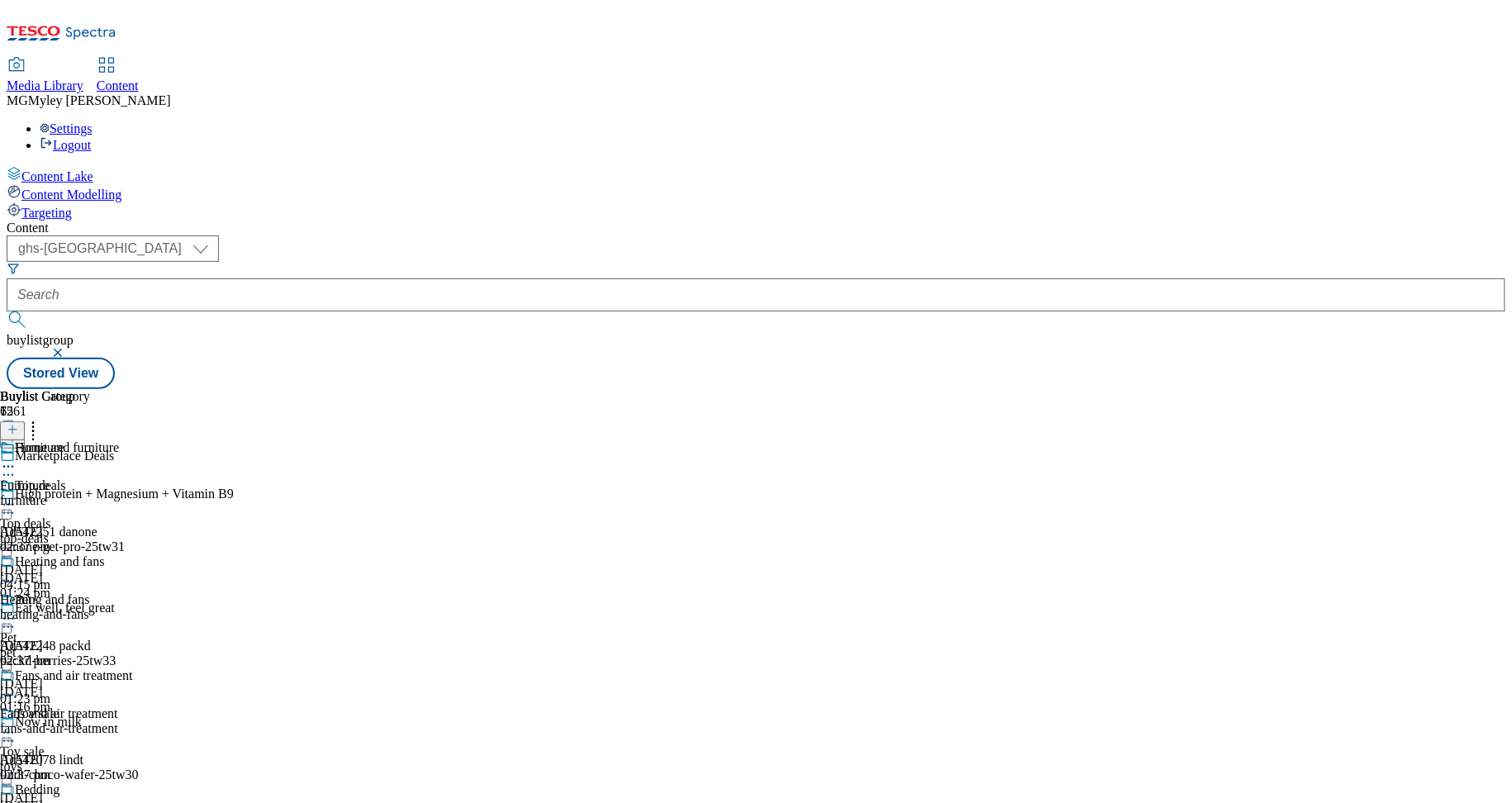
click at [133, 493] on div "furniture" at bounding box center [66, 501] width 133 height 15
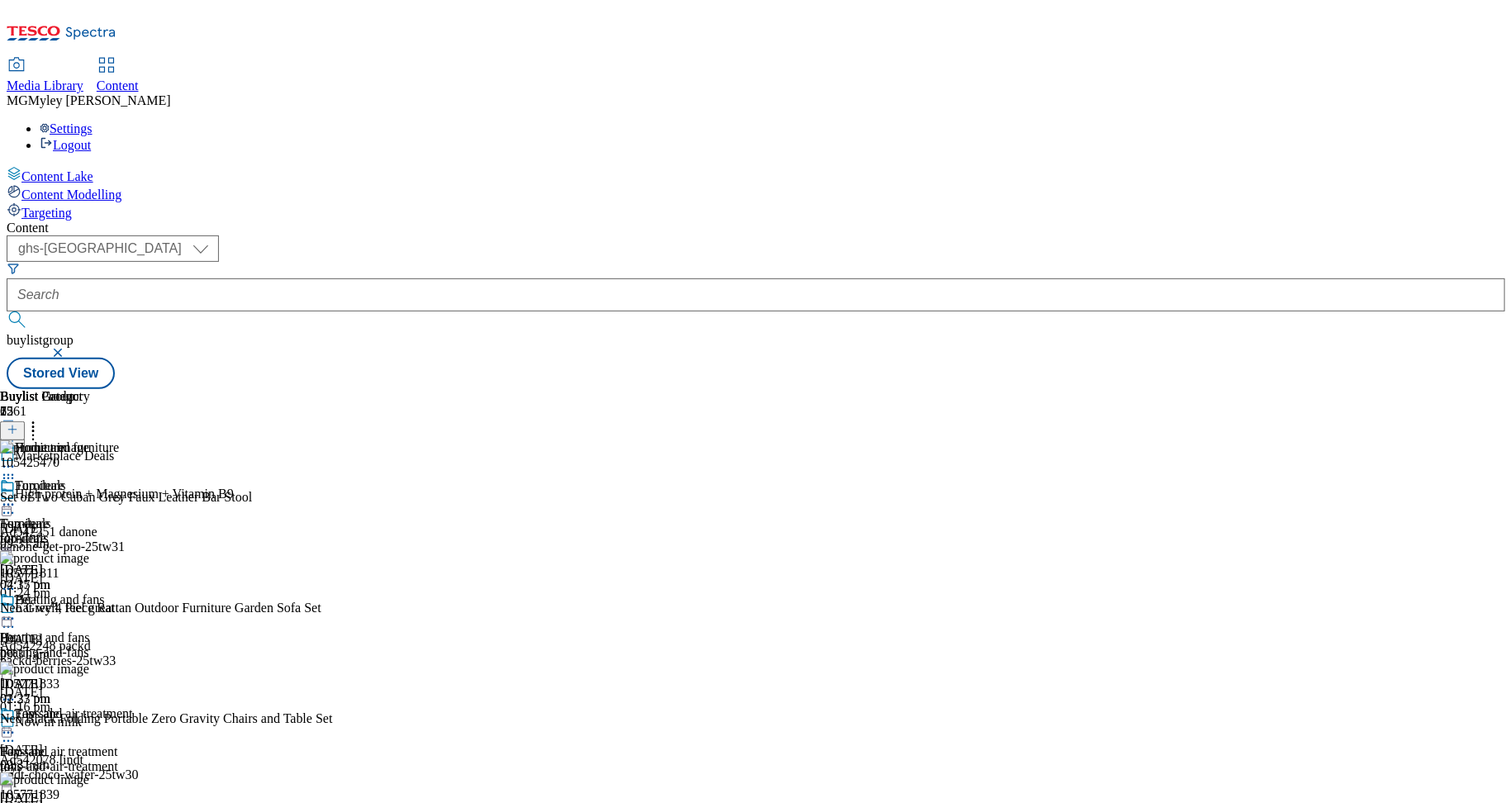
click at [18, 424] on icon at bounding box center [13, 430] width 12 height 12
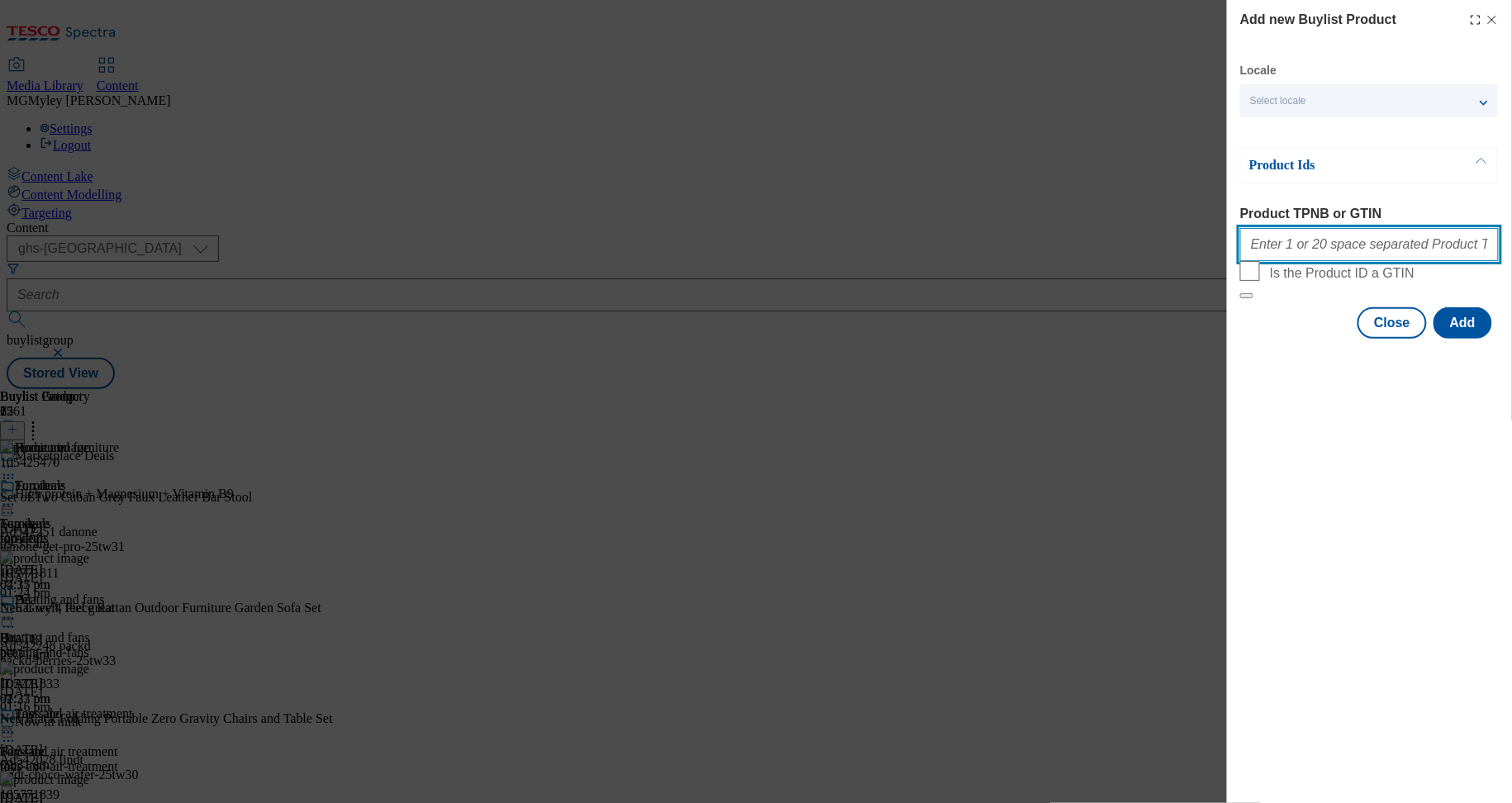
click at [1286, 252] on input "Product TPNB or GTIN" at bounding box center [1369, 244] width 258 height 33
paste input "105425470 105771811 105771833 105771839 105771816 105771818 105771828 105771849…"
type input "105425470 105771811 105771833 105771839 105771816 105771818 105771828 105771849…"
click at [1452, 339] on button "Add" at bounding box center [1463, 322] width 59 height 31
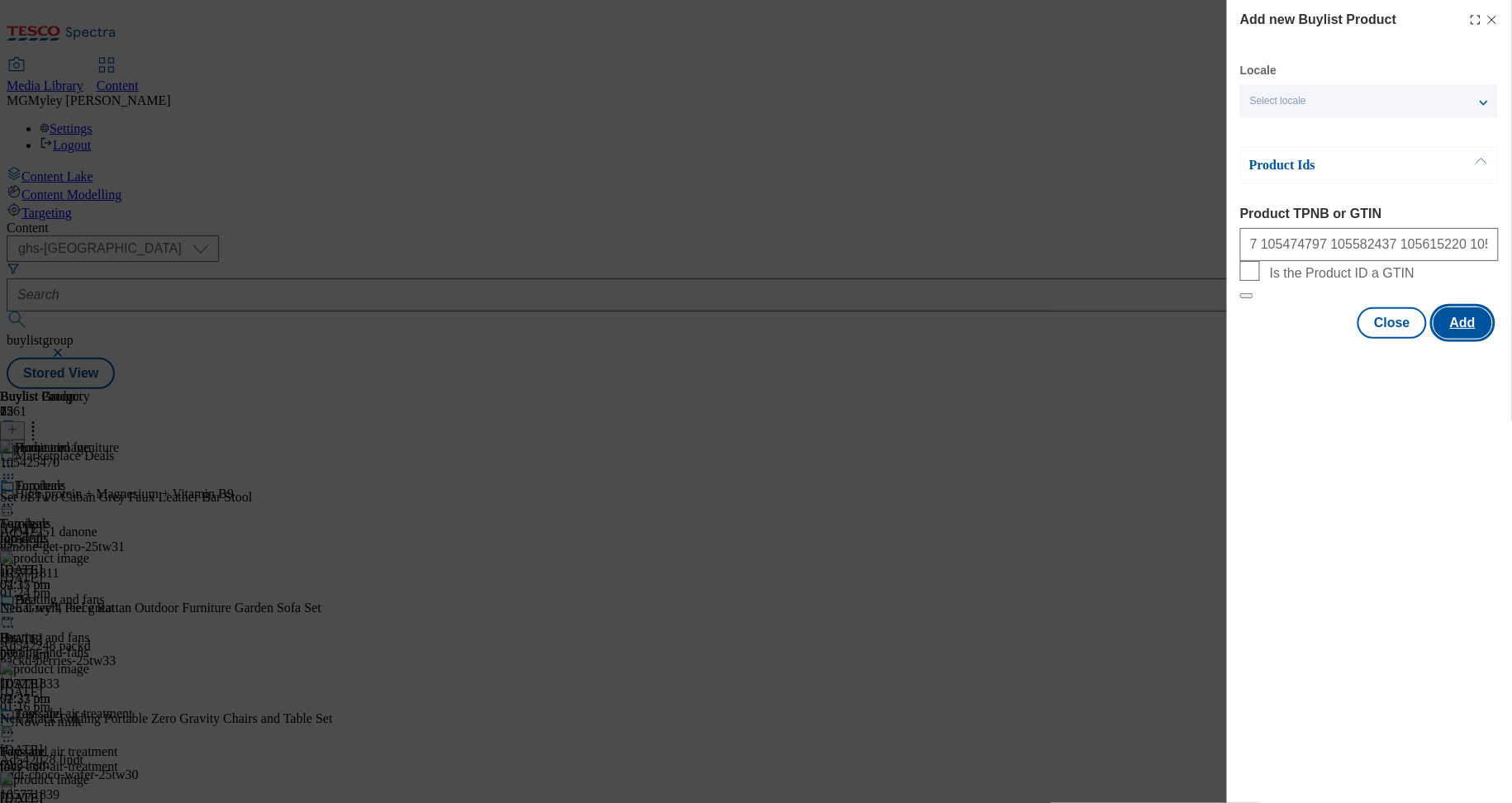
scroll to position [0, 0]
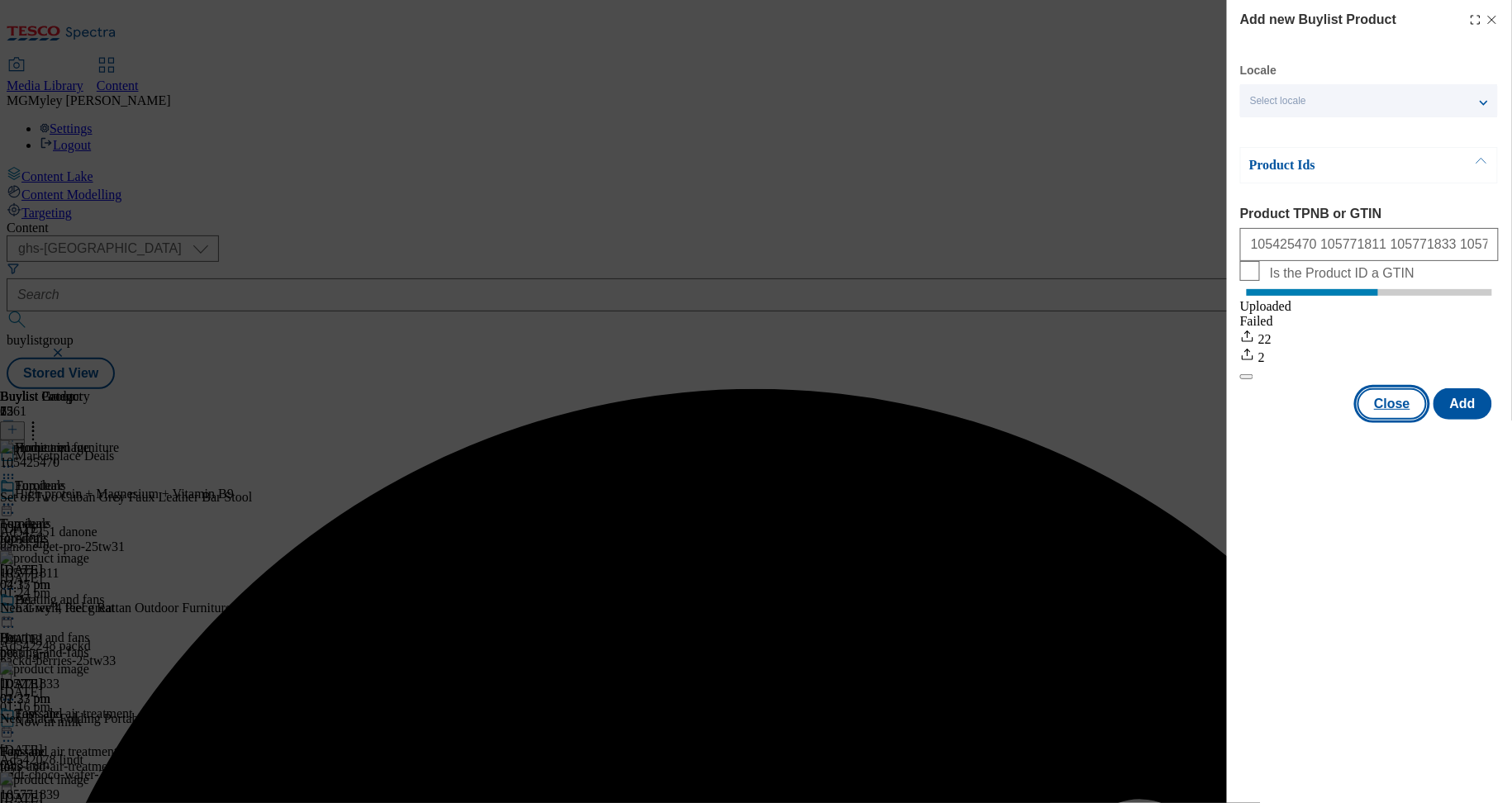
click at [1396, 420] on button "Close" at bounding box center [1392, 404] width 70 height 31
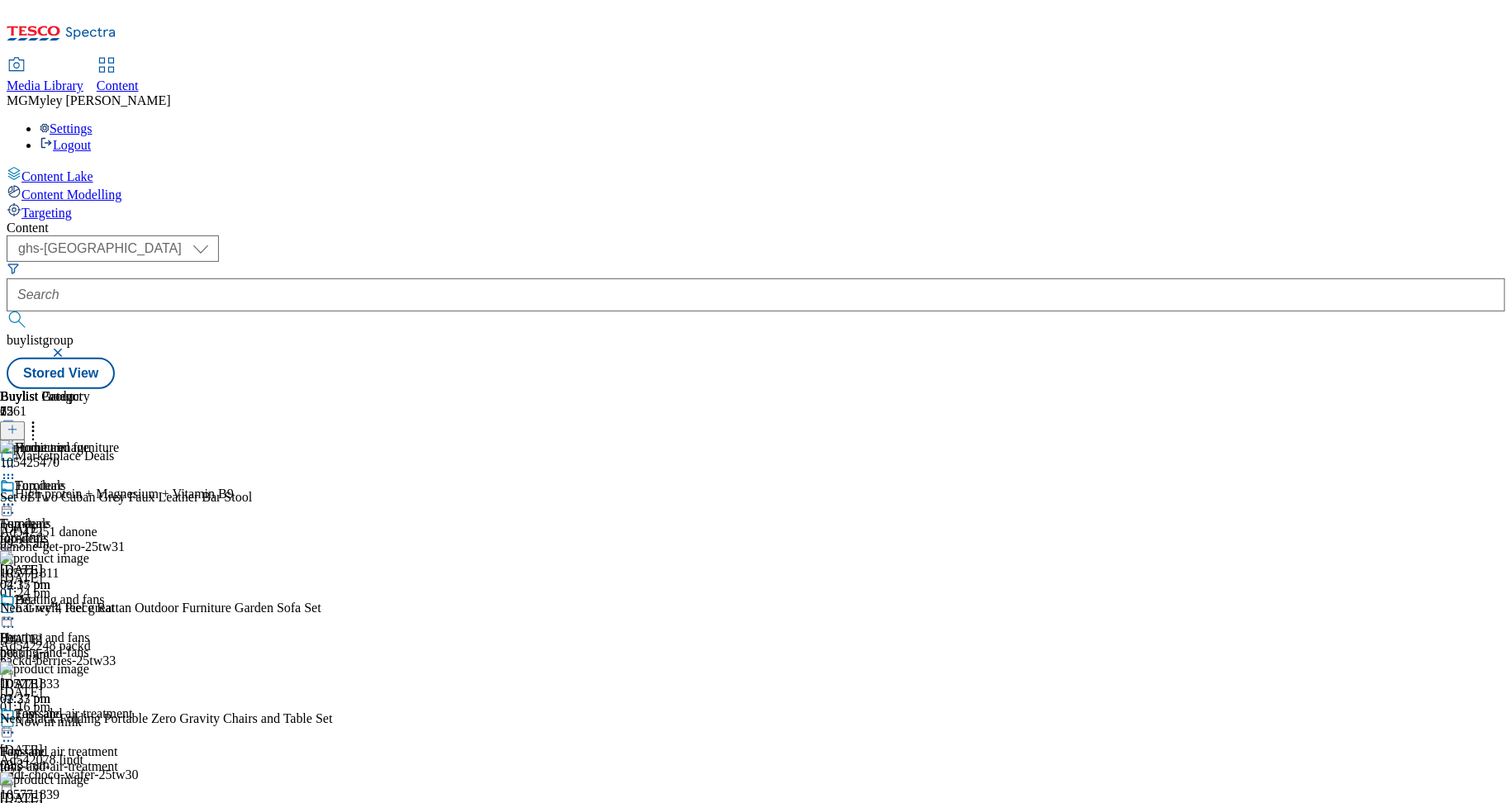
scroll to position [747, 0]
click at [89, 630] on span "Heating and fans" at bounding box center [44, 638] width 89 height 15
click at [18, 424] on icon at bounding box center [13, 430] width 12 height 12
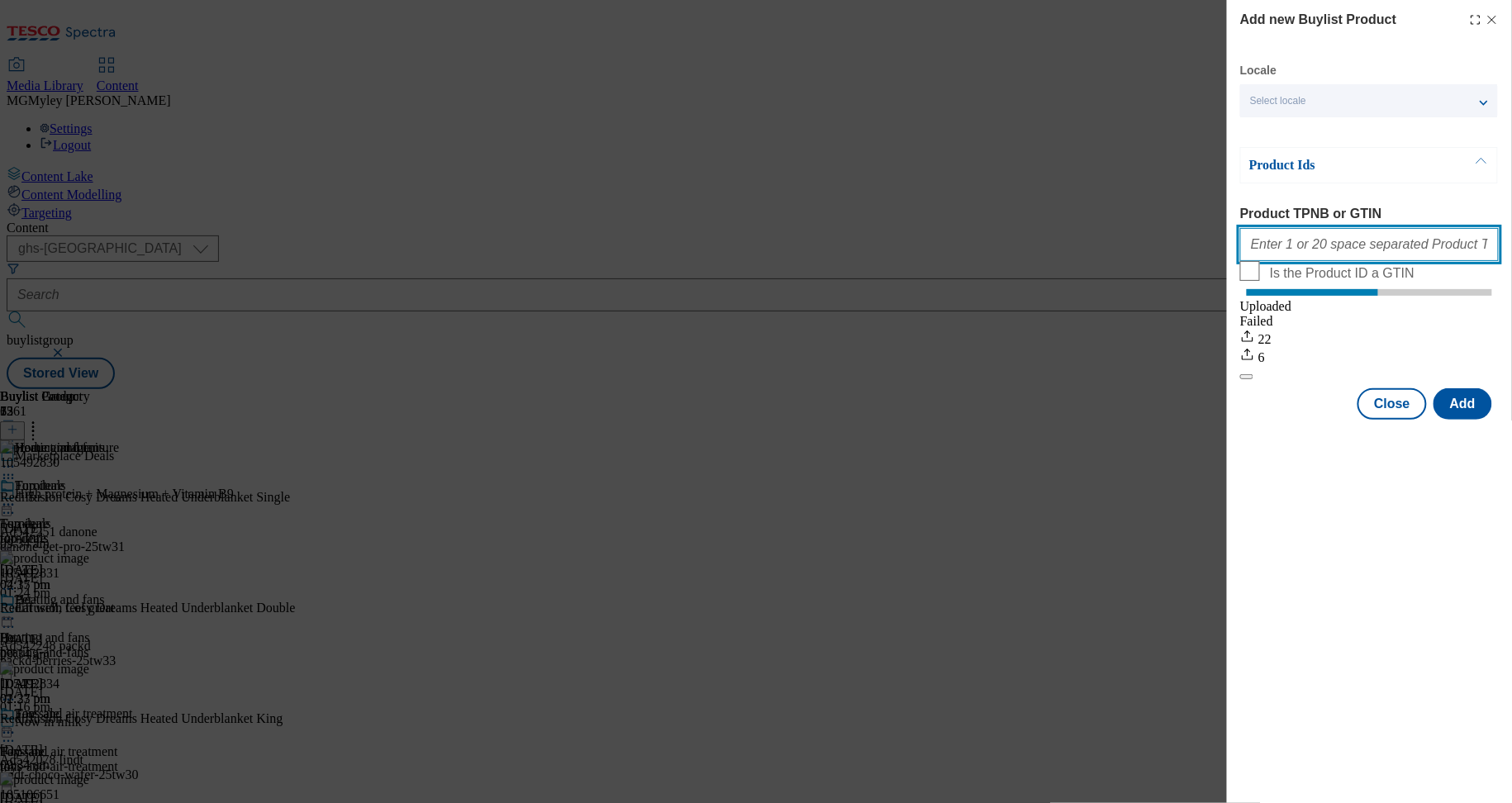
click at [1294, 251] on input "Product TPNB or GTIN" at bounding box center [1369, 244] width 258 height 33
paste input "105492830 105492834 105106651 105550288 105550285 105550289 105550286 105425454…"
type input "105492830 105492834 105106651 105550288 105550285 105550289 105550286 105425454…"
click at [1451, 420] on button "Add" at bounding box center [1463, 404] width 59 height 31
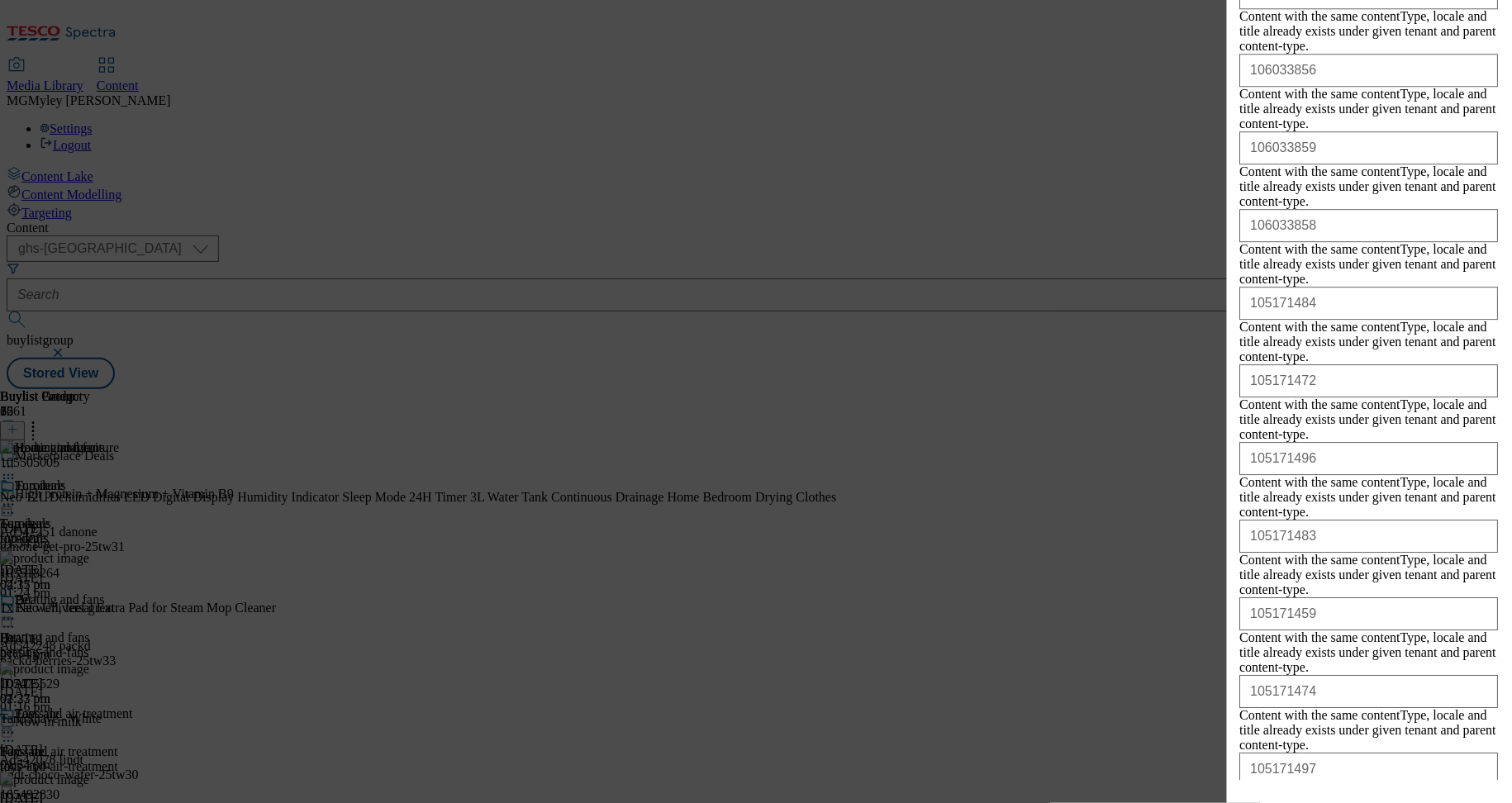
scroll to position [1849, 0]
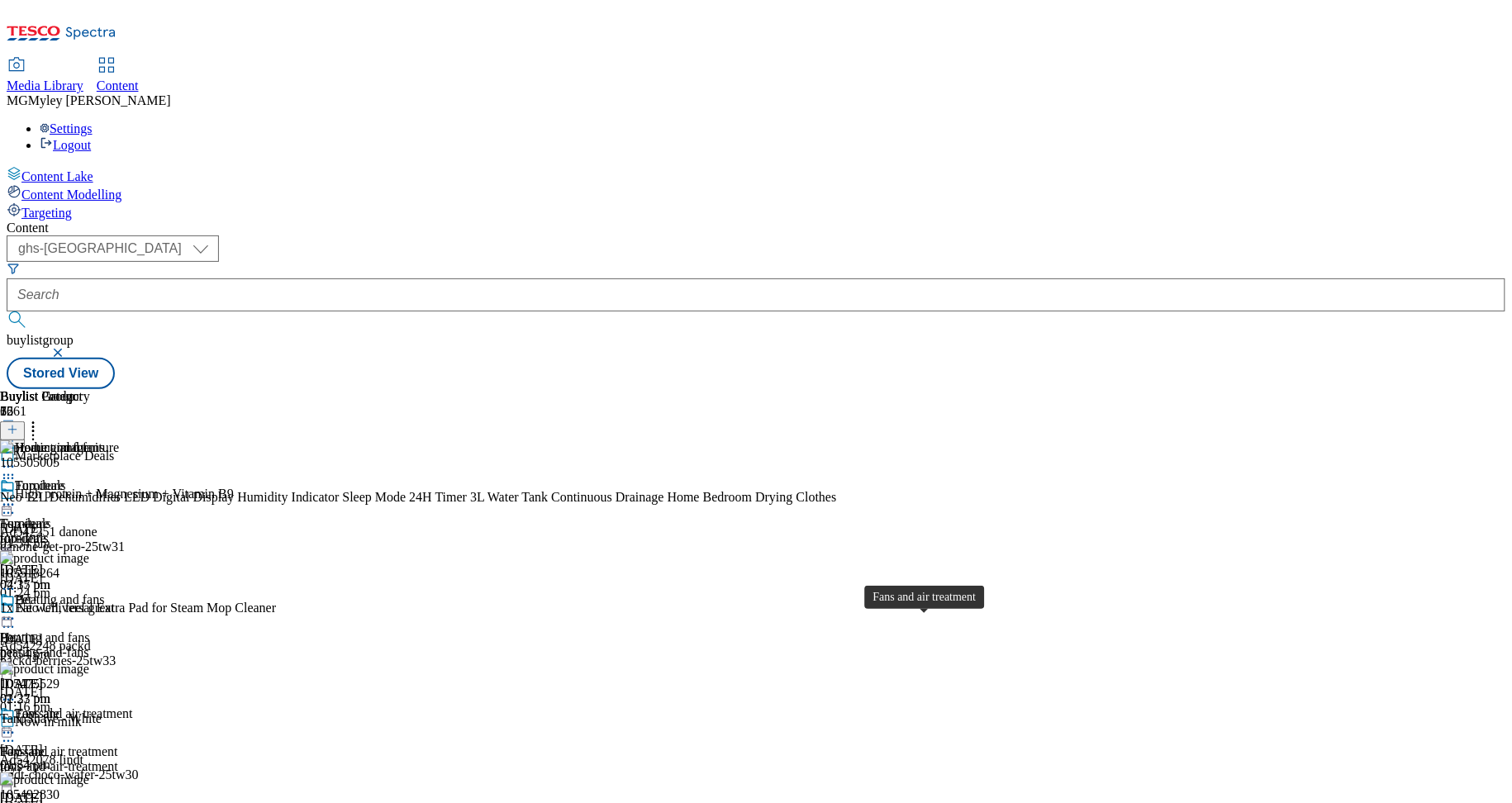
scroll to position [77, 0]
click at [133, 759] on div "fans-and-air-treatment" at bounding box center [66, 767] width 133 height 15
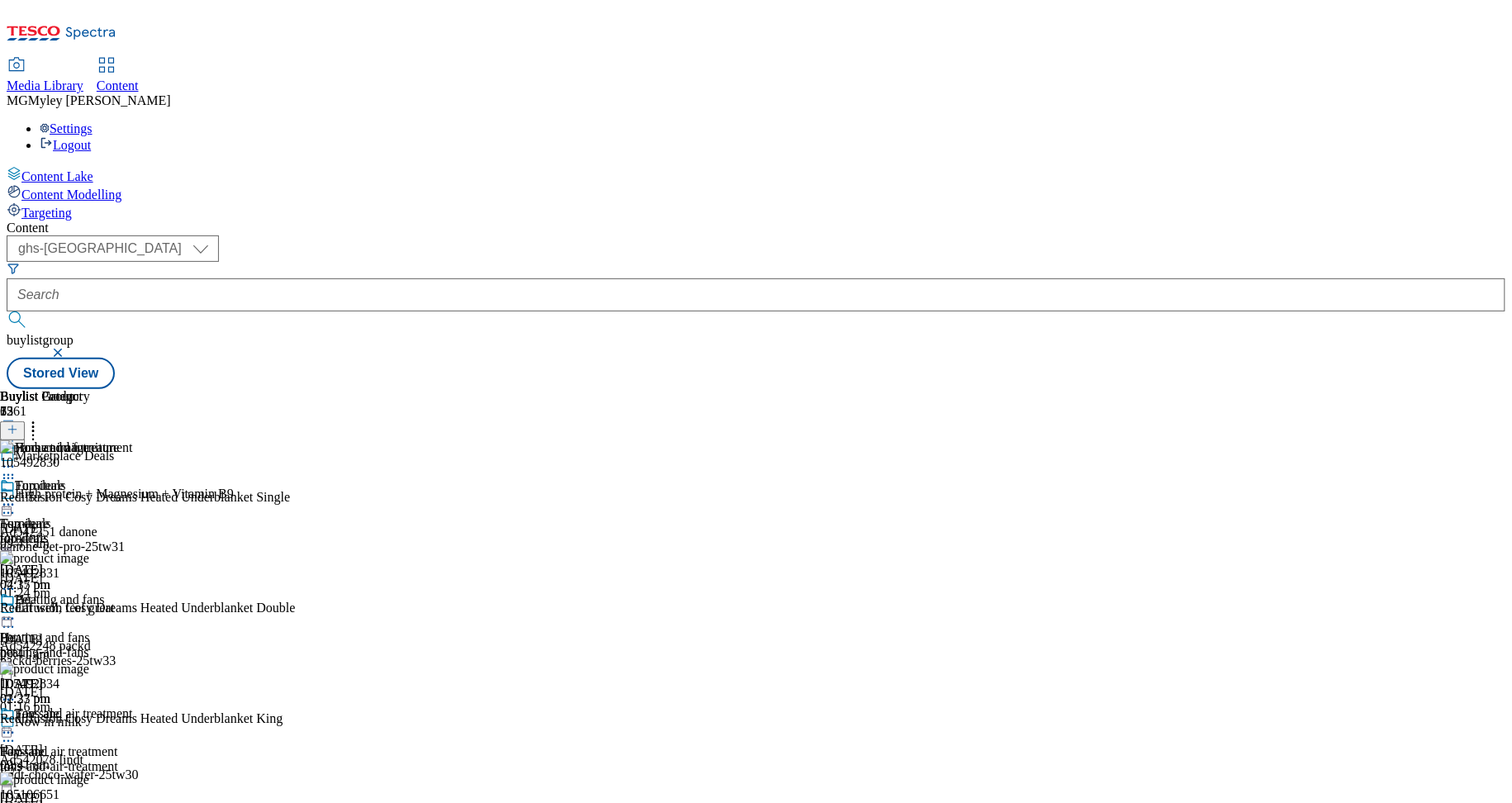
scroll to position [315, 0]
click at [18, 424] on icon at bounding box center [13, 430] width 12 height 12
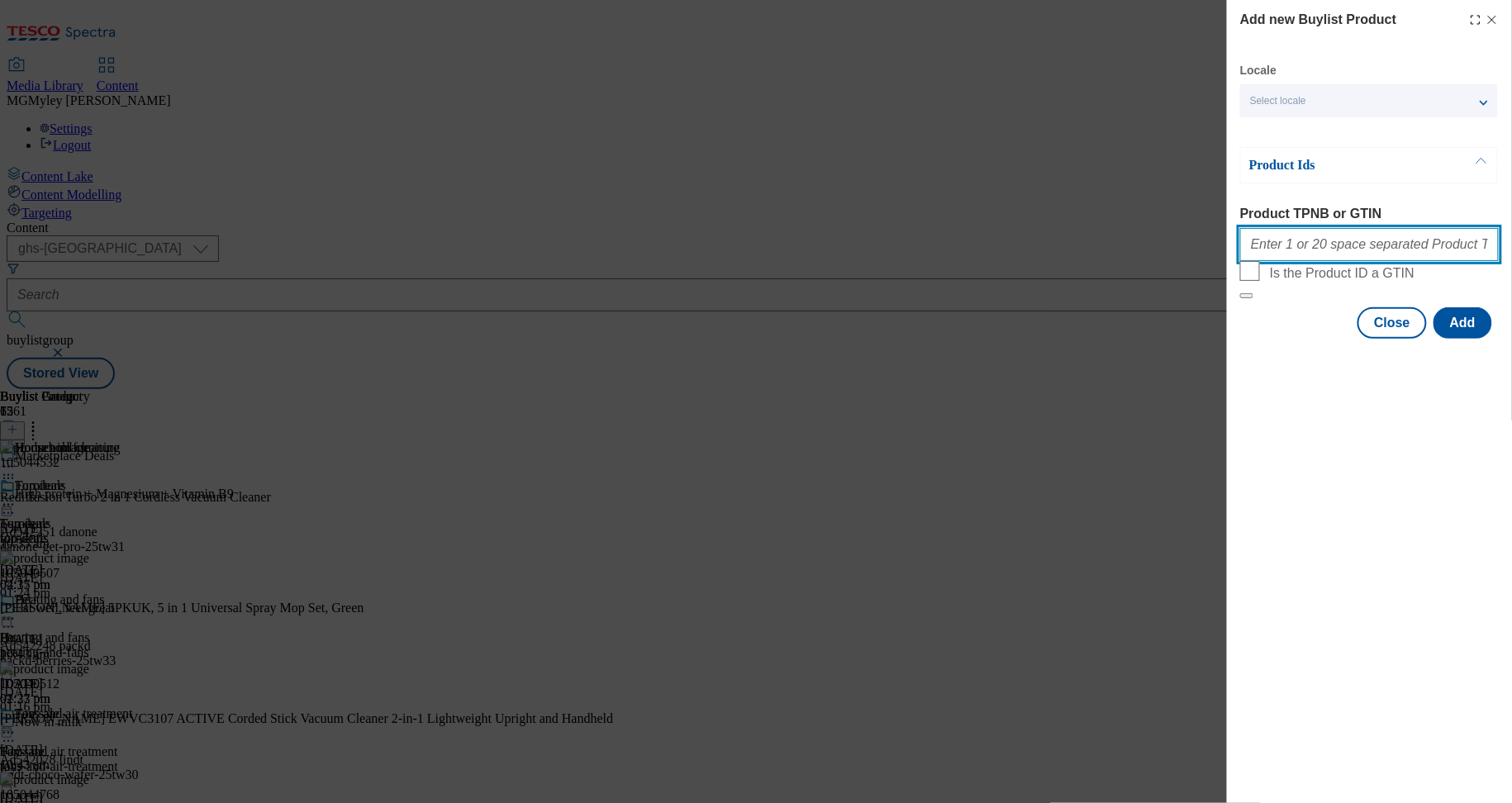
click at [1328, 254] on input "Product TPNB or GTIN" at bounding box center [1369, 244] width 258 height 33
paste input "105044532 105583719"
type input "105044532 105583719"
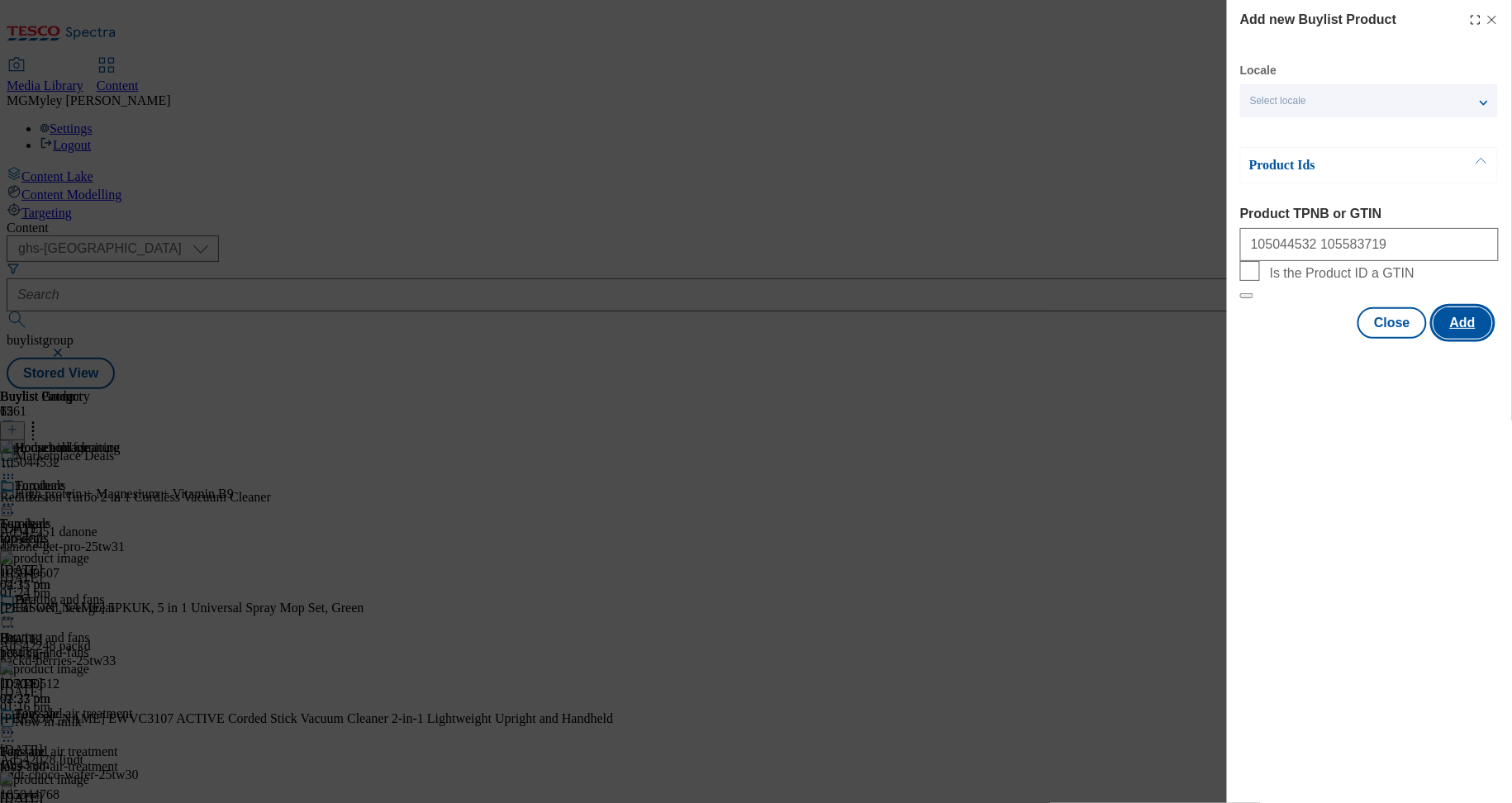
click at [1483, 339] on button "Add" at bounding box center [1463, 322] width 59 height 31
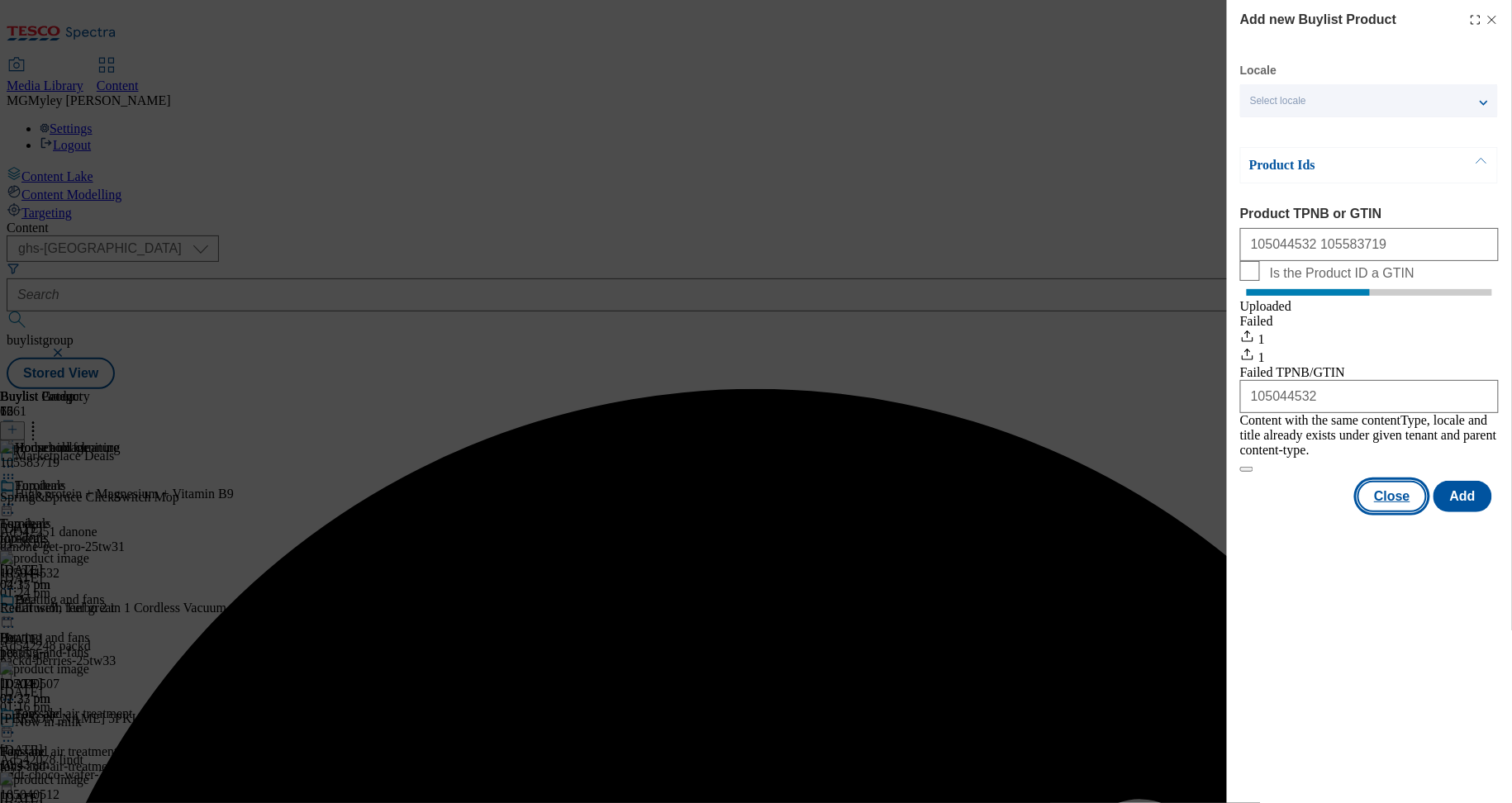
click at [1386, 495] on button "Close" at bounding box center [1392, 496] width 70 height 31
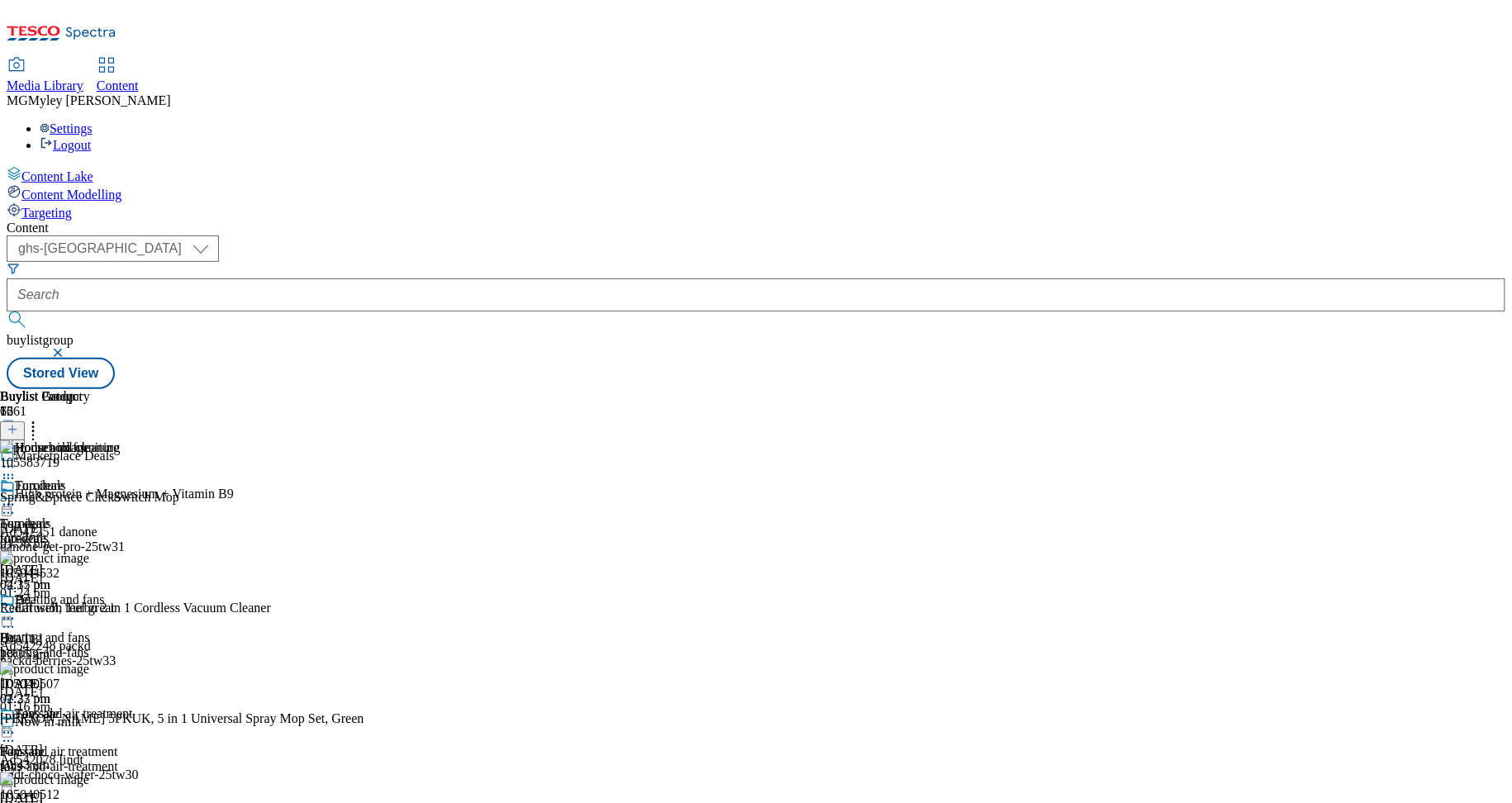
click at [121, 478] on div "Top deals Top deals top-deals 9 Sept 2025 04:15 pm" at bounding box center [60, 535] width 121 height 114
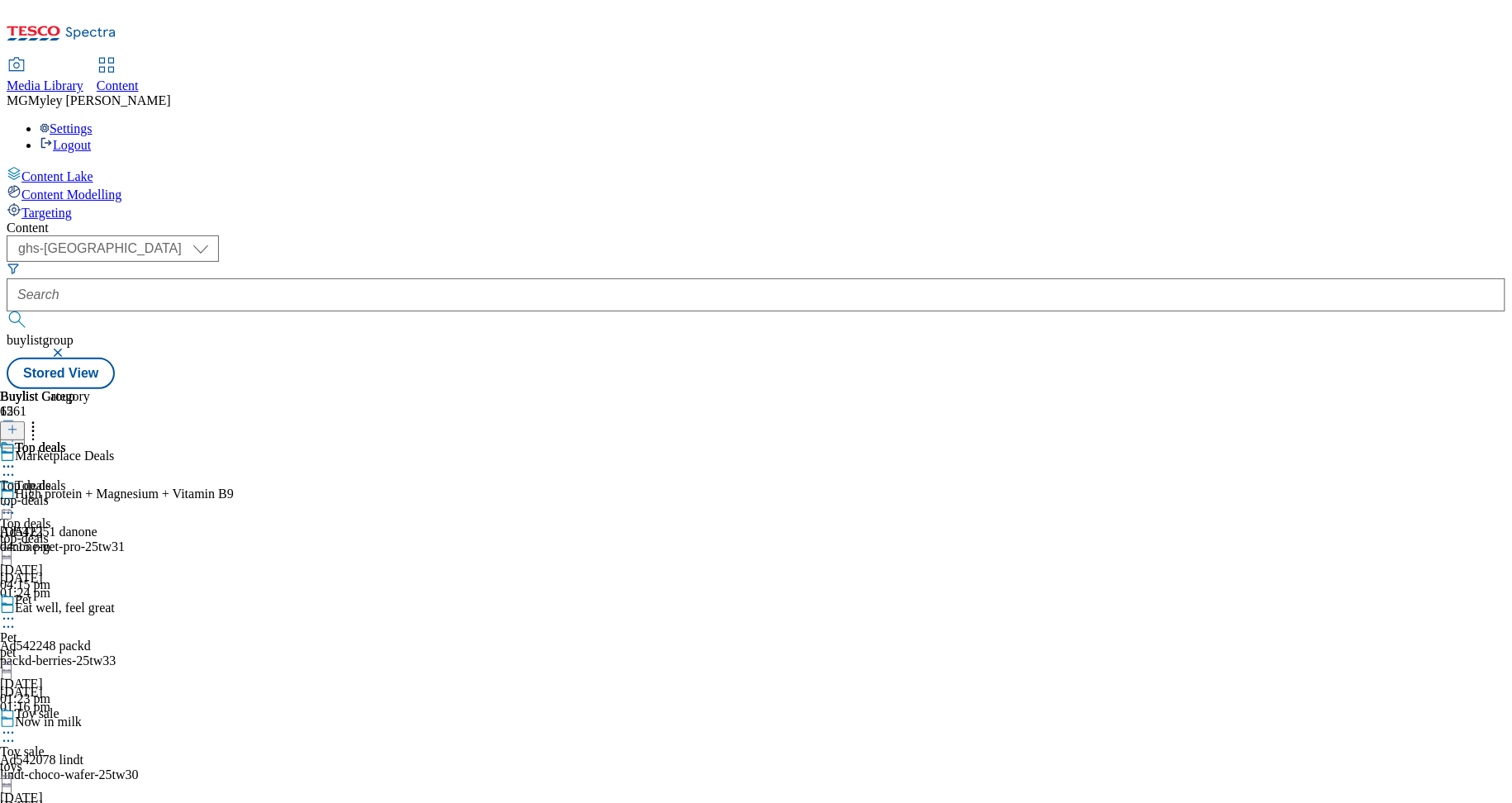
click at [90, 441] on div "Top deals Top deals top-deals 9 Sept 2025 04:15 pm" at bounding box center [44, 498] width 90 height 114
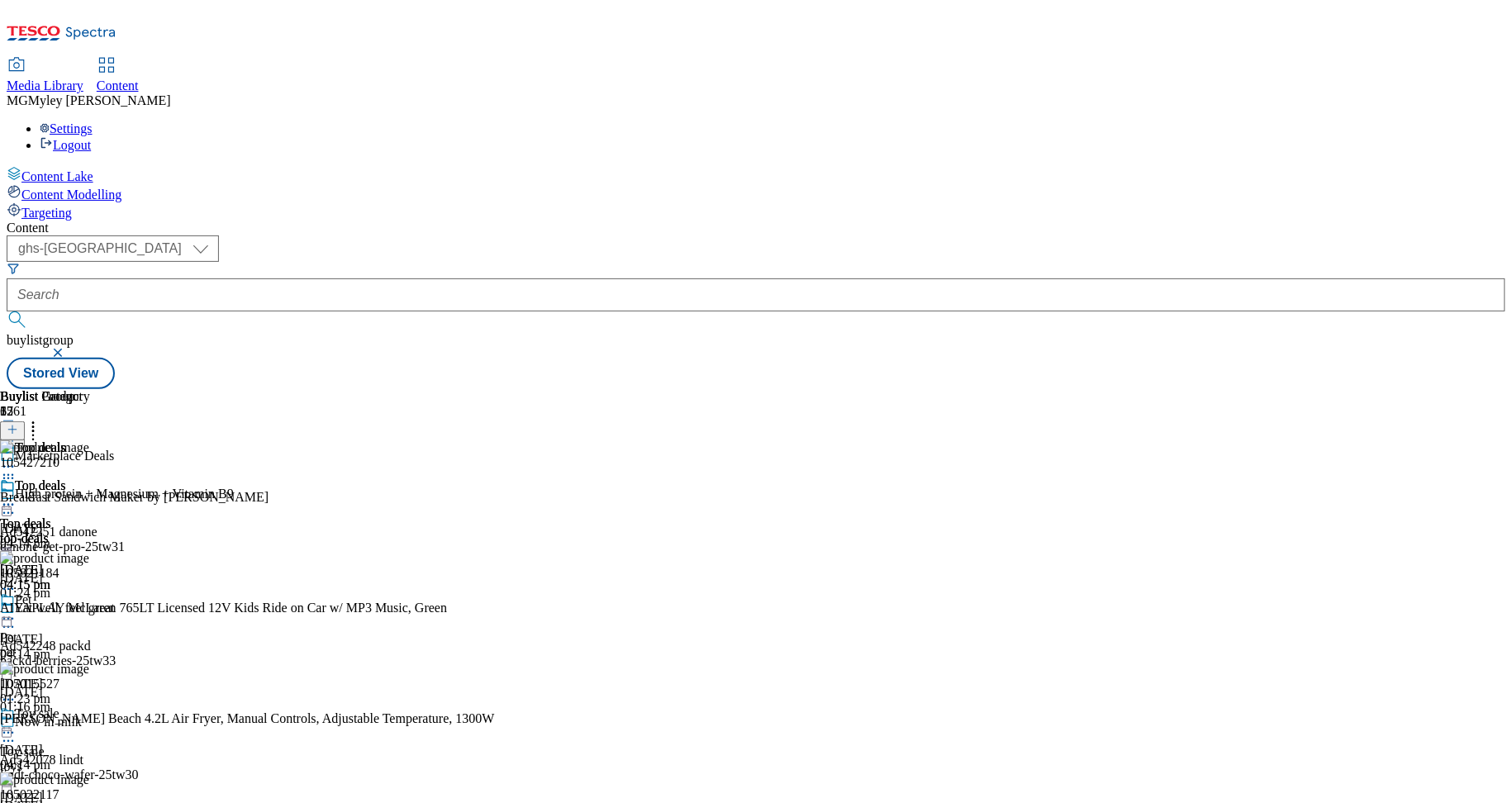
click at [17, 430] on line at bounding box center [13, 430] width 8 height 0
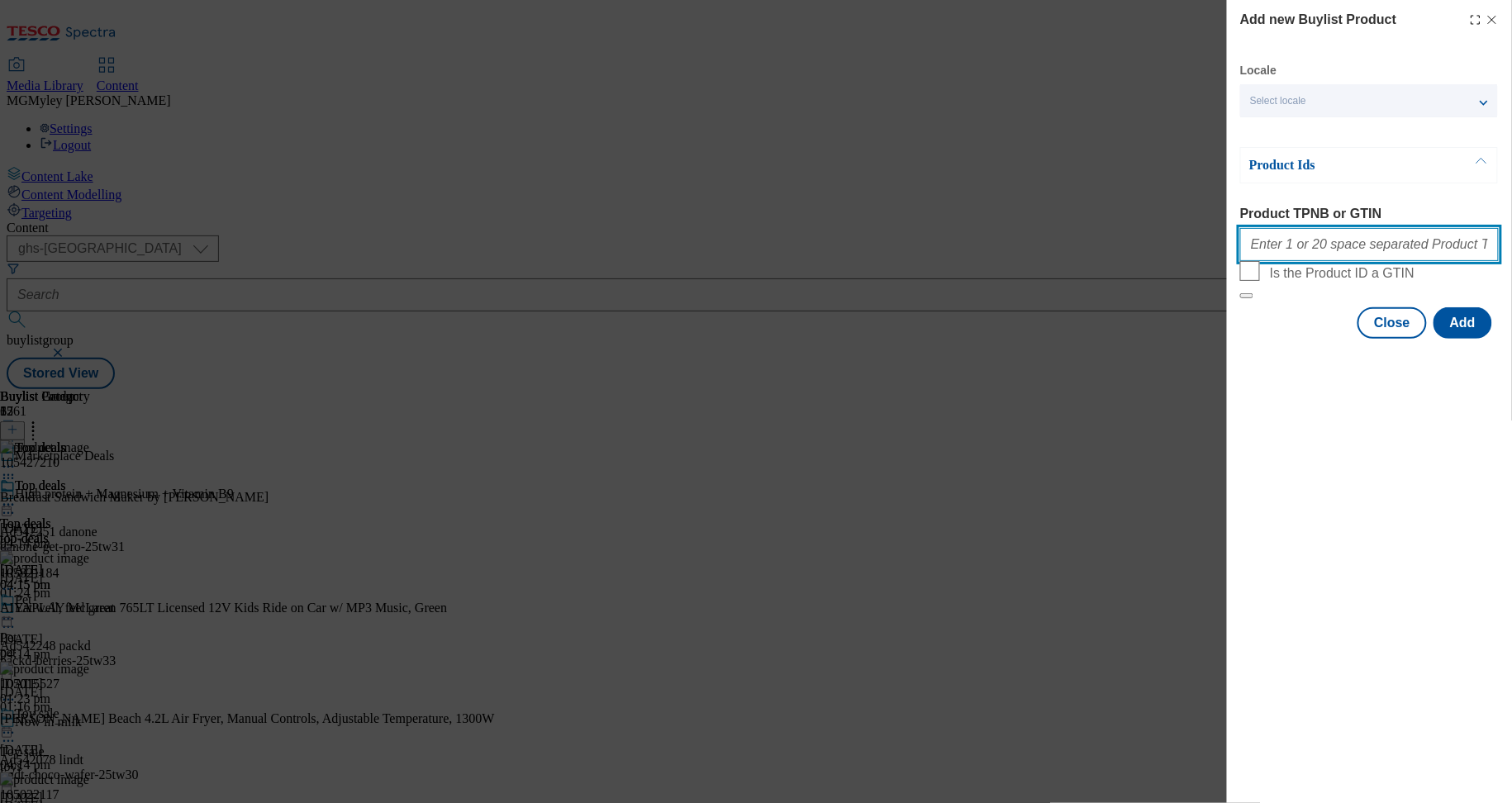
click at [1381, 247] on input "Product TPNB or GTIN" at bounding box center [1369, 244] width 258 height 33
paste input "105627535 105949850 105492831 105482326 105482325 105482329 105482323 105482331…"
type input "105627535 105949850 105492831 105482326 105482325 105482329 105482323 105482331…"
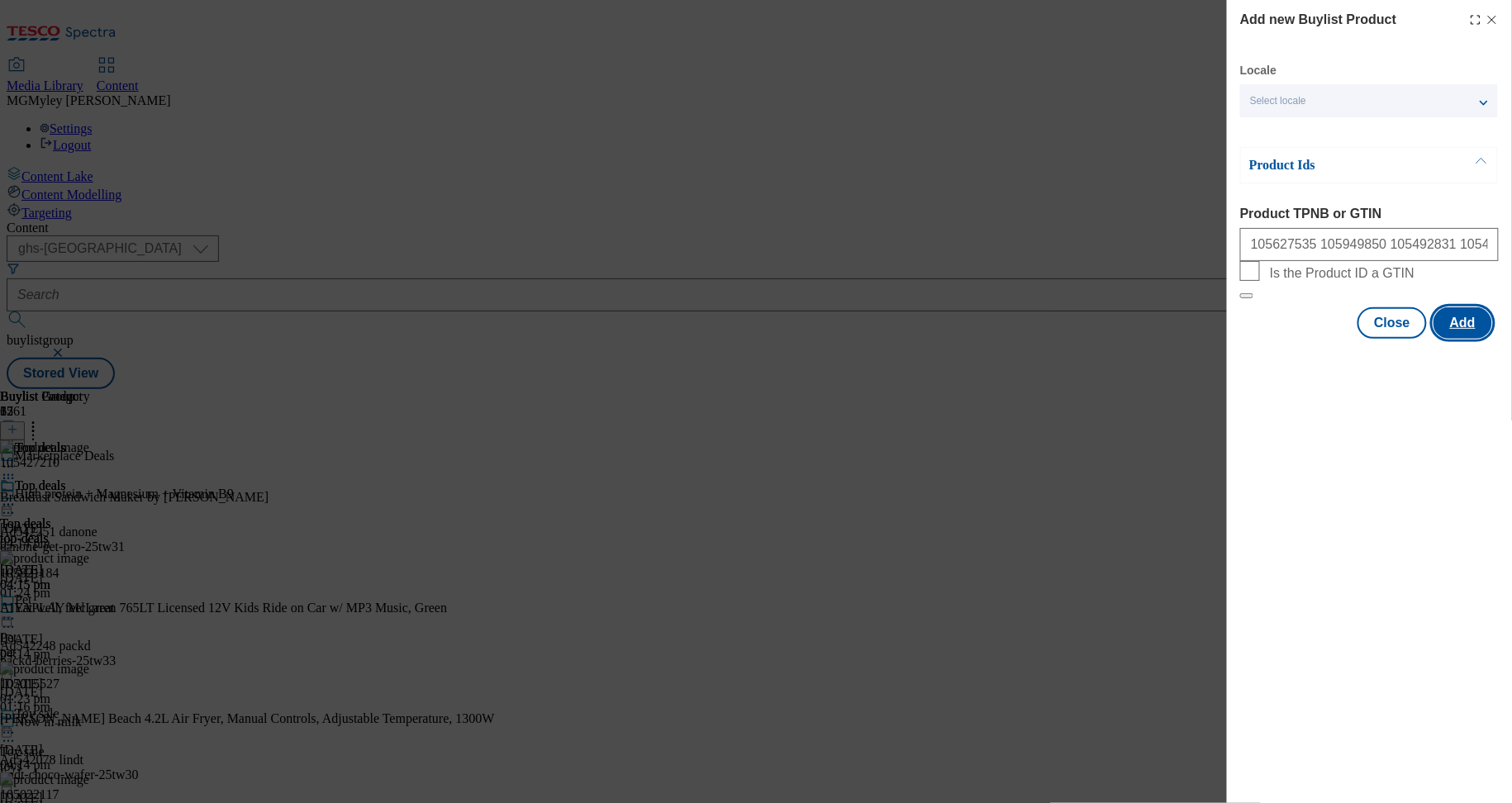
click at [1467, 339] on button "Add" at bounding box center [1463, 322] width 59 height 31
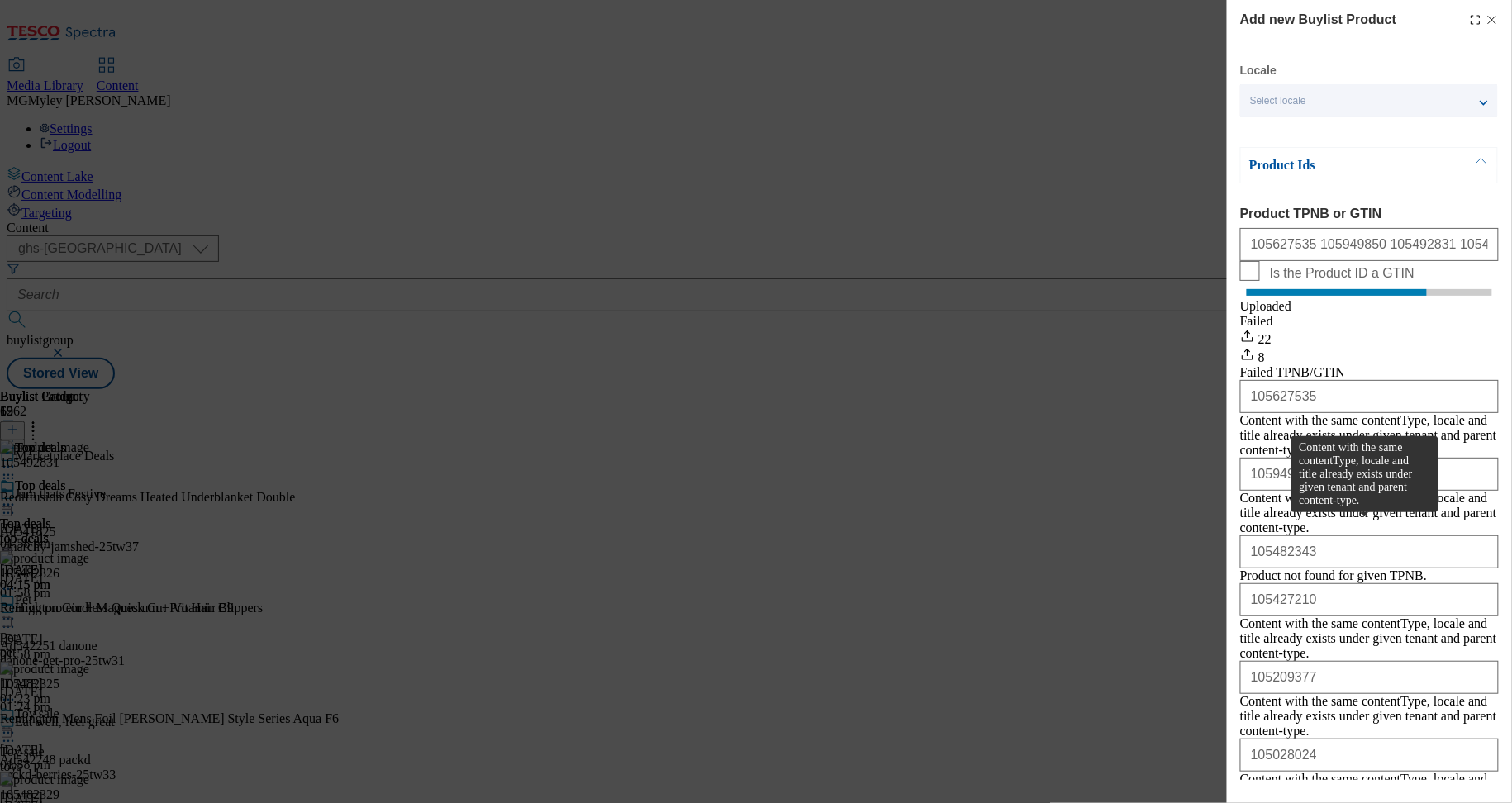
scroll to position [200, 0]
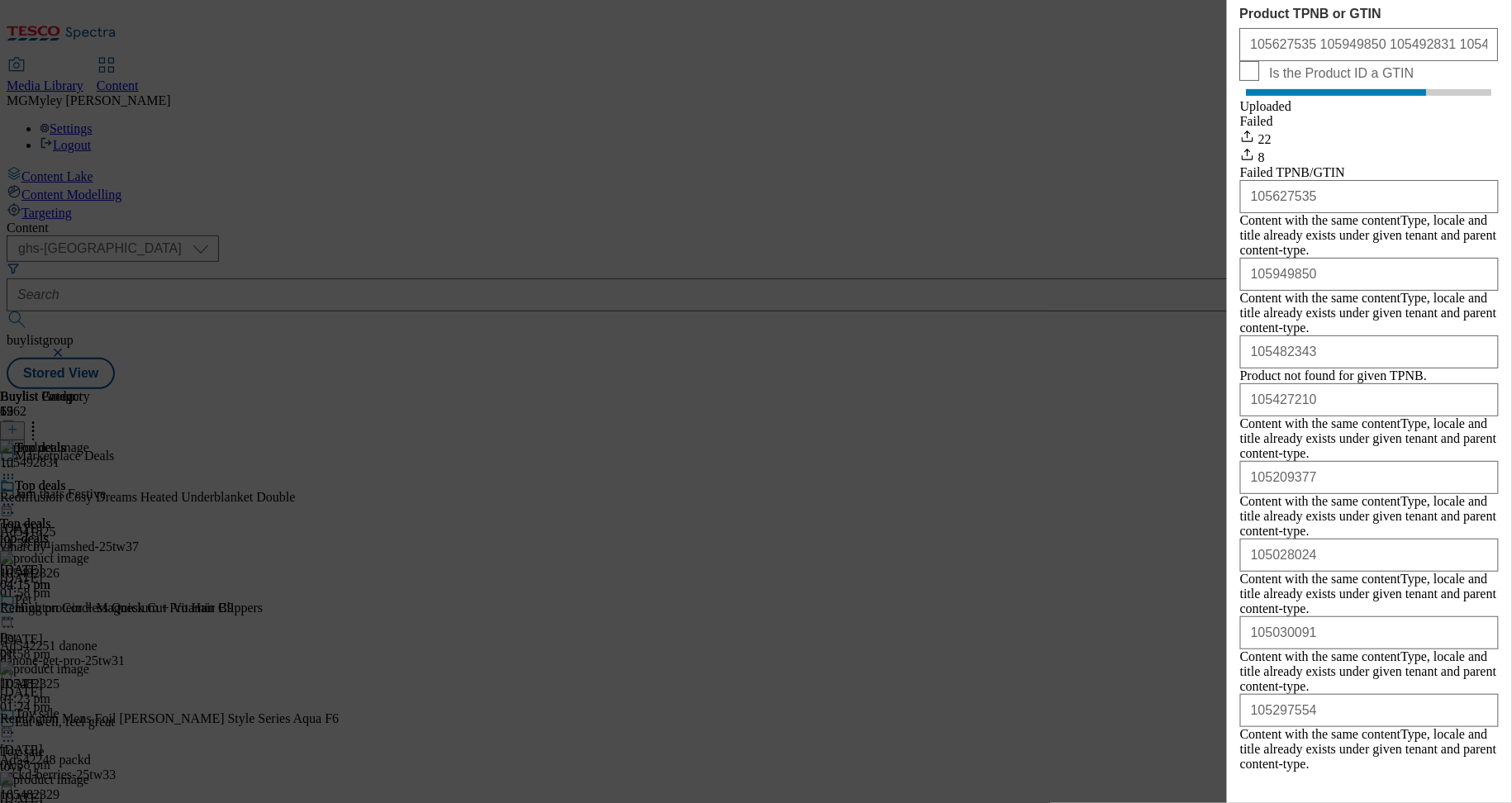
click at [1394, 795] on button "Close" at bounding box center [1392, 810] width 70 height 31
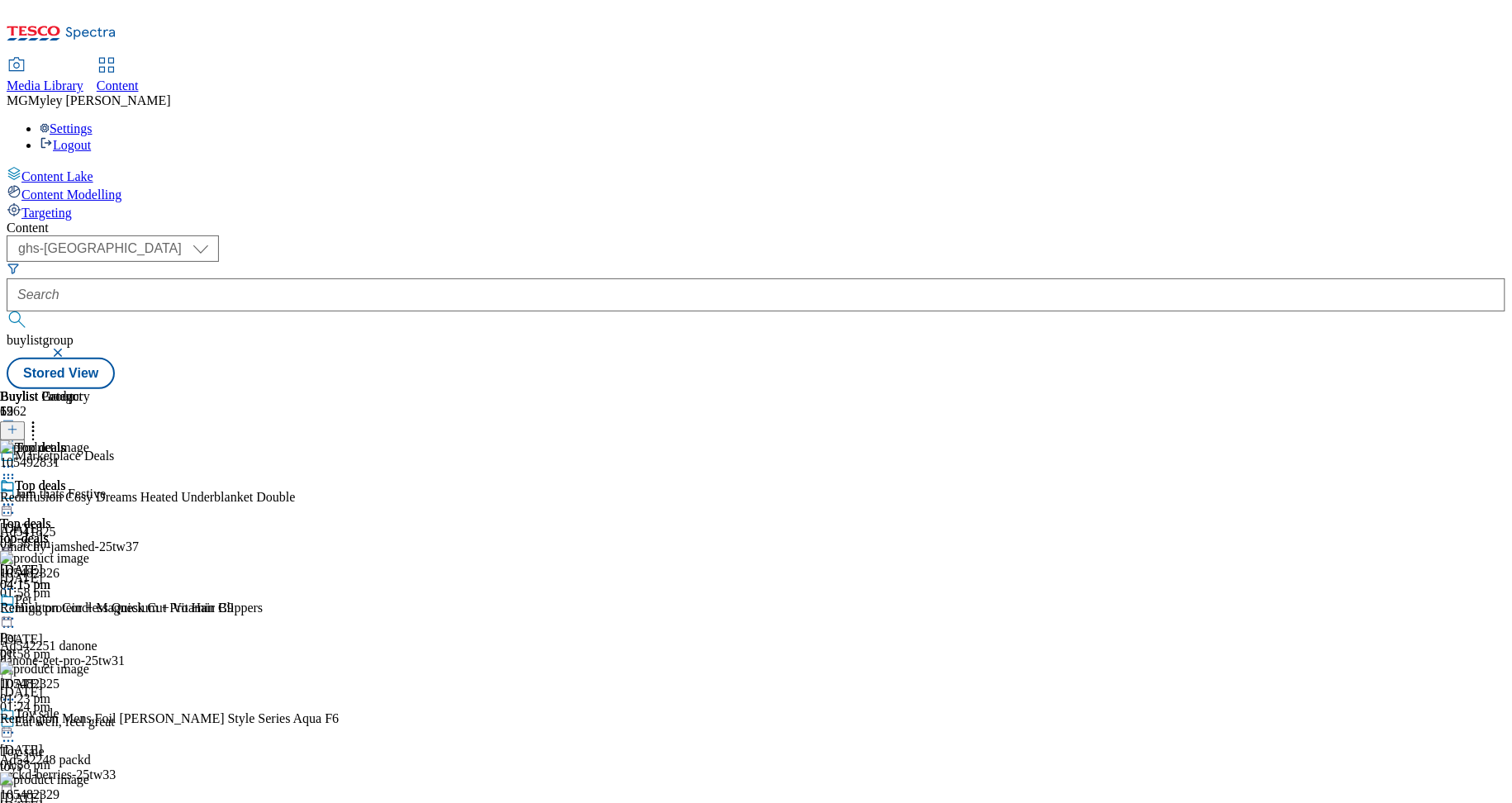
scroll to position [800, 0]
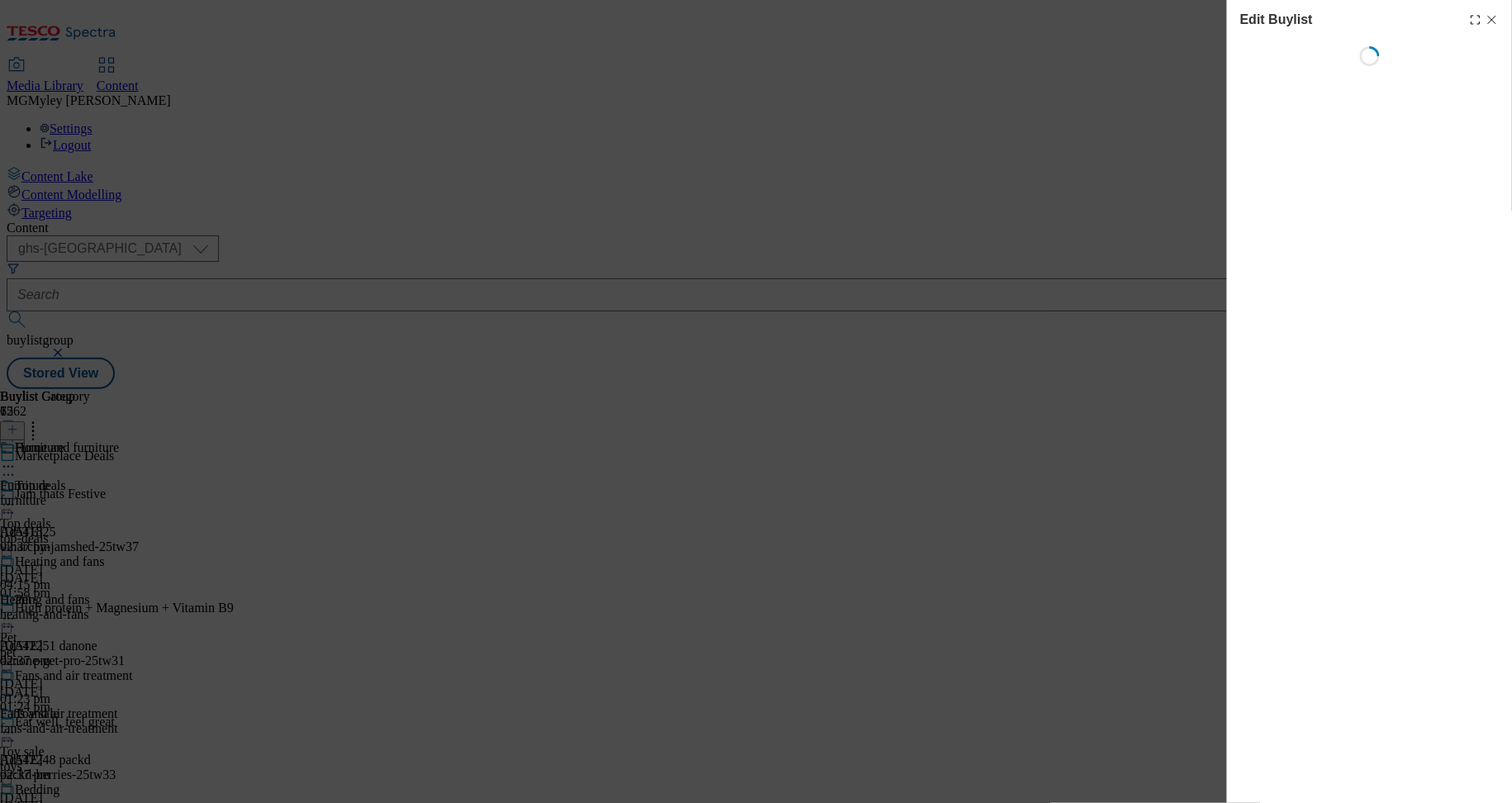
select select "evergreen"
select select "Banner"
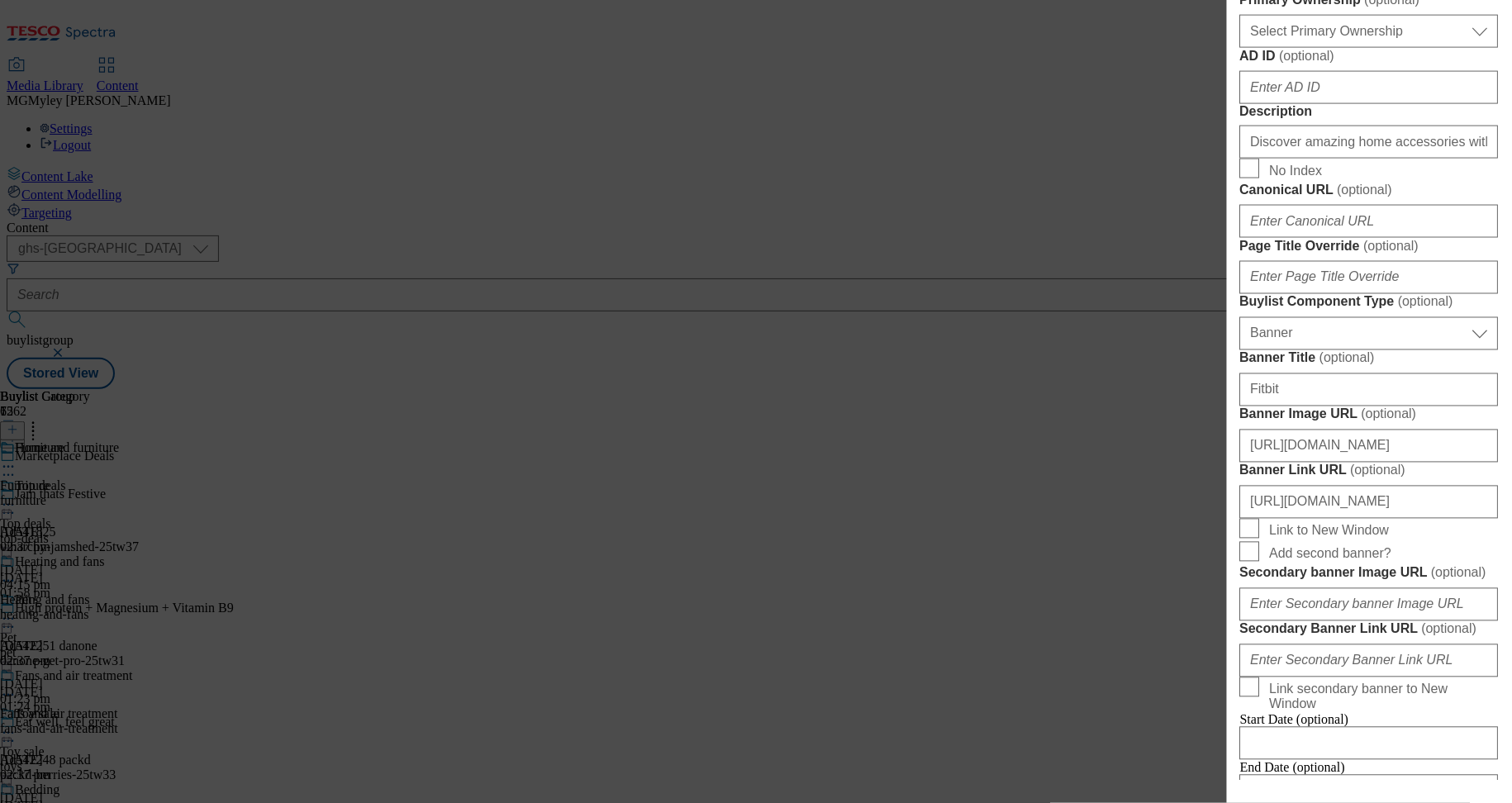
scroll to position [880, 0]
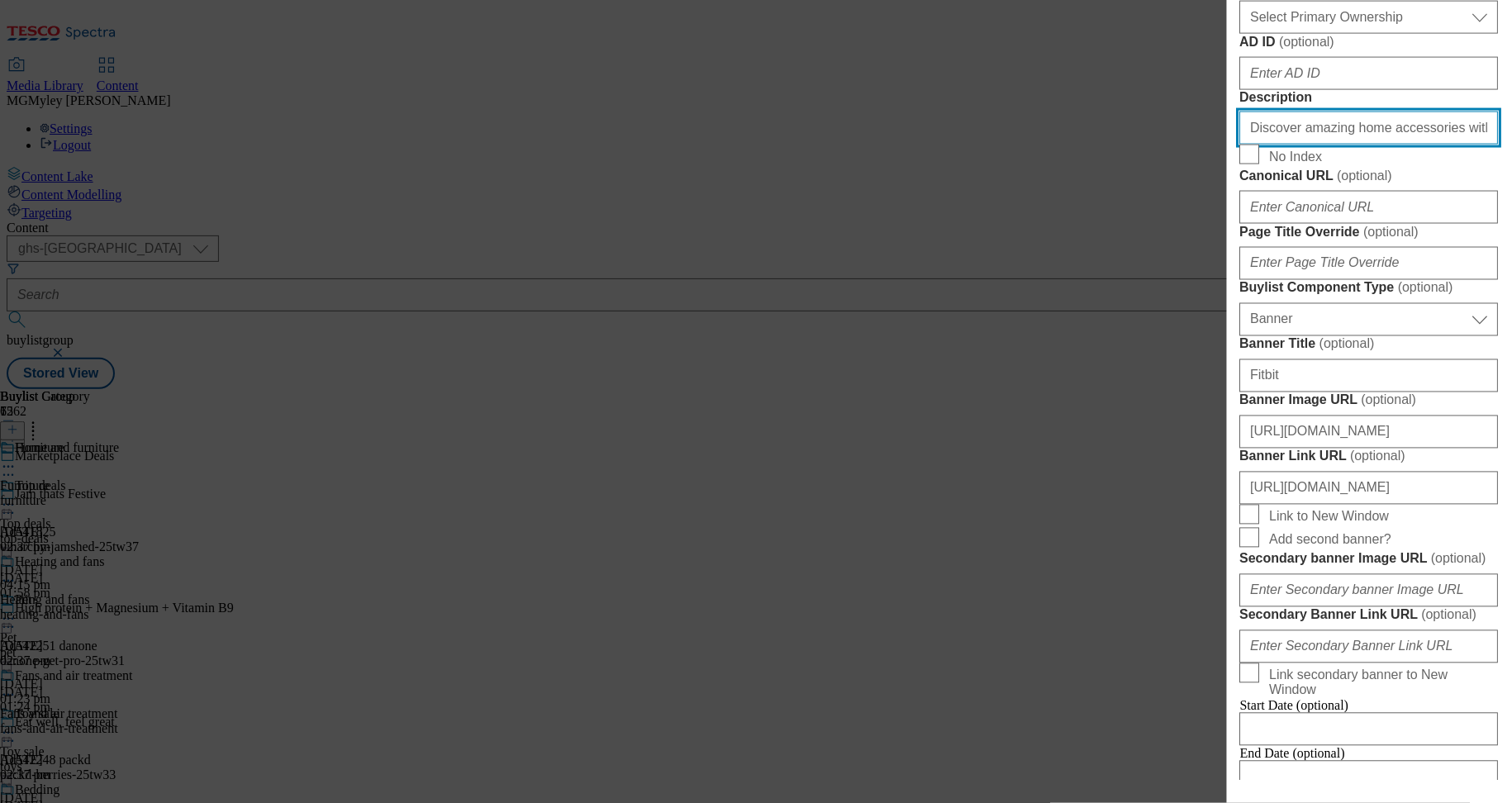
click at [1357, 144] on input "Discover amazing home accessories with our Marketplace. Browse a vast selection…" at bounding box center [1369, 128] width 258 height 33
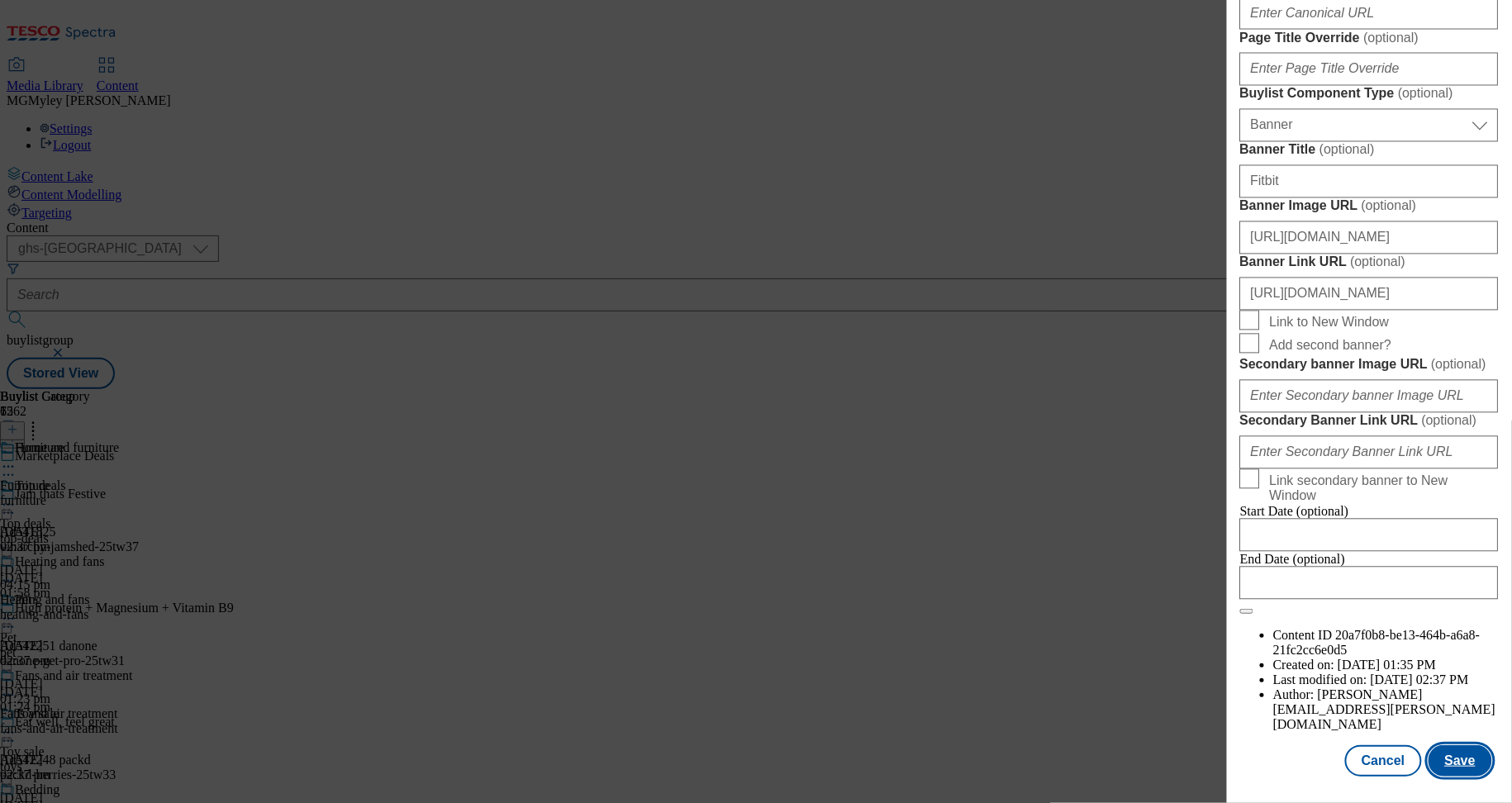
click at [1472, 769] on button "Save" at bounding box center [1461, 760] width 64 height 31
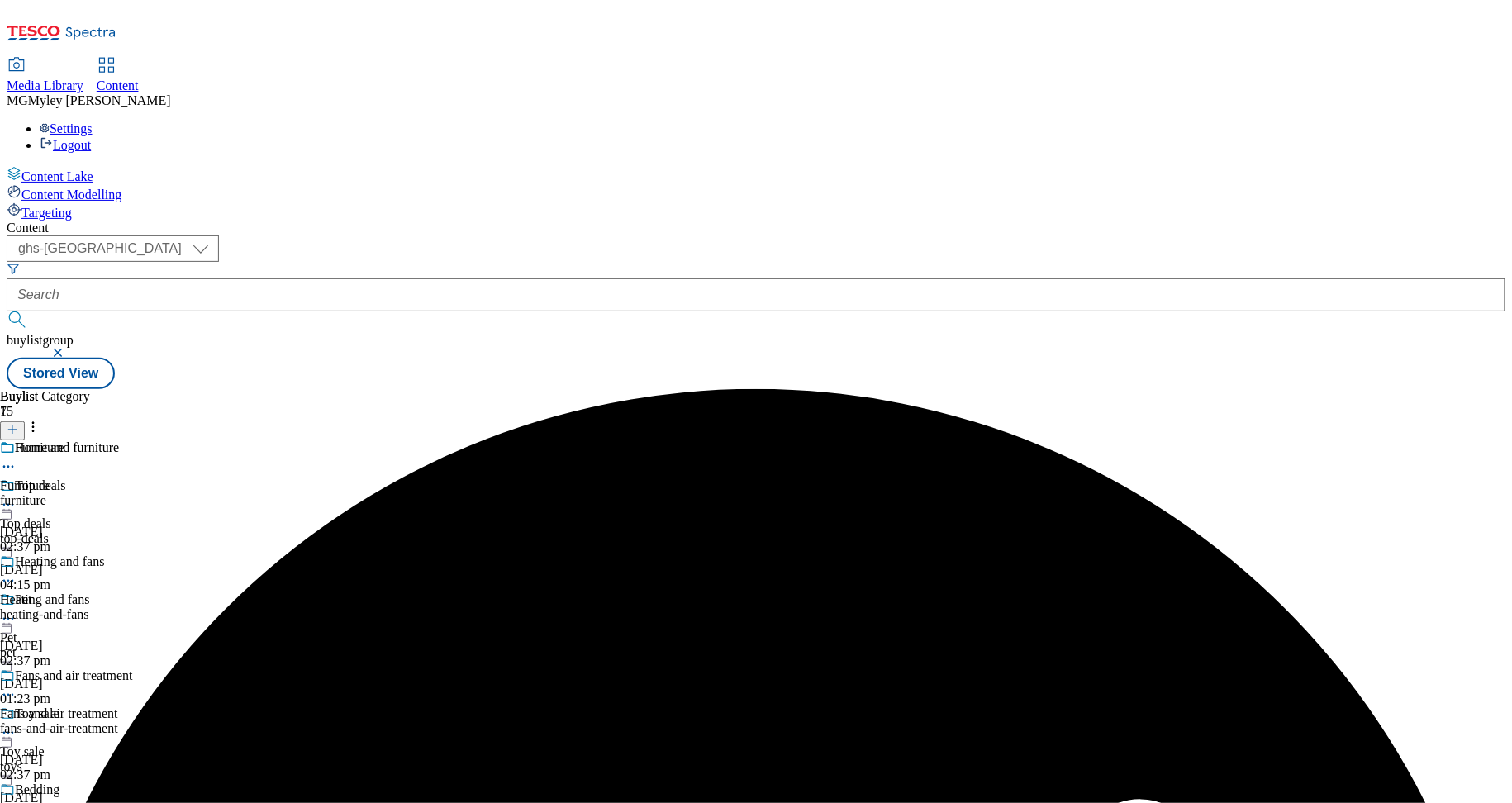
scroll to position [0, 0]
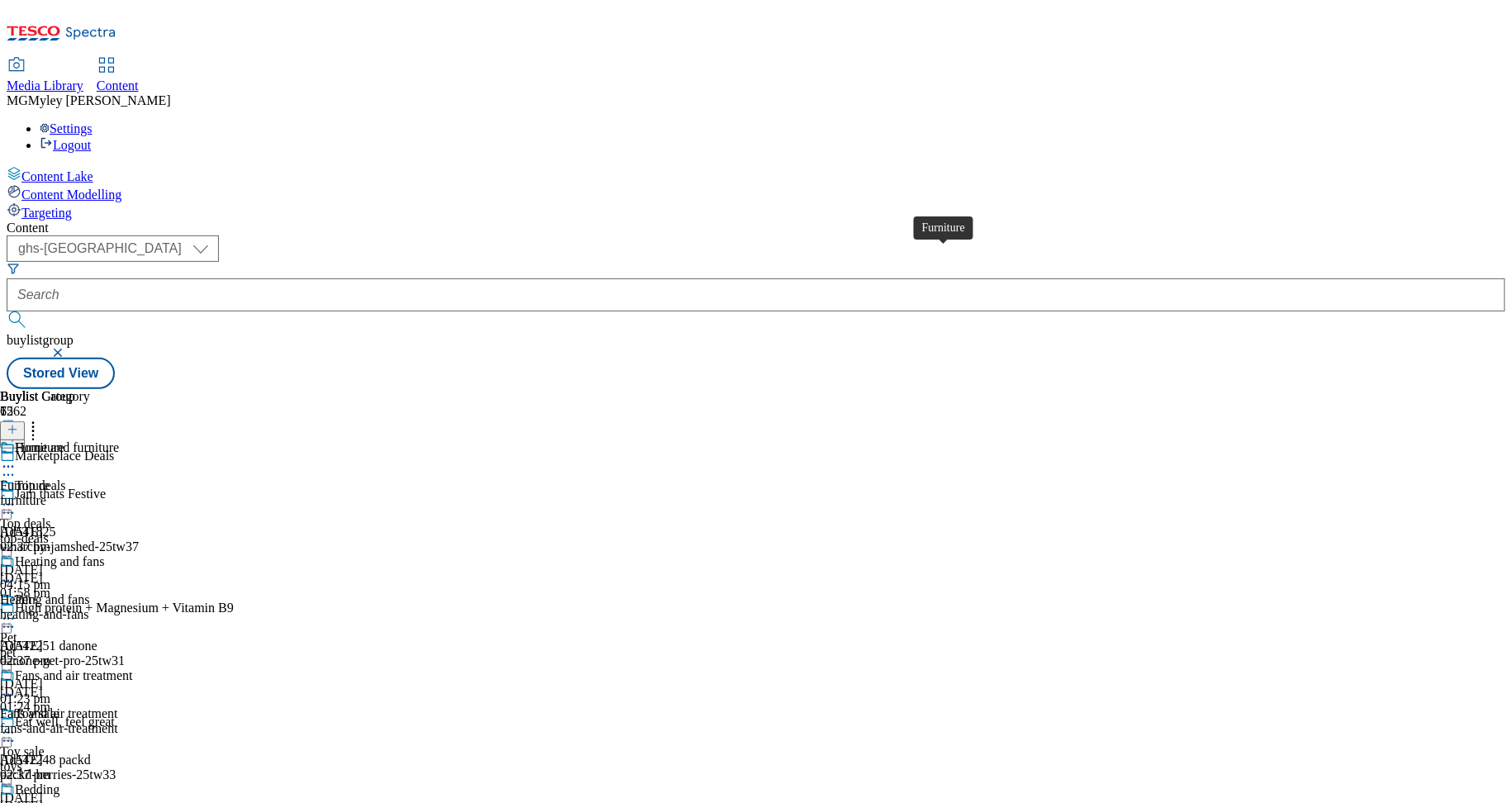
click at [65, 441] on span "Furniture" at bounding box center [39, 450] width 50 height 18
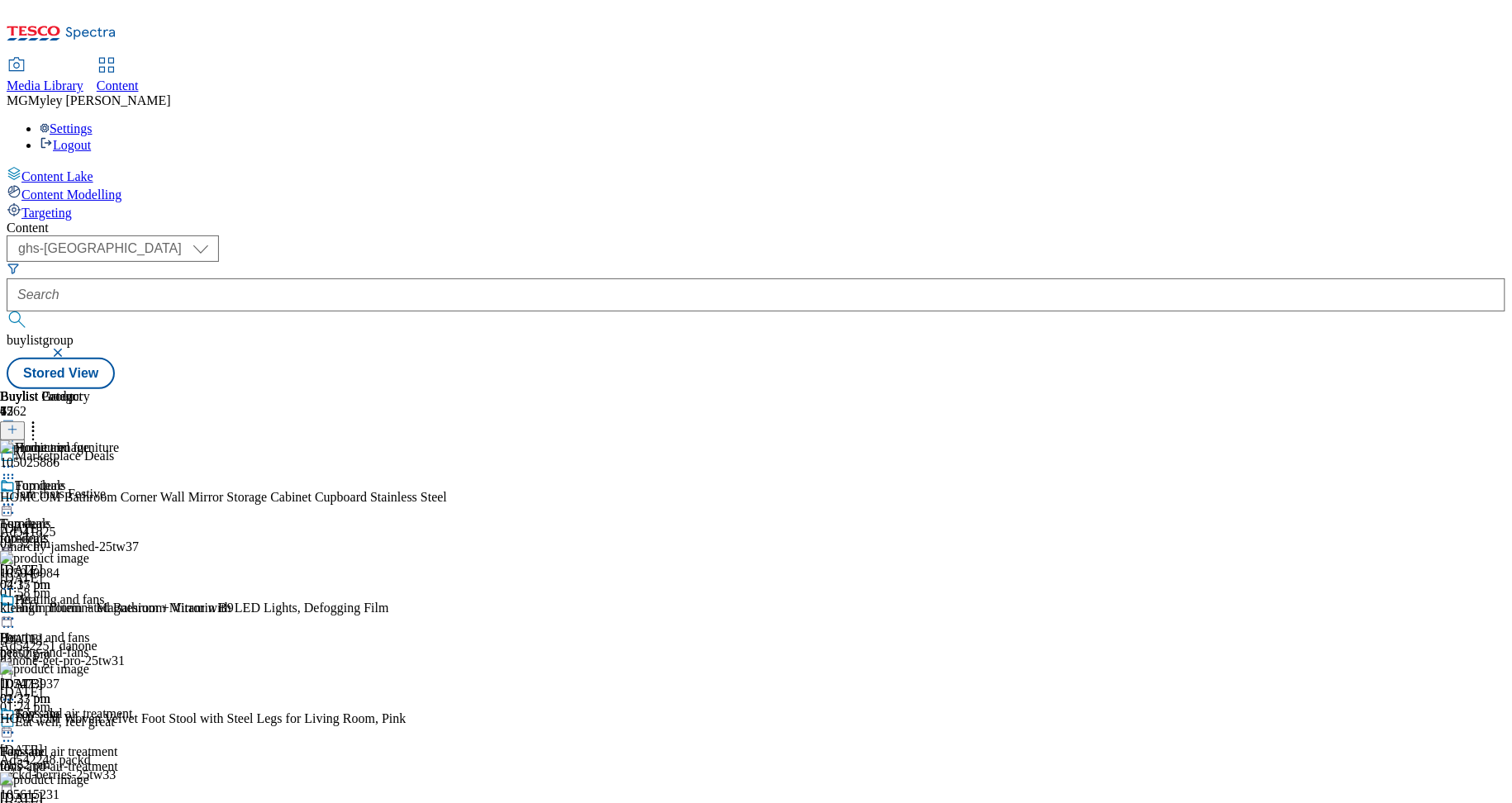
scroll to position [258, 0]
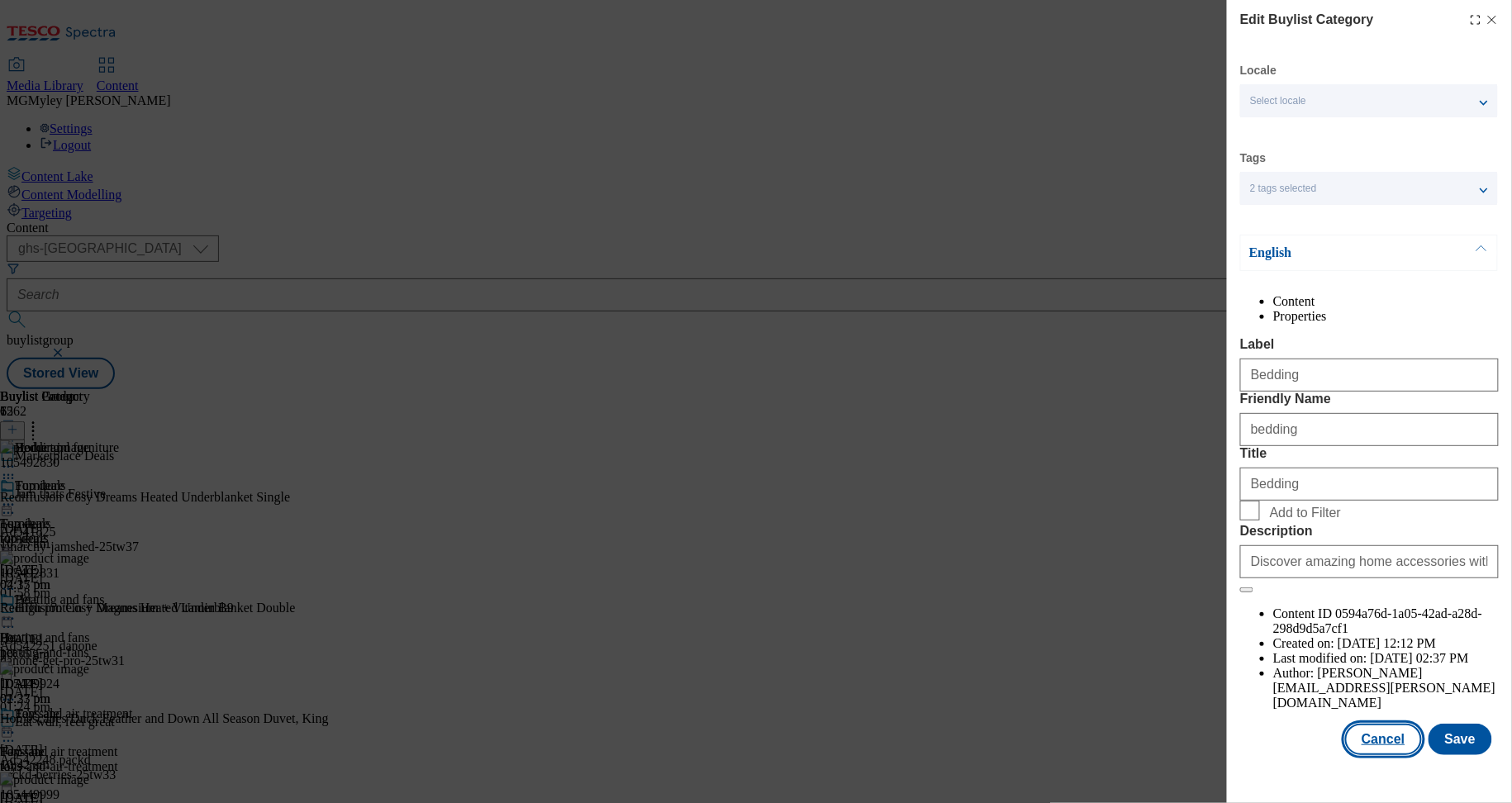
click at [1381, 755] on button "Cancel" at bounding box center [1383, 739] width 76 height 31
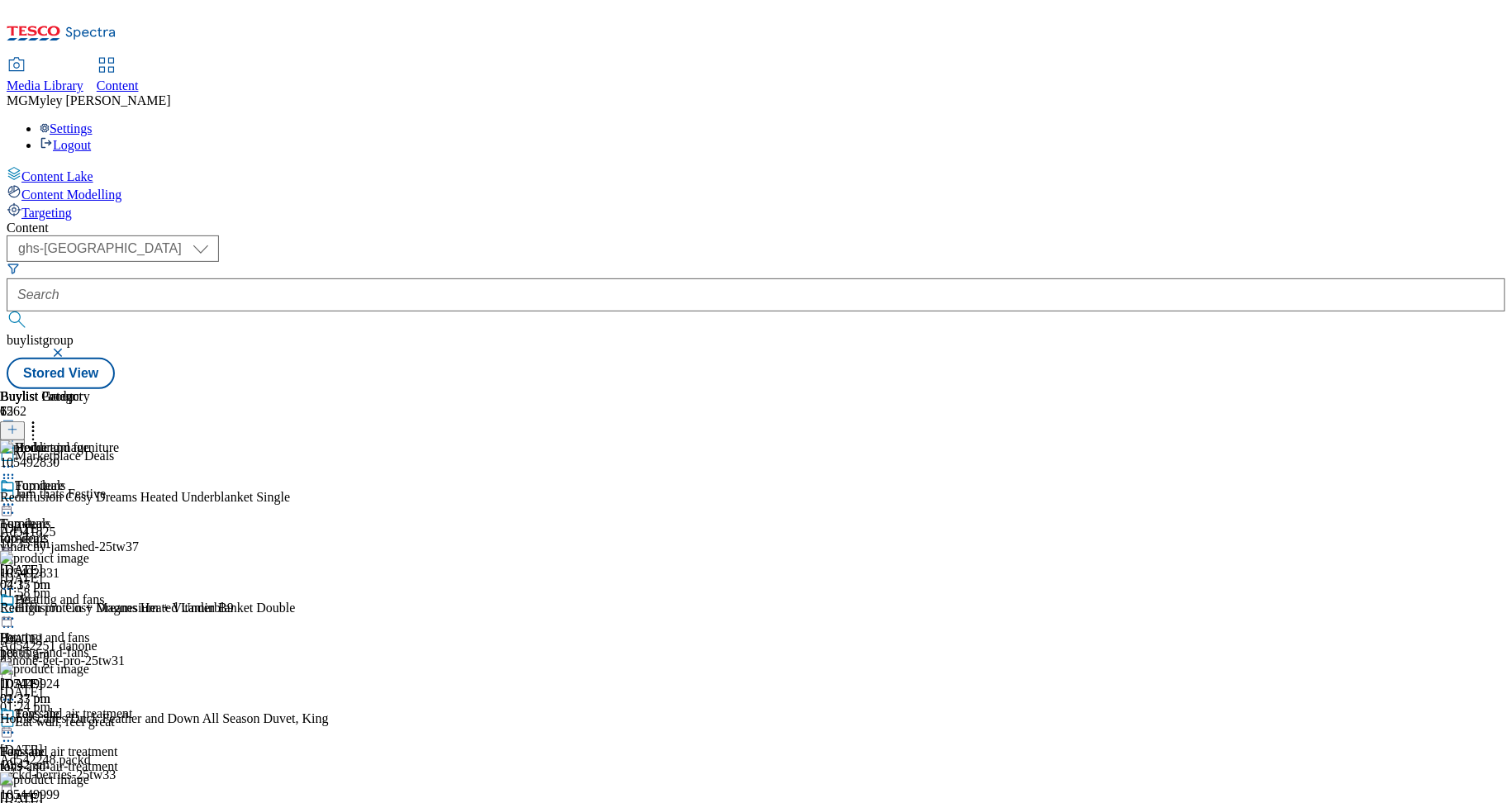
click at [133, 759] on div "fans-and-air-treatment" at bounding box center [66, 767] width 133 height 15
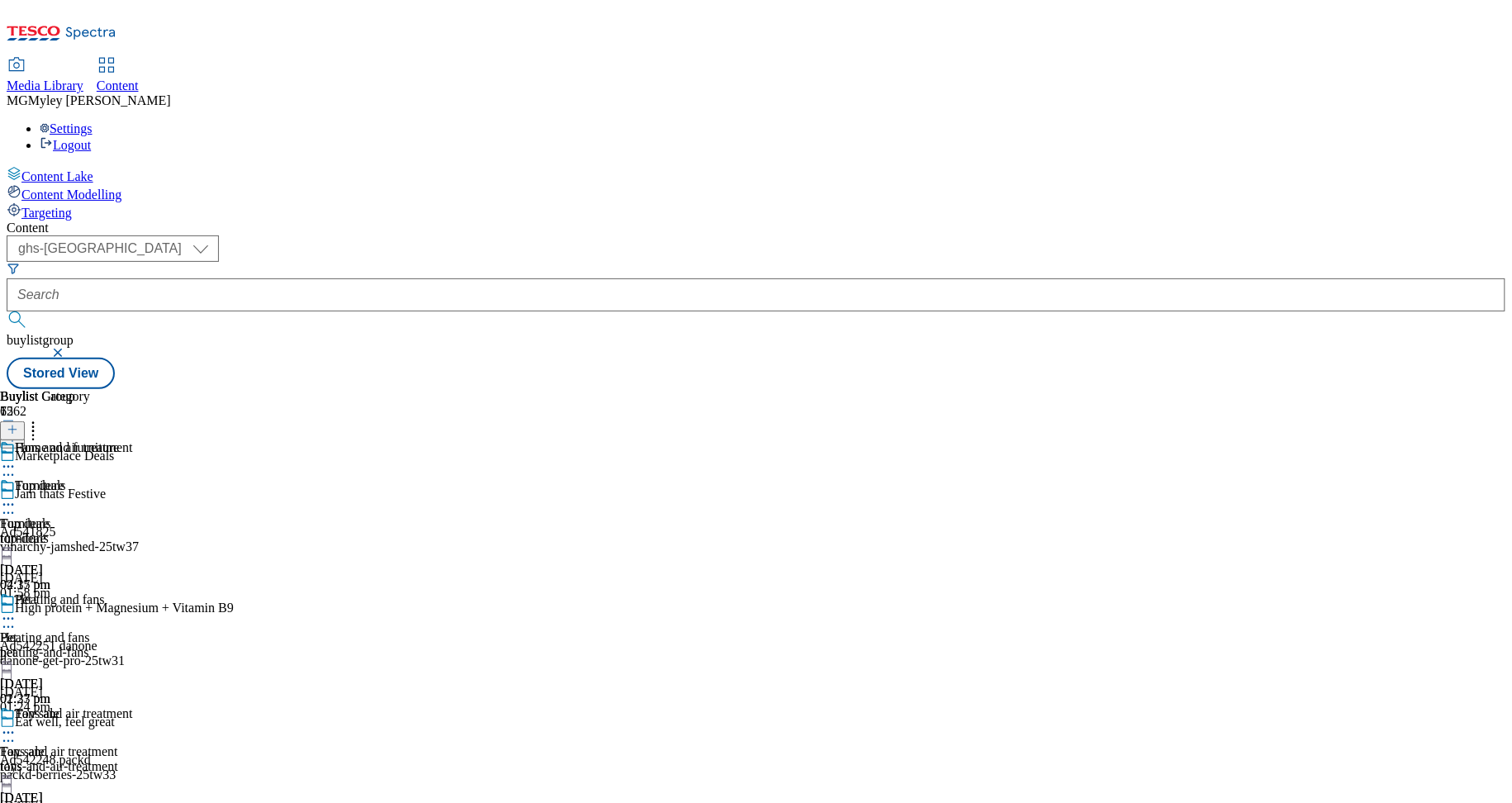
scroll to position [143, 0]
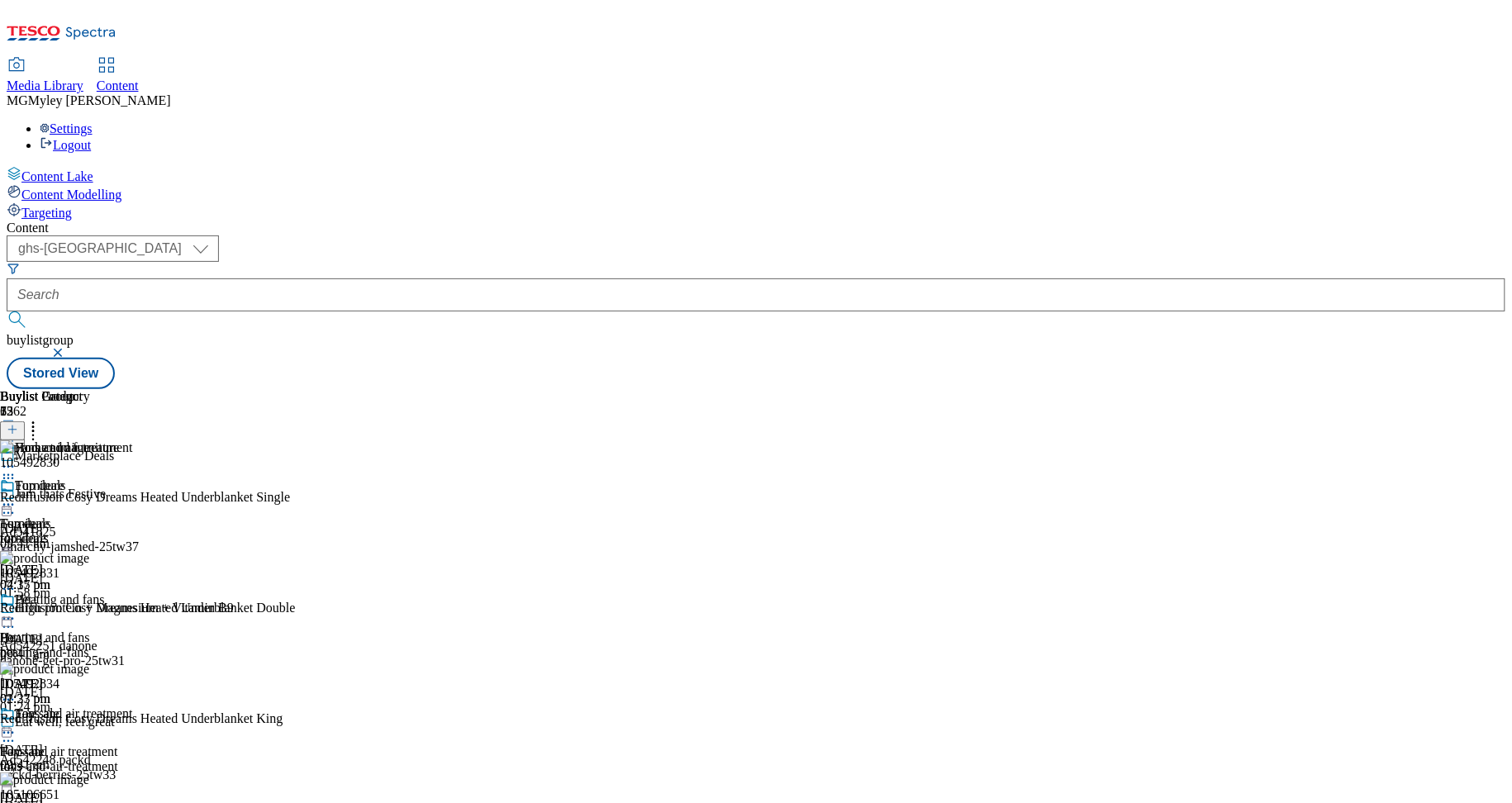
click at [17, 725] on icon at bounding box center [8, 733] width 17 height 17
click at [70, 762] on span "Edit" at bounding box center [60, 768] width 19 height 13
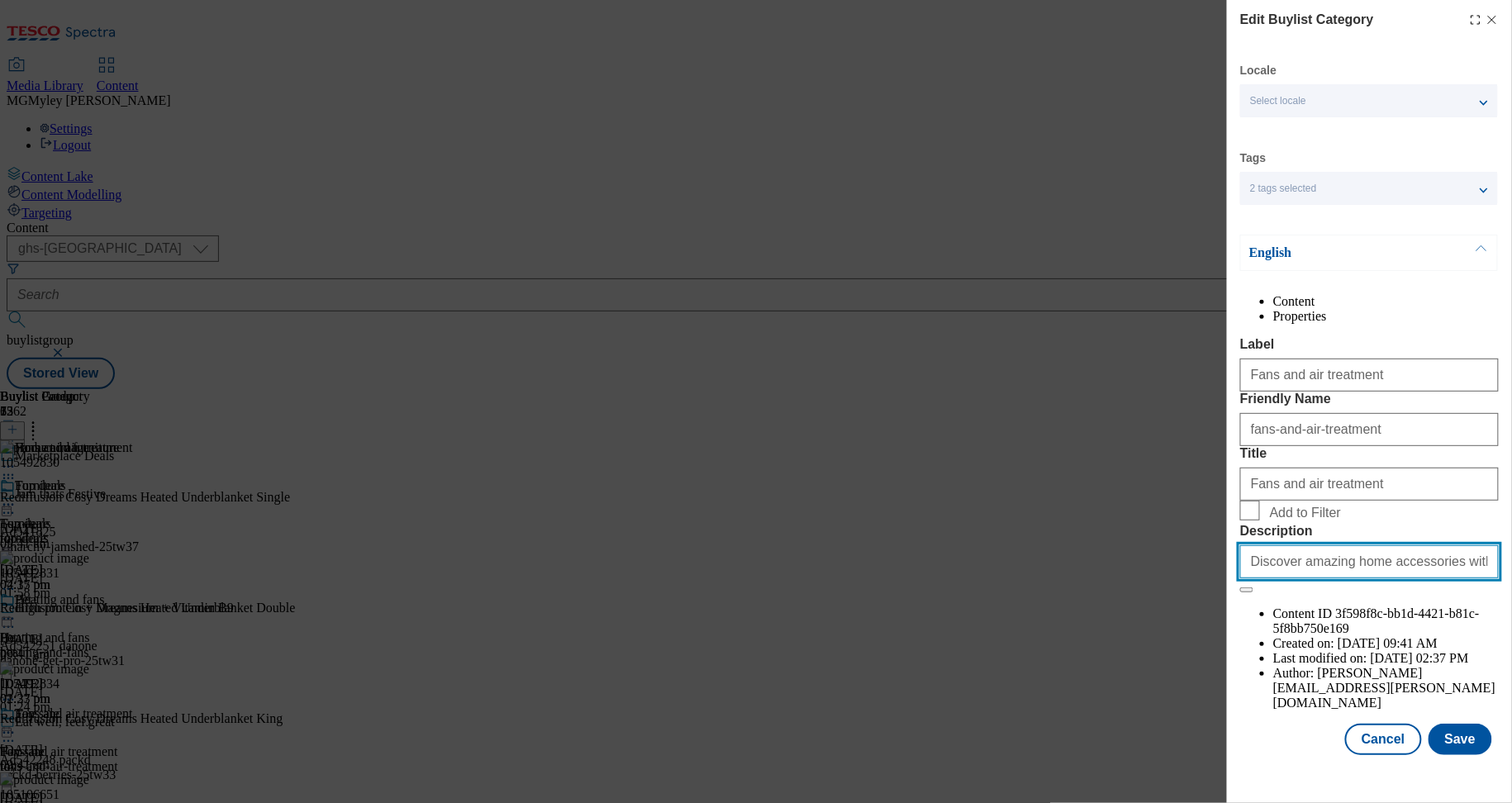
click at [1387, 578] on input "Discover amazing home accessories with our Marketplace. Browse a vast selection…" at bounding box center [1369, 561] width 258 height 33
click at [1299, 520] on span "Add to Filter" at bounding box center [1306, 514] width 71 height 15
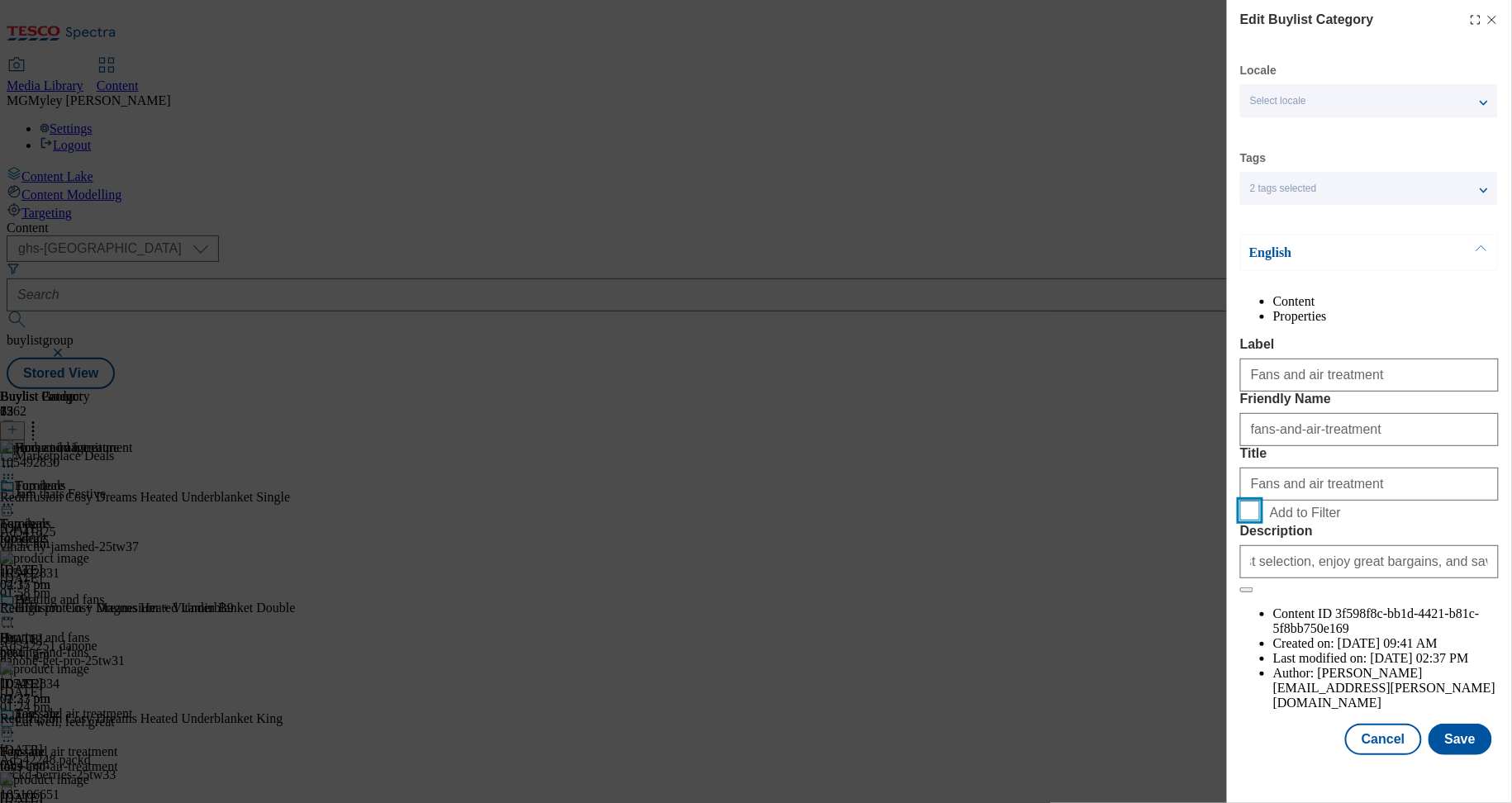
click at [1260, 520] on input "Add to Filter" at bounding box center [1250, 511] width 20 height 20
checkbox input "true"
click at [1473, 755] on button "Save" at bounding box center [1461, 739] width 64 height 31
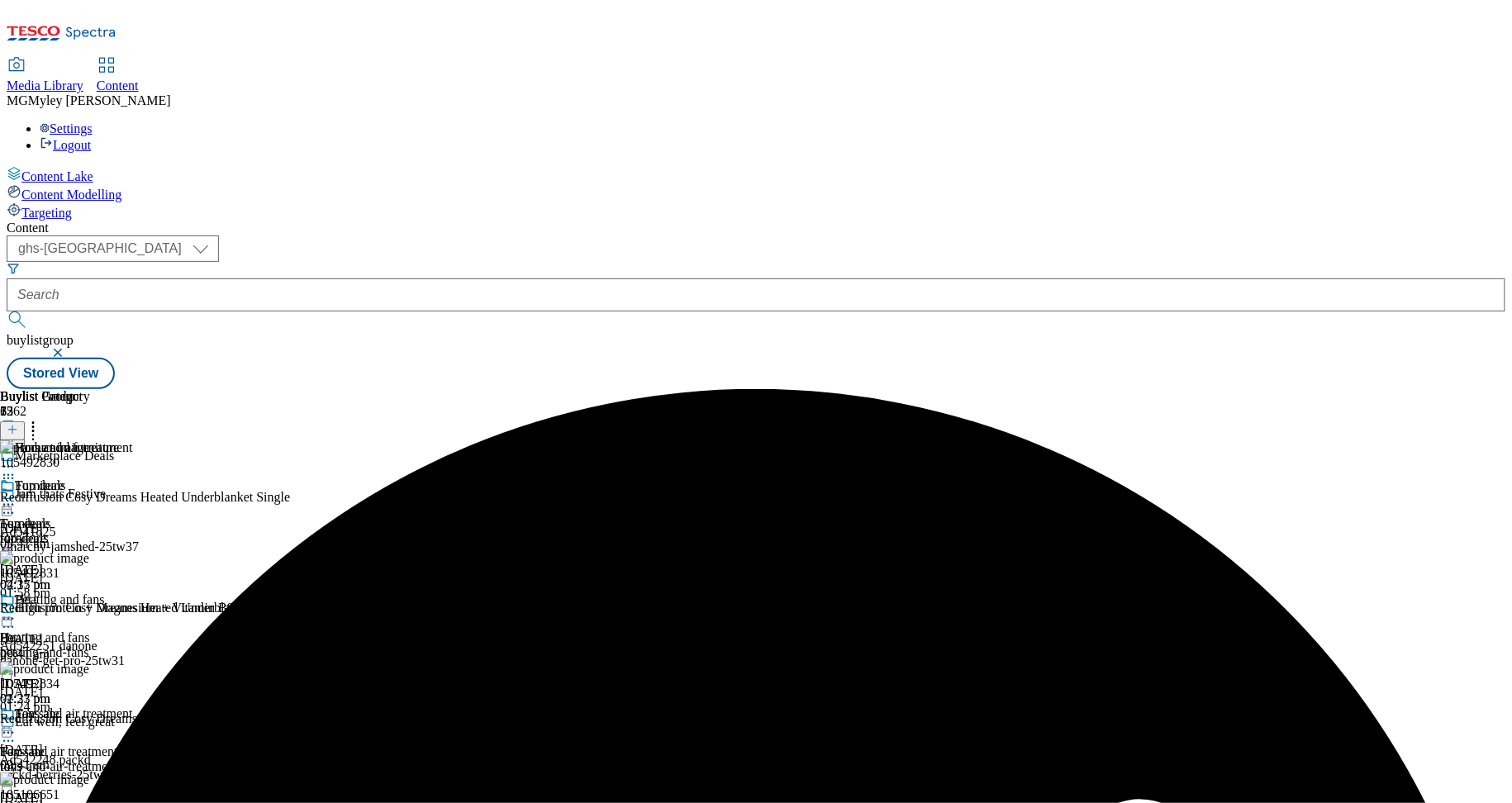
click at [133, 645] on div "heating-and-fans" at bounding box center [66, 653] width 133 height 15
click at [17, 611] on icon at bounding box center [8, 619] width 17 height 17
click at [143, 644] on li "Edit" at bounding box center [88, 653] width 111 height 19
click at [17, 611] on icon at bounding box center [8, 619] width 17 height 17
click at [77, 644] on button "Edit" at bounding box center [55, 653] width 44 height 19
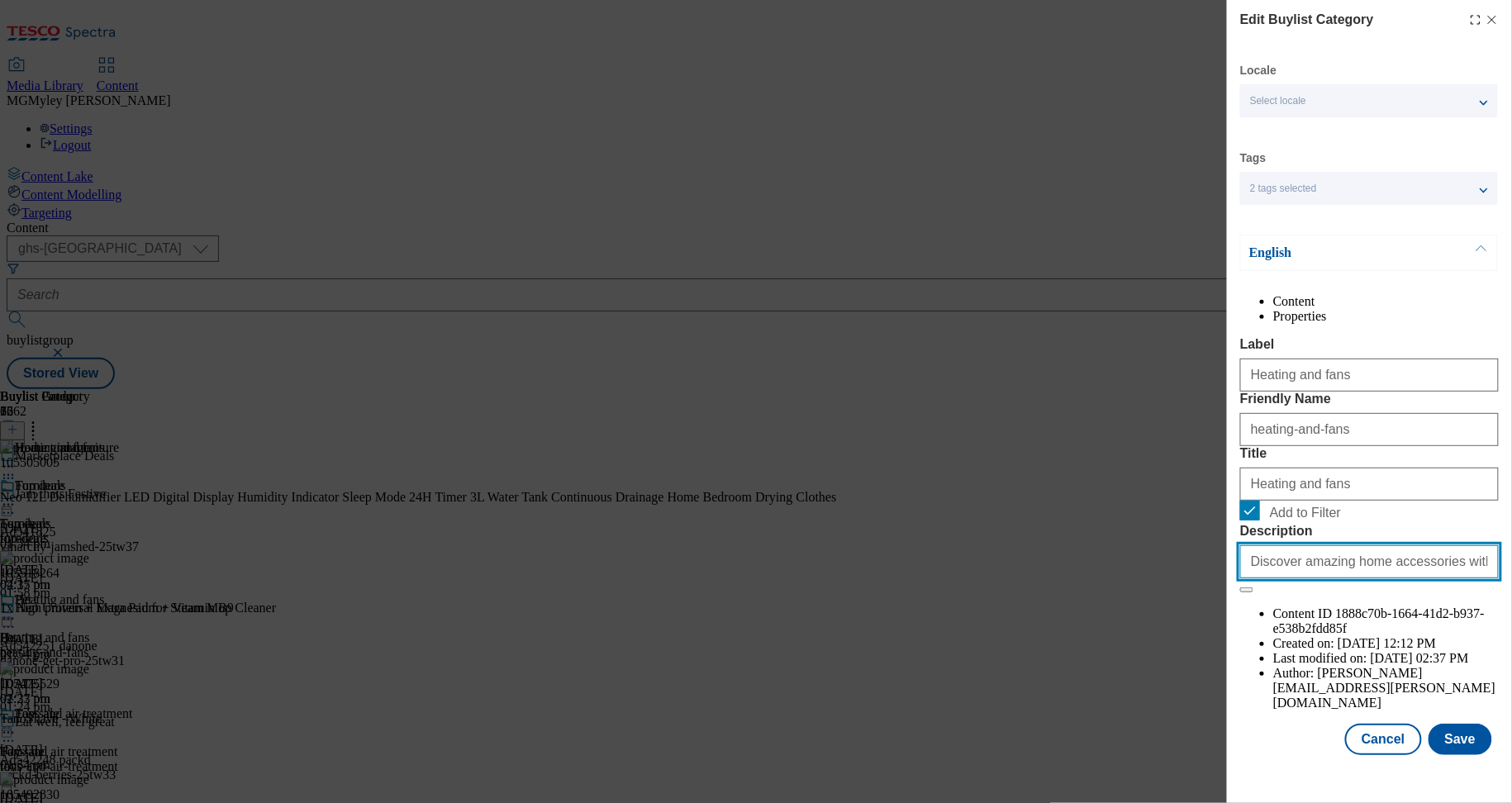
click at [1332, 578] on input "Discover amazing home accessories with our Marketplace. Browse a vast selection…" at bounding box center [1369, 561] width 258 height 33
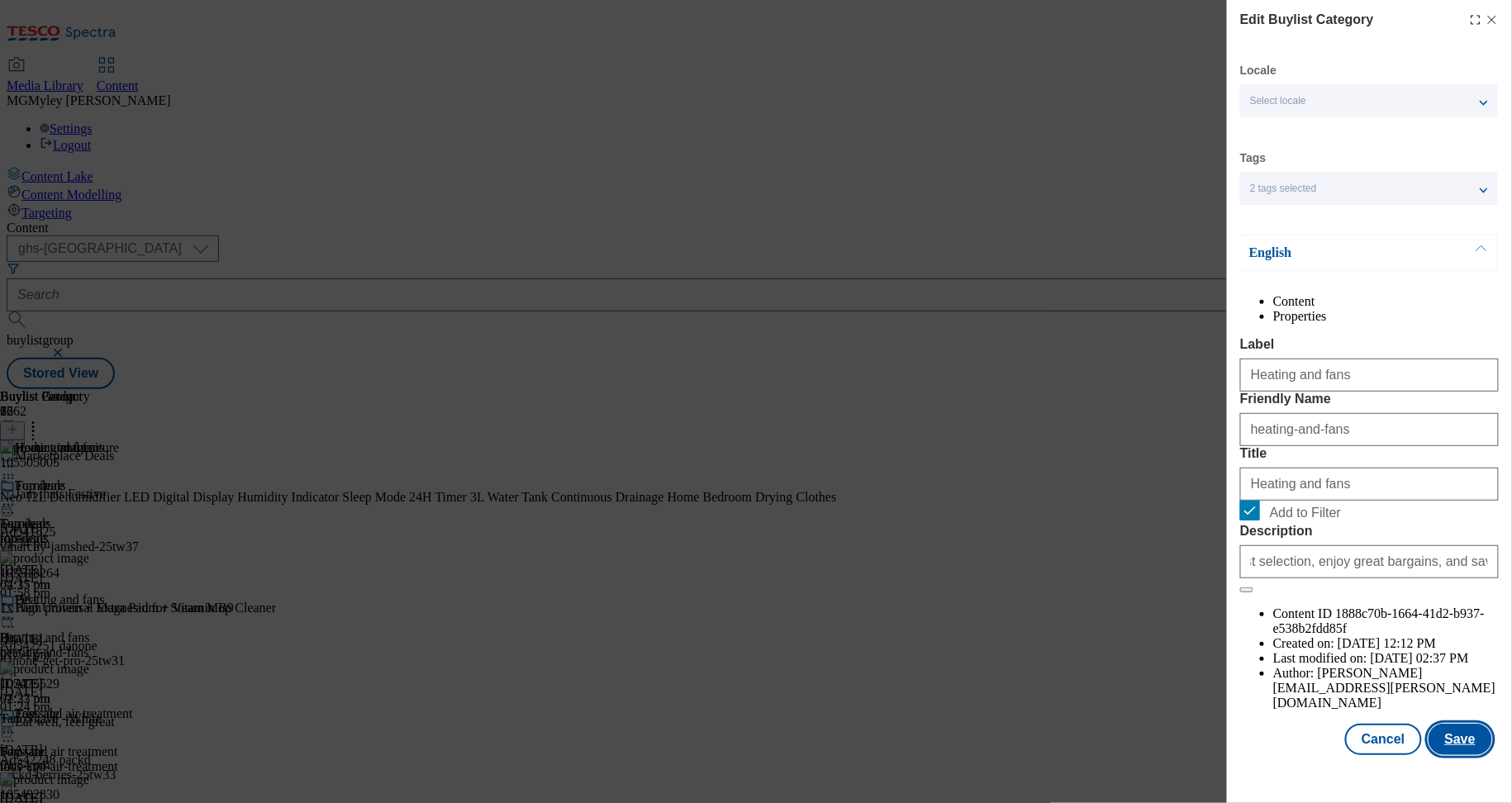
click at [1452, 755] on button "Save" at bounding box center [1461, 739] width 64 height 31
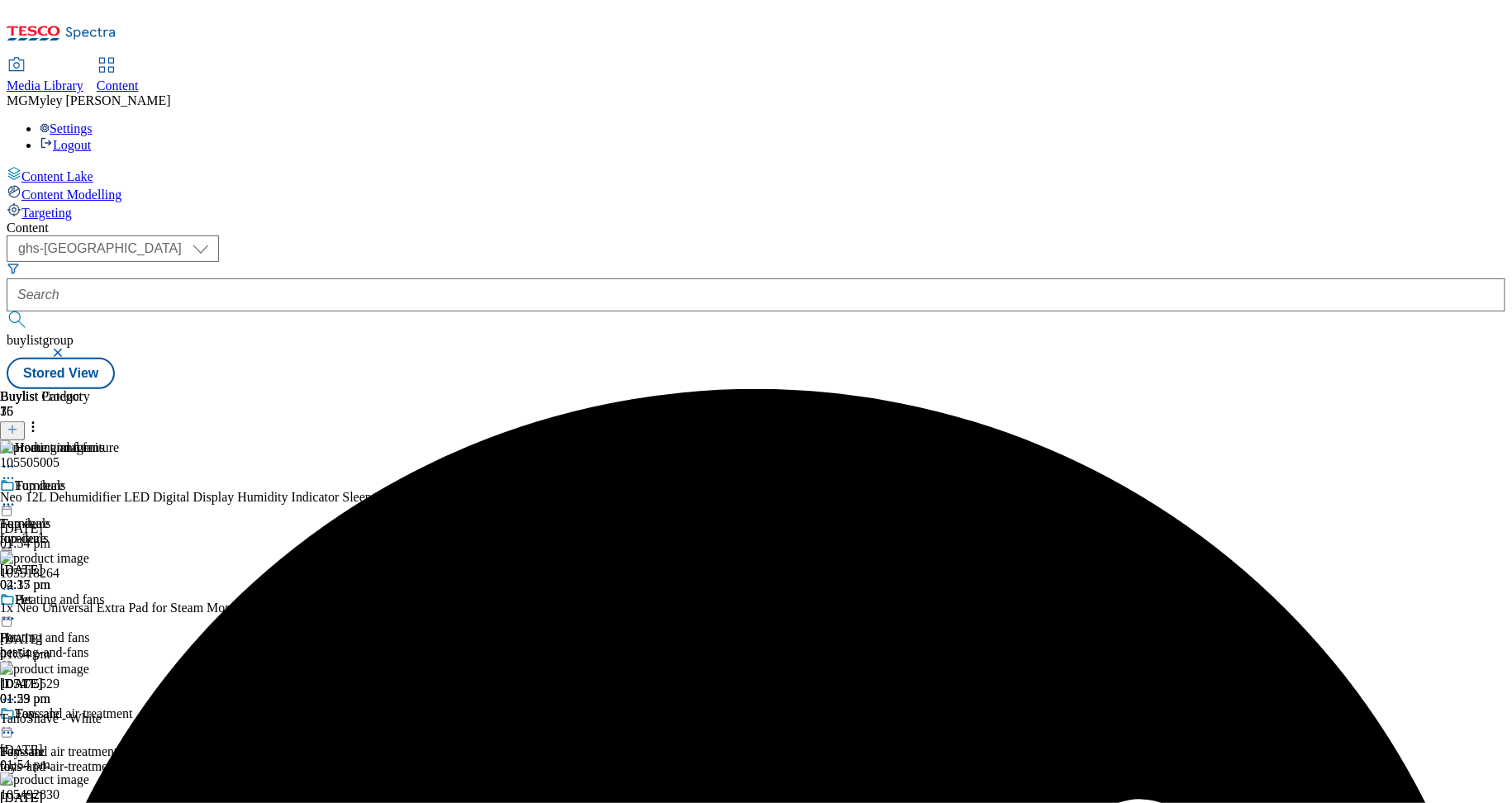
click at [837, 490] on div "Neo 12L Dehumidifier LED Digital Display Humidity Indicator Sleep Mode 24H Time…" at bounding box center [419, 498] width 837 height 15
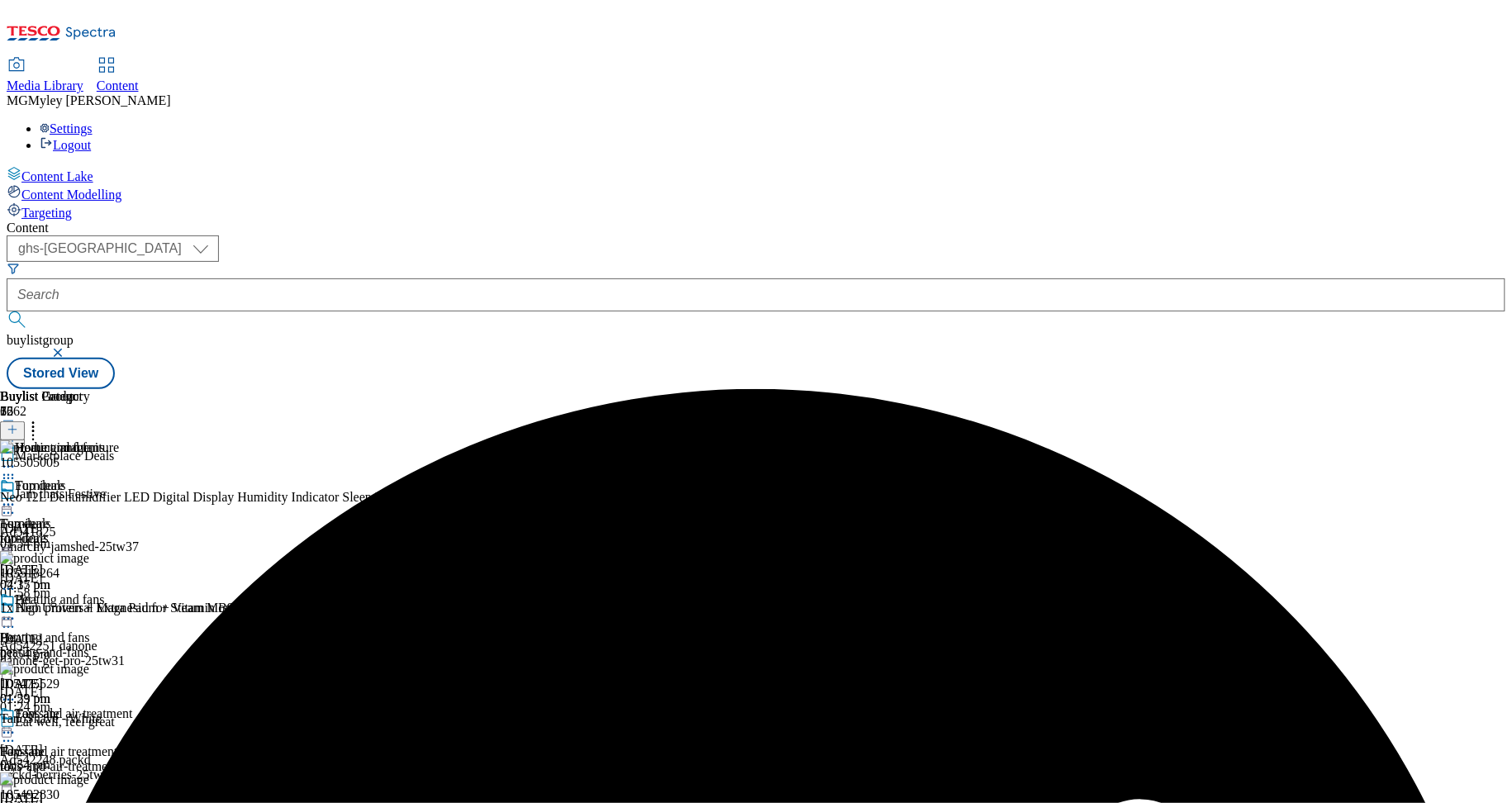
click at [133, 531] on div "furniture" at bounding box center [66, 539] width 133 height 15
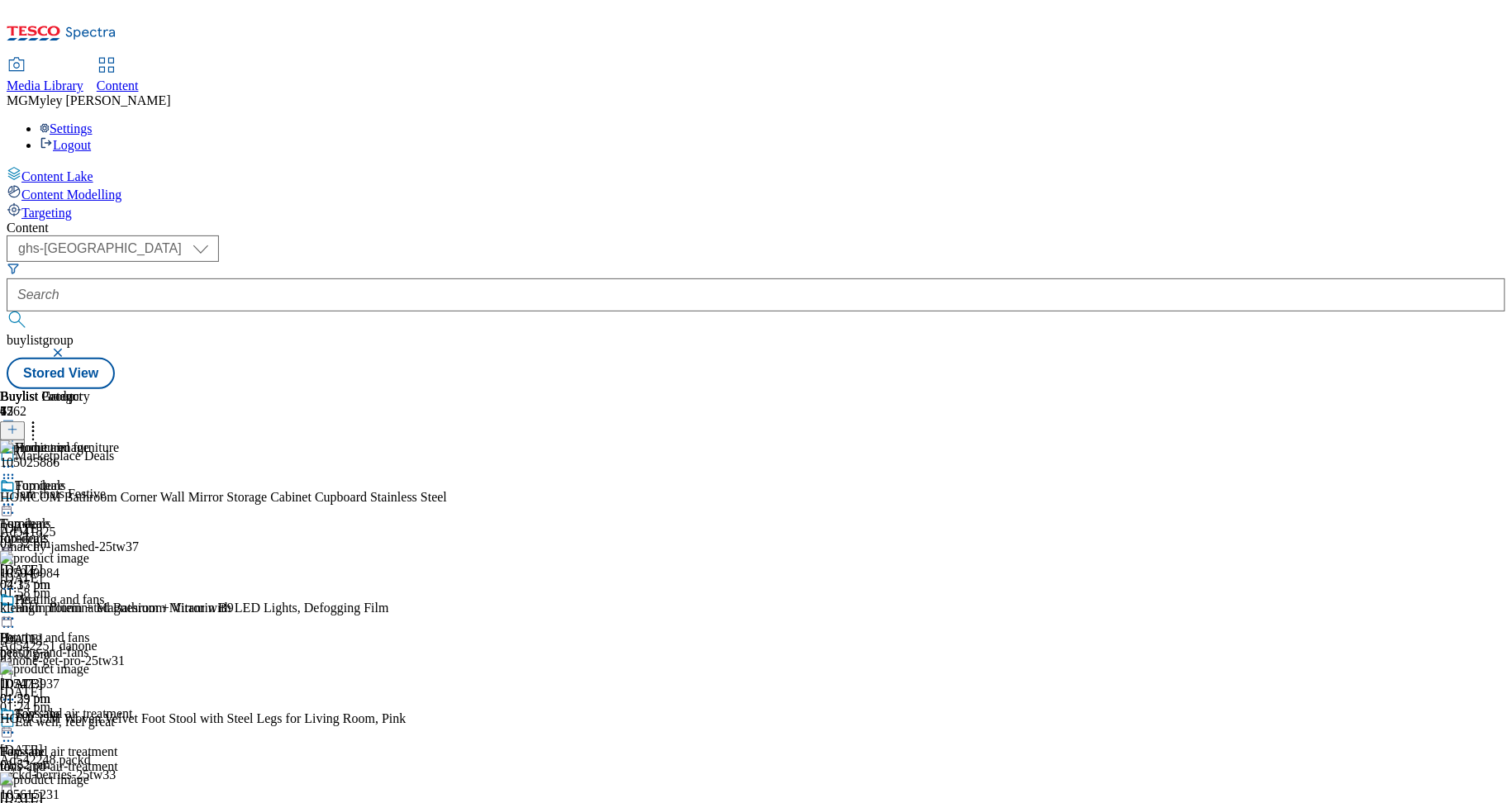
click at [14, 504] on circle at bounding box center [13, 505] width 3 height 3
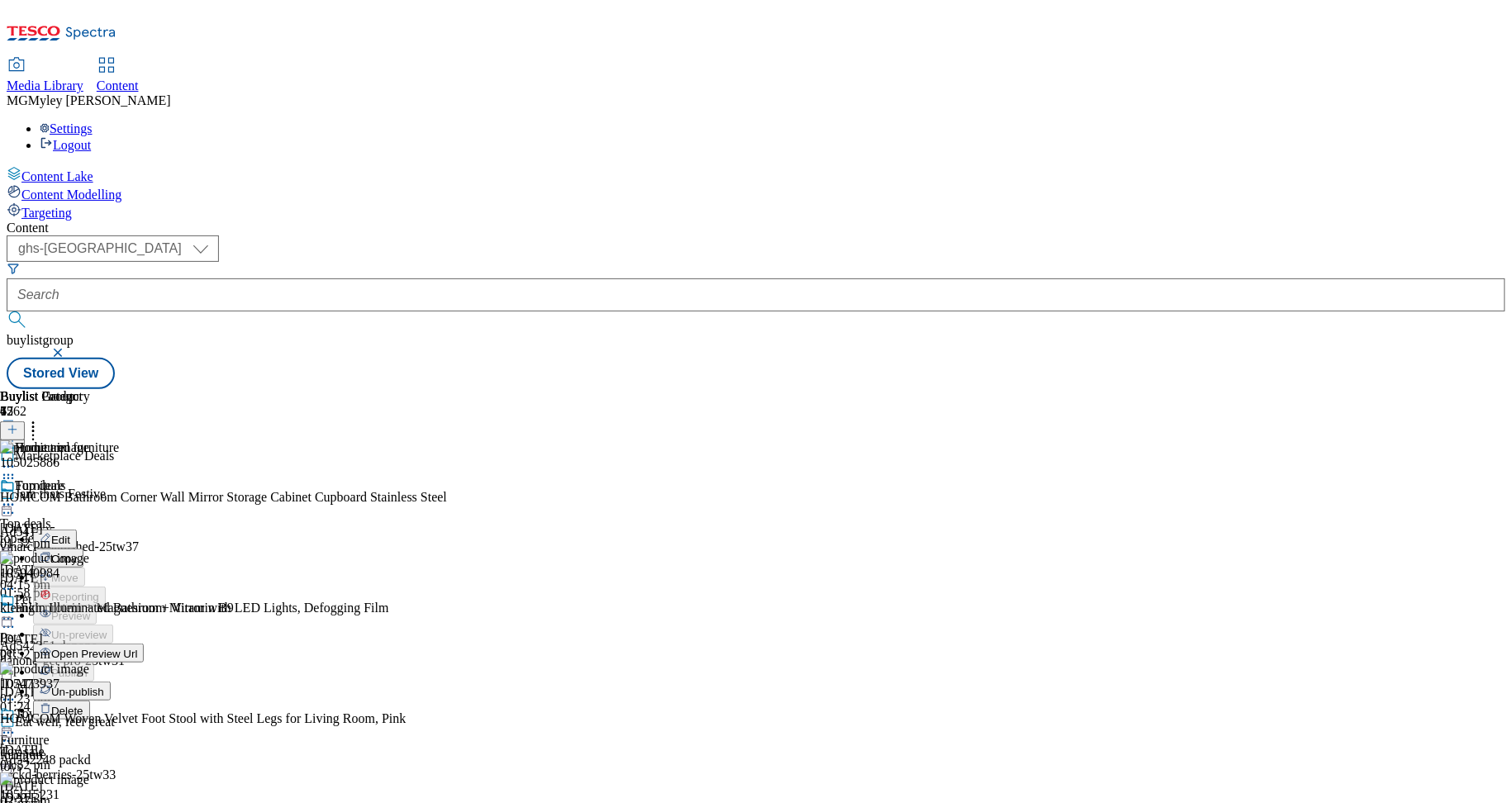
click at [77, 529] on button "Edit" at bounding box center [55, 539] width 44 height 19
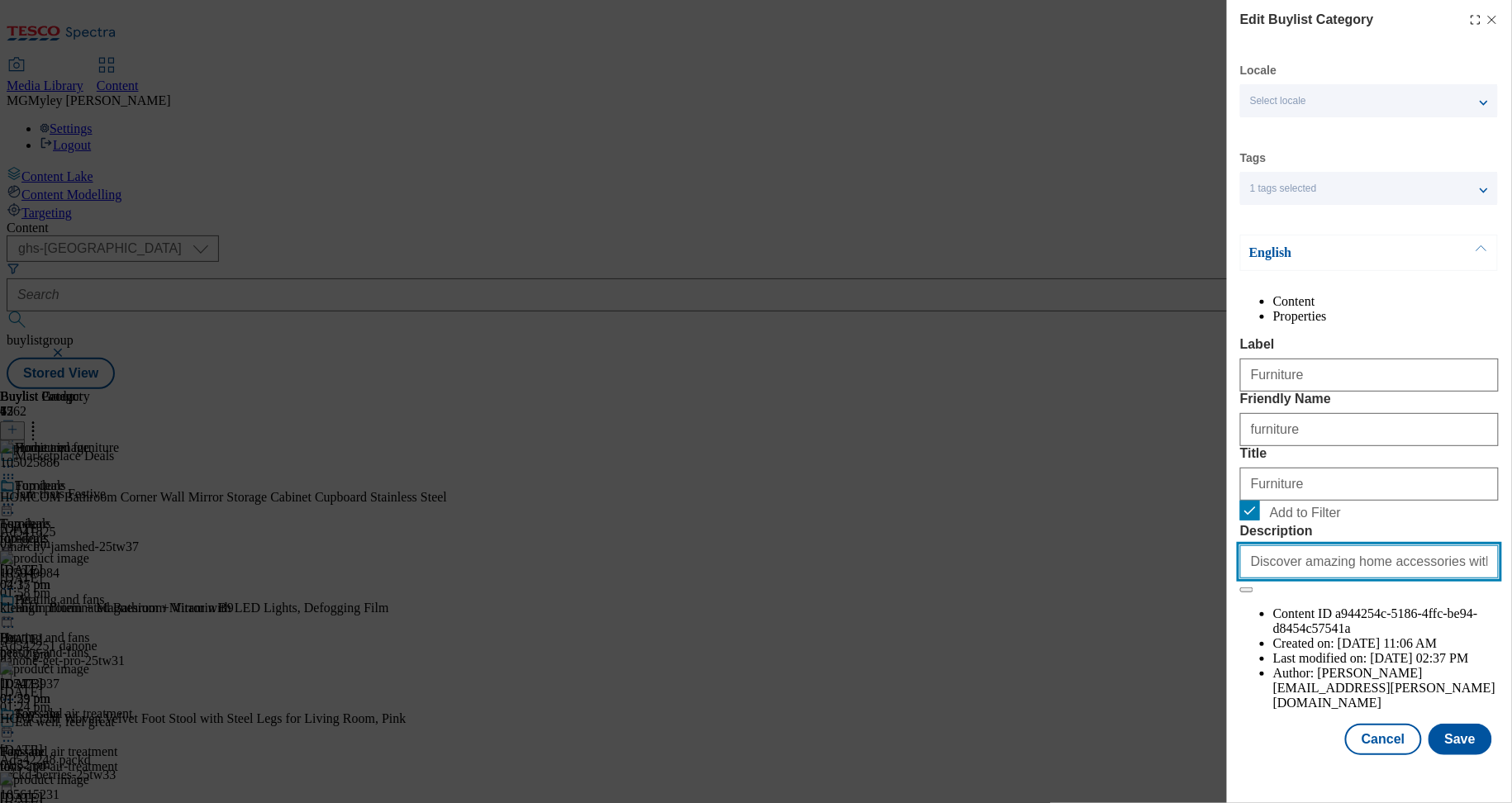
click at [1370, 578] on input "Discover amazing home accessories with our Marketplace. Browse a vast selection…" at bounding box center [1369, 561] width 258 height 33
paste input "o"
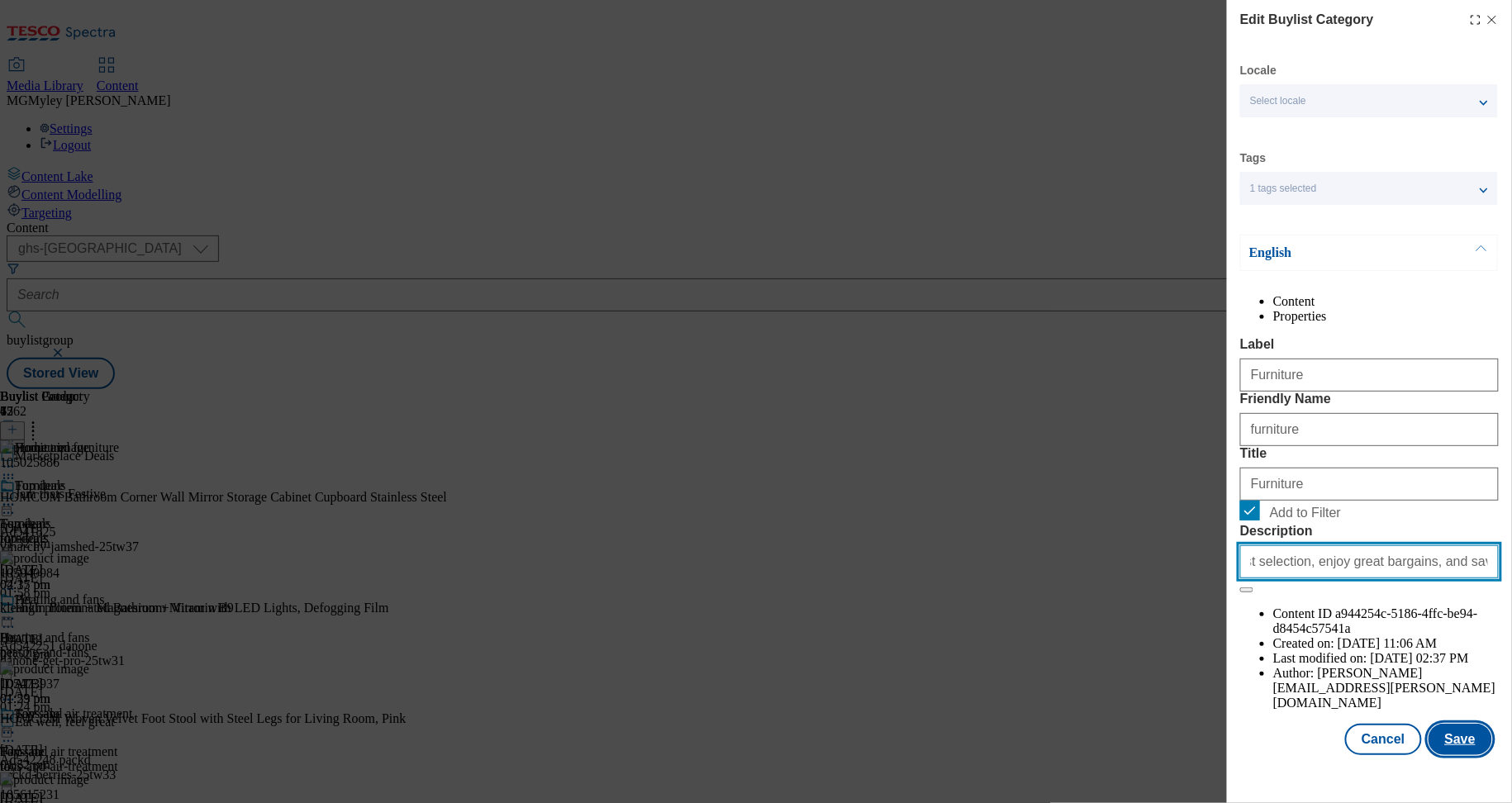
type input "Discover amazing home accessories with our Marketplace. Browse a vast selection…"
click at [1457, 755] on button "Save" at bounding box center [1461, 739] width 64 height 31
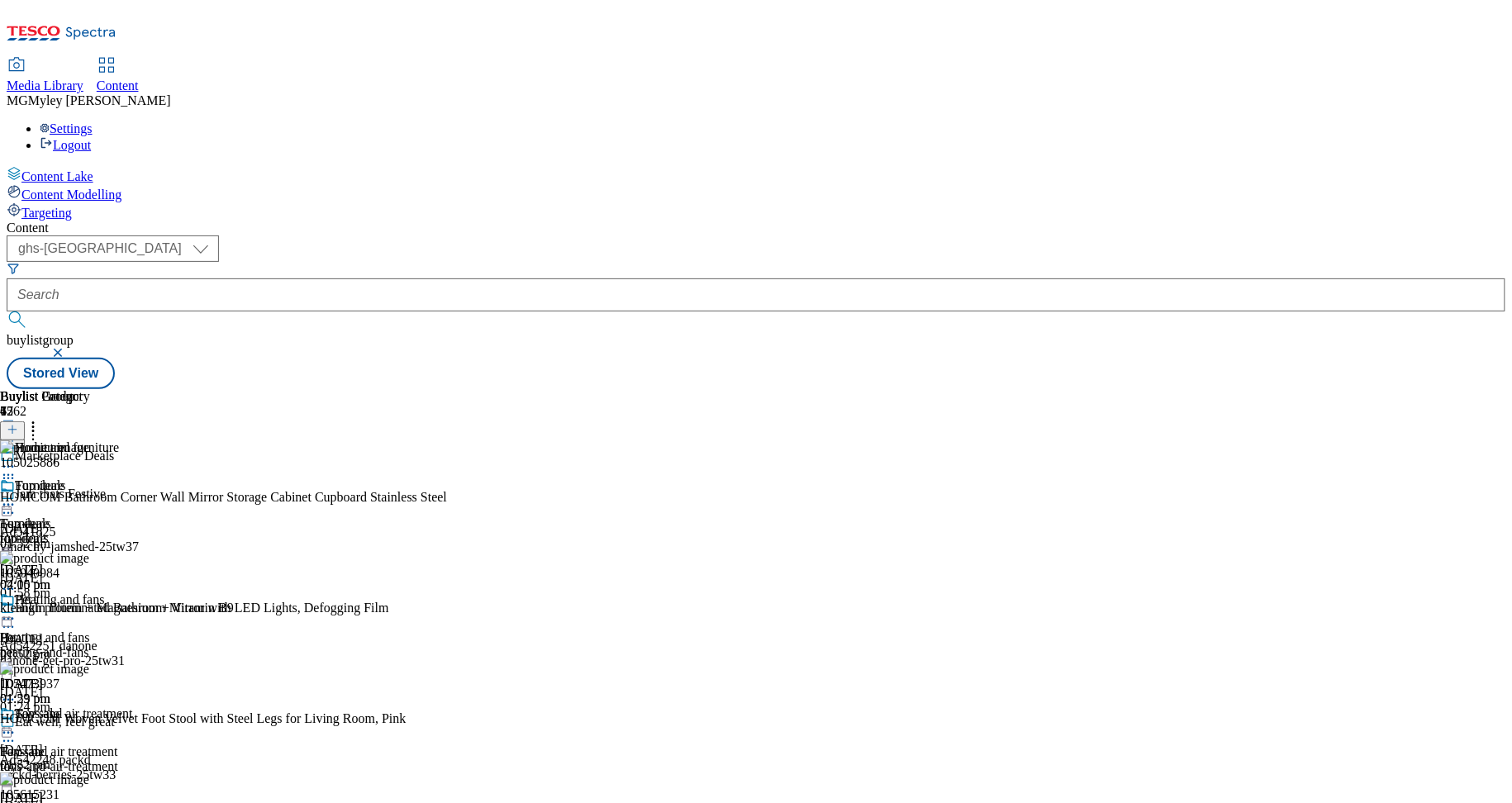
scroll to position [641, 0]
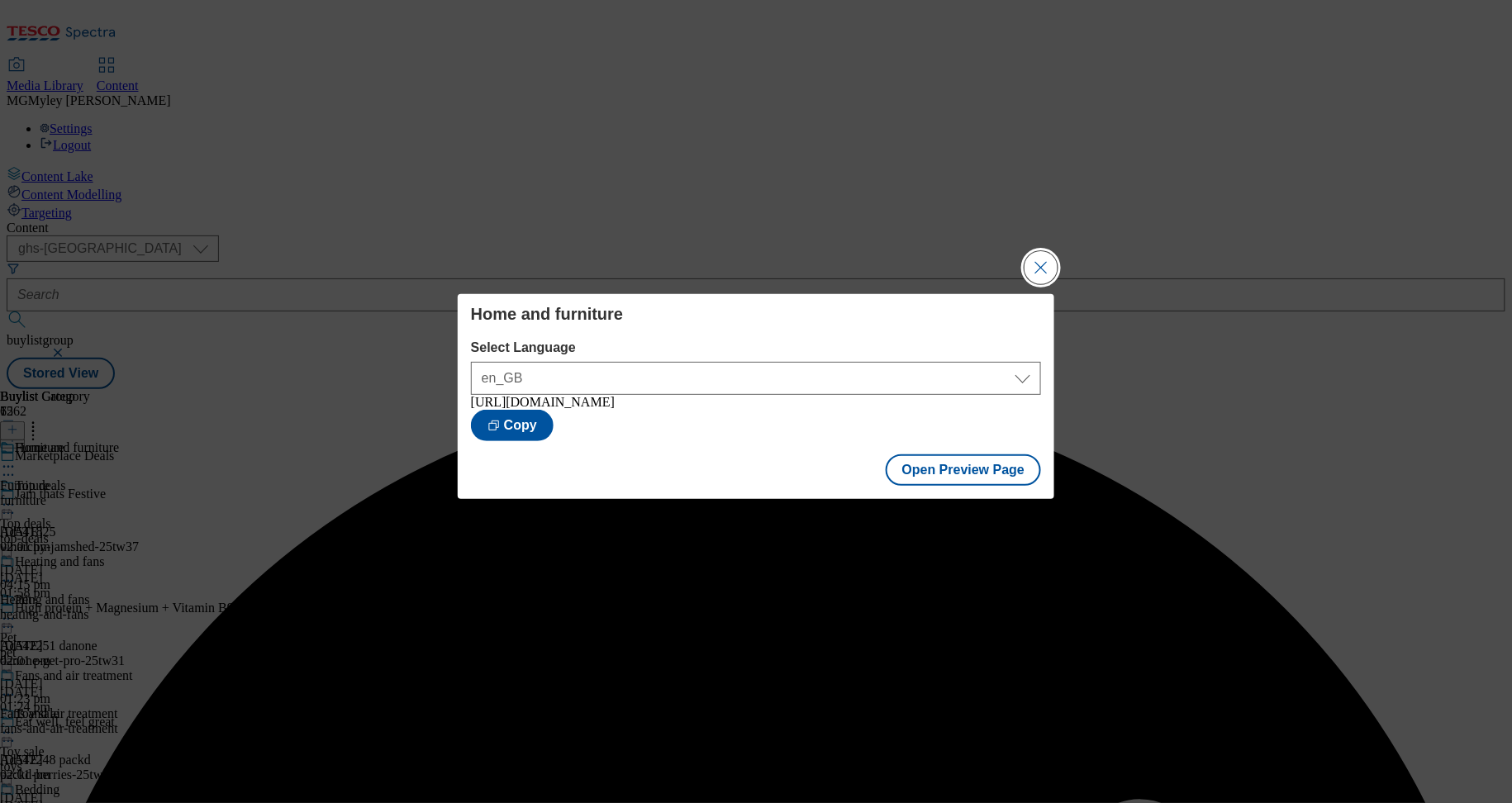
click at [1046, 260] on button "Close Modal" at bounding box center [1040, 267] width 33 height 33
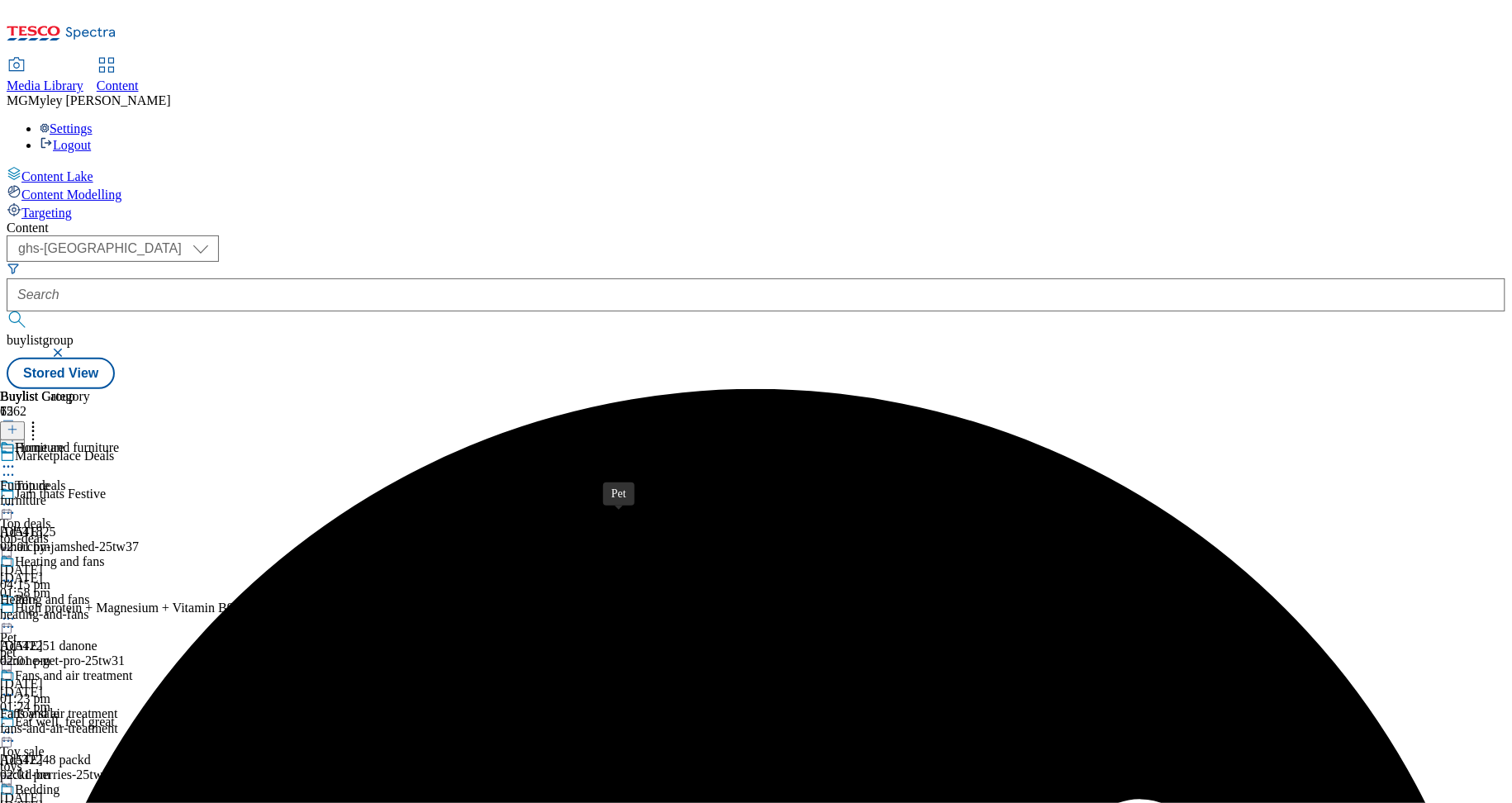
click at [17, 630] on span "Pet" at bounding box center [8, 638] width 17 height 15
click at [17, 611] on icon at bounding box center [8, 619] width 17 height 17
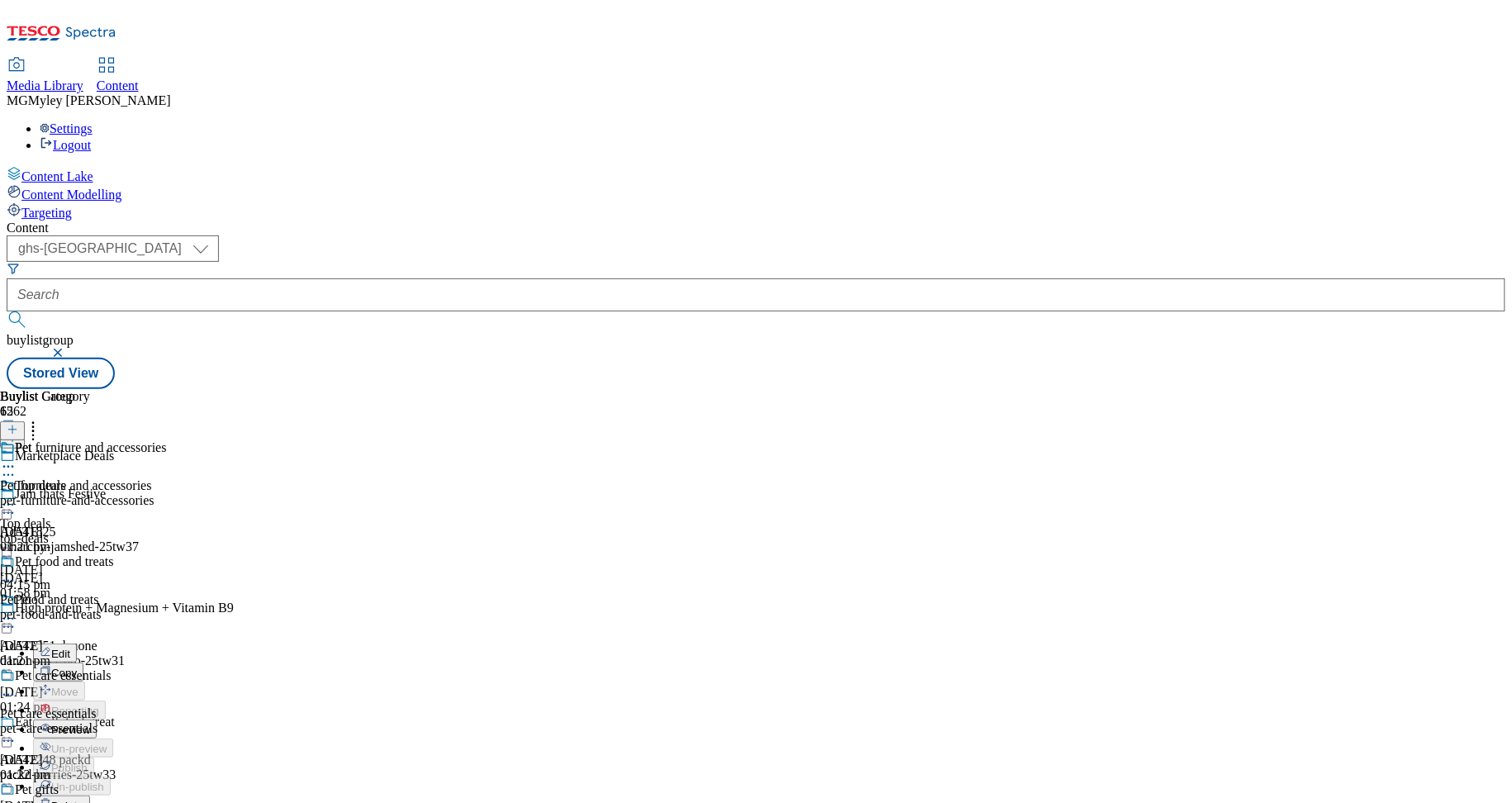
click at [90, 724] on span "Preview" at bounding box center [70, 730] width 39 height 13
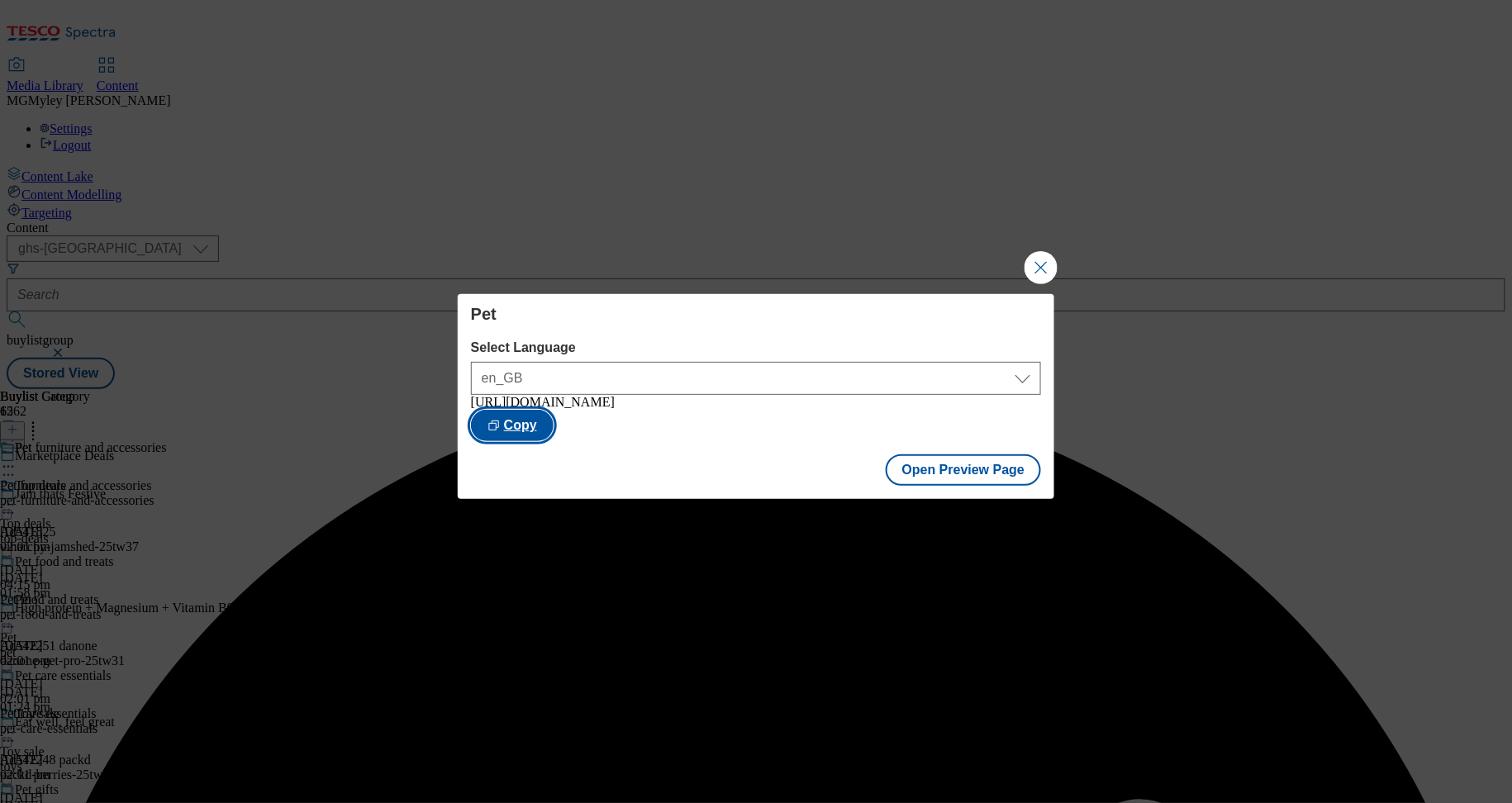
click at [554, 433] on button "Copy" at bounding box center [512, 425] width 82 height 31
click at [962, 477] on button "Open Preview Page" at bounding box center [964, 470] width 156 height 31
click at [1051, 263] on button "Close Modal" at bounding box center [1040, 267] width 33 height 33
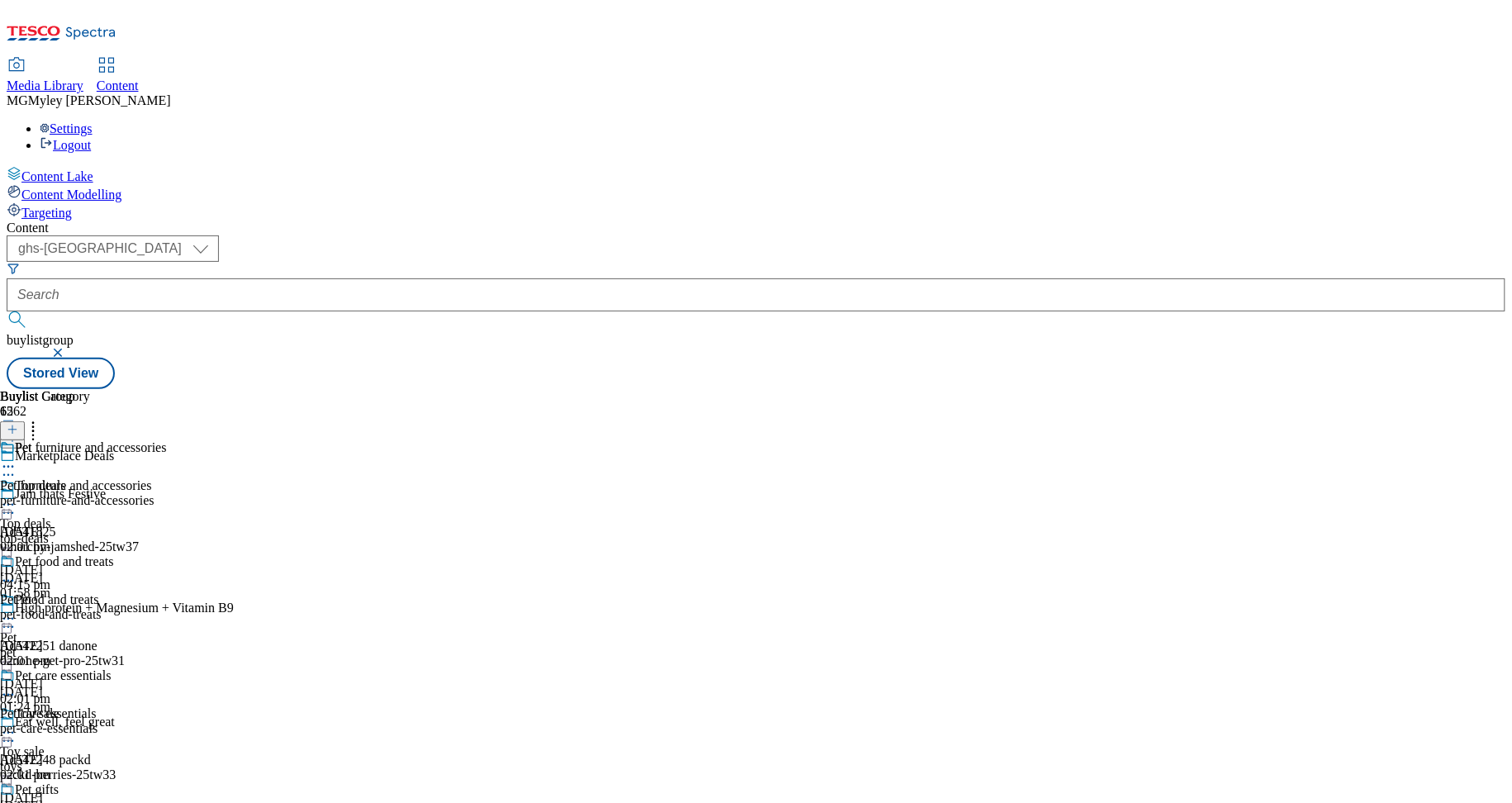
scroll to position [635, 0]
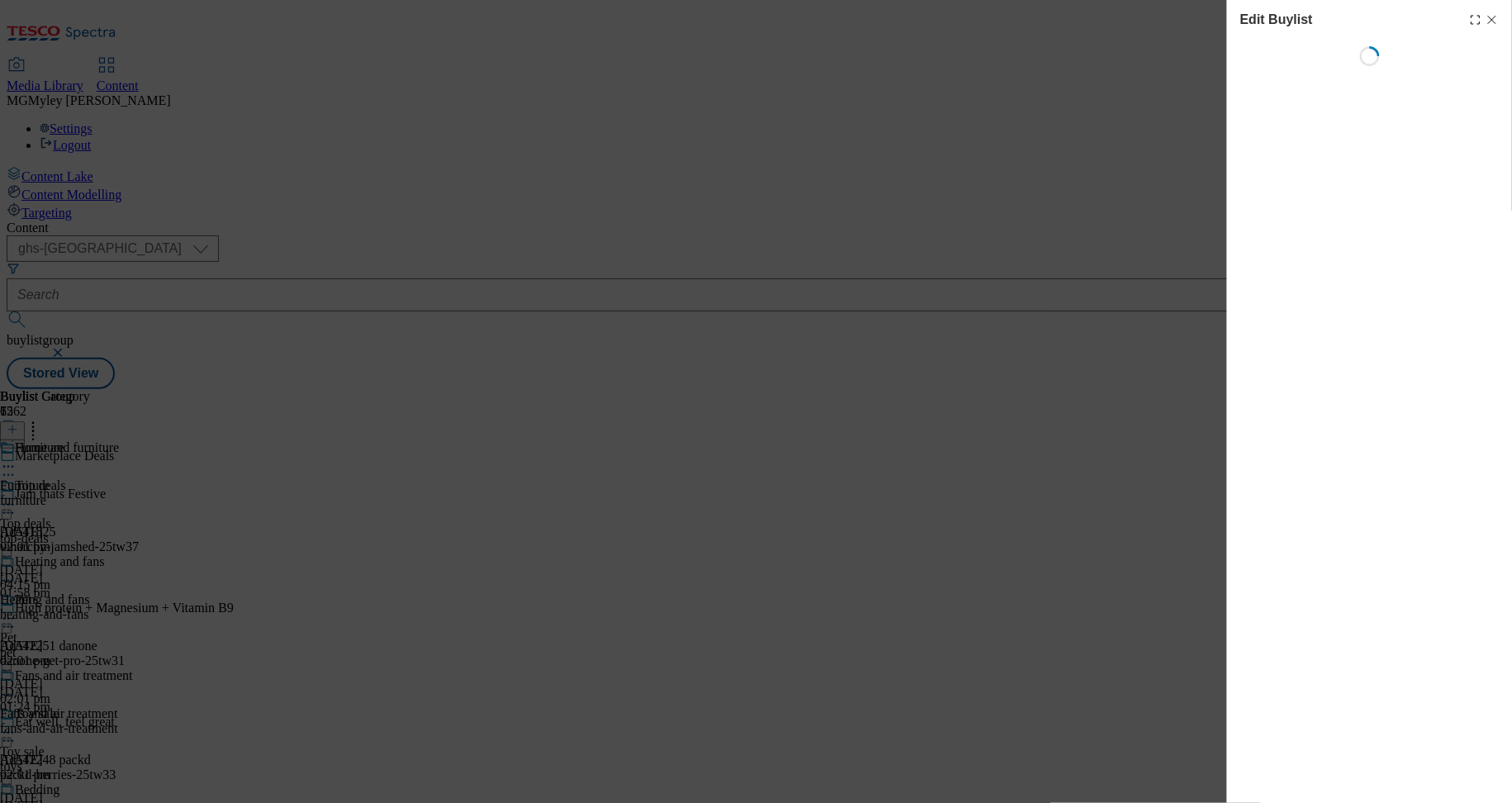
select select "evergreen"
select select "Banner"
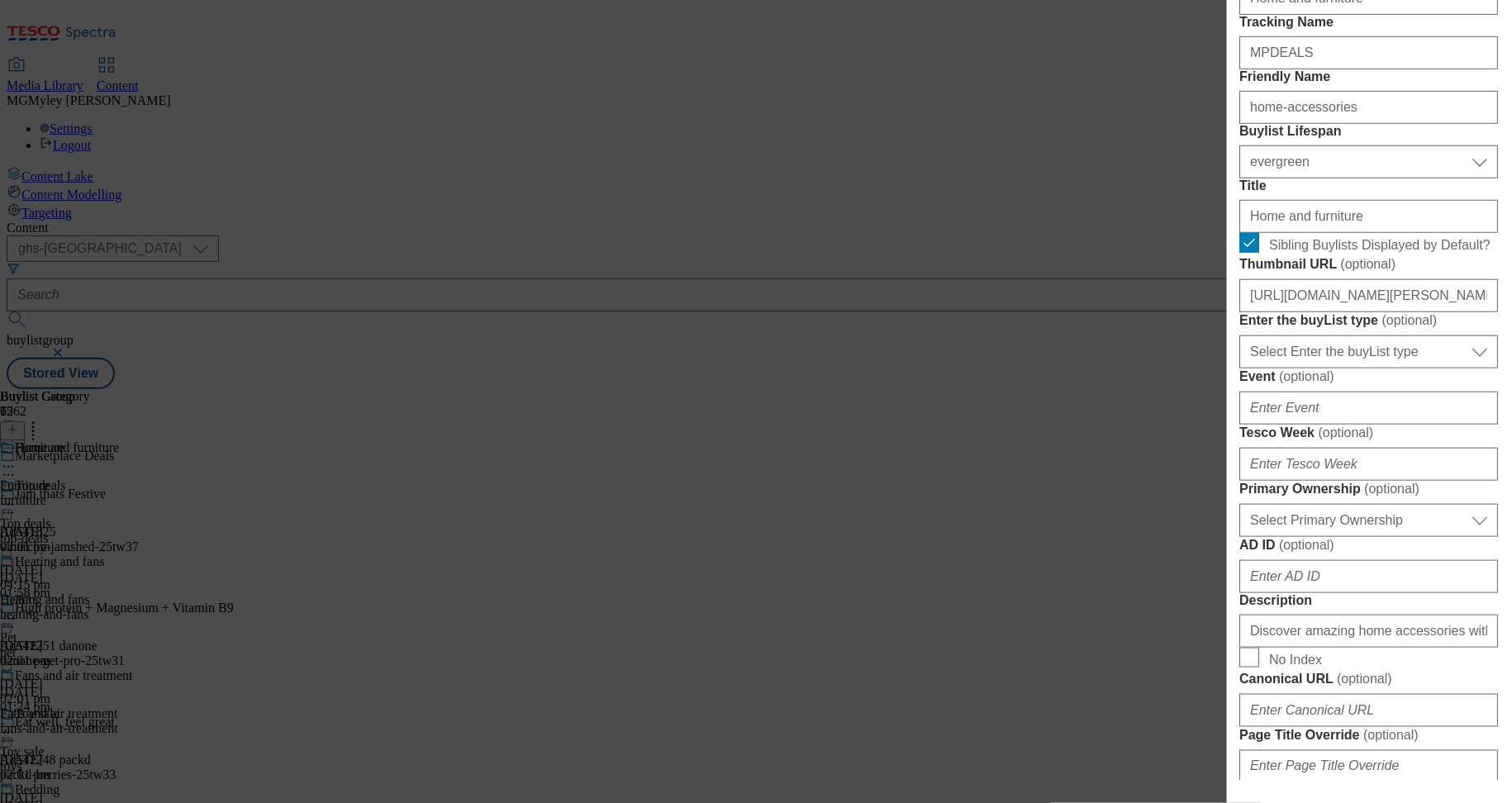
scroll to position [561, 0]
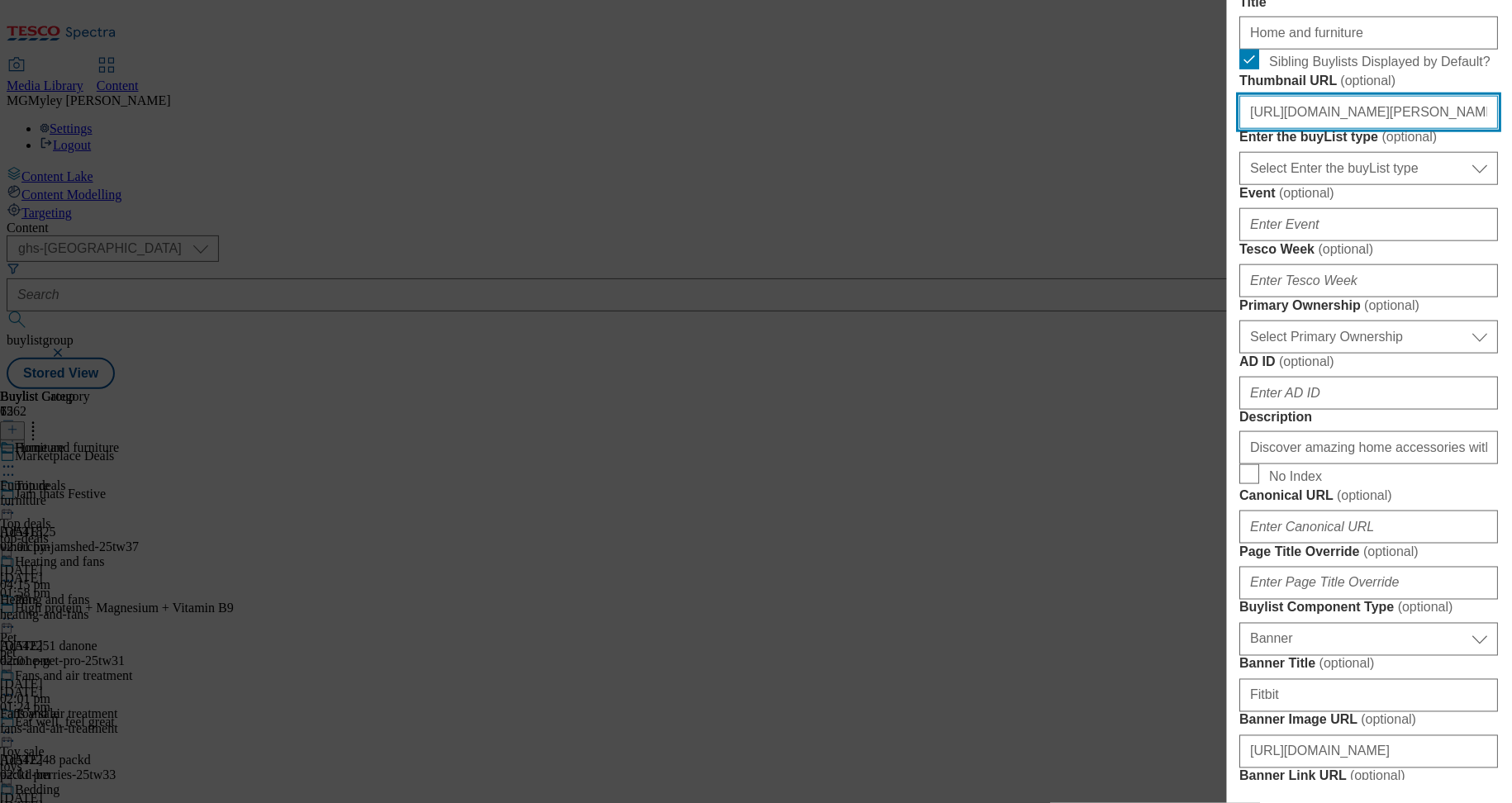
click at [1321, 129] on input "https://digitalcontent.api.tesco.com/v2/media/ghs-mktg/ef4a4c03-6b2c-402d-9c37-…" at bounding box center [1369, 112] width 258 height 33
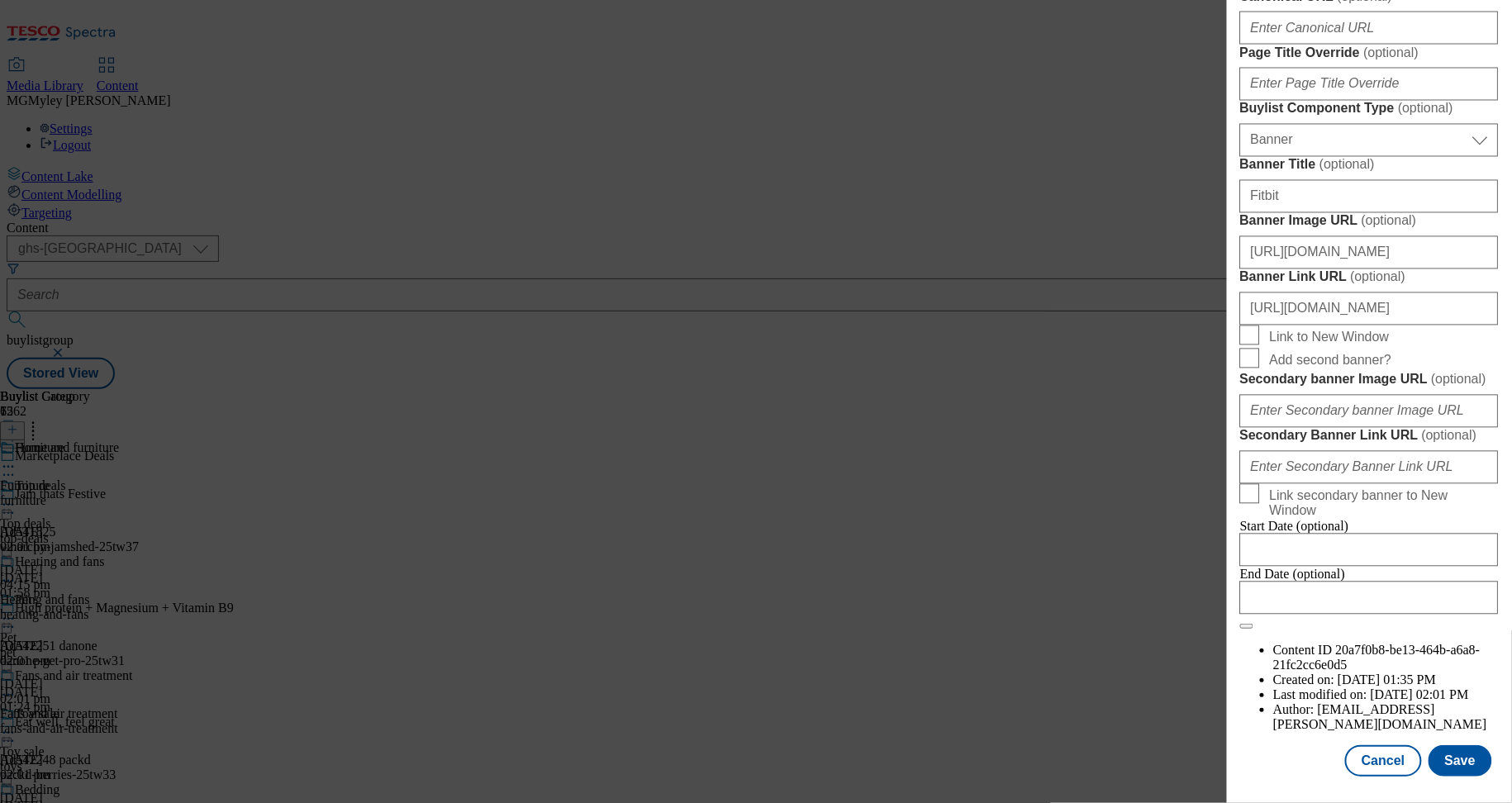
scroll to position [1674, 0]
click at [1470, 753] on button "Save" at bounding box center [1461, 760] width 64 height 31
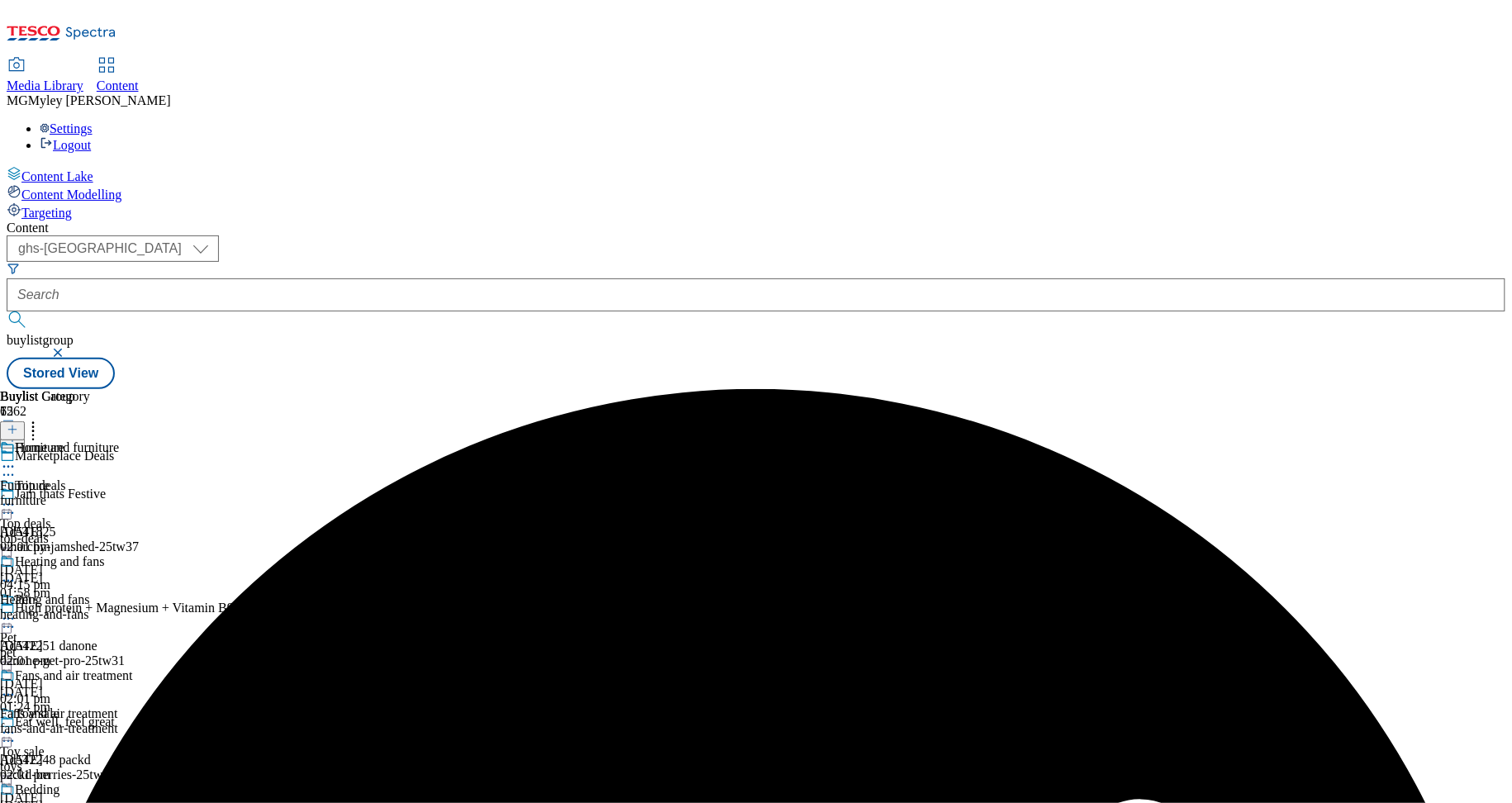
click at [17, 459] on icon at bounding box center [8, 467] width 17 height 17
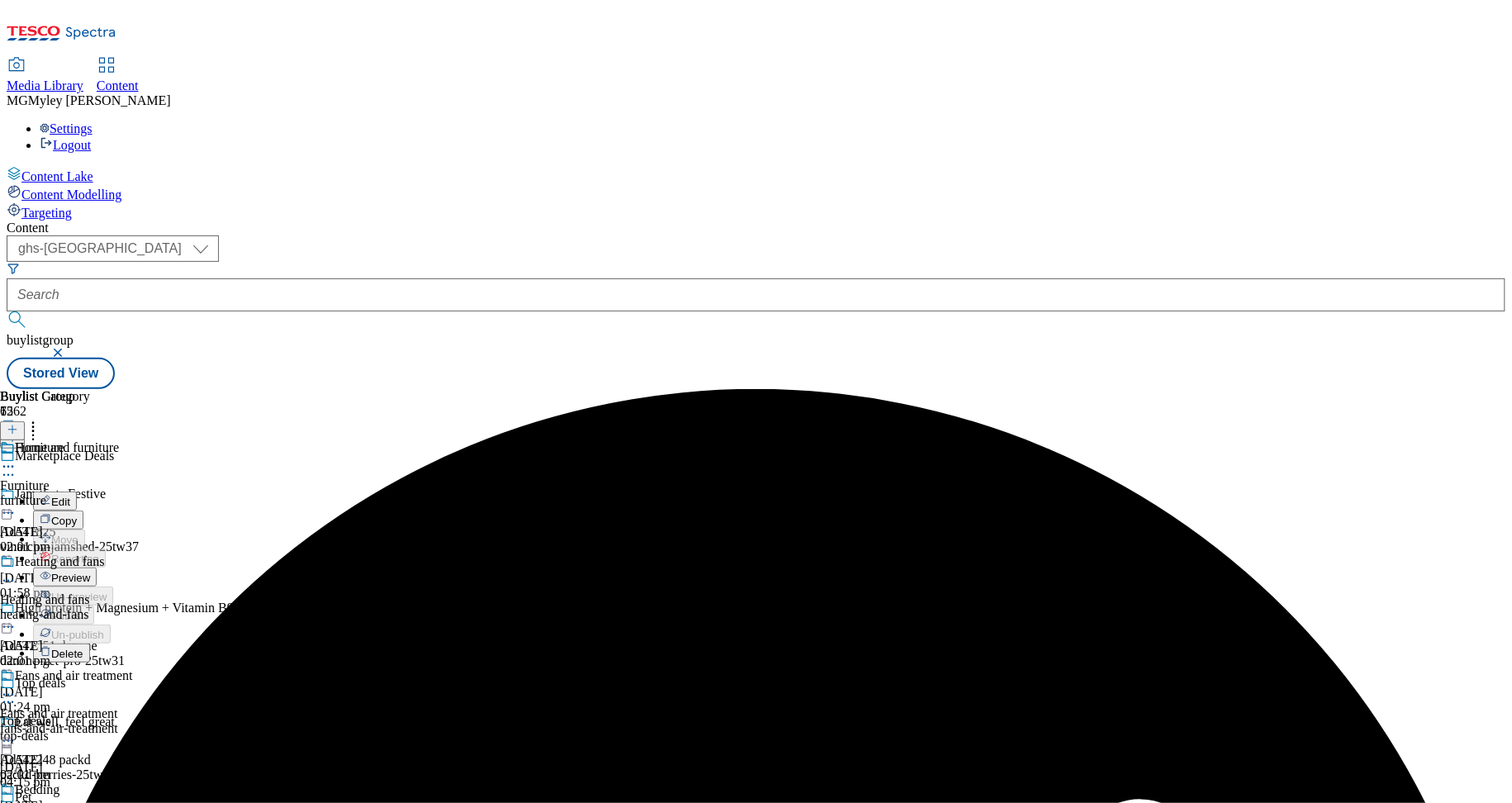
click at [96, 568] on button "Preview" at bounding box center [65, 577] width 64 height 19
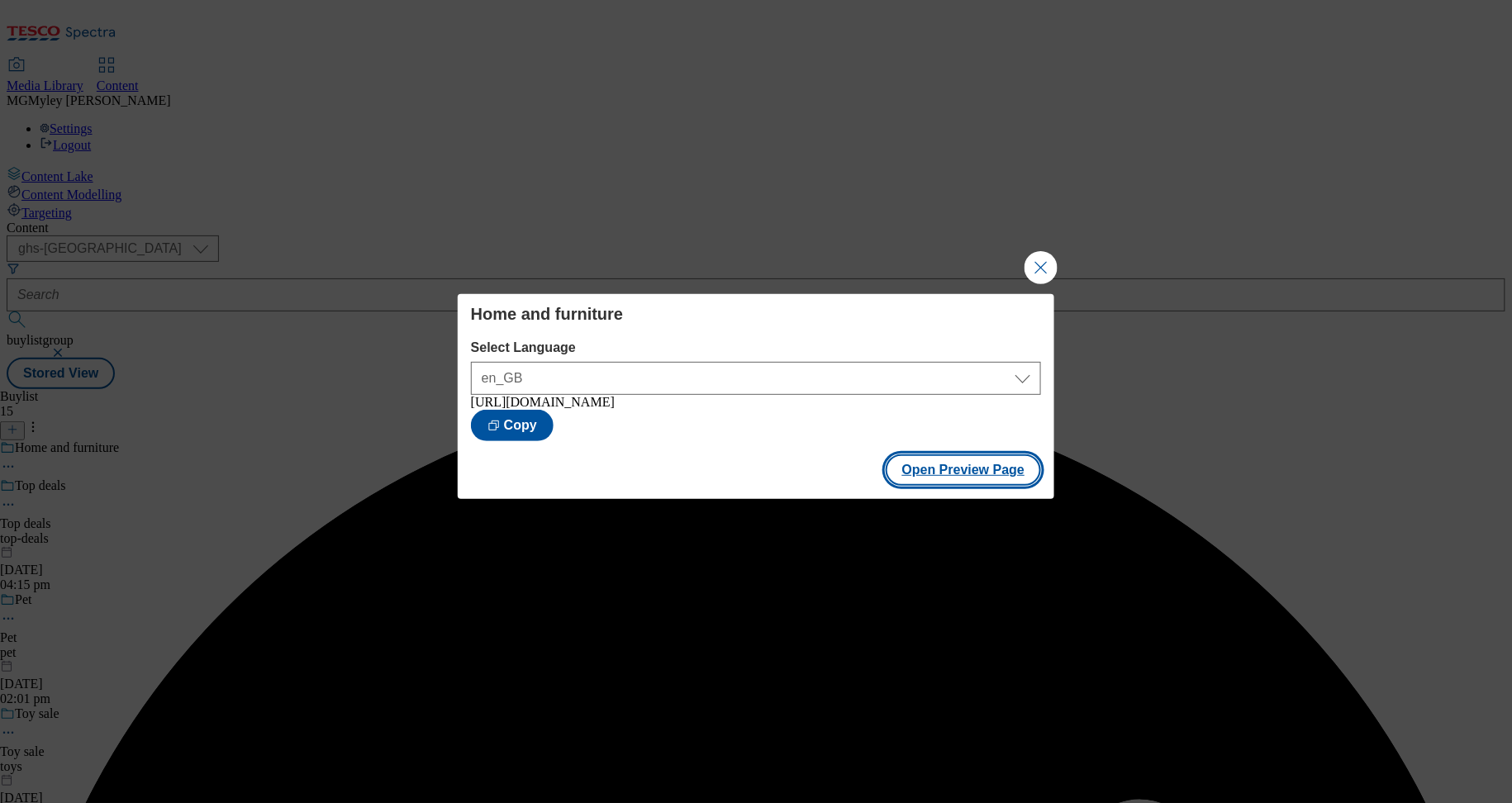
click at [990, 481] on button "Open Preview Page" at bounding box center [964, 470] width 156 height 31
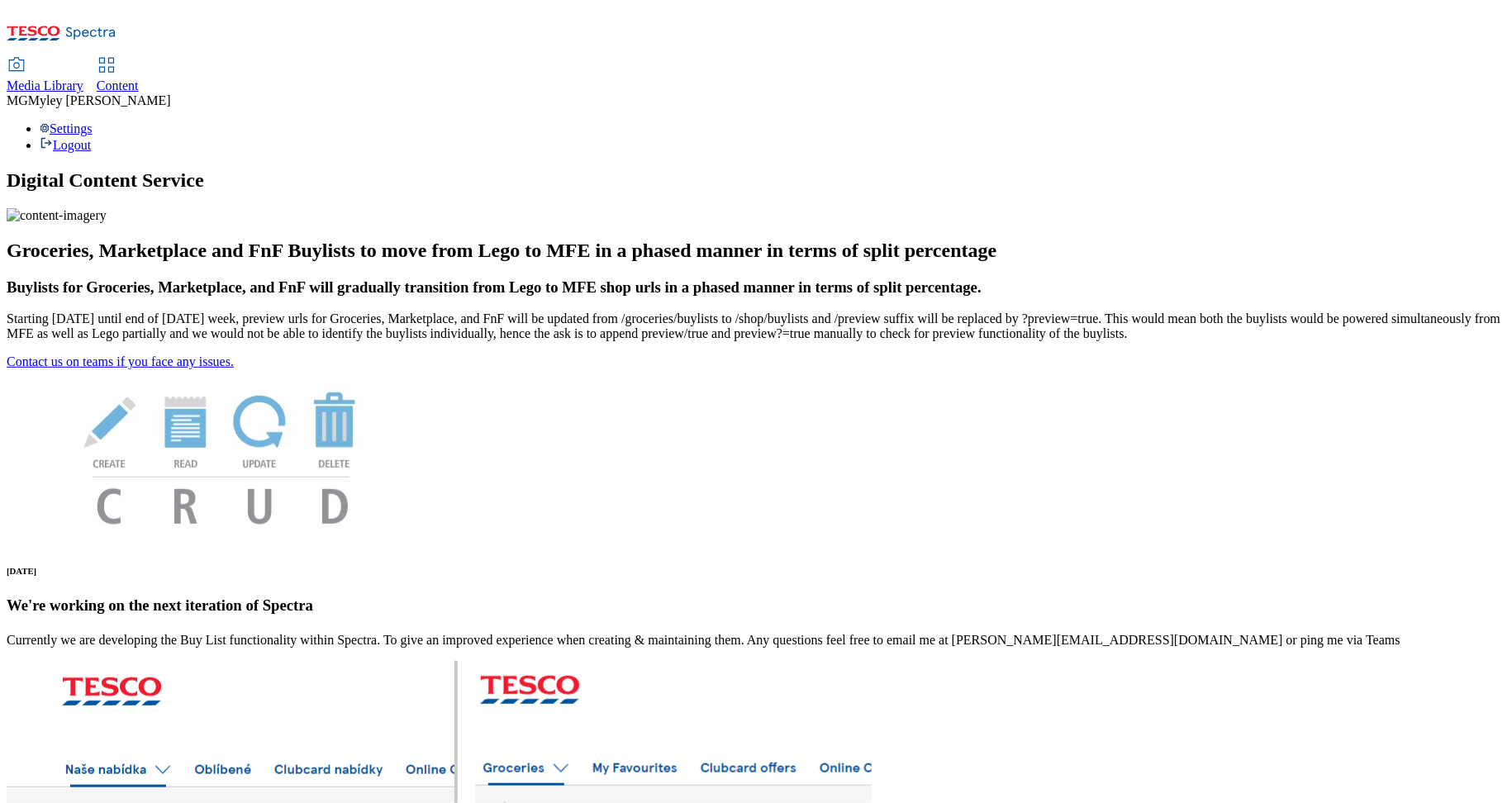
click at [83, 79] on span "Media Library" at bounding box center [45, 86] width 77 height 14
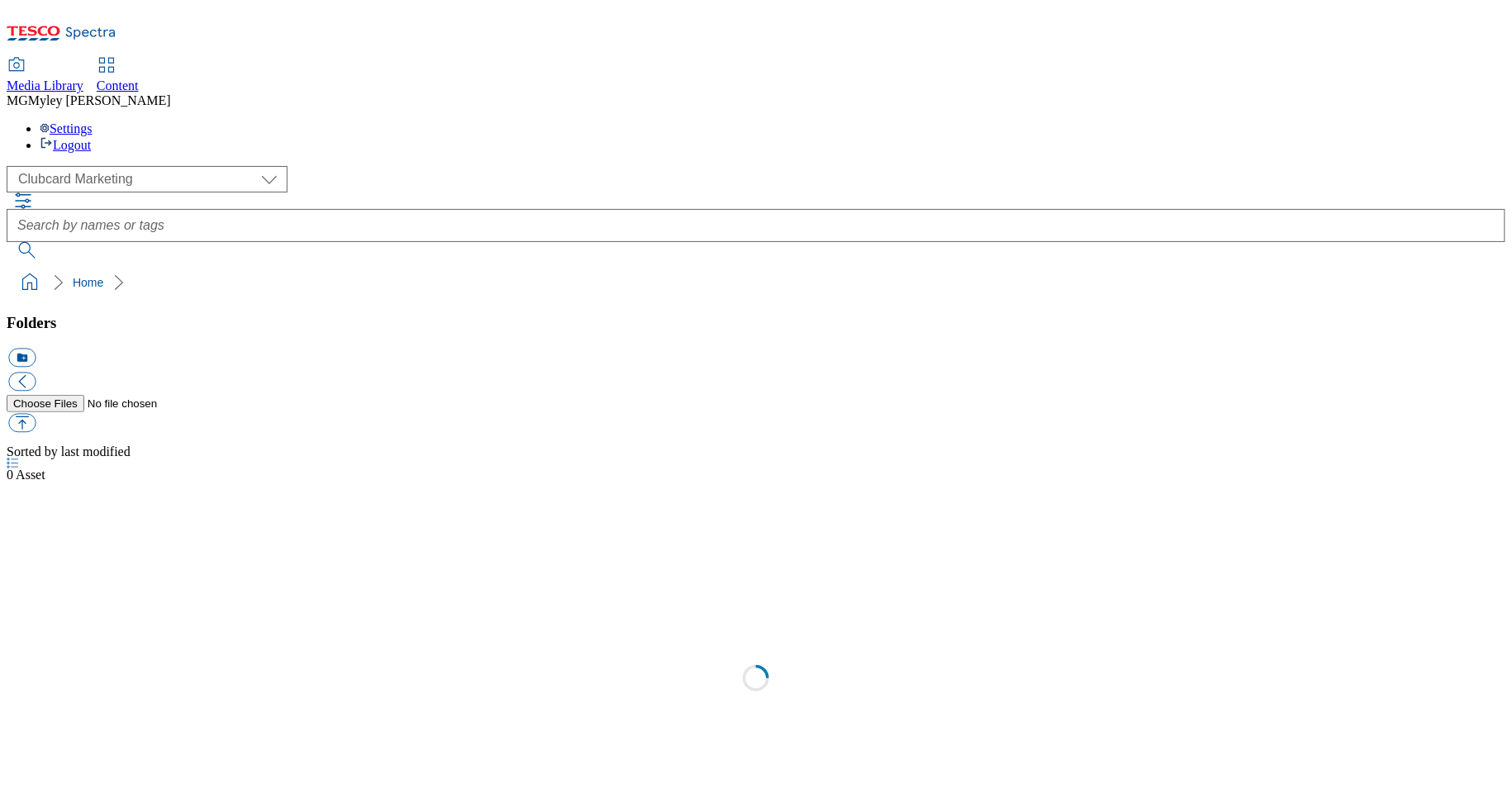
click at [83, 79] on span "Media Library" at bounding box center [45, 86] width 77 height 14
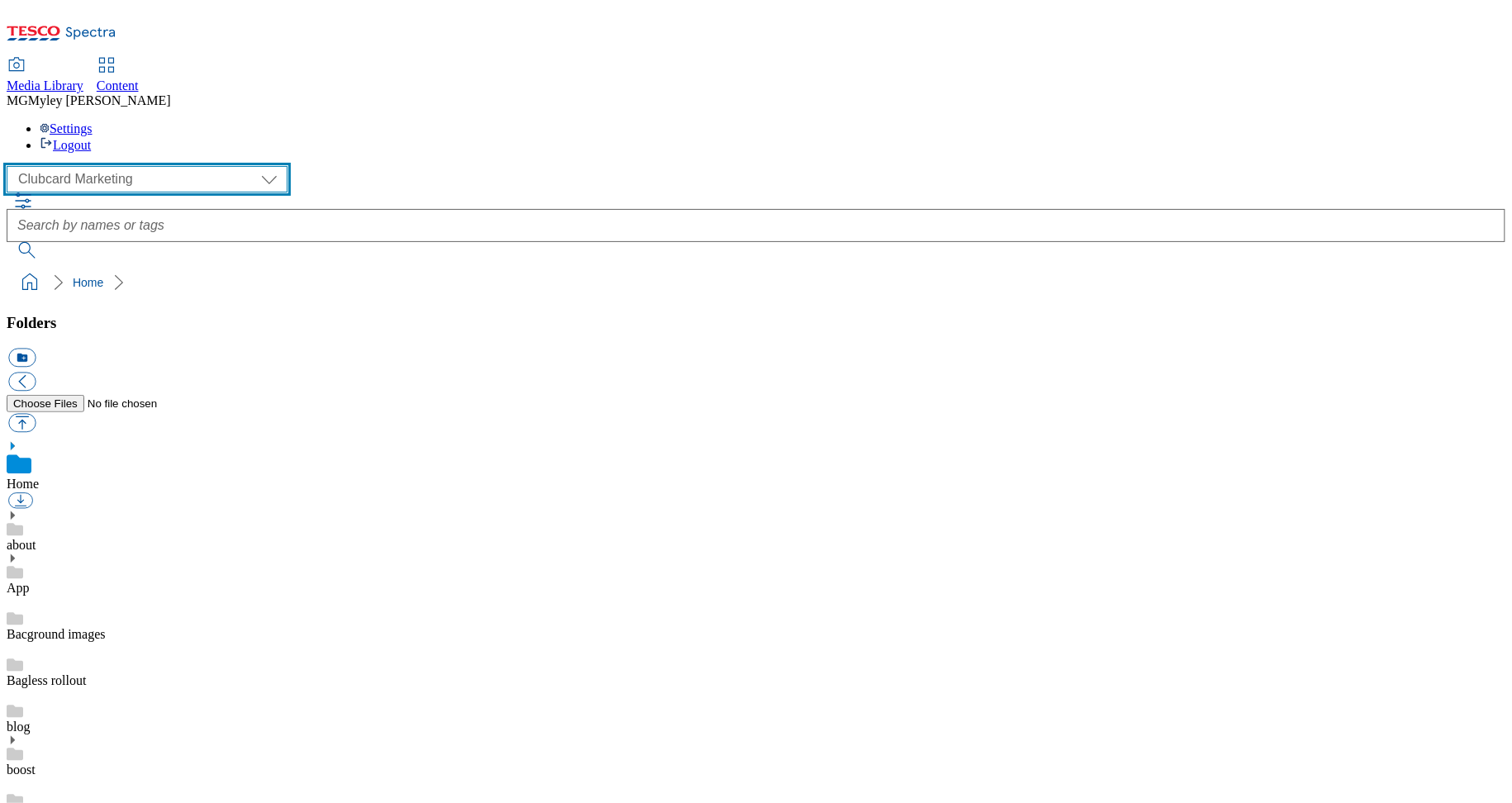
click at [84, 166] on select "Clubcard Marketing Dotcom UK GHS Marketing UK GHS ROI iGHS Marketing CE MCA CZ …" at bounding box center [147, 180] width 281 height 27
select select "flare-ghs-mktg"
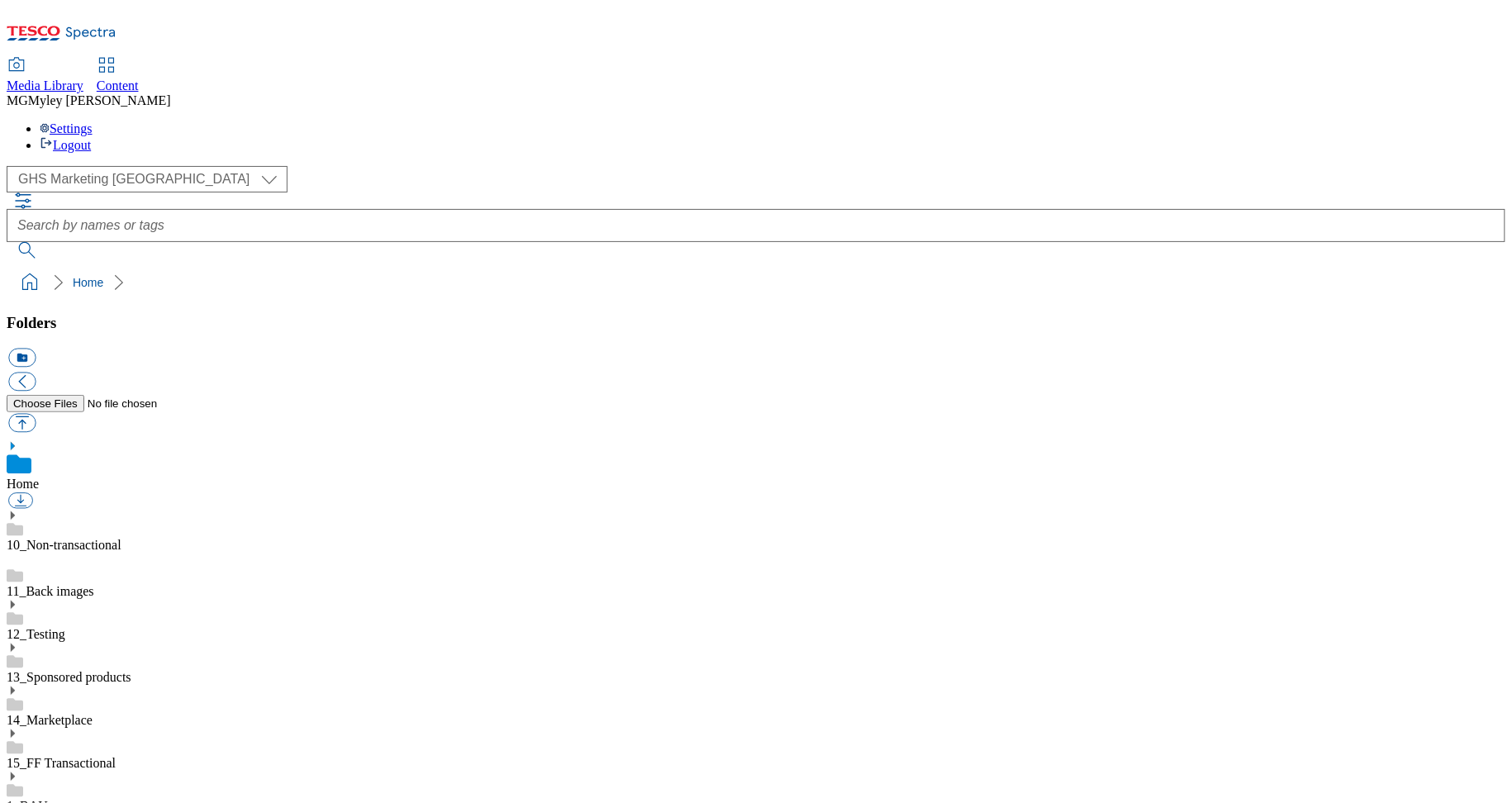
click at [92, 713] on link "14_Marketplace" at bounding box center [50, 720] width 86 height 14
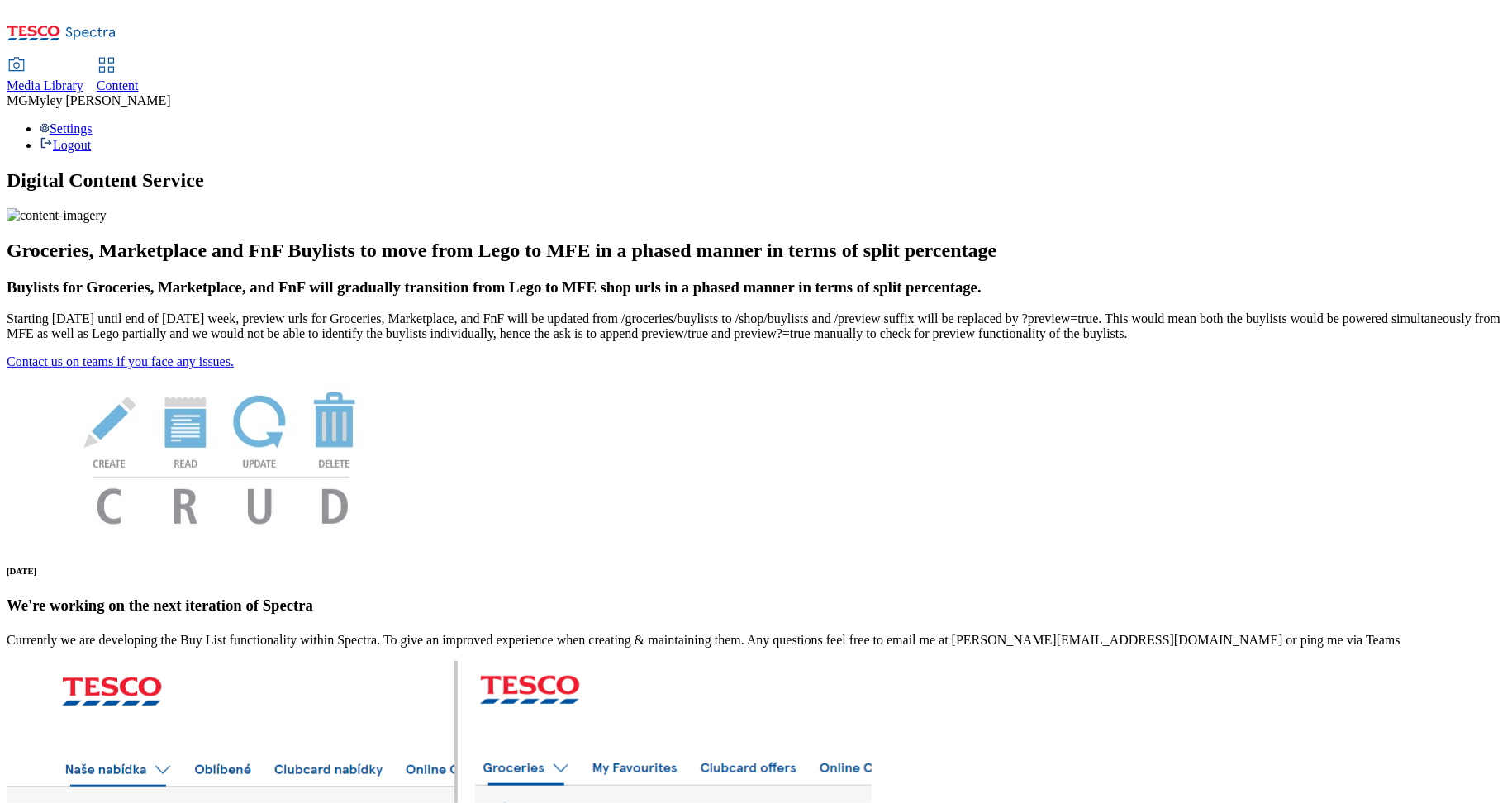
click at [83, 79] on div "Media Library" at bounding box center [45, 86] width 77 height 15
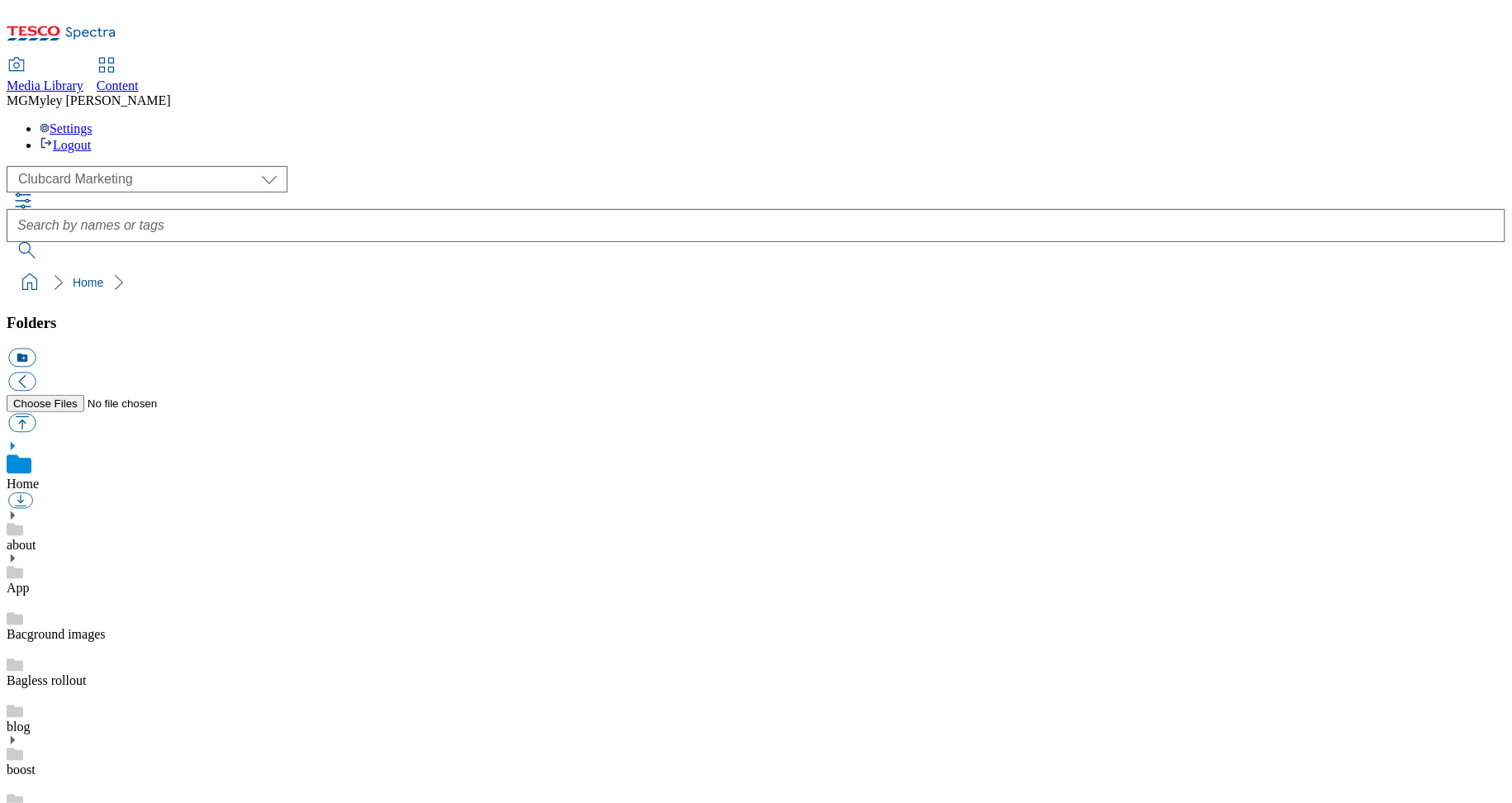
scroll to position [2, 0]
click at [82, 166] on select "Clubcard Marketing Dotcom UK GHS Marketing UK GHS ROI iGHS Marketing CE MCA CZ …" at bounding box center [147, 180] width 281 height 27
select select "flare-ghs-mktg"
click at [92, 713] on link "14_Marketplace" at bounding box center [50, 720] width 86 height 14
